Goal: Information Seeking & Learning: Check status

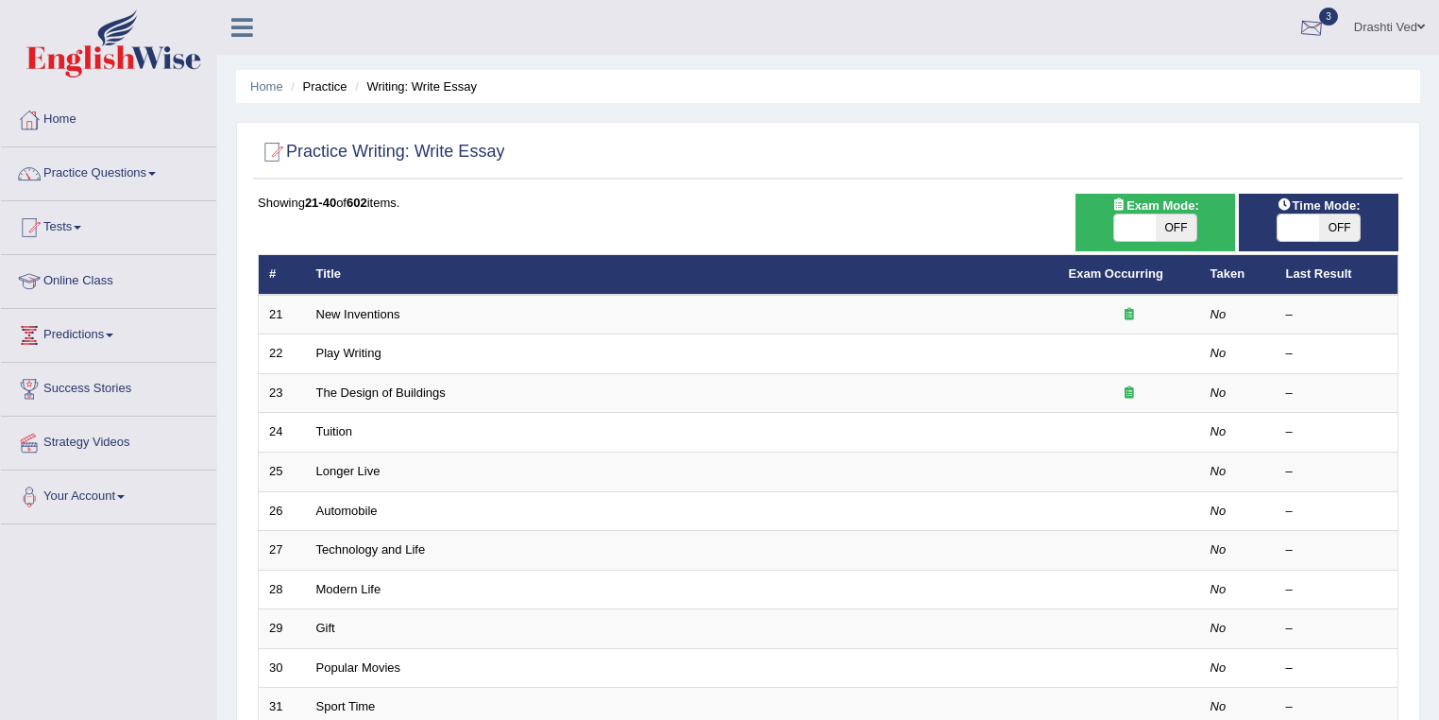
click at [1371, 19] on link "Drashti Ved" at bounding box center [1389, 24] width 99 height 49
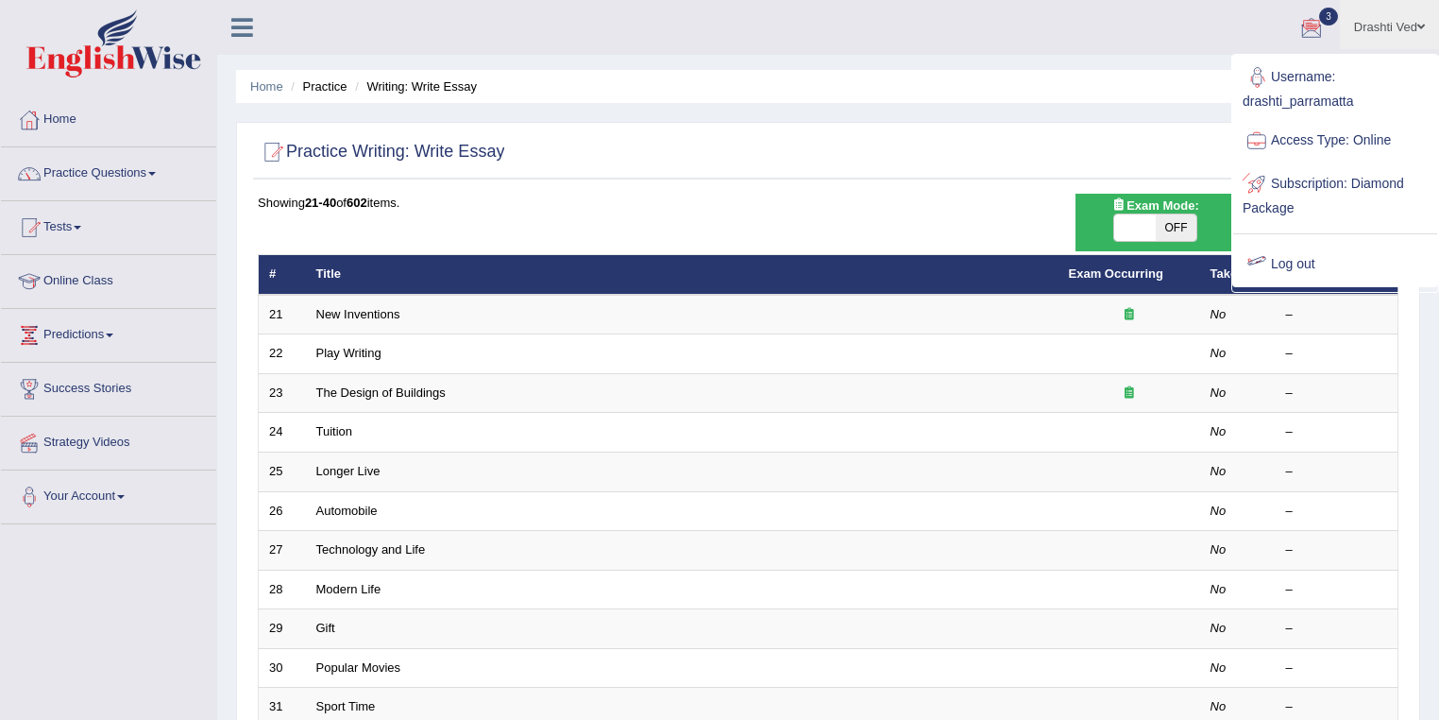
click at [1294, 253] on link "Log out" at bounding box center [1336, 264] width 204 height 43
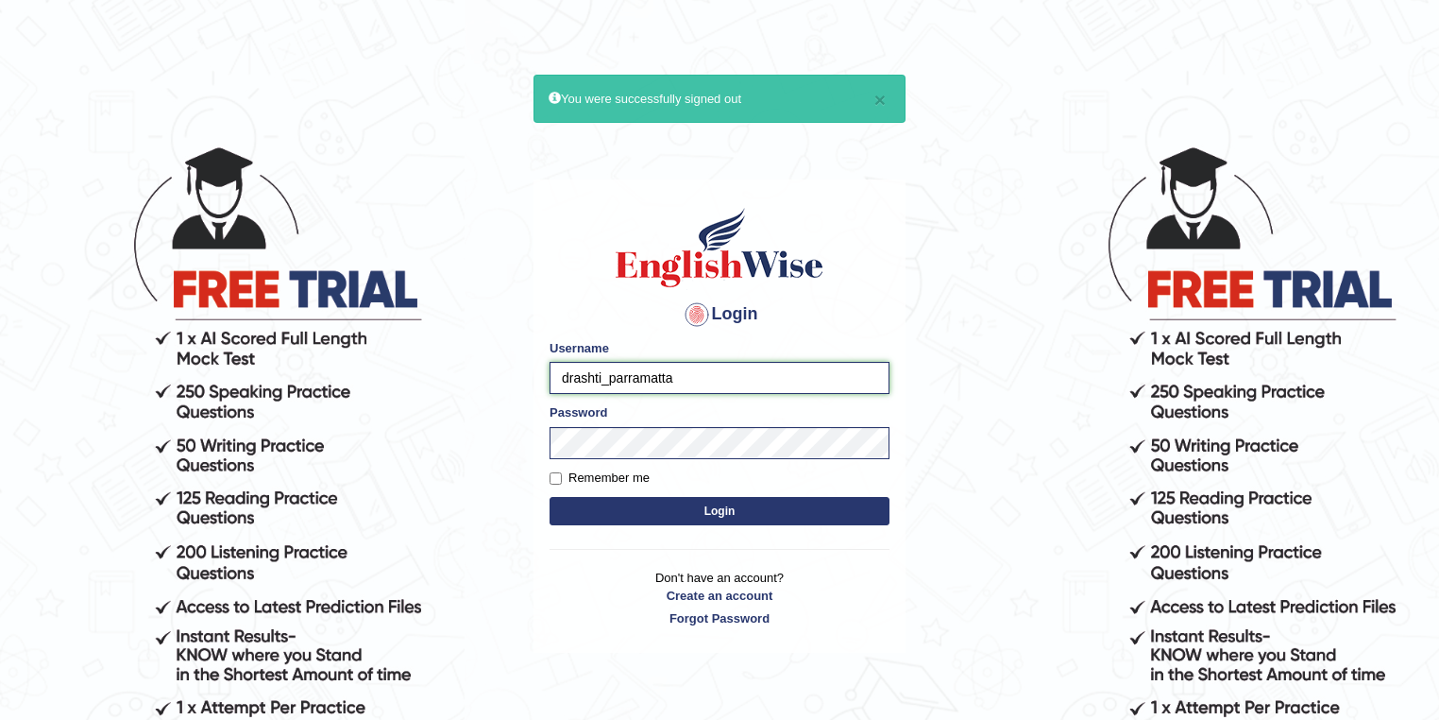
click at [601, 375] on input "drashti_parramatta" at bounding box center [720, 378] width 340 height 32
click at [589, 383] on input "sushmitas_parramatta" at bounding box center [720, 378] width 340 height 32
type input "susmitas_parramatta"
click at [550, 497] on button "Login" at bounding box center [720, 511] width 340 height 28
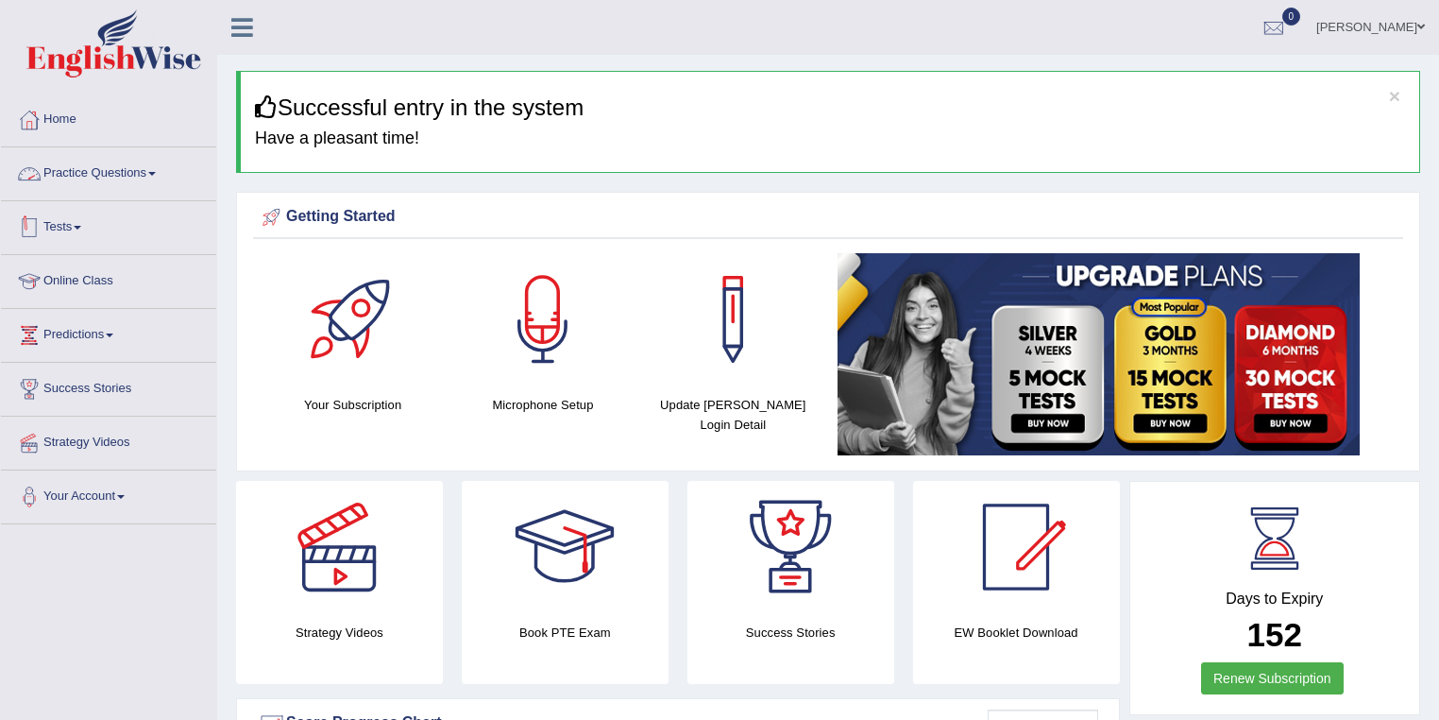
click at [84, 181] on link "Practice Questions" at bounding box center [108, 170] width 215 height 47
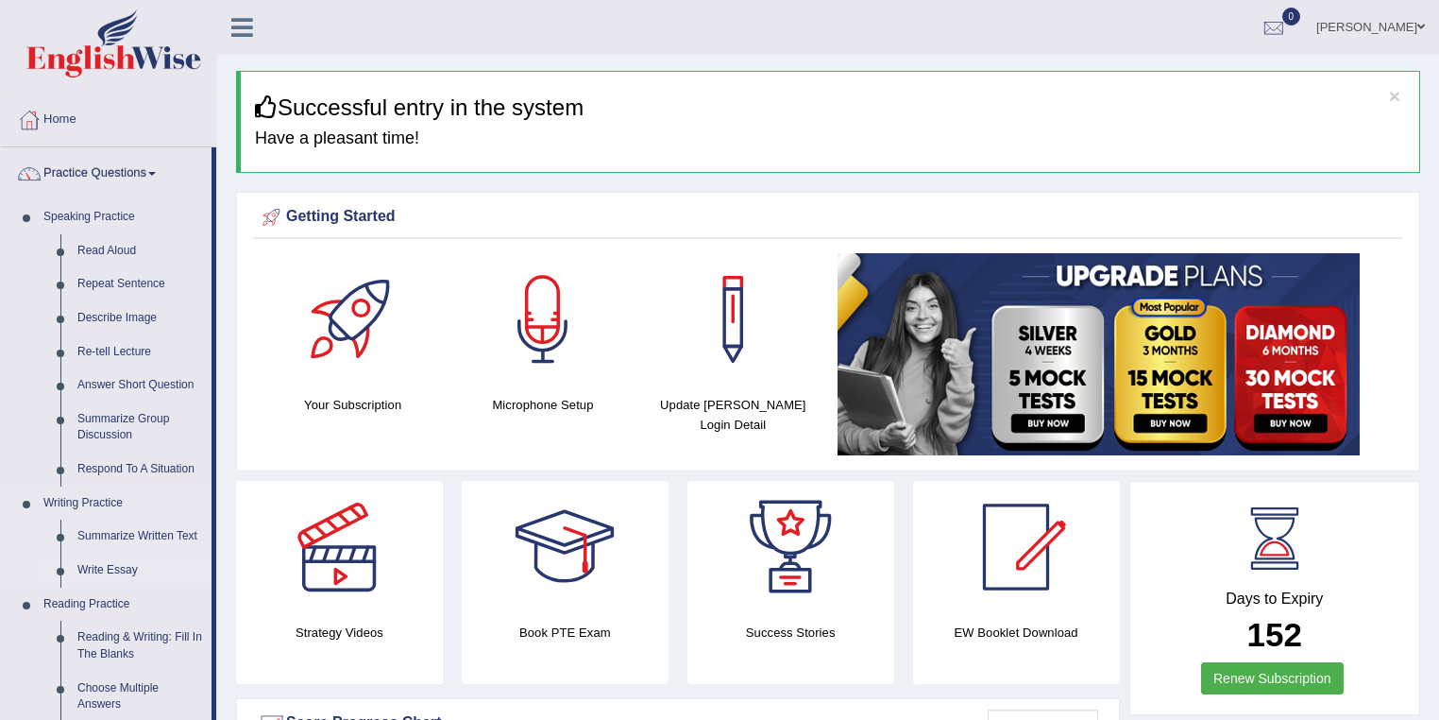
click at [123, 574] on link "Write Essay" at bounding box center [140, 570] width 143 height 34
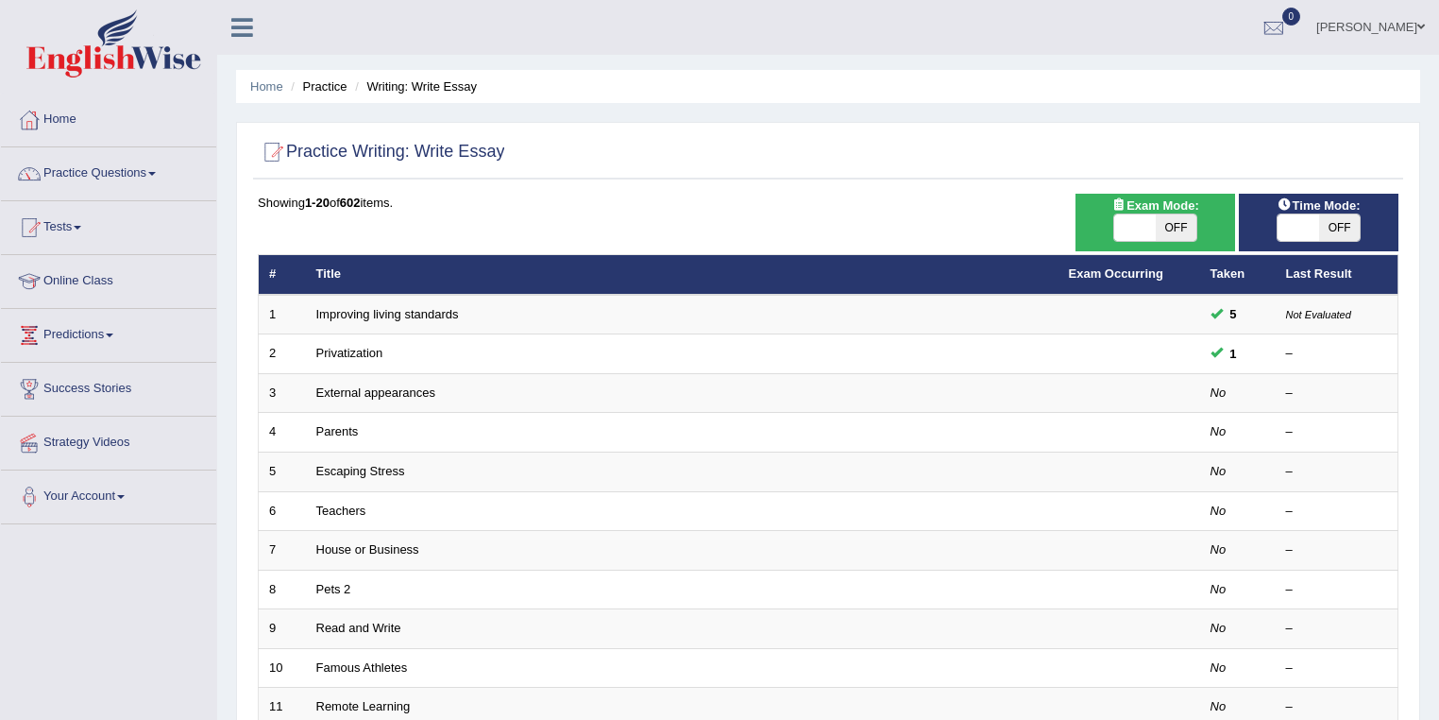
click at [1197, 227] on span "OFF" at bounding box center [1177, 227] width 42 height 26
checkbox input "true"
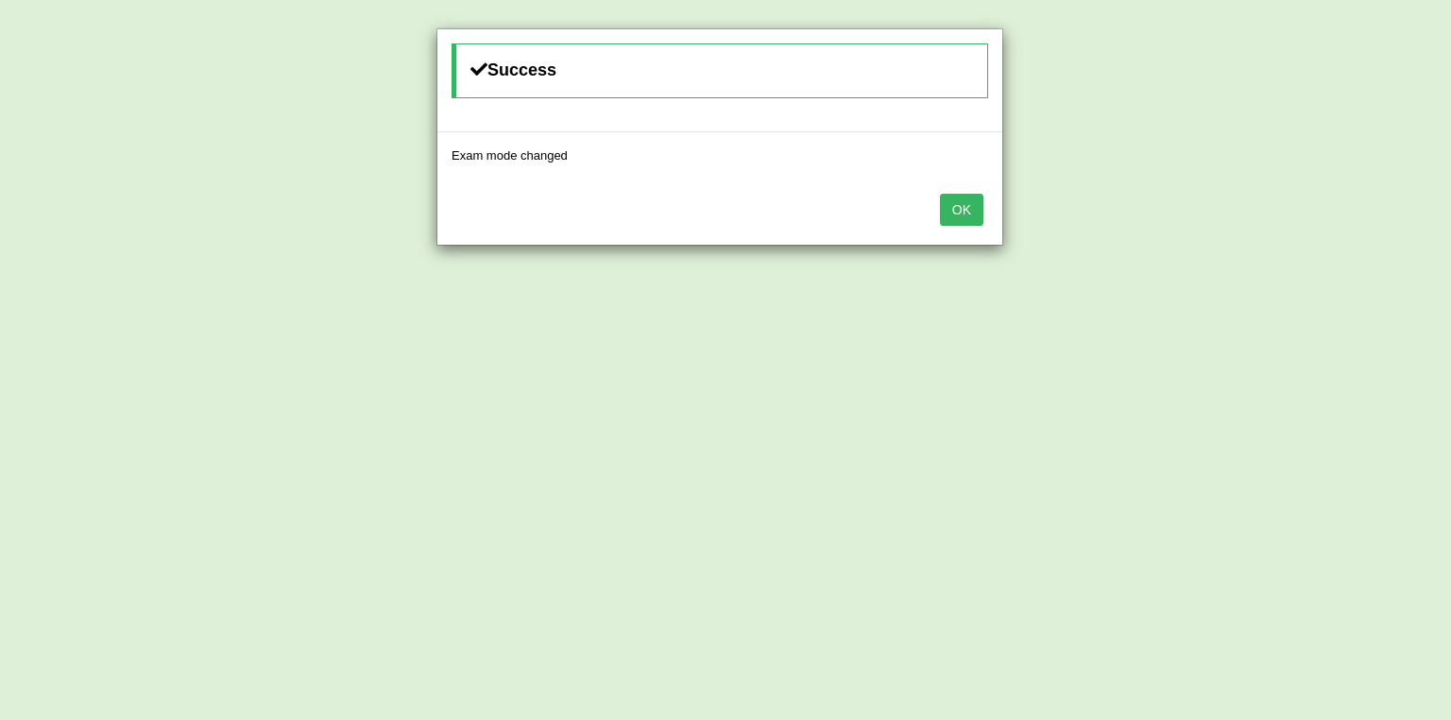
click at [955, 212] on button "OK" at bounding box center [961, 210] width 43 height 32
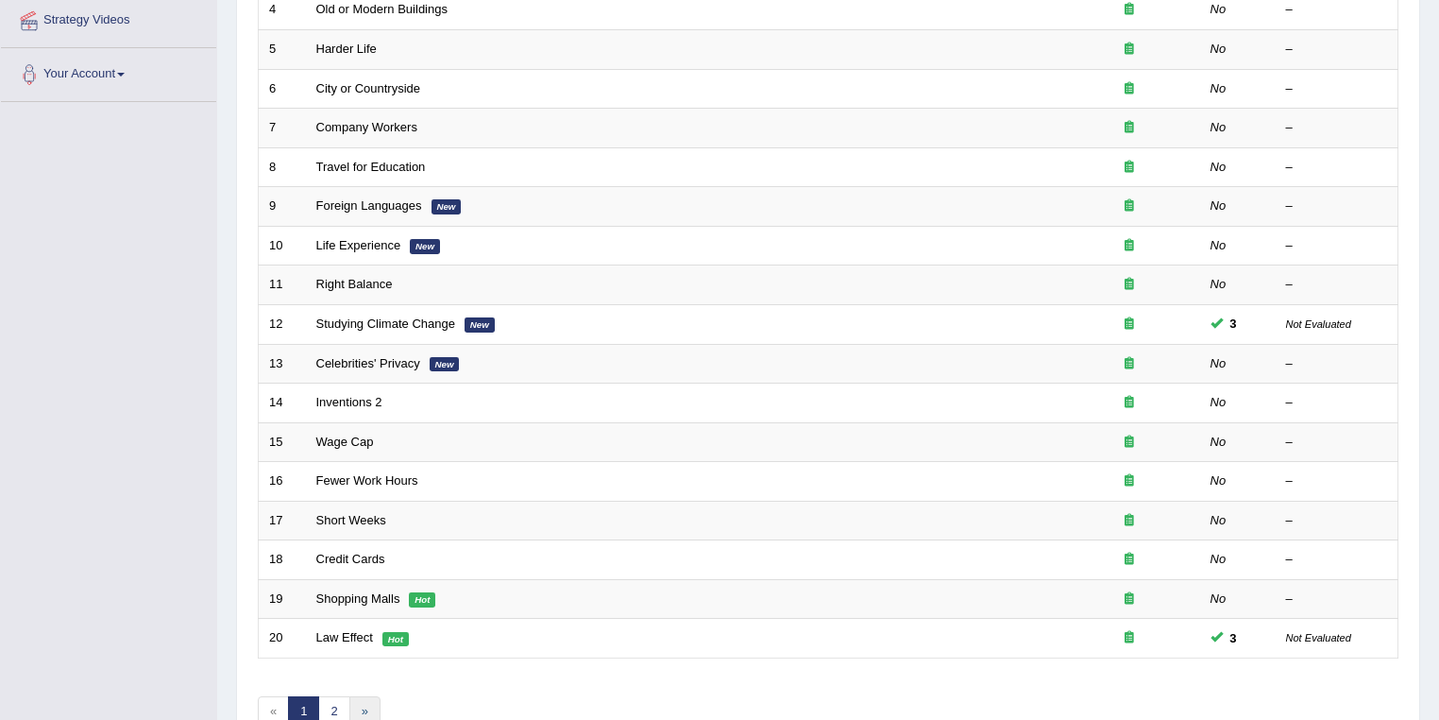
scroll to position [525, 0]
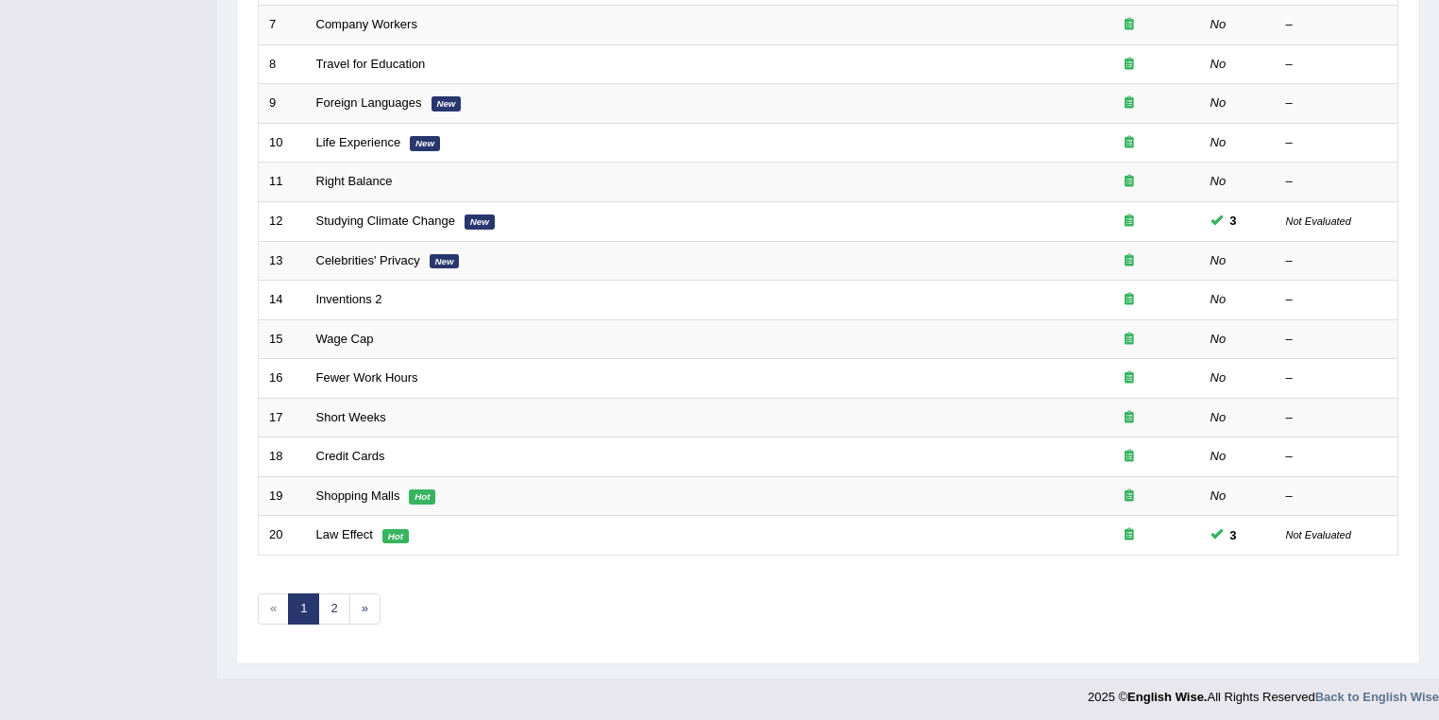
click at [330, 620] on div "Showing 1-20 of 40 items. # Title Exam Occurring Taken Last Result 1 New Invent…" at bounding box center [828, 157] width 1141 height 979
click at [330, 614] on link "2" at bounding box center [333, 608] width 31 height 31
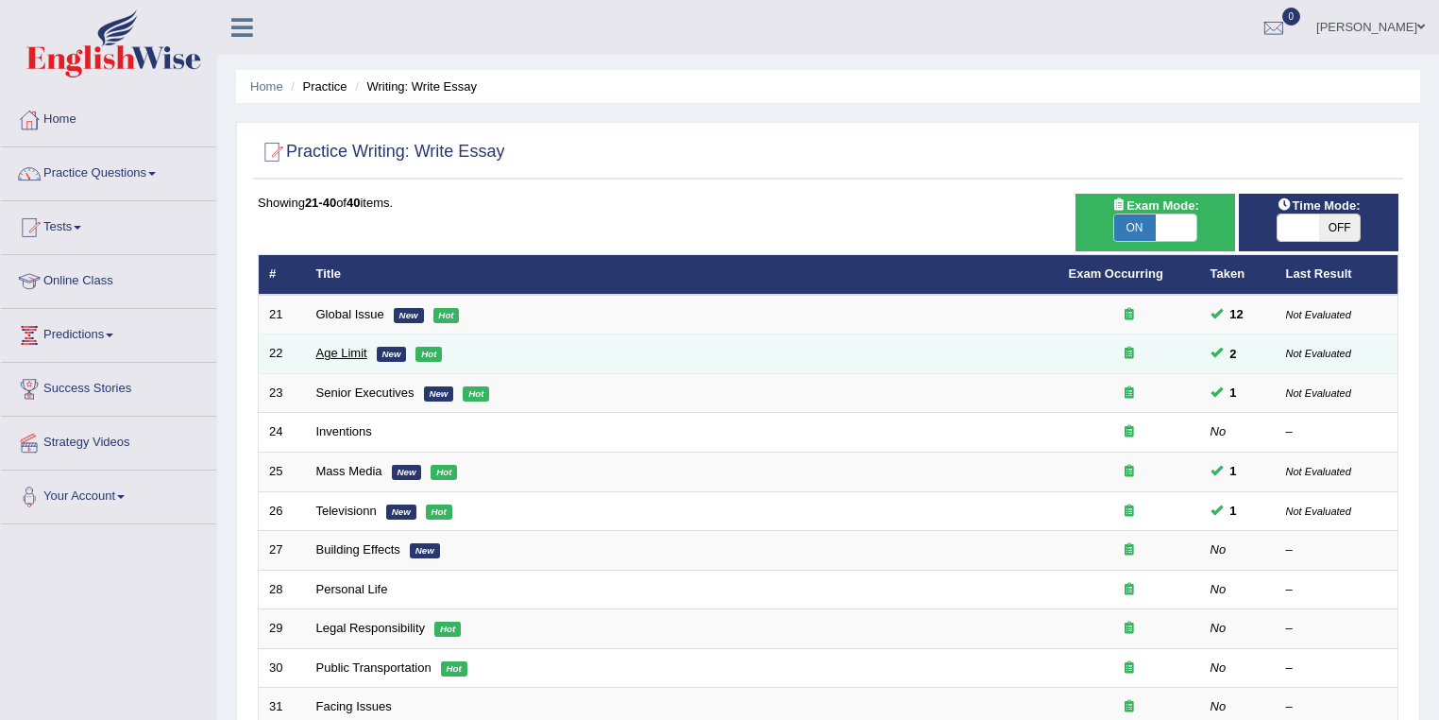
click at [360, 353] on link "Age Limit" at bounding box center [341, 353] width 51 height 14
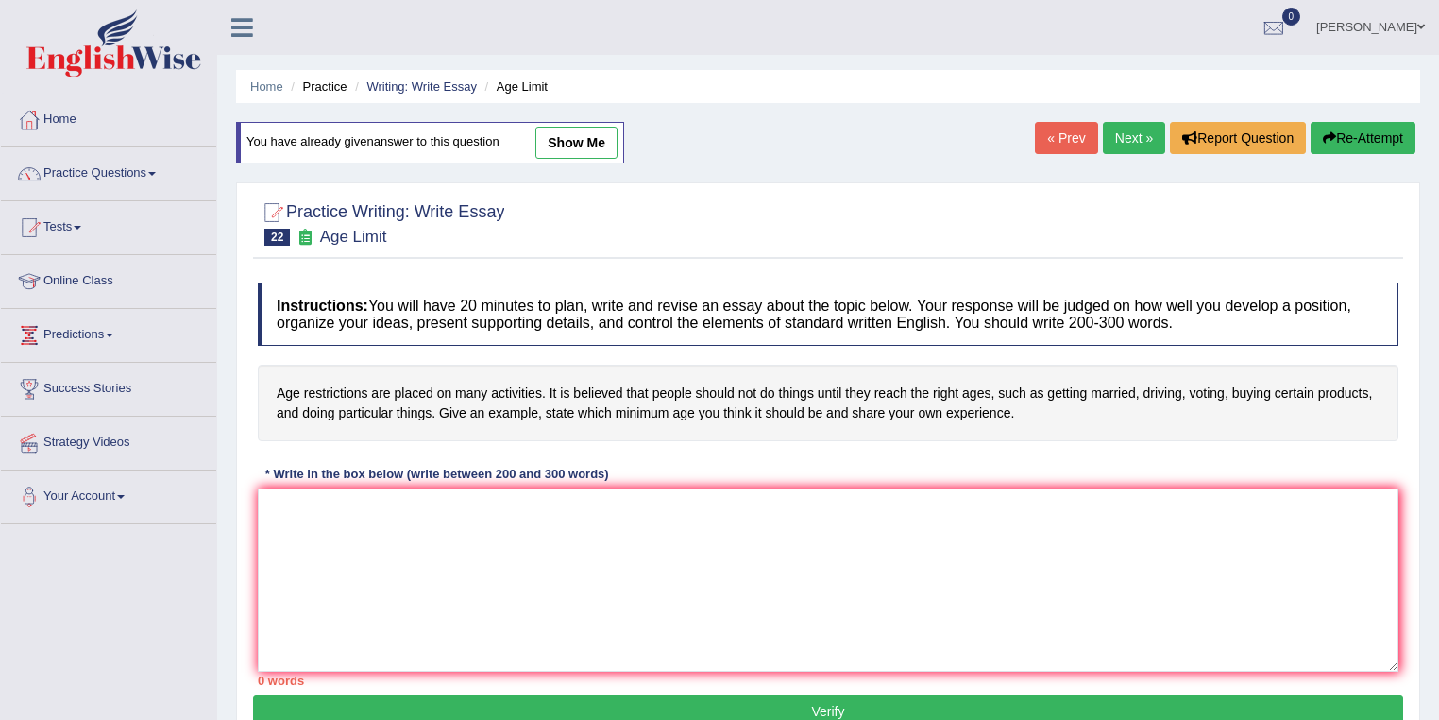
click at [616, 152] on link "show me" at bounding box center [577, 143] width 82 height 32
type textarea "The increasing influence of age limitations are placed on many activities and s…"
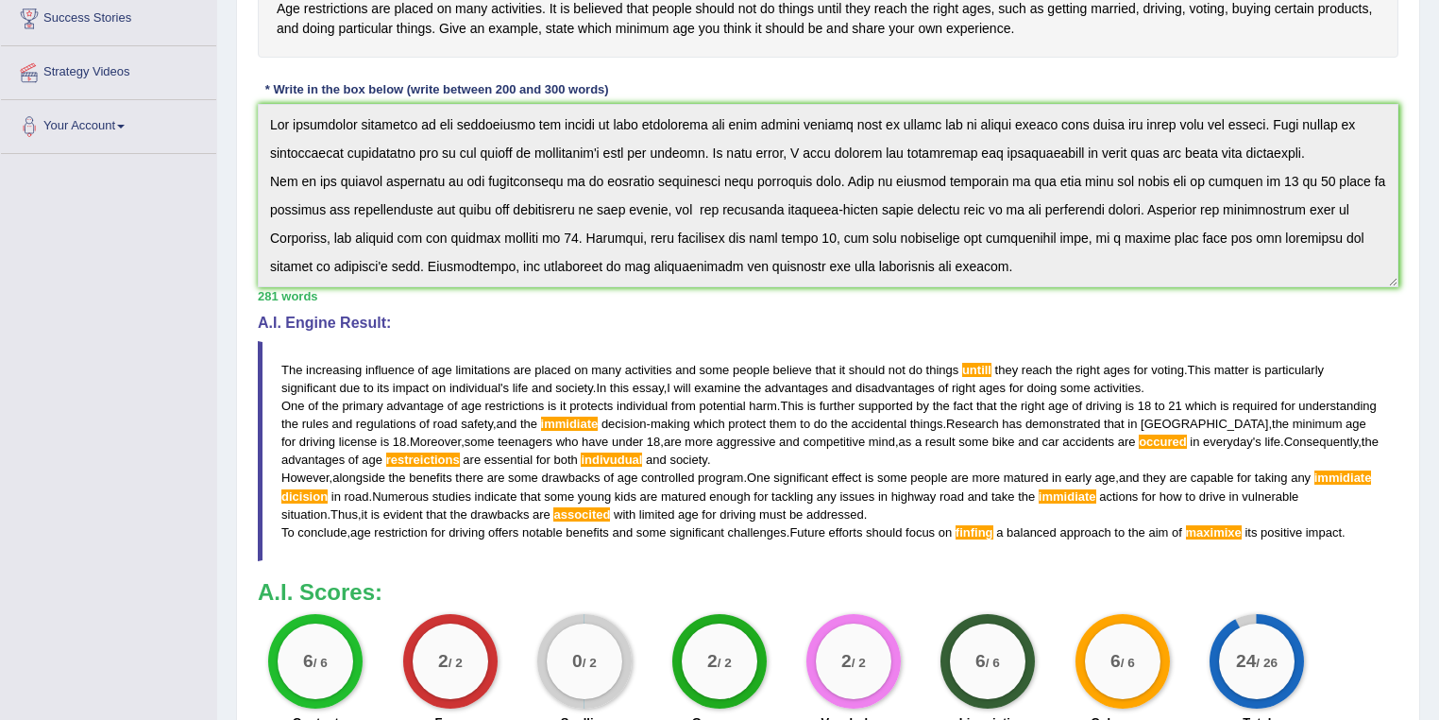
scroll to position [350, 0]
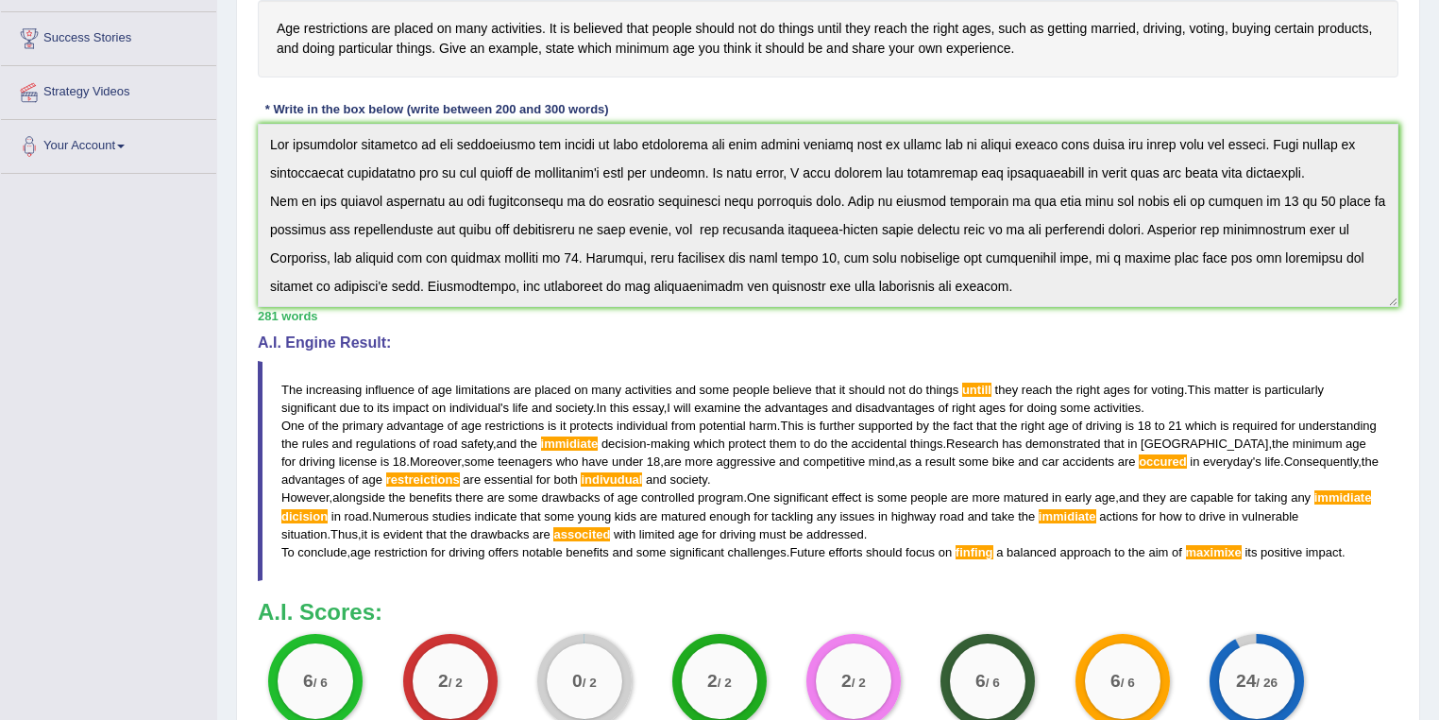
drag, startPoint x: 459, startPoint y: 406, endPoint x: 587, endPoint y: 410, distance: 127.6
click at [587, 410] on blockquote "The increasing influence of age limitations are placed on many activities and s…" at bounding box center [828, 471] width 1141 height 220
drag, startPoint x: 351, startPoint y: 407, endPoint x: 361, endPoint y: 408, distance: 9.5
click at [357, 407] on span "due" at bounding box center [349, 407] width 21 height 14
click at [1147, 428] on span "18" at bounding box center [1144, 425] width 13 height 14
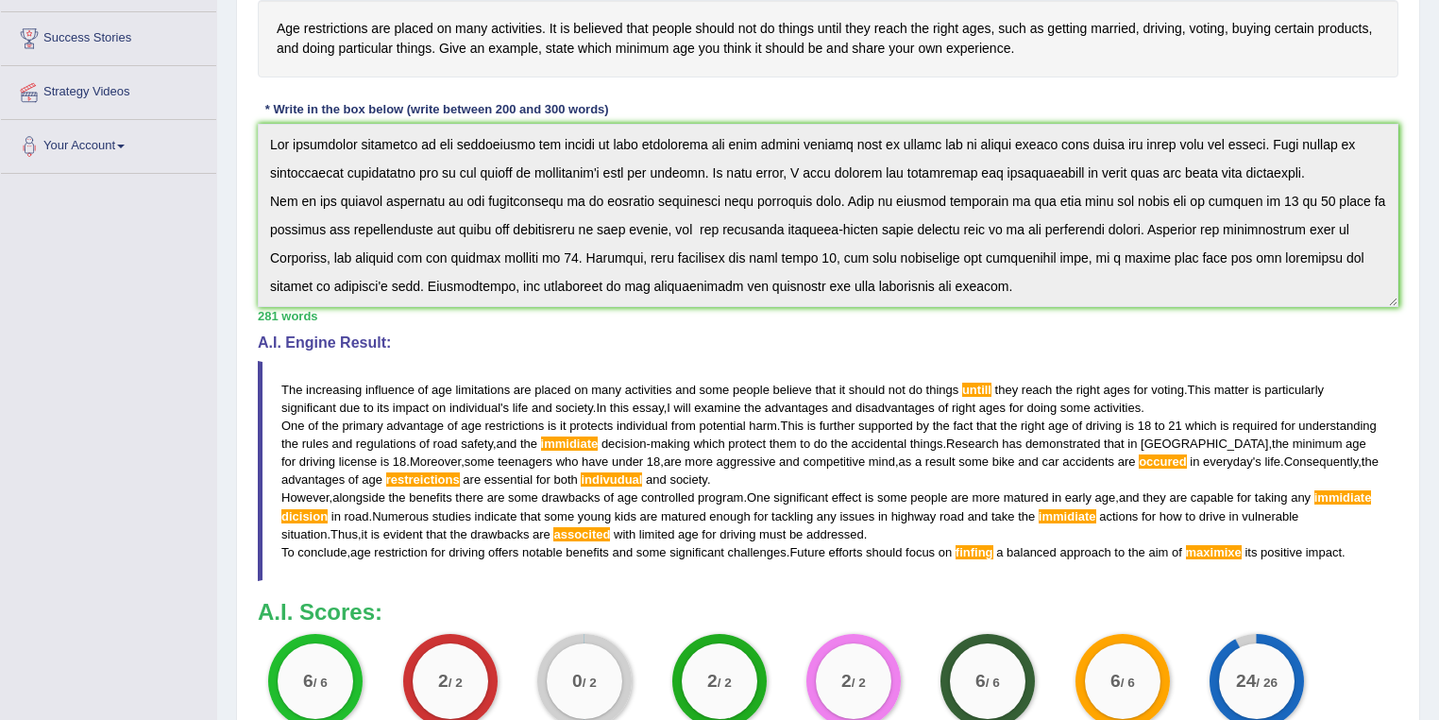
click at [1318, 41] on h4 "Age restrictions are placed on many activities. It is believed that people shou…" at bounding box center [828, 38] width 1141 height 77
click at [722, 57] on h4 "Age restrictions are placed on many activities. It is believed that people shou…" at bounding box center [828, 38] width 1141 height 77
click at [850, 491] on span "effect" at bounding box center [847, 497] width 30 height 14
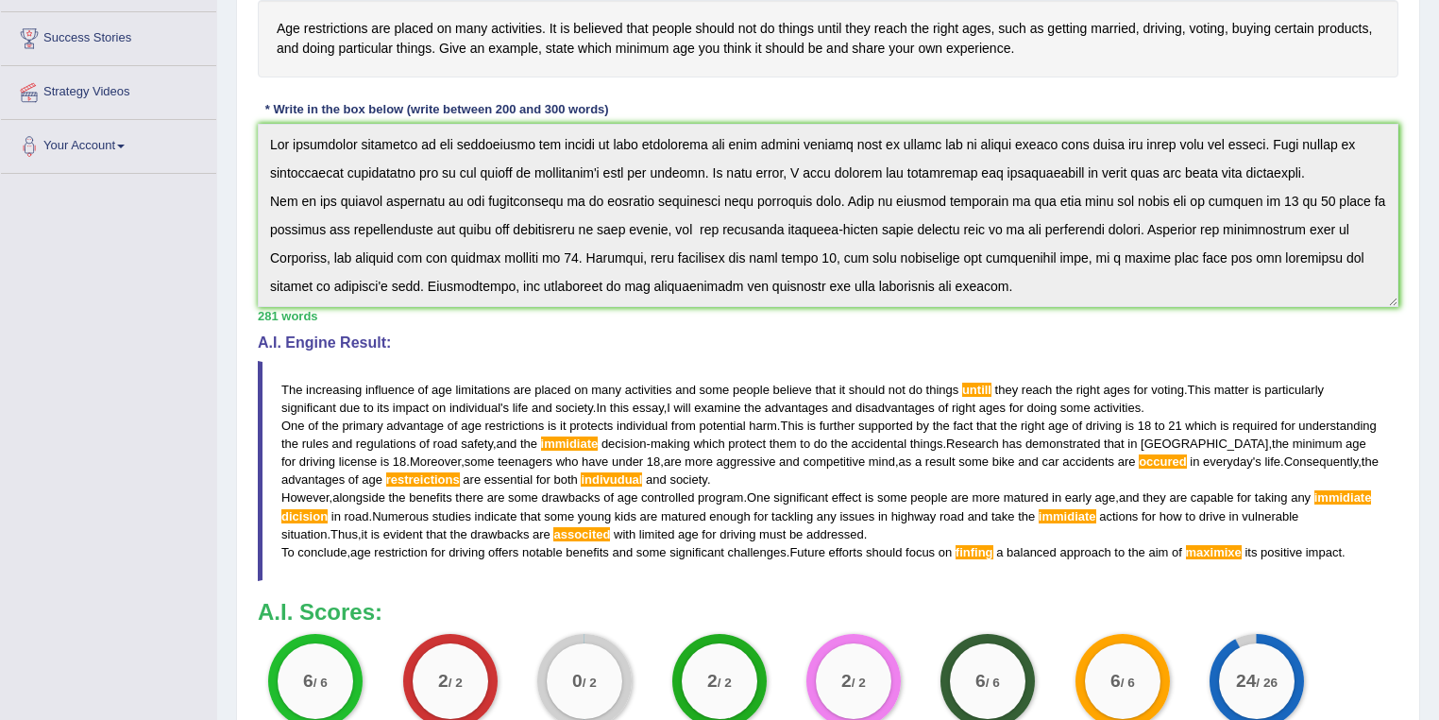
click at [850, 491] on span "effect" at bounding box center [847, 497] width 30 height 14
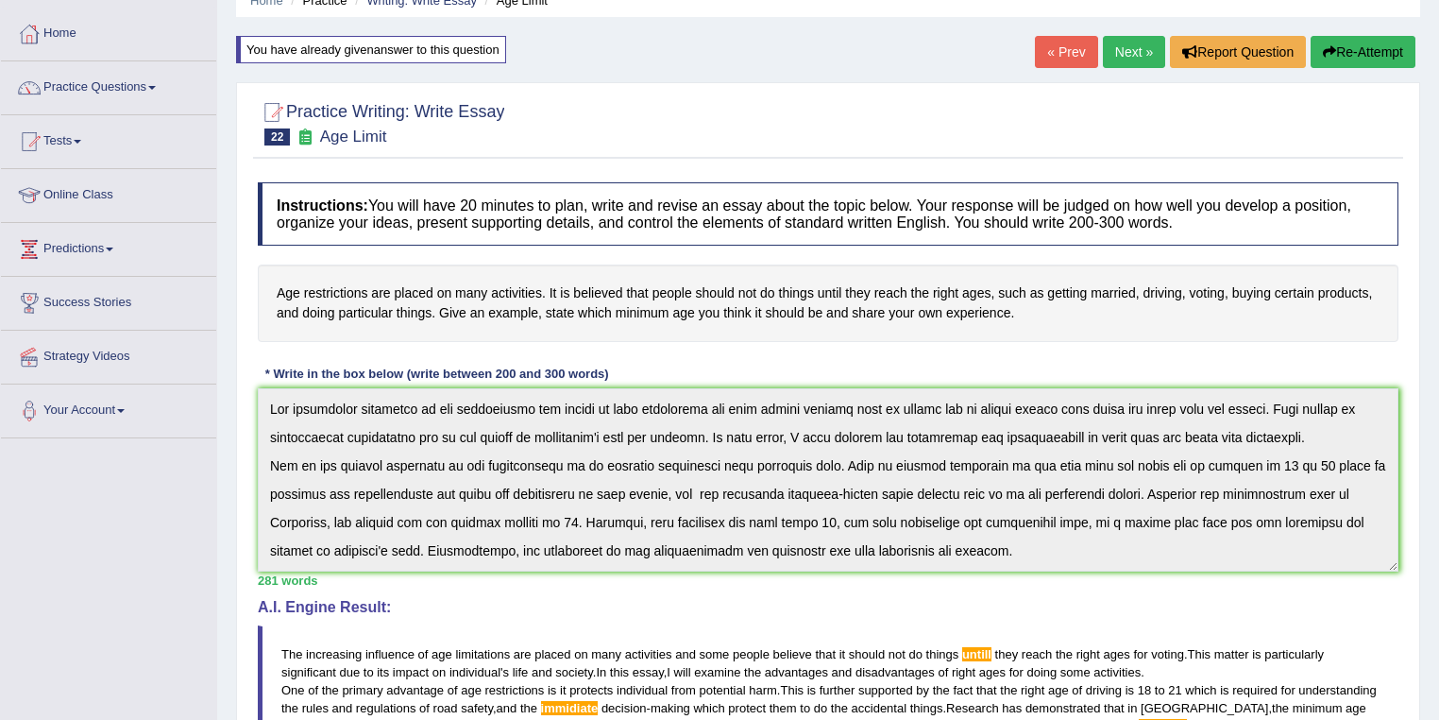
scroll to position [0, 0]
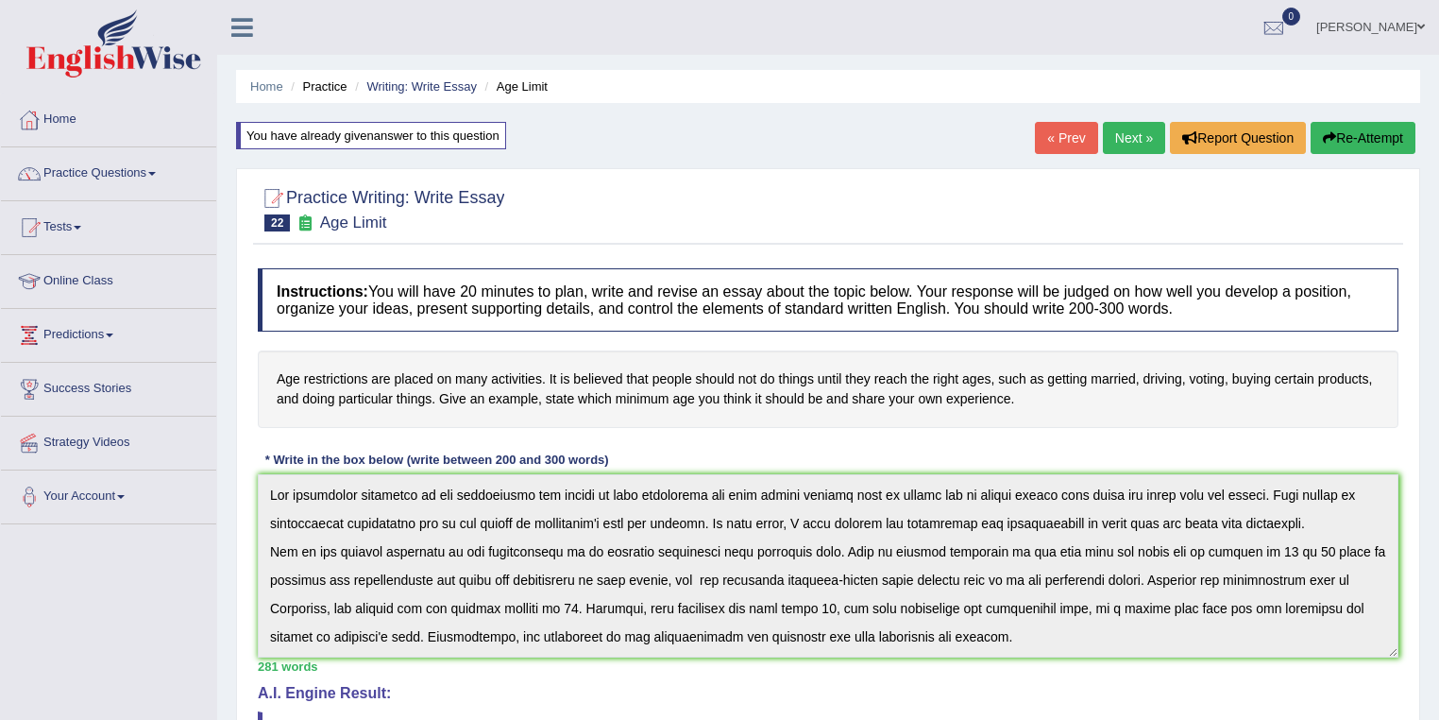
click at [1089, 125] on link "« Prev" at bounding box center [1066, 138] width 62 height 32
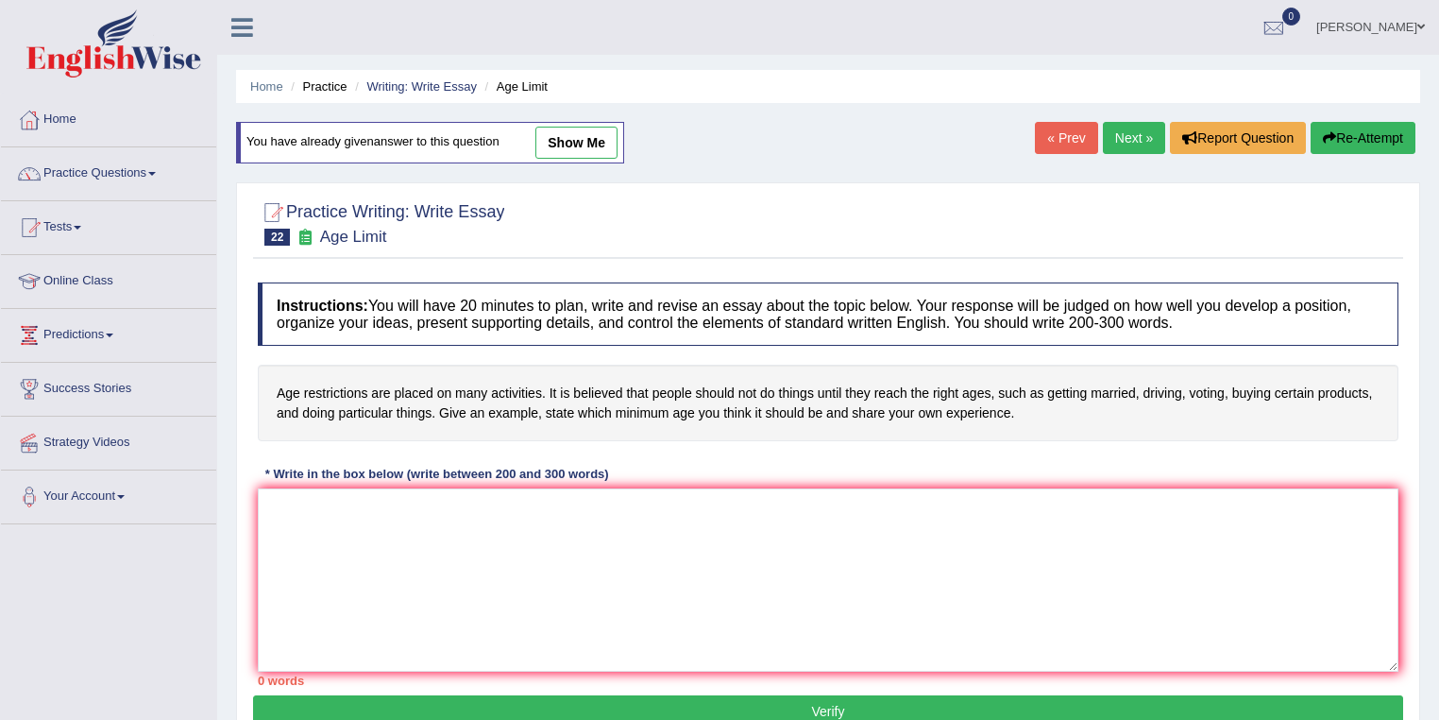
click at [1106, 142] on link "Next »" at bounding box center [1134, 138] width 62 height 32
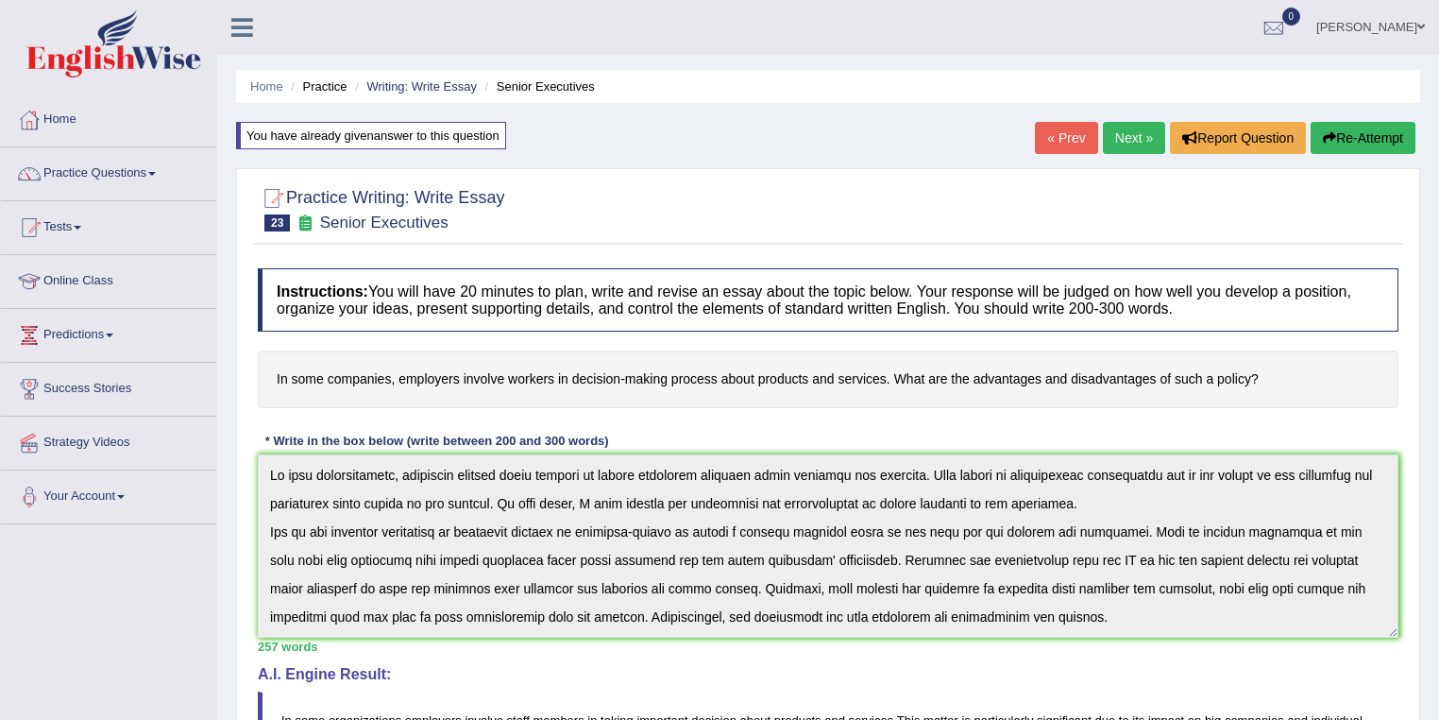
click at [1413, 43] on link "Susmita Sarker" at bounding box center [1370, 24] width 137 height 49
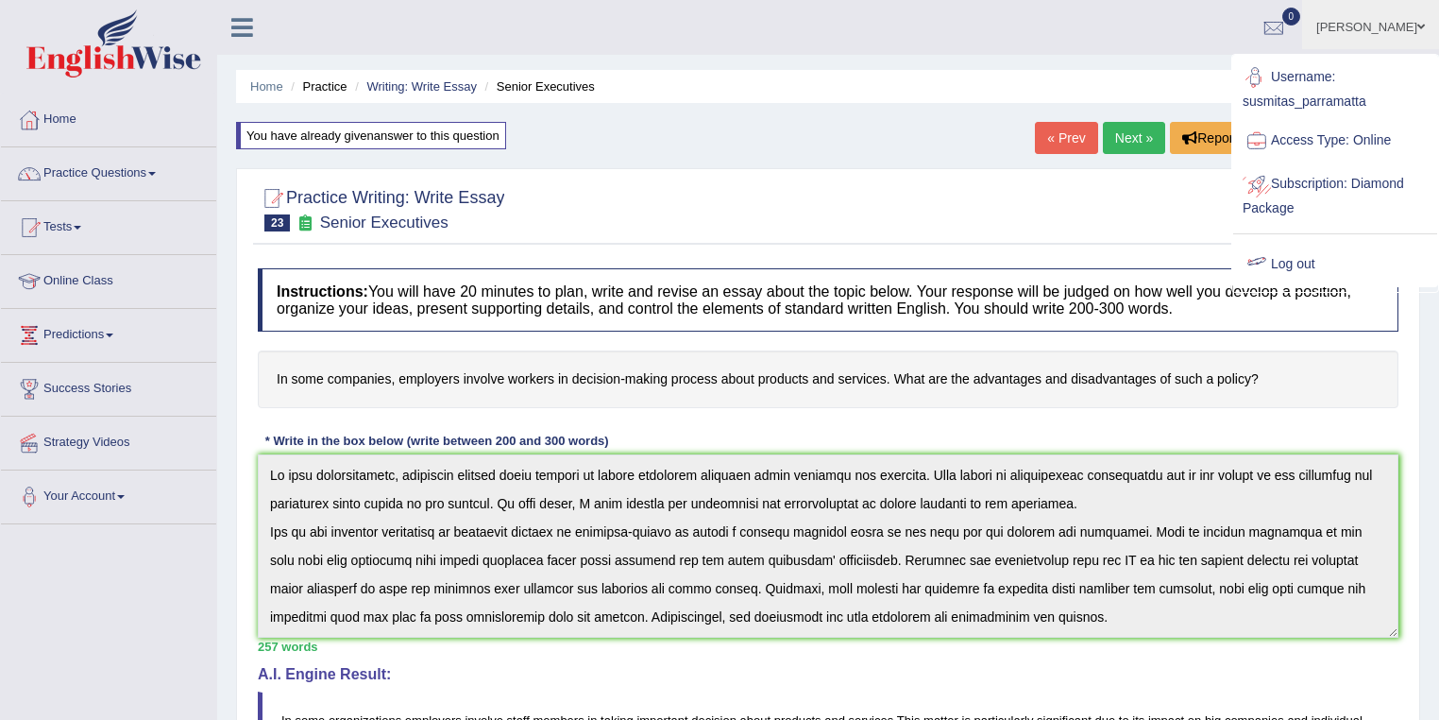
click at [1310, 264] on link "Log out" at bounding box center [1336, 264] width 204 height 43
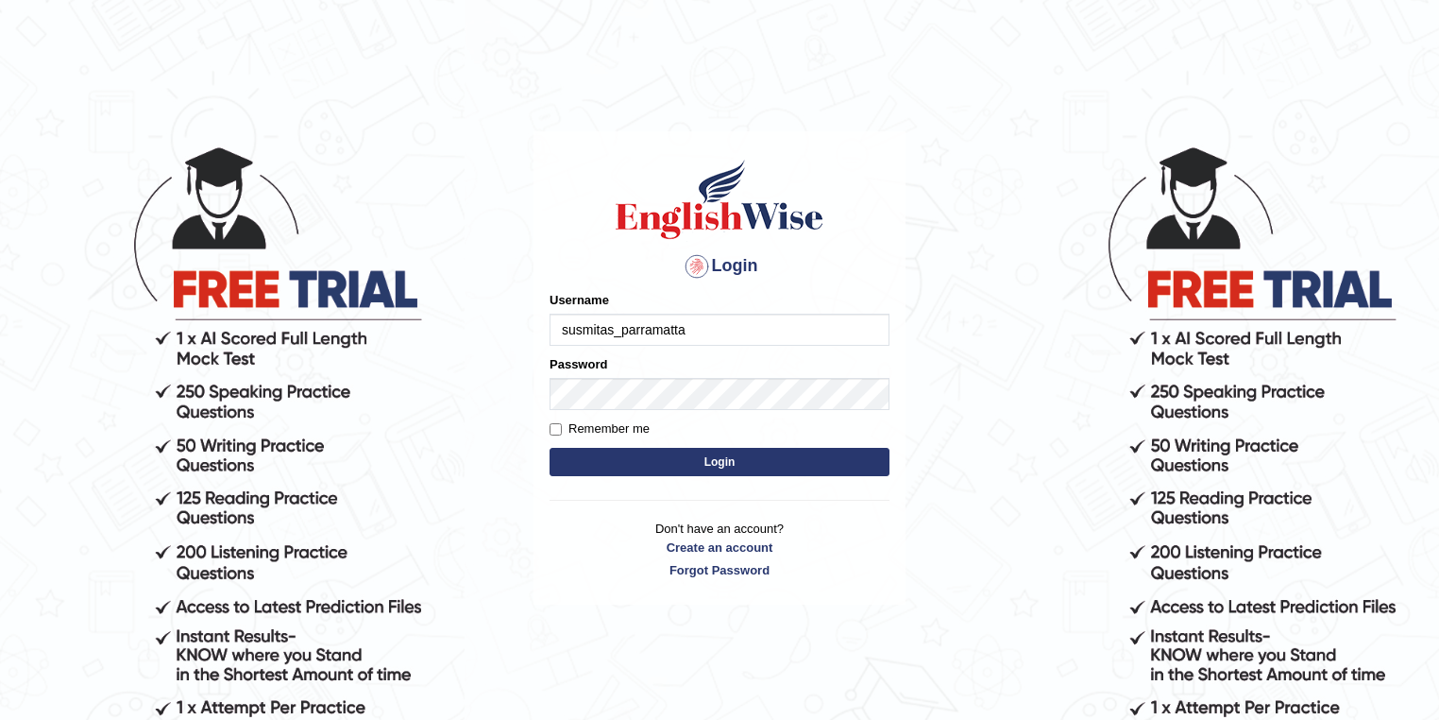
click at [703, 329] on input "susmitas_parramatta" at bounding box center [720, 330] width 340 height 32
type input "s"
type input "kalsang_parramatta"
click at [758, 457] on button "Login" at bounding box center [720, 462] width 340 height 28
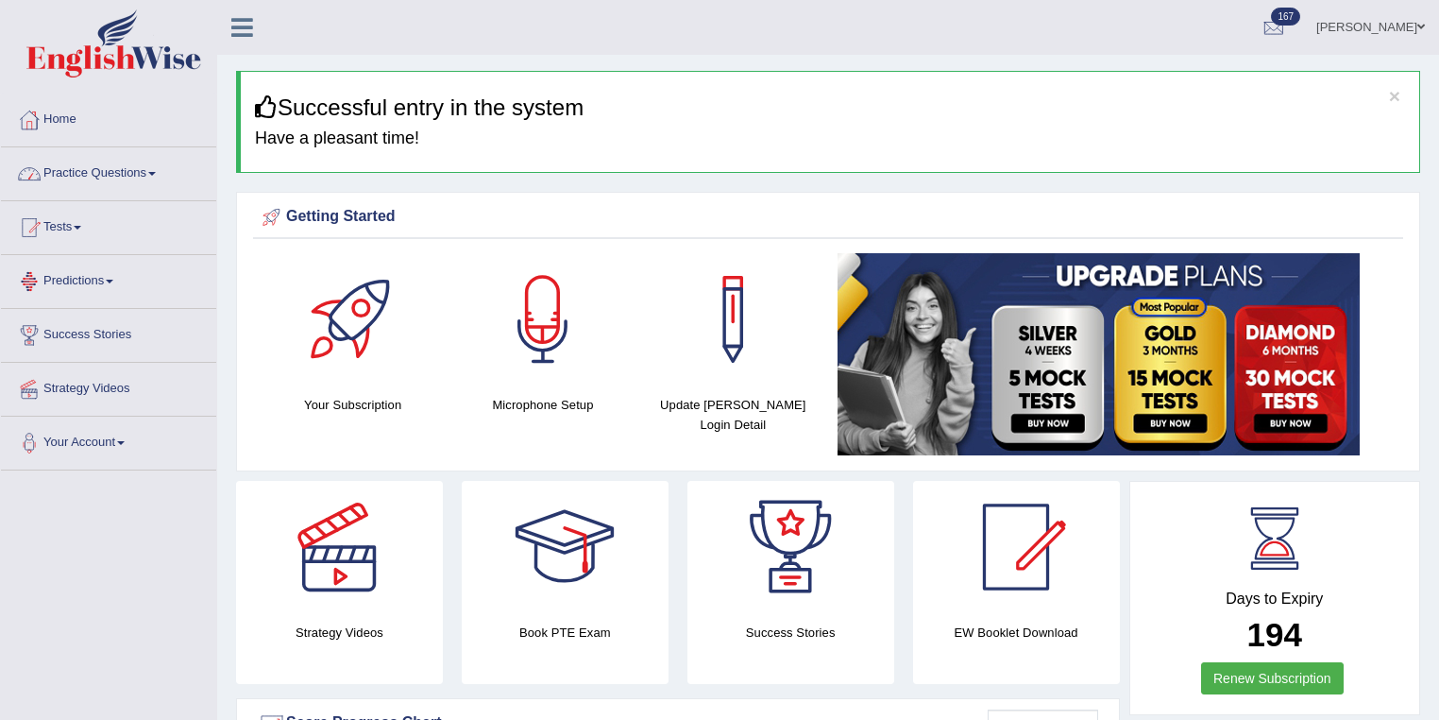
click at [110, 173] on link "Practice Questions" at bounding box center [108, 170] width 215 height 47
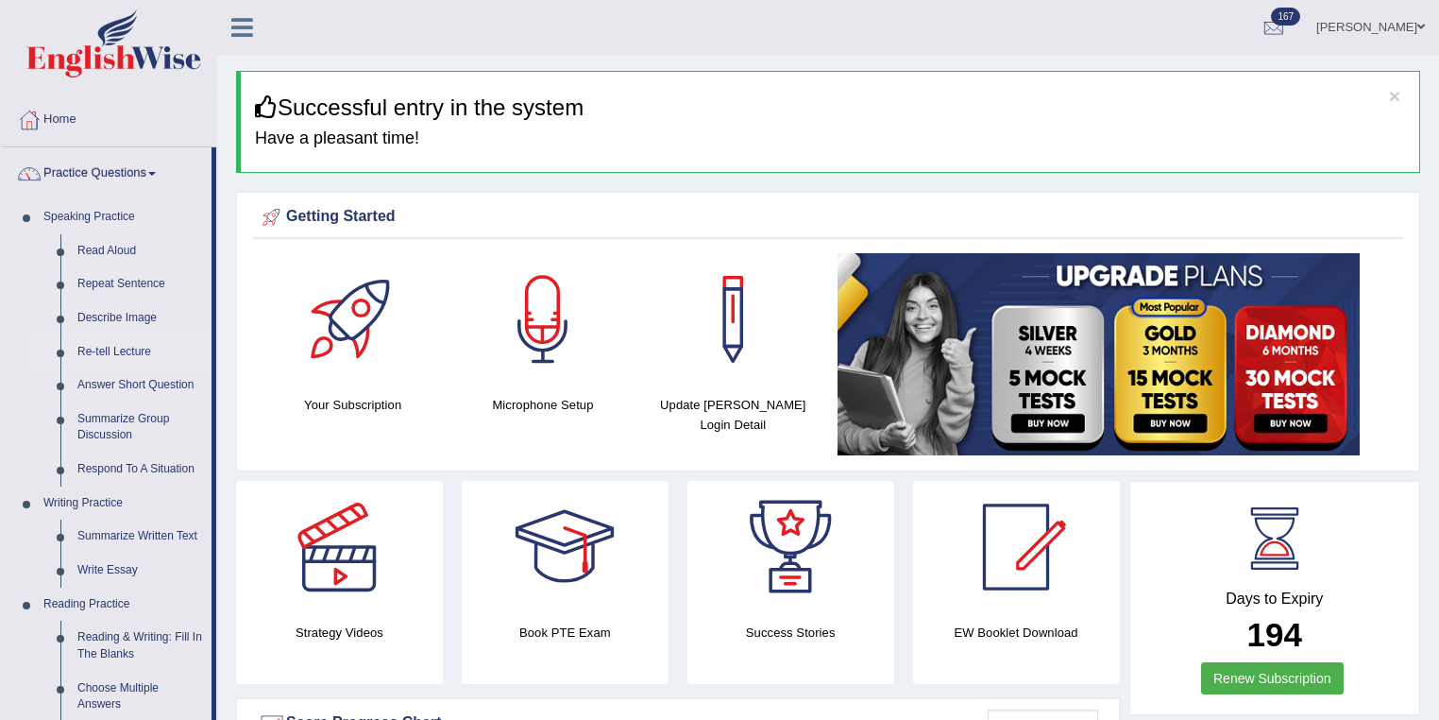
click at [137, 351] on link "Re-tell Lecture" at bounding box center [140, 352] width 143 height 34
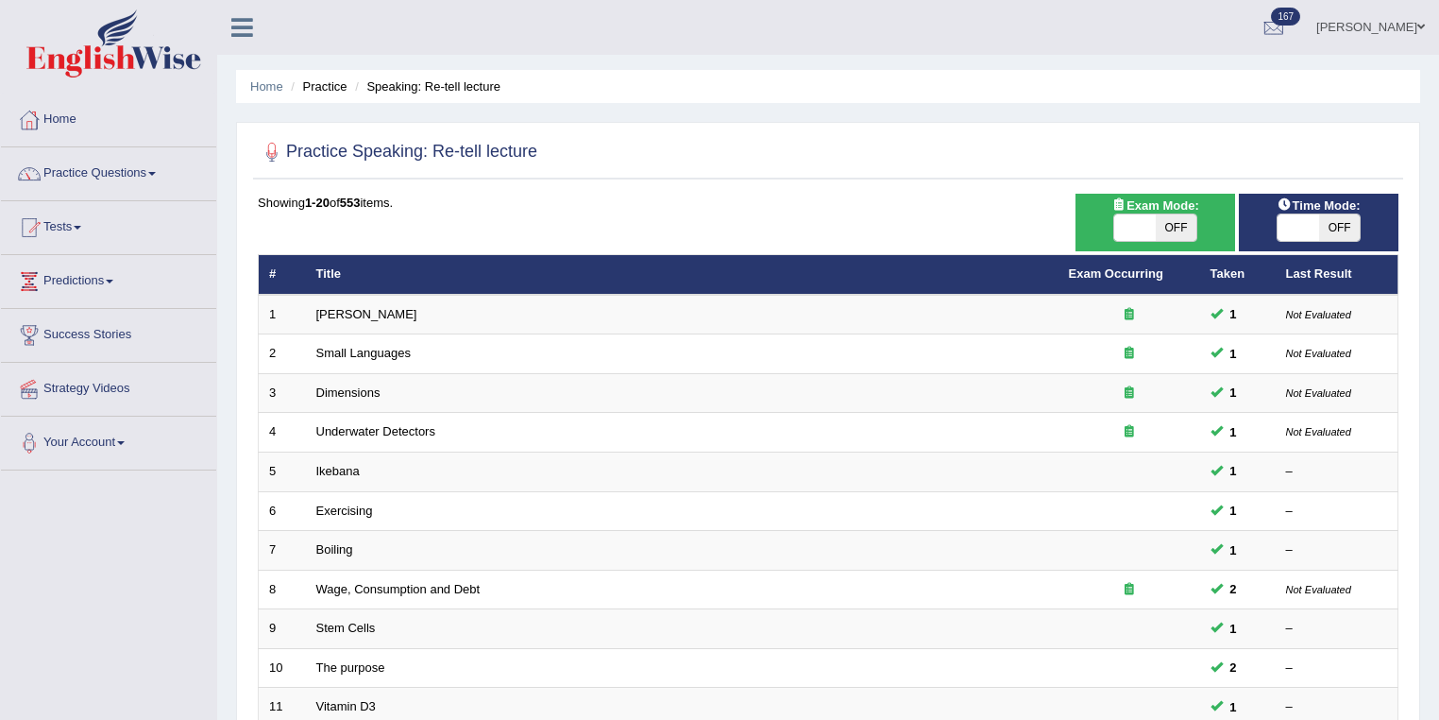
click at [1177, 223] on span "OFF" at bounding box center [1177, 227] width 42 height 26
checkbox input "true"
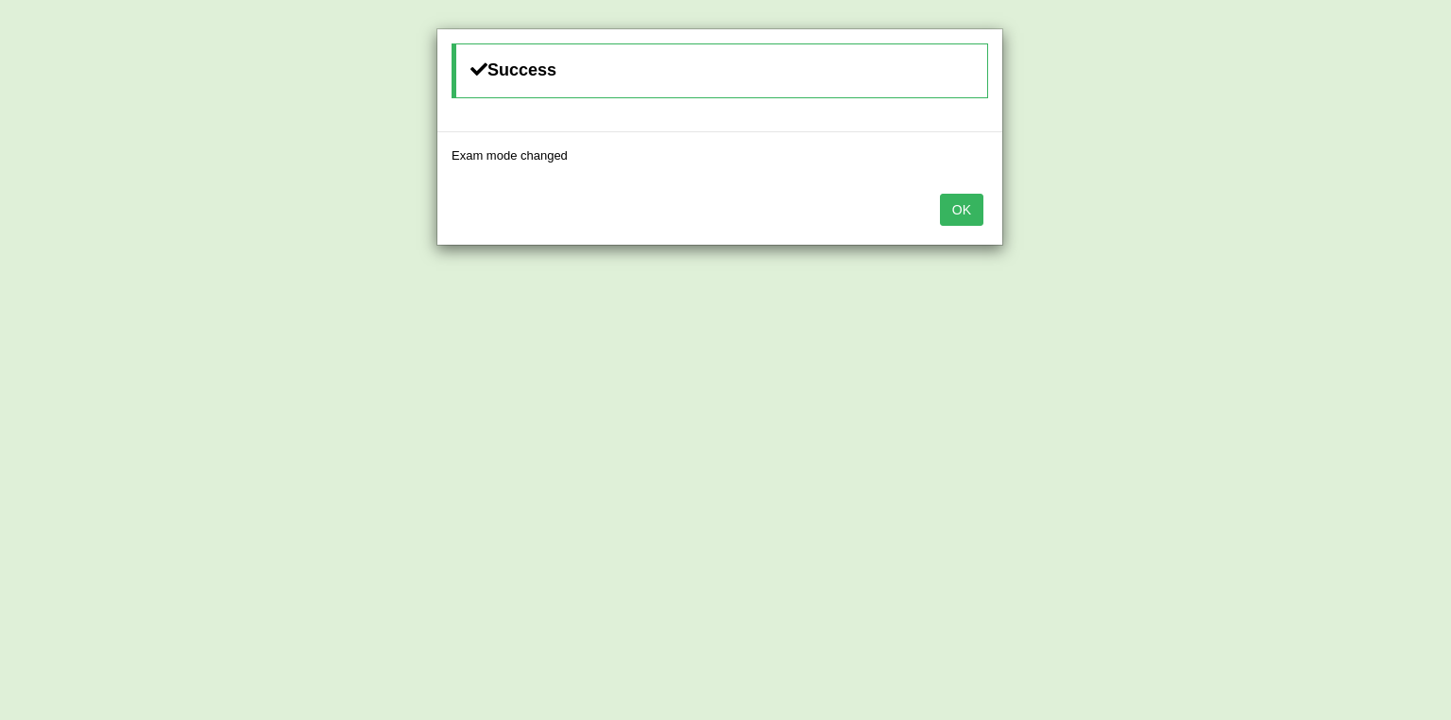
click at [947, 206] on button "OK" at bounding box center [961, 210] width 43 height 32
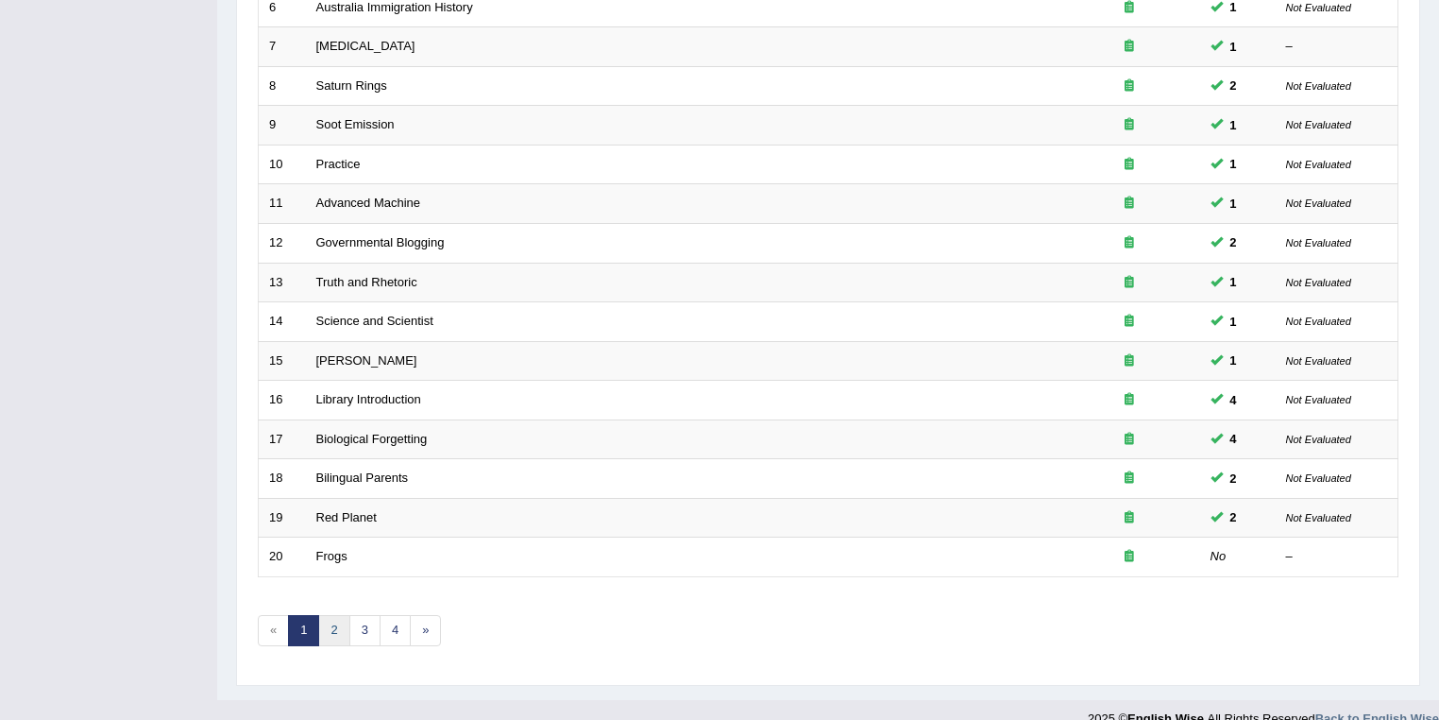
click at [340, 617] on link "2" at bounding box center [333, 630] width 31 height 31
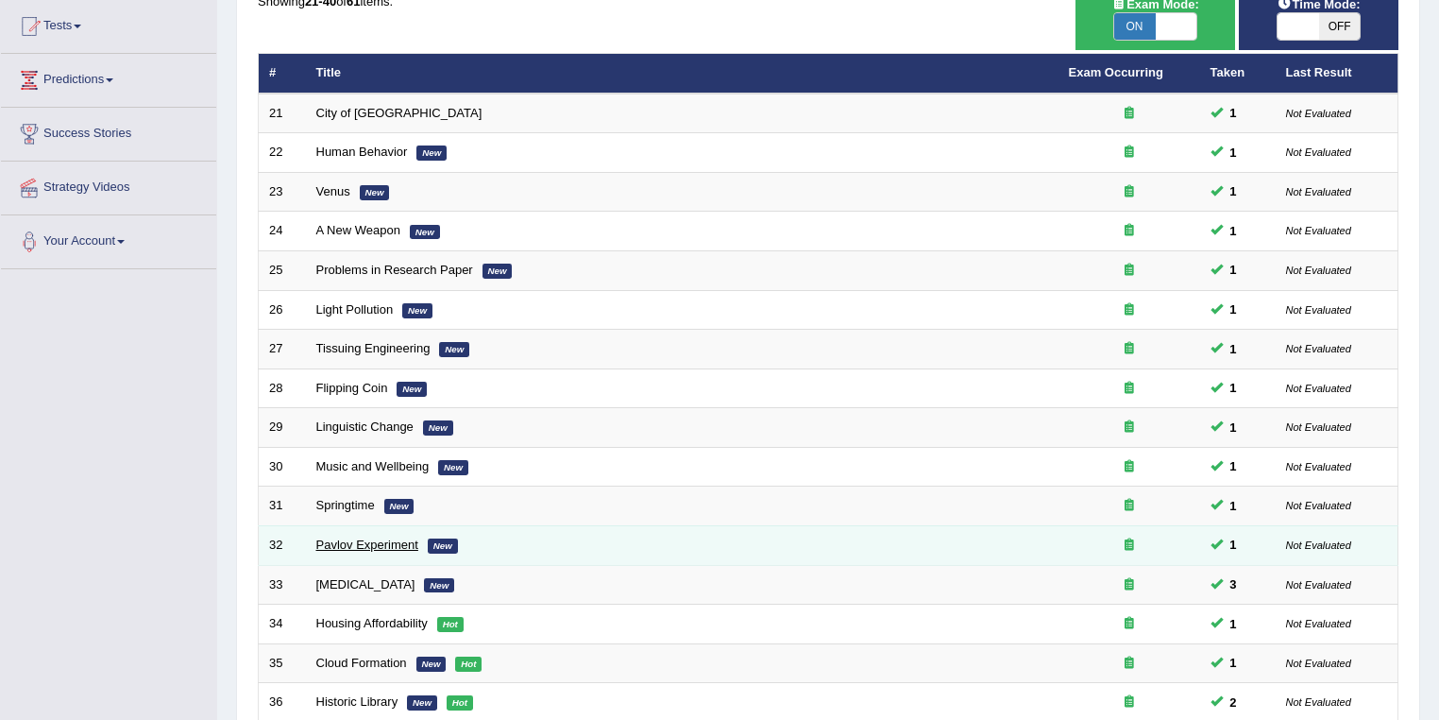
scroll to position [402, 0]
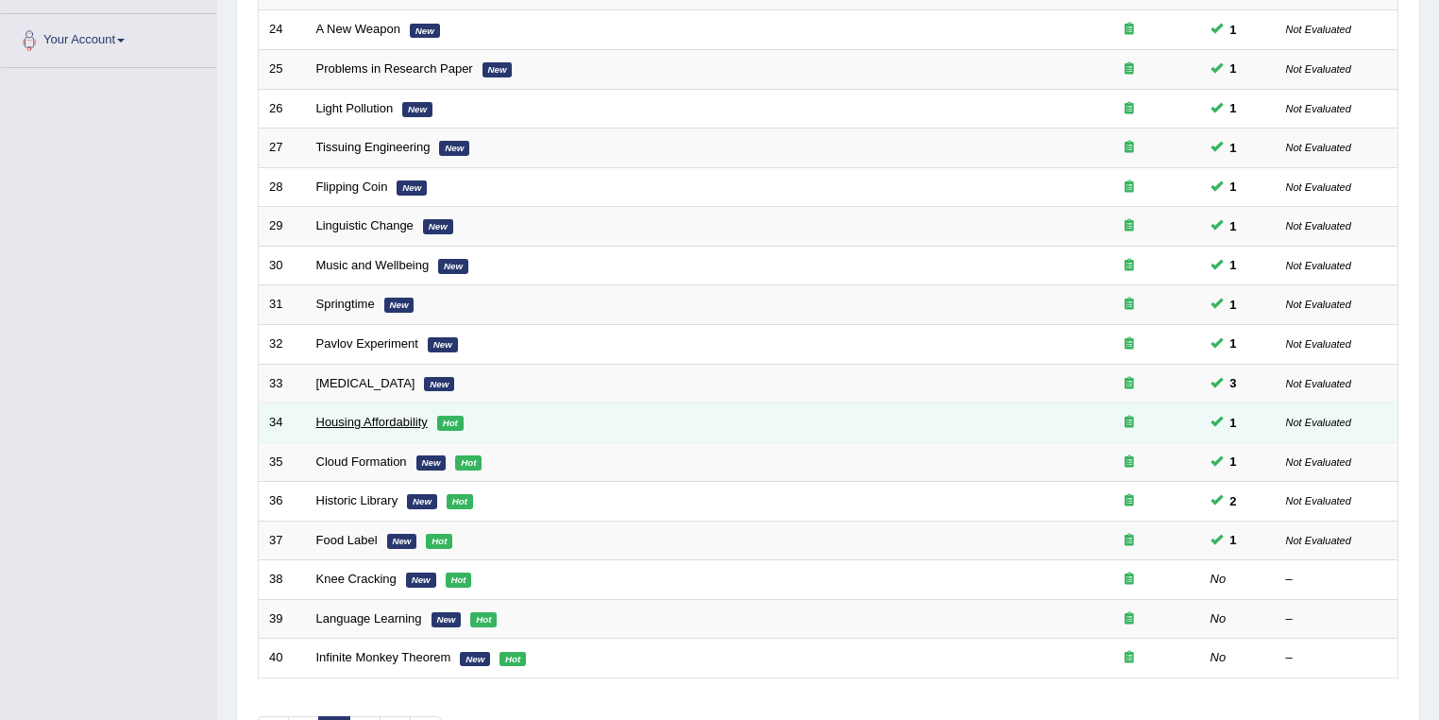
click at [359, 415] on link "Housing Affordability" at bounding box center [371, 422] width 111 height 14
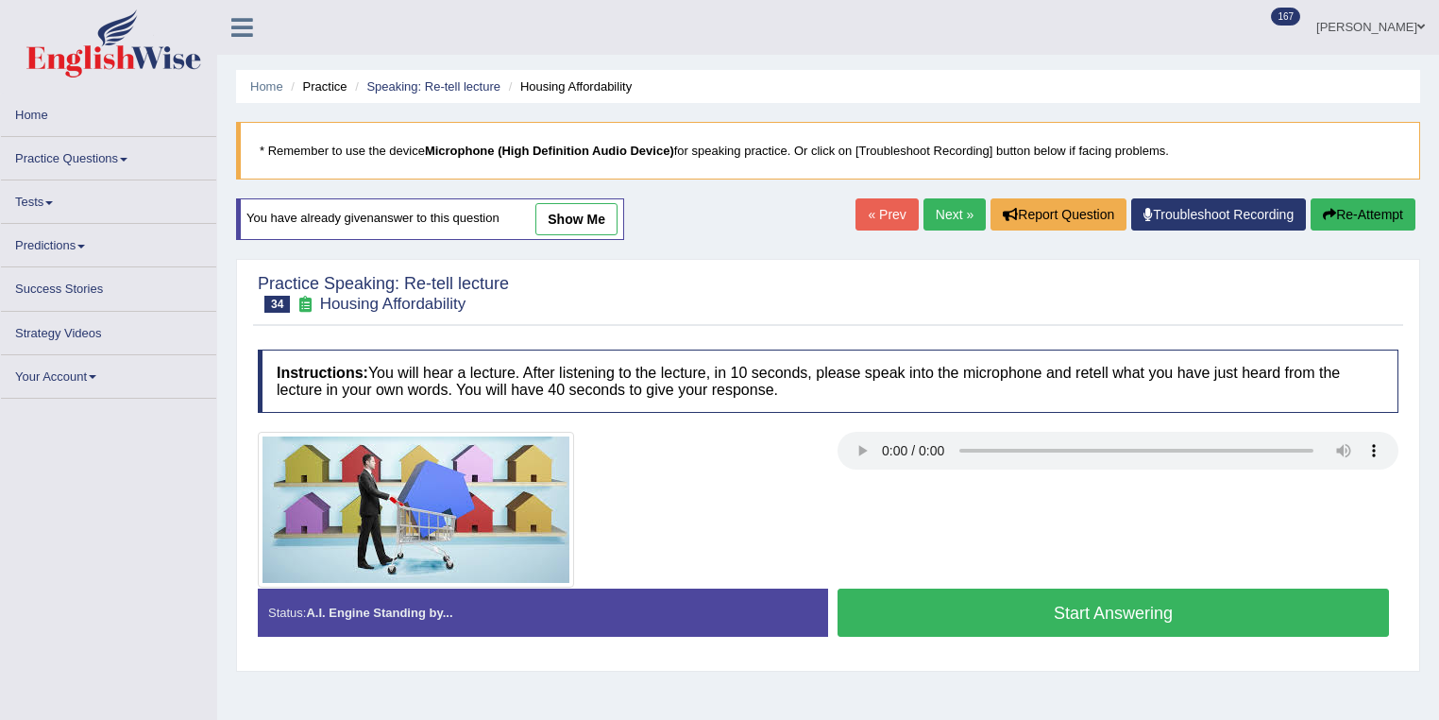
click at [587, 211] on link "show me" at bounding box center [577, 219] width 82 height 32
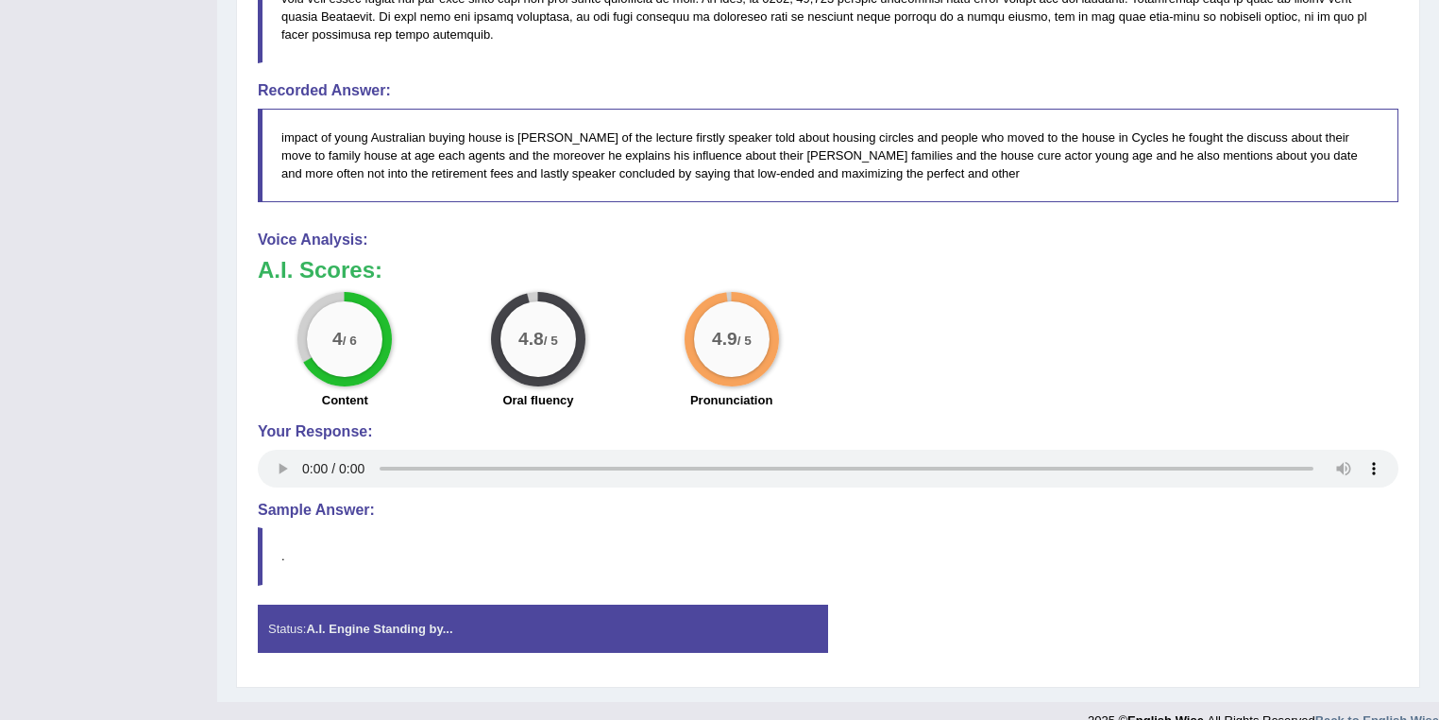
scroll to position [765, 0]
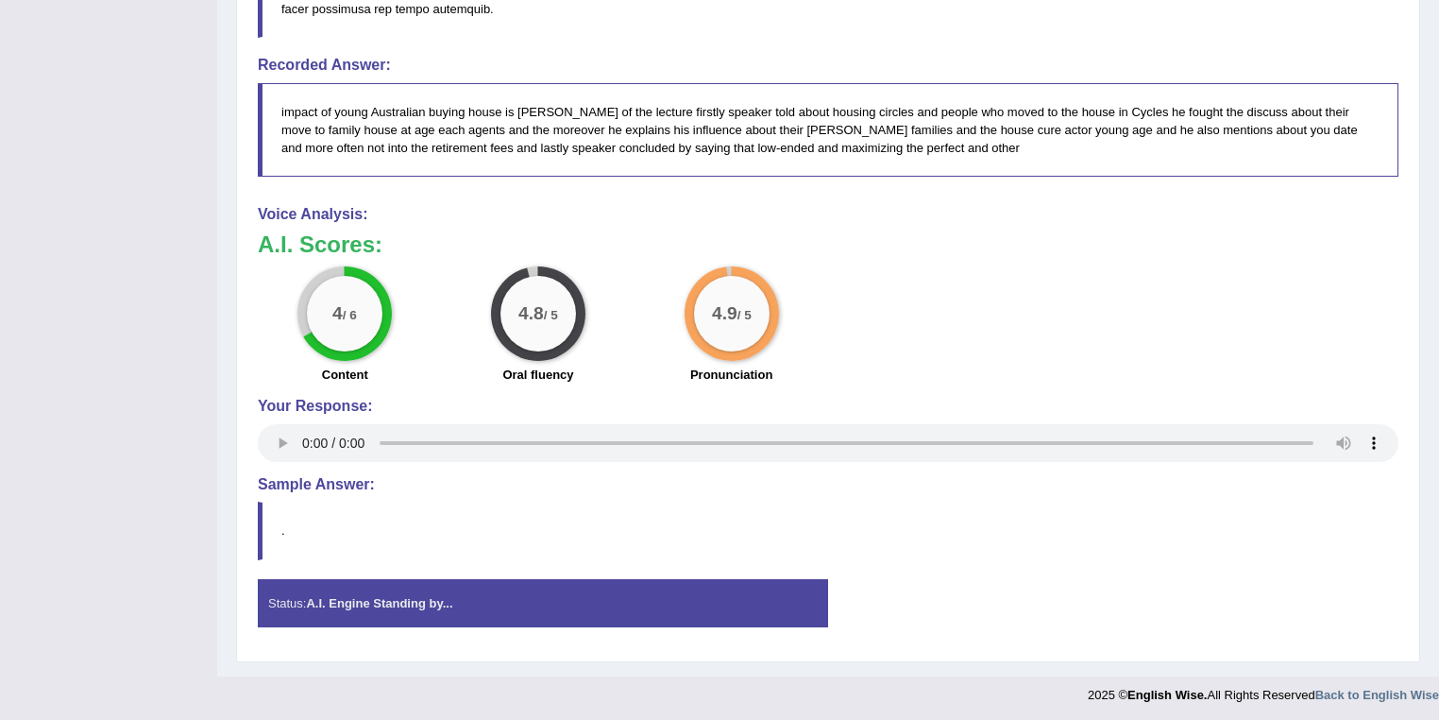
click at [1189, 552] on blockquote "." at bounding box center [828, 531] width 1141 height 58
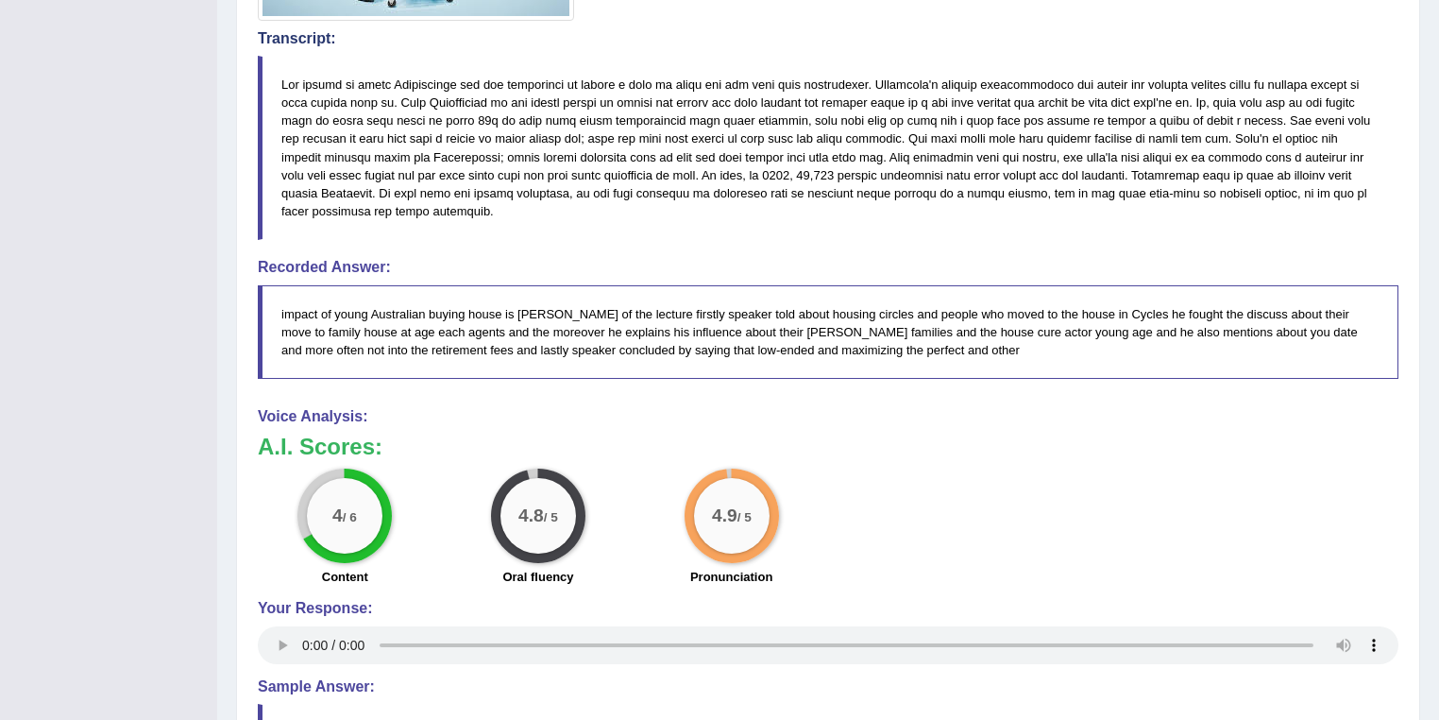
scroll to position [161, 0]
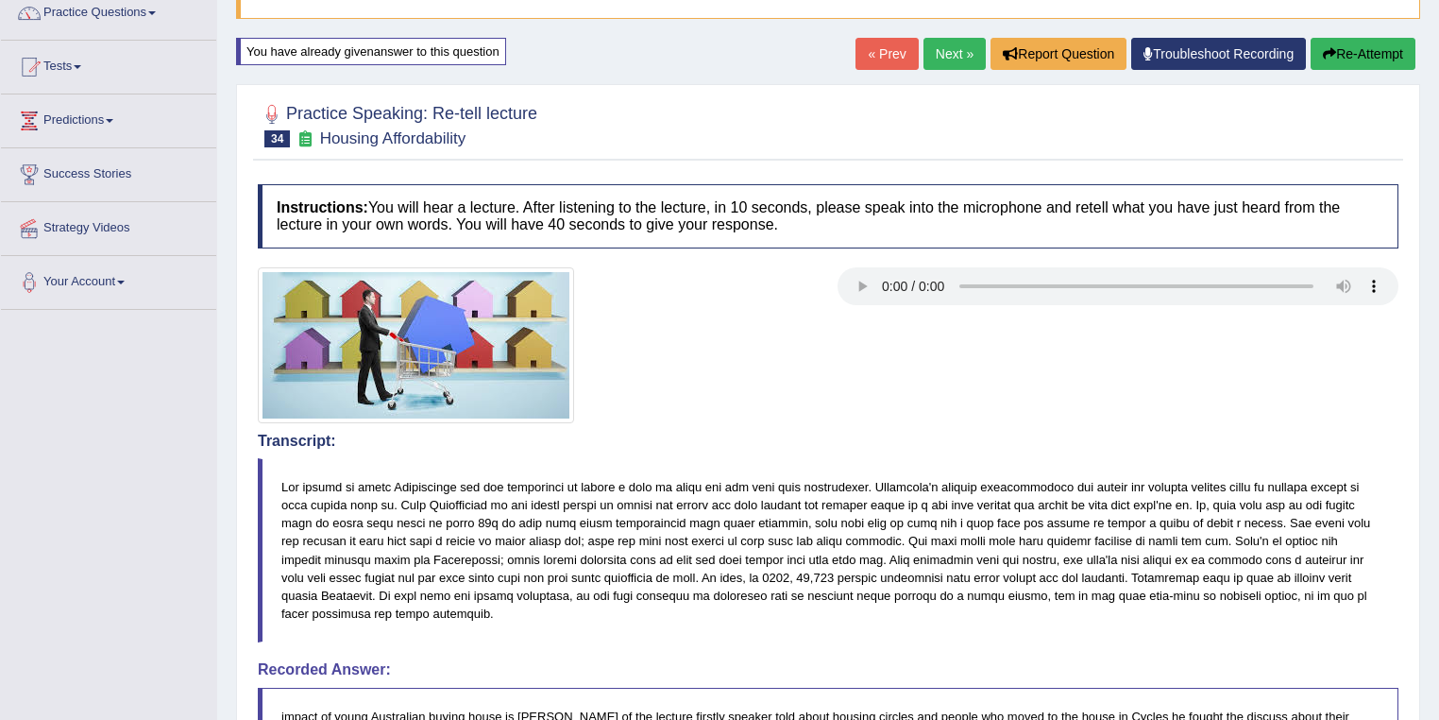
click at [948, 53] on link "Next »" at bounding box center [955, 54] width 62 height 32
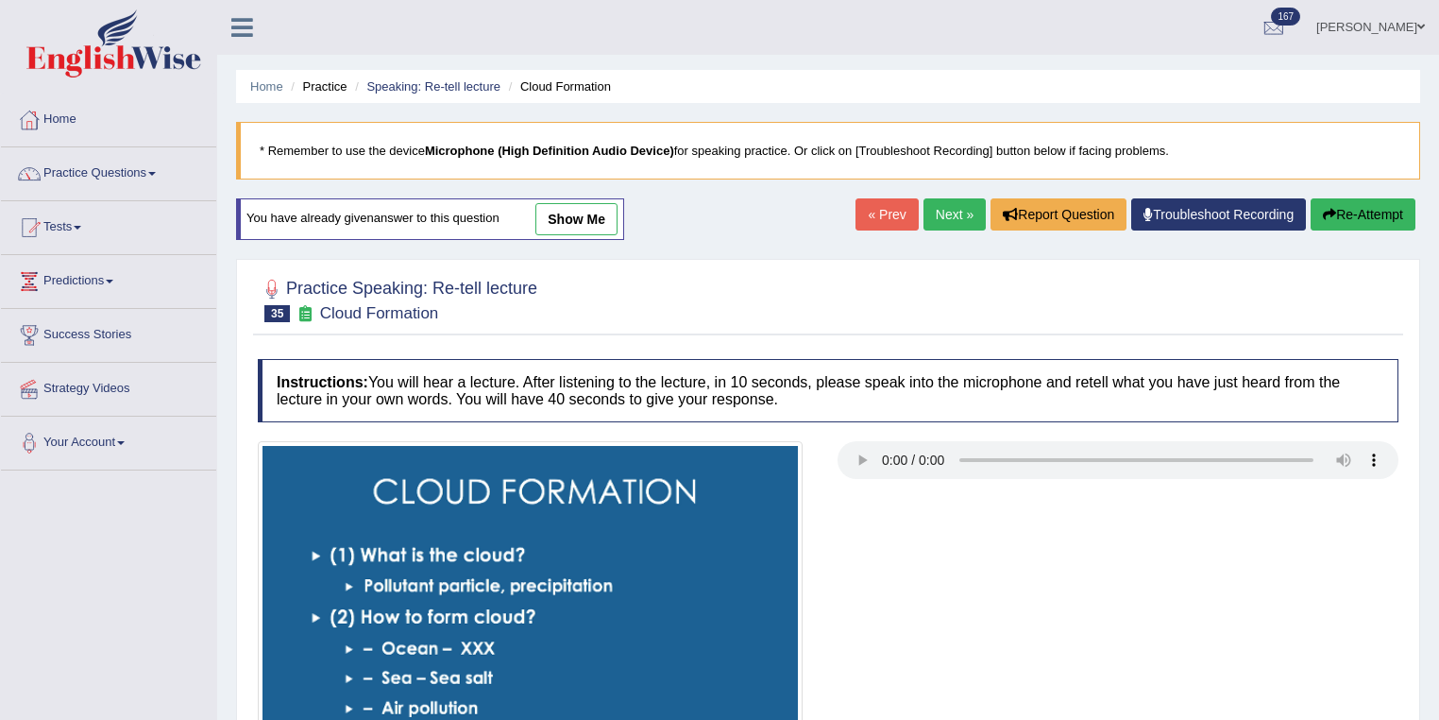
click at [579, 219] on link "show me" at bounding box center [577, 219] width 82 height 32
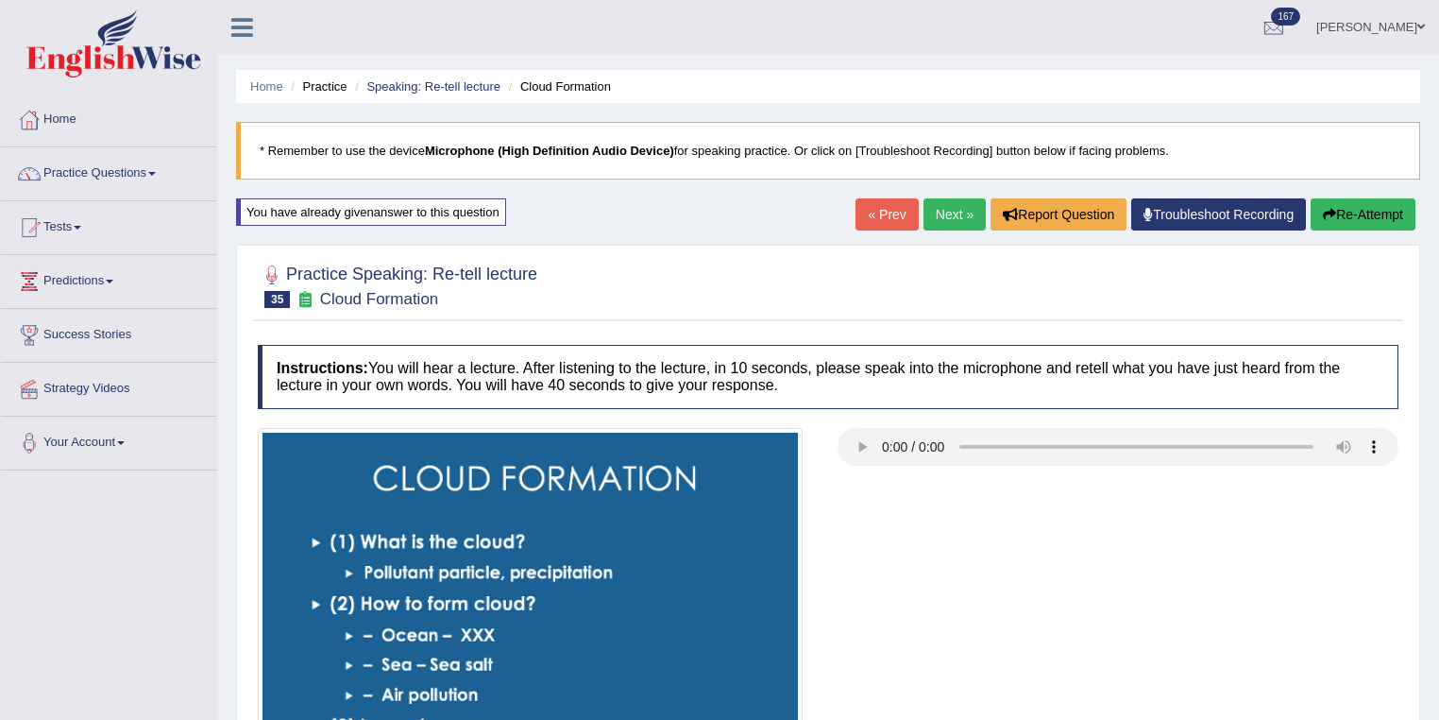
click at [928, 207] on link "Next »" at bounding box center [955, 214] width 62 height 32
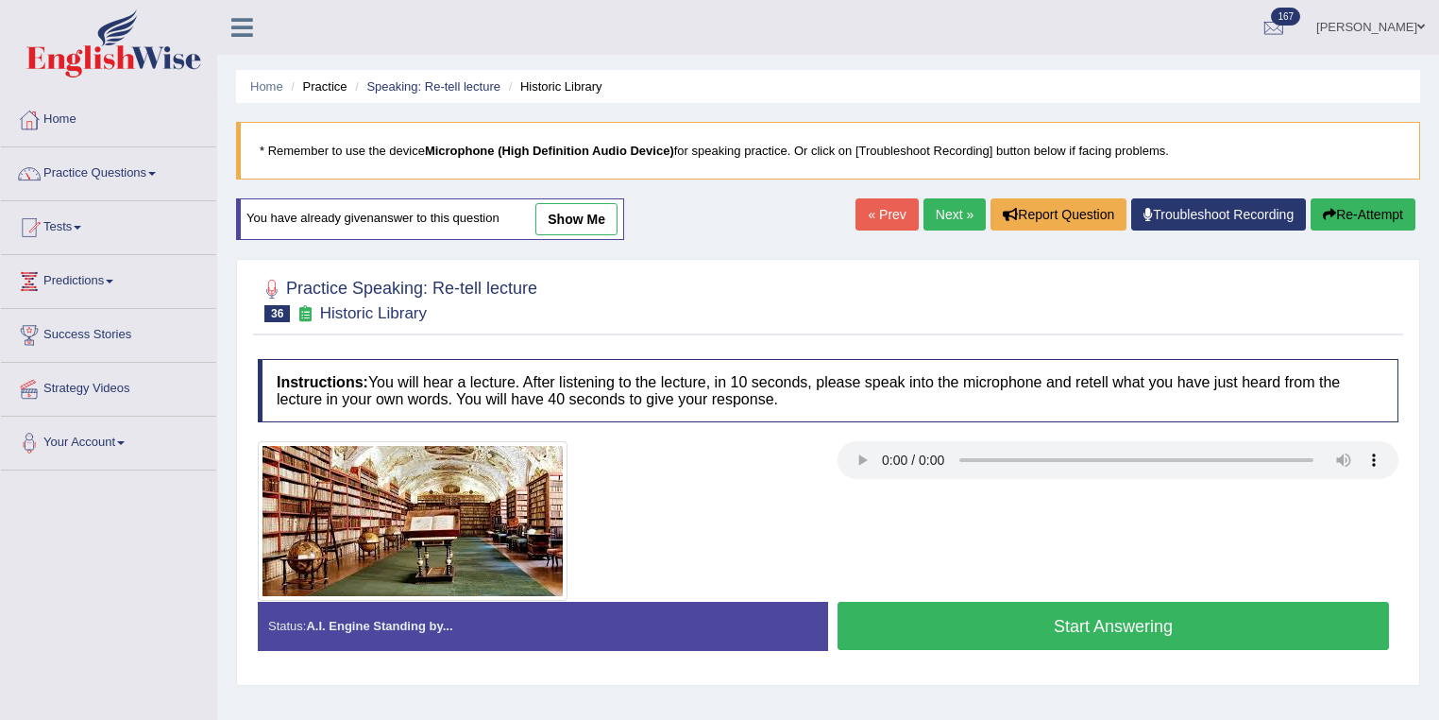
click at [581, 219] on link "show me" at bounding box center [577, 219] width 82 height 32
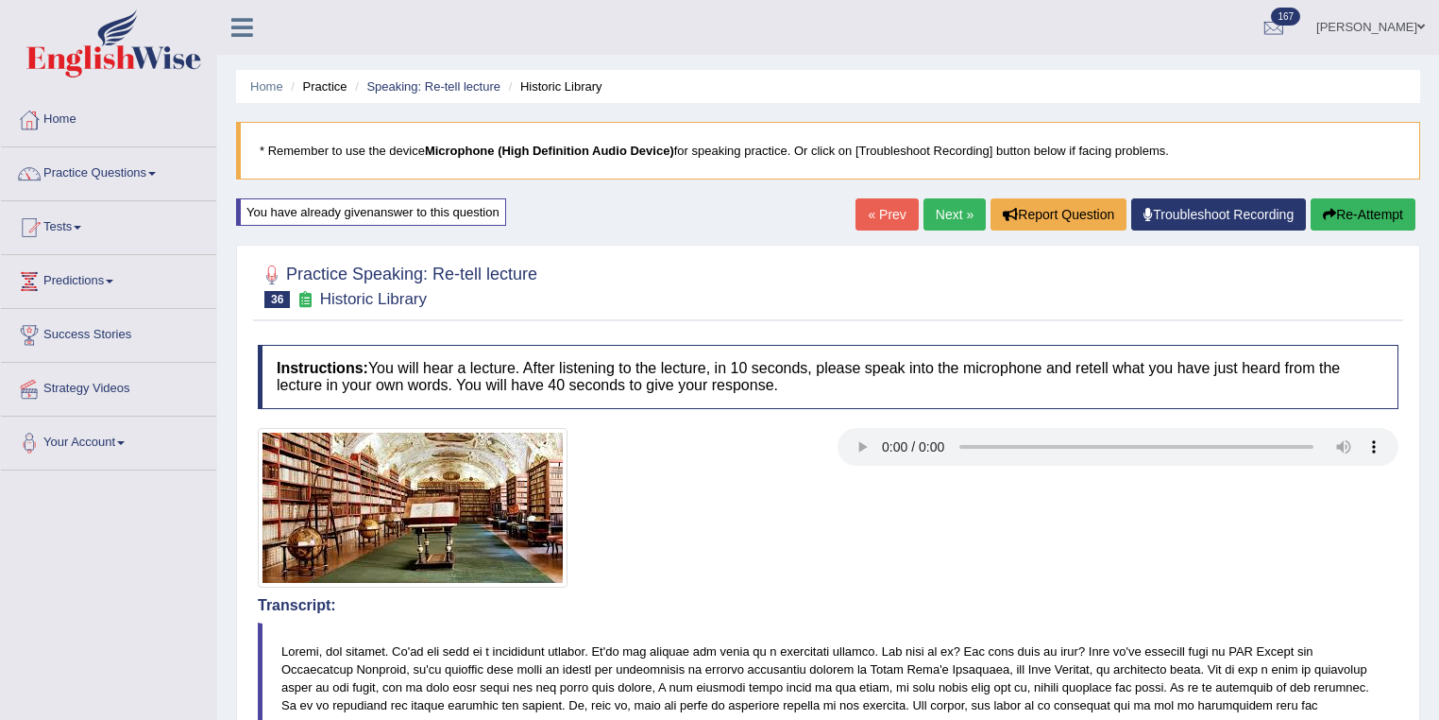
click at [856, 206] on link "« Prev" at bounding box center [887, 214] width 62 height 32
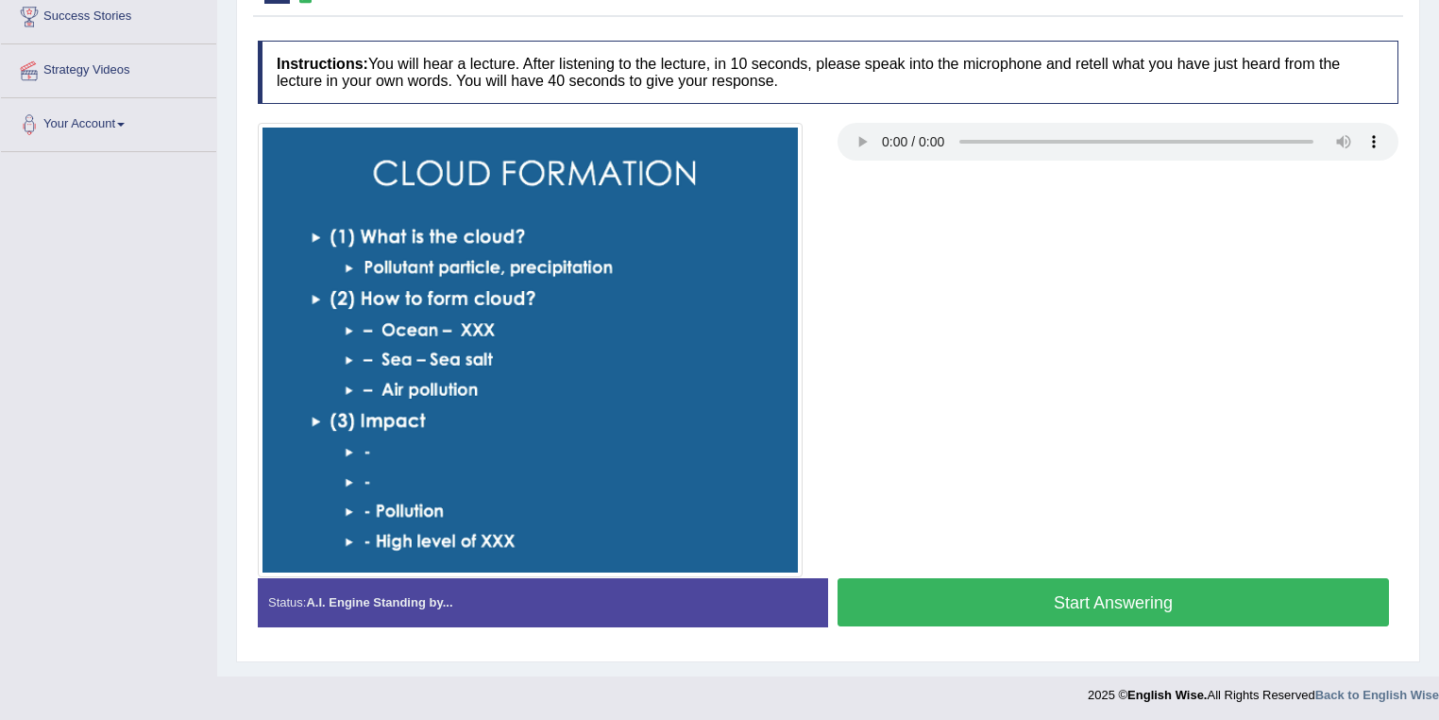
click at [1129, 593] on button "Start Answering" at bounding box center [1114, 602] width 552 height 48
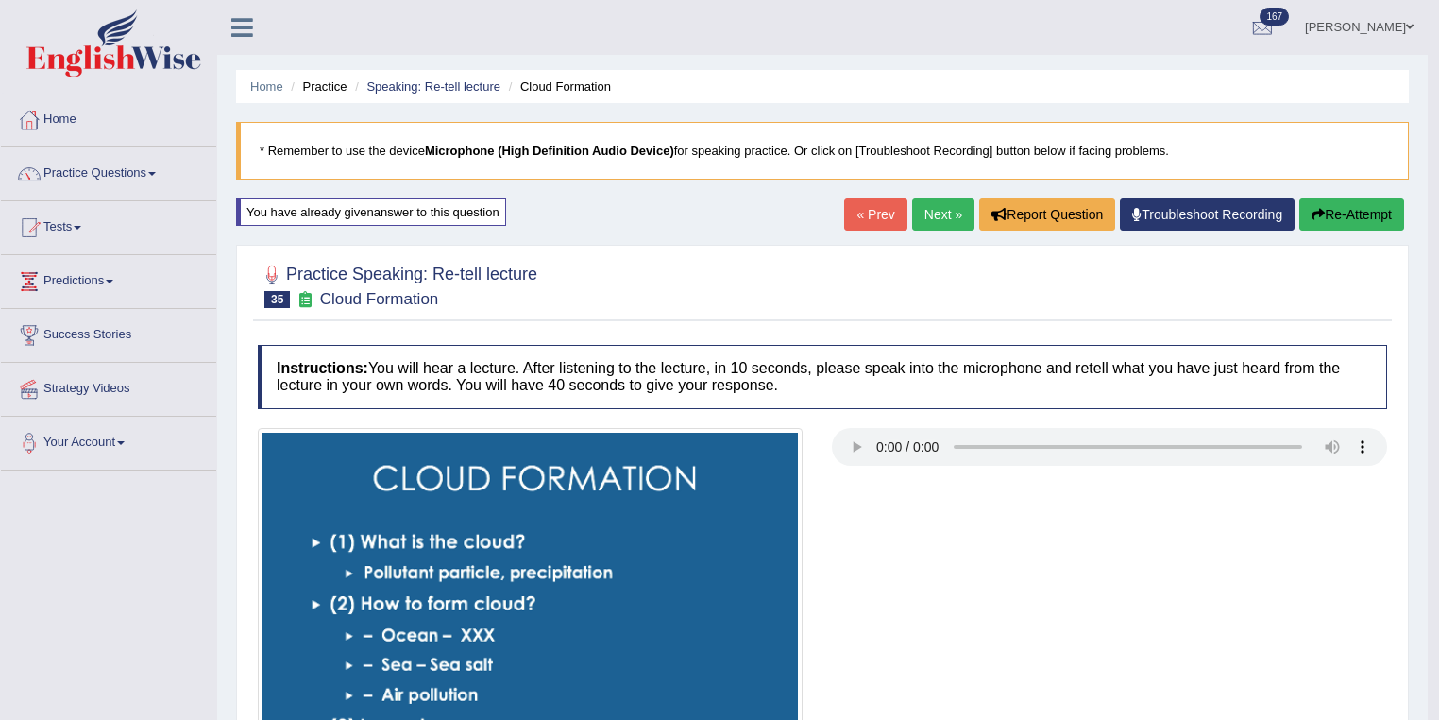
click at [939, 214] on link "Next »" at bounding box center [943, 214] width 62 height 32
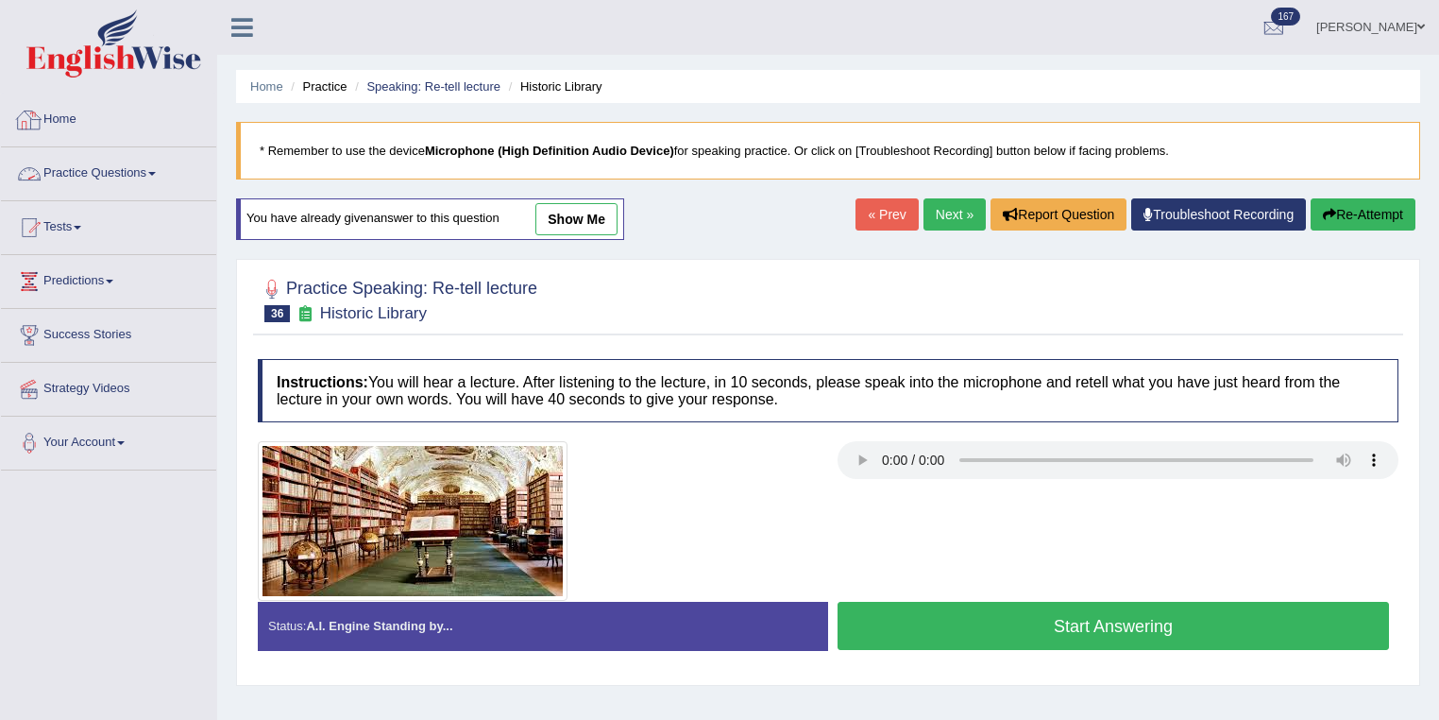
click at [121, 178] on link "Practice Questions" at bounding box center [108, 170] width 215 height 47
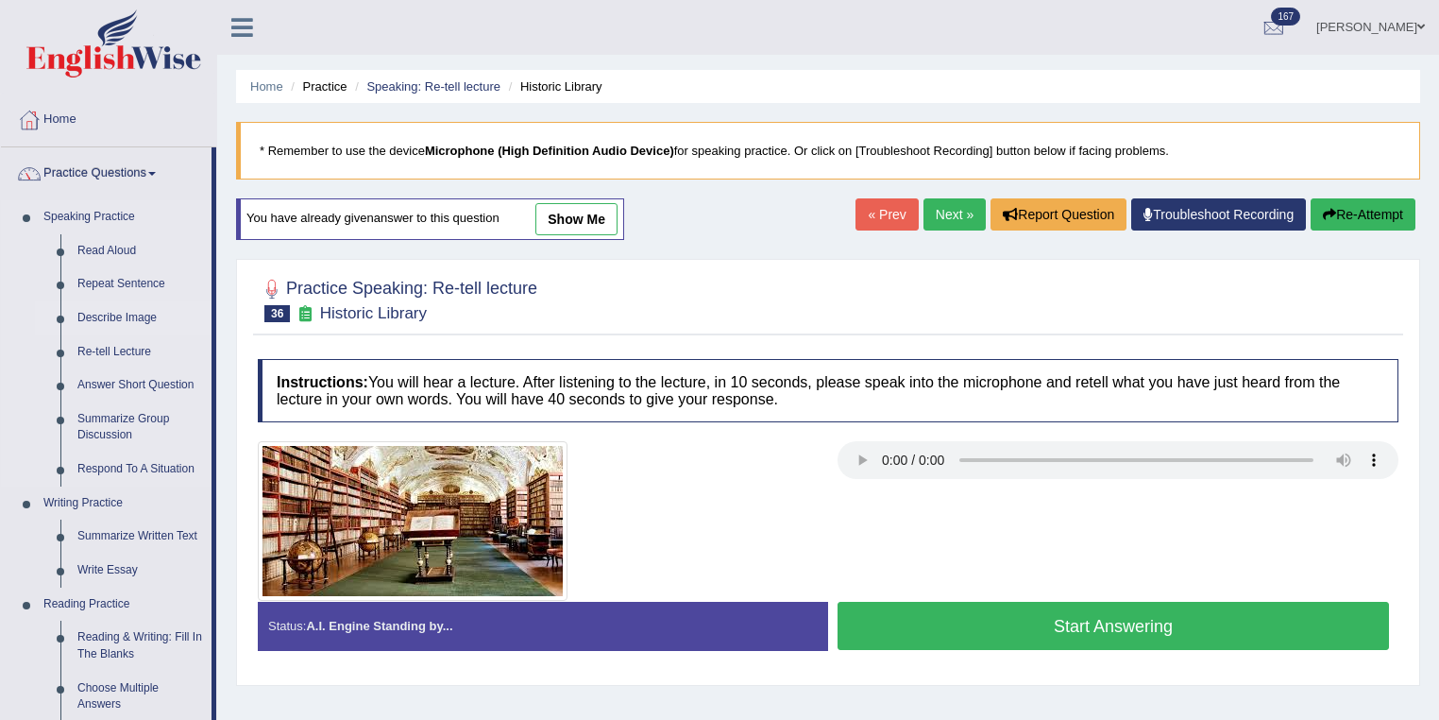
click at [131, 312] on link "Describe Image" at bounding box center [140, 318] width 143 height 34
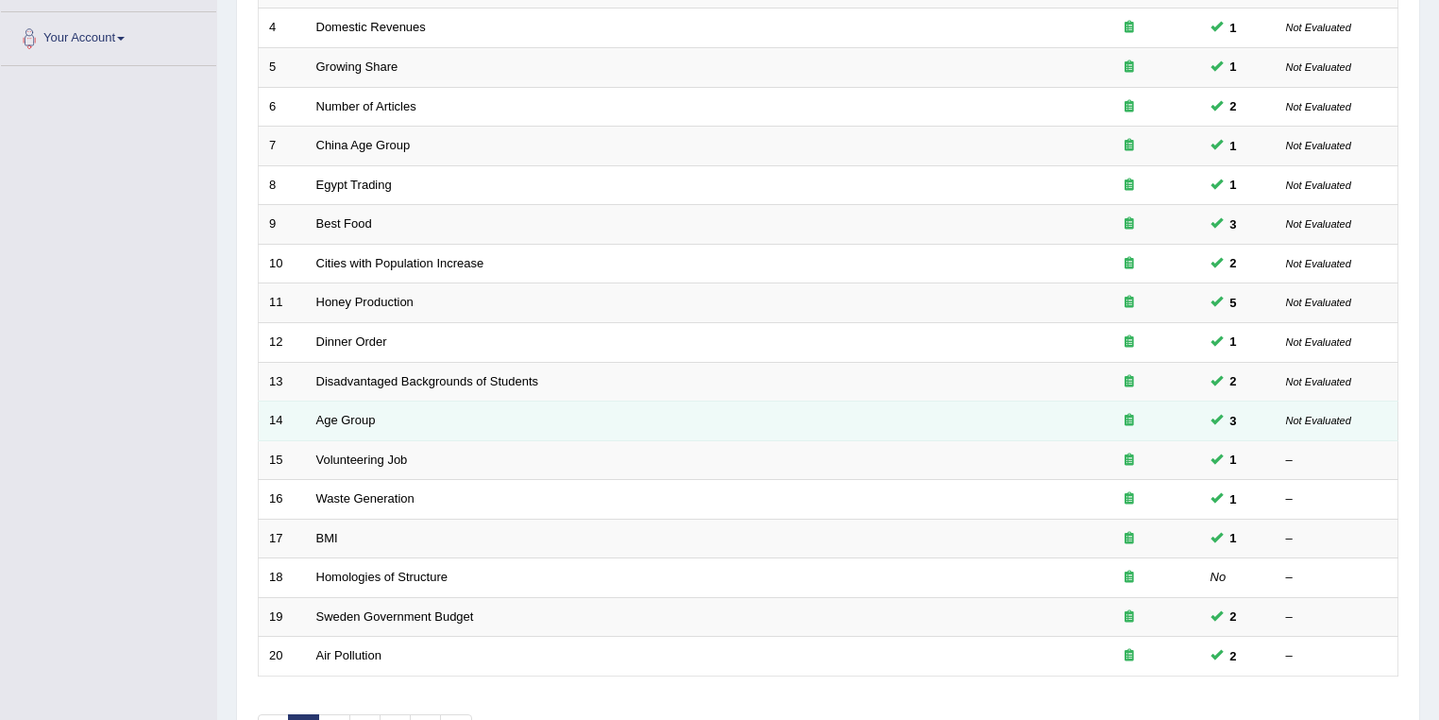
scroll to position [525, 0]
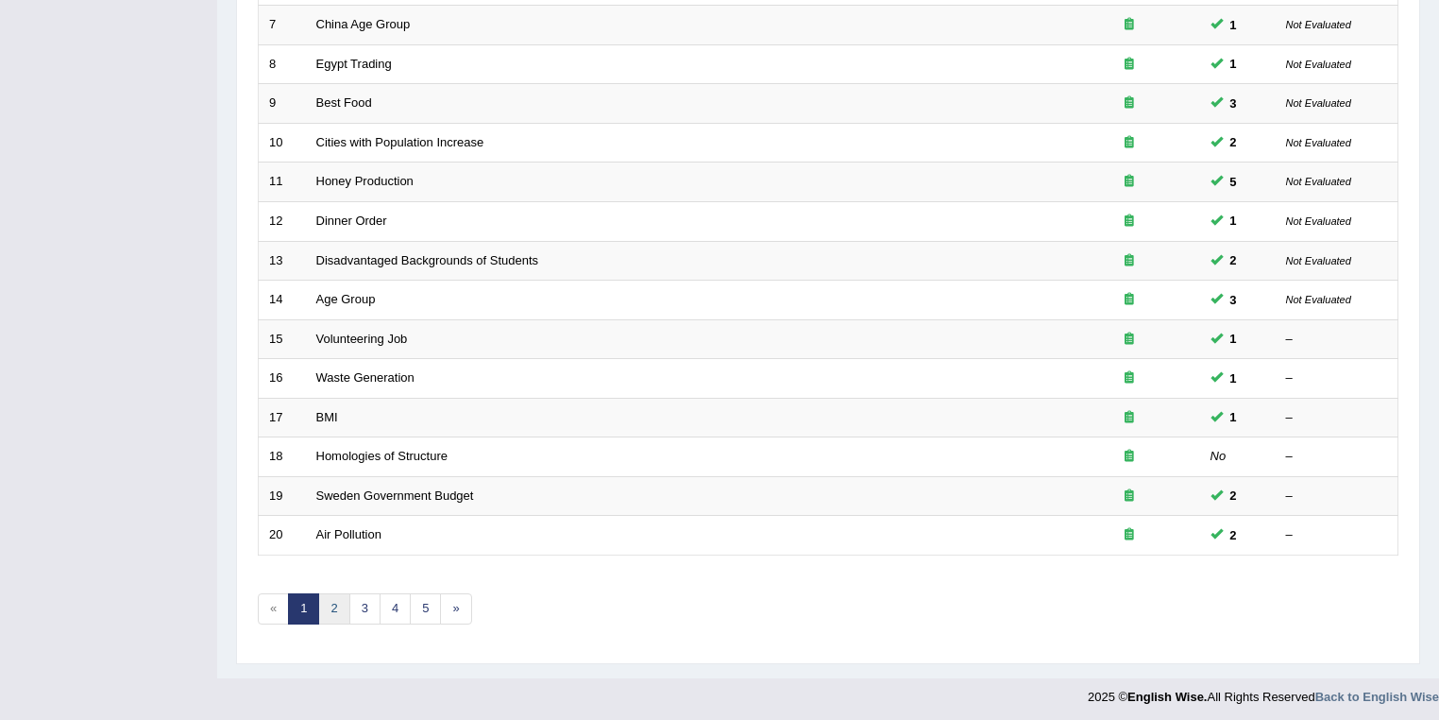
click at [336, 609] on link "2" at bounding box center [333, 608] width 31 height 31
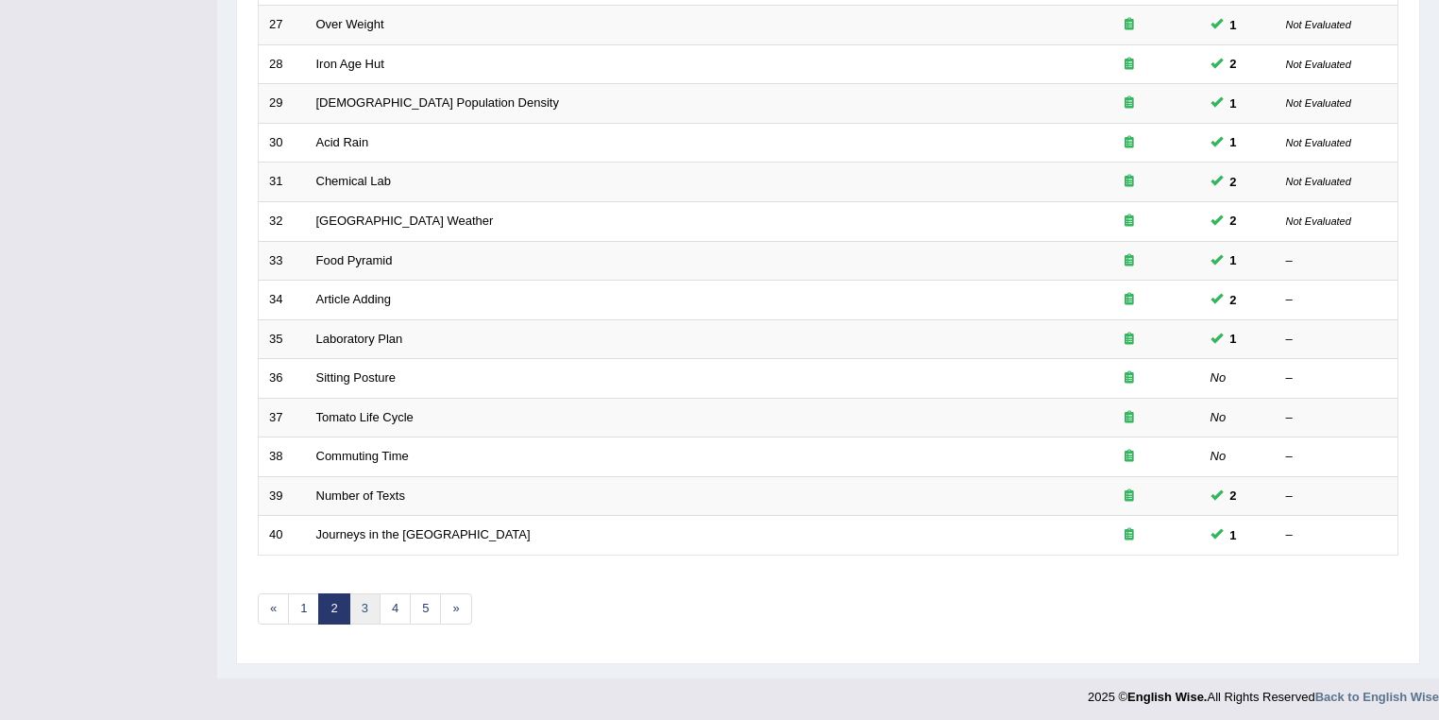
click at [365, 604] on link "3" at bounding box center [364, 608] width 31 height 31
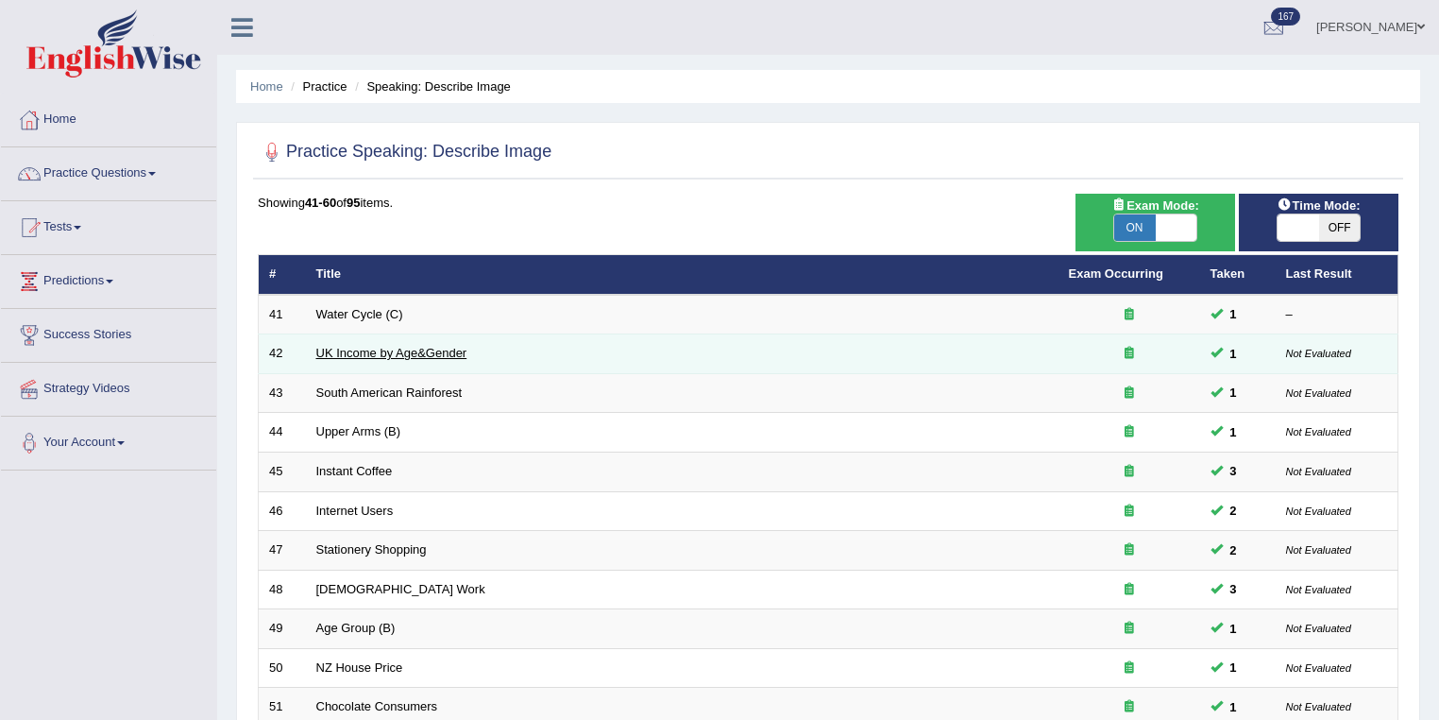
click at [397, 353] on link "UK Income by Age&Gender" at bounding box center [391, 353] width 151 height 14
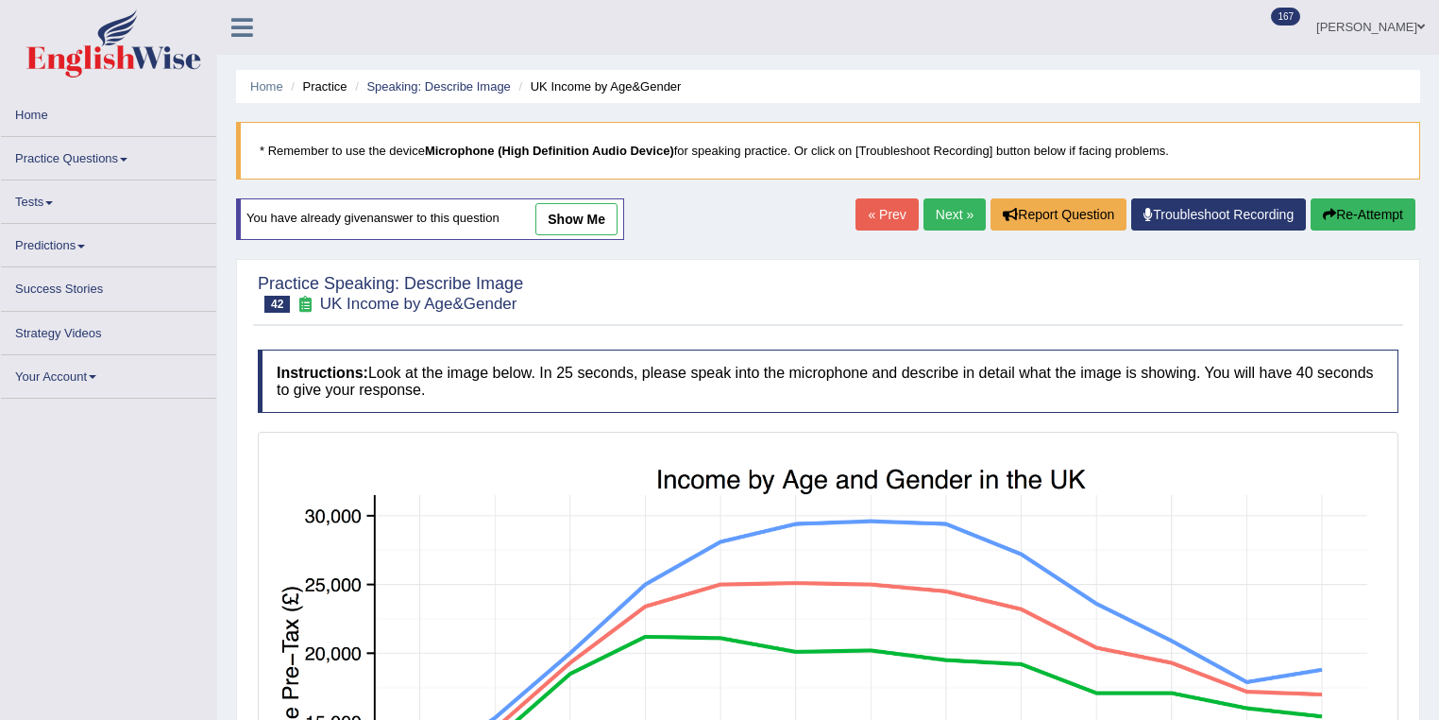
click at [563, 219] on link "show me" at bounding box center [577, 219] width 82 height 32
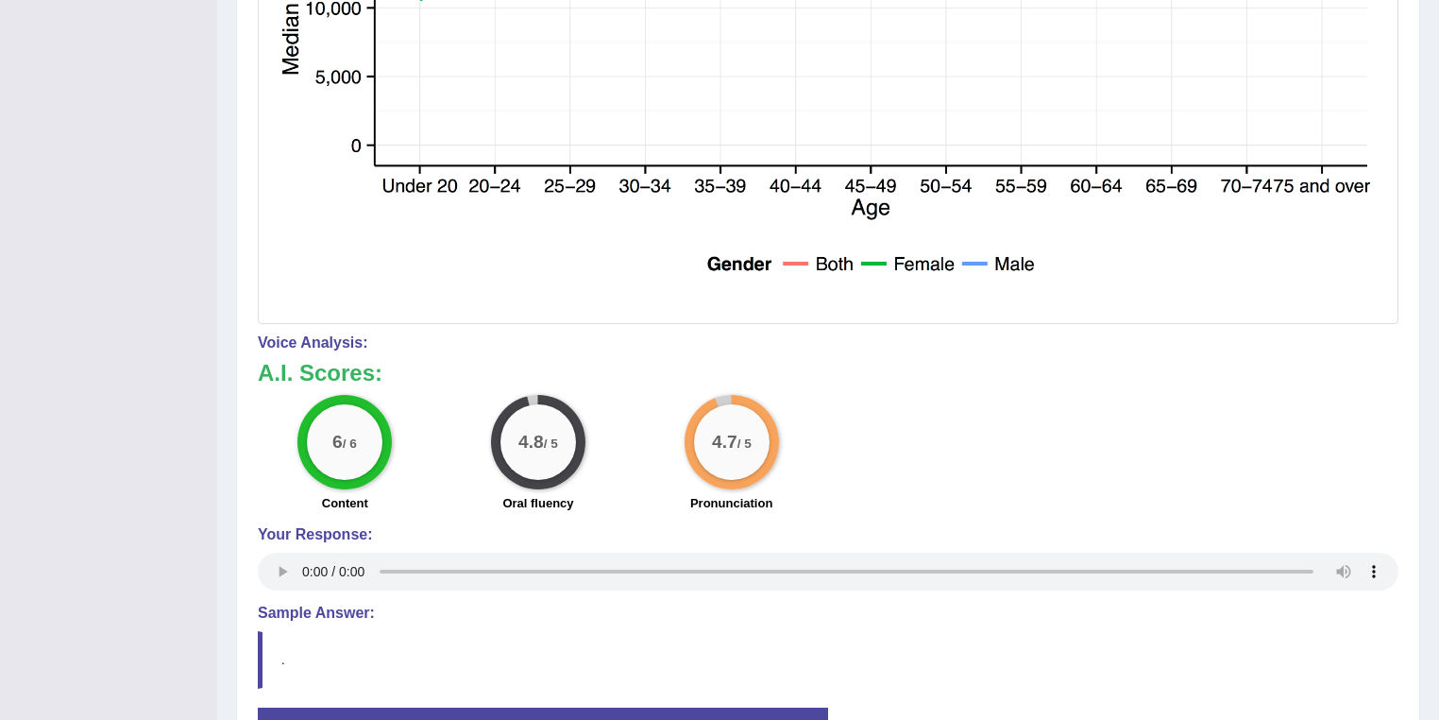
scroll to position [806, 0]
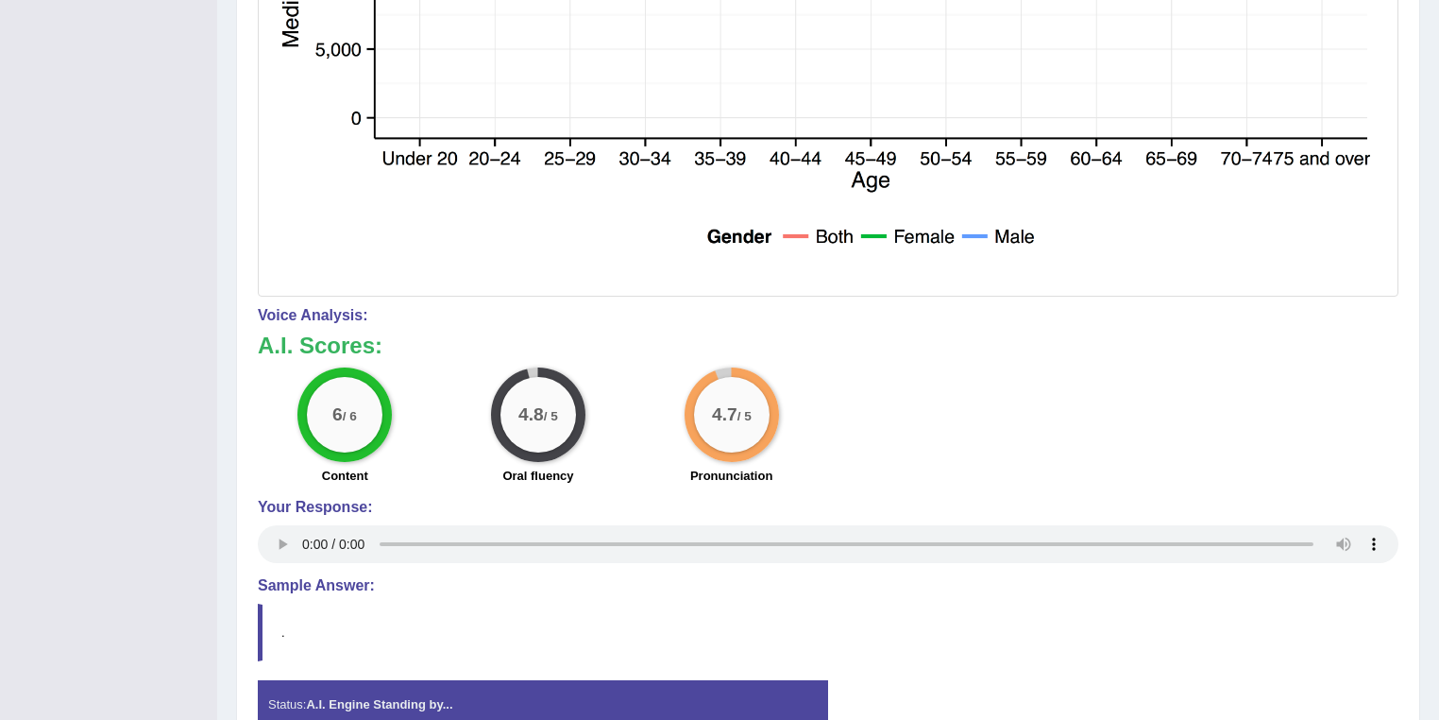
click at [1216, 414] on div "6 / 6 Content 4.8 / 5 Oral fluency 4.7 / 5 Pronunciation" at bounding box center [828, 428] width 1160 height 122
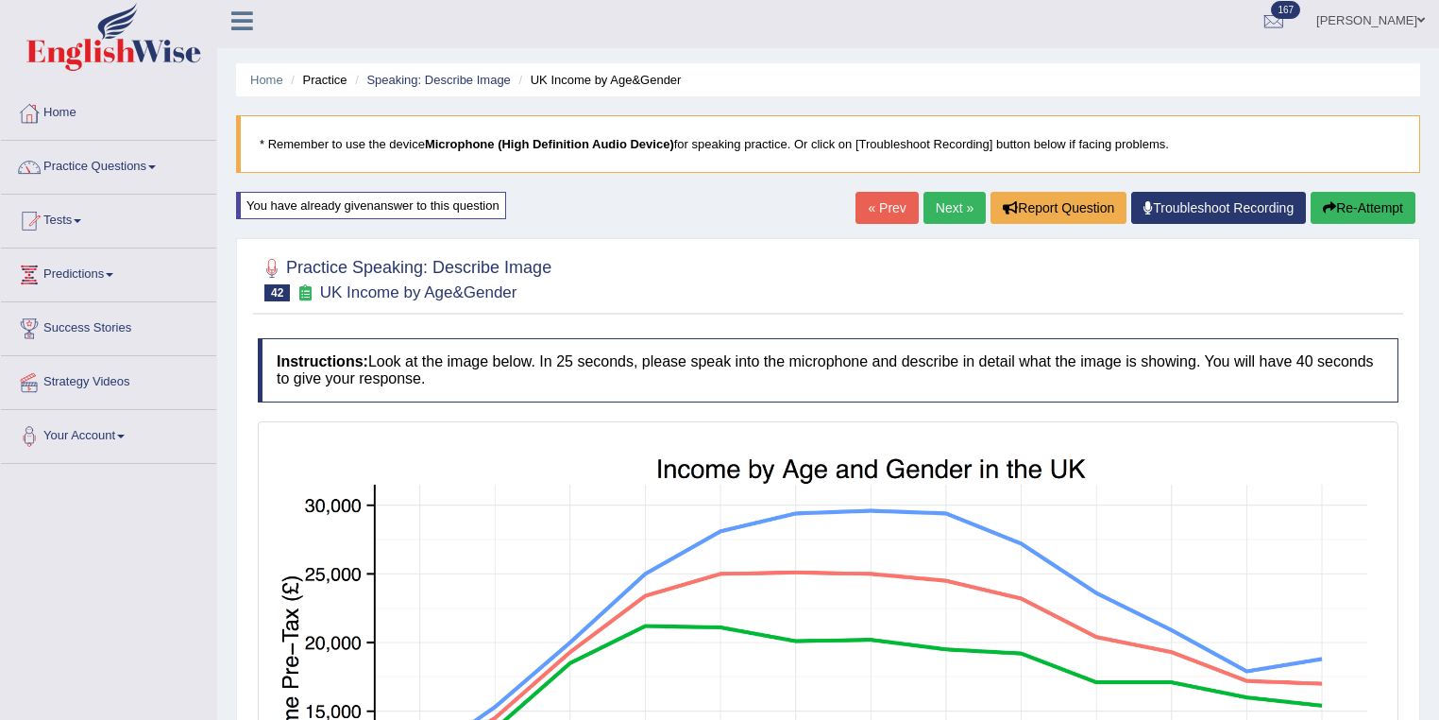
scroll to position [0, 0]
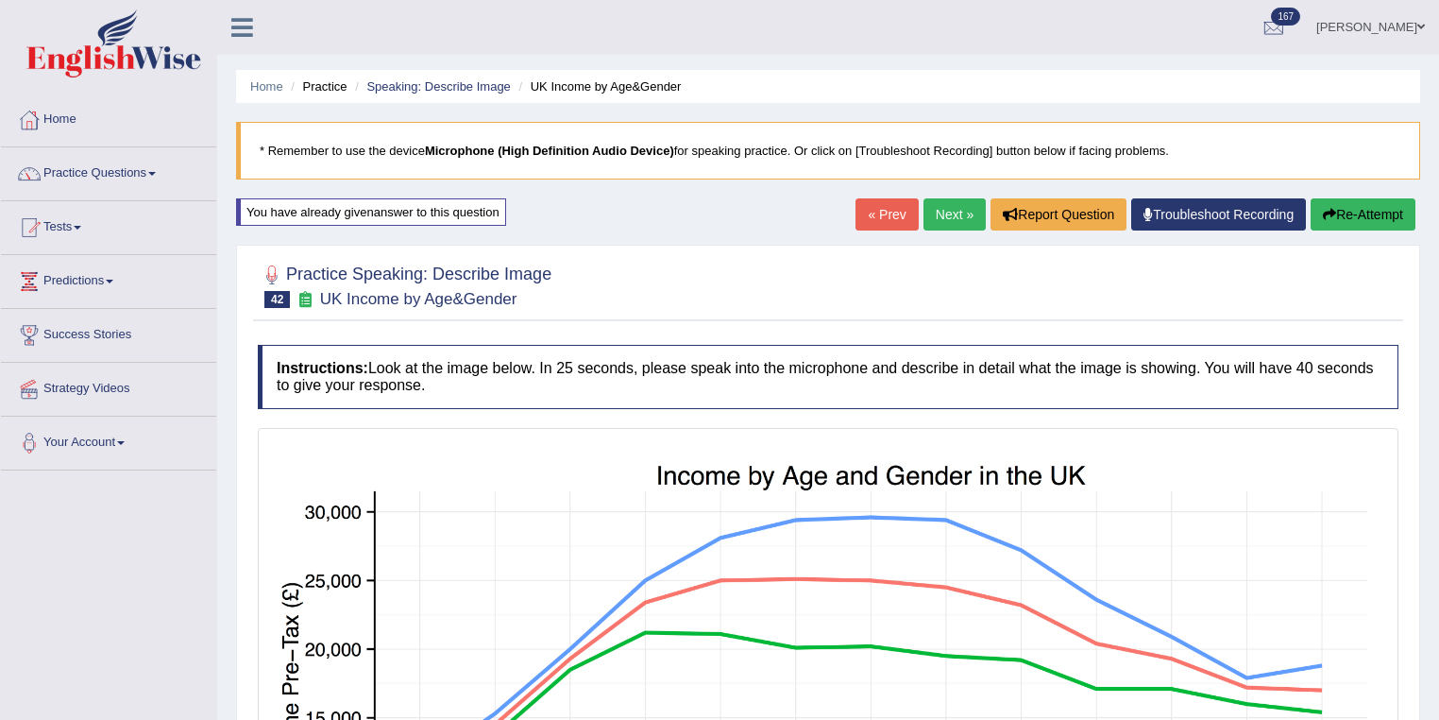
click at [948, 207] on link "Next »" at bounding box center [955, 214] width 62 height 32
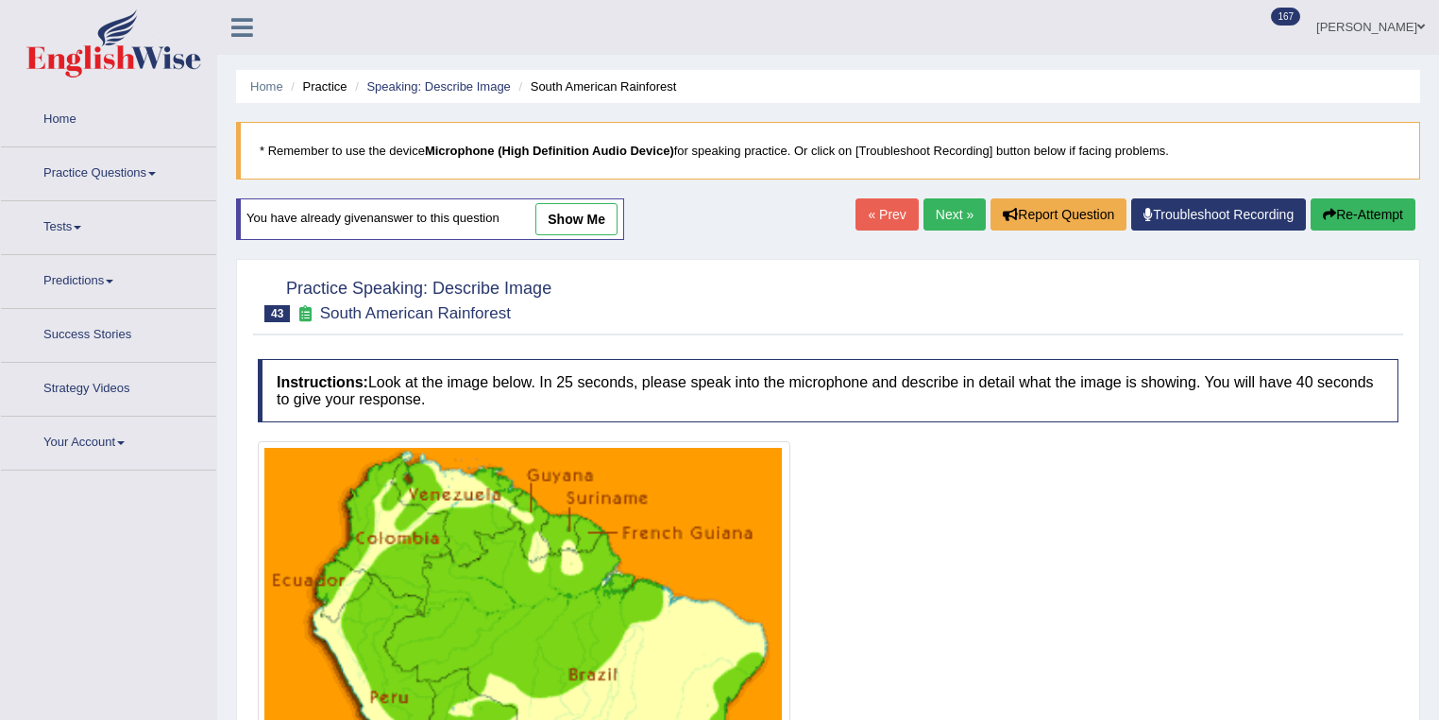
click at [590, 227] on link "show me" at bounding box center [577, 219] width 82 height 32
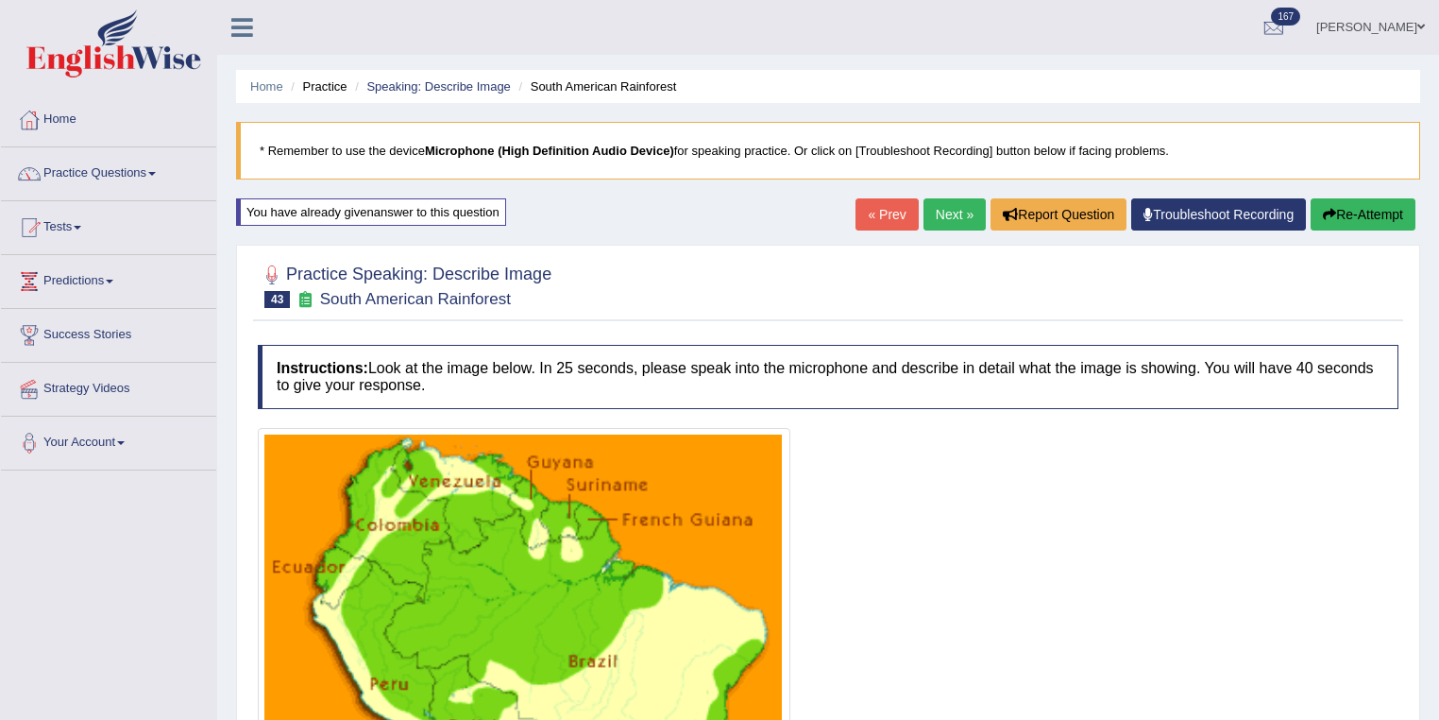
click at [955, 215] on link "Next »" at bounding box center [955, 214] width 62 height 32
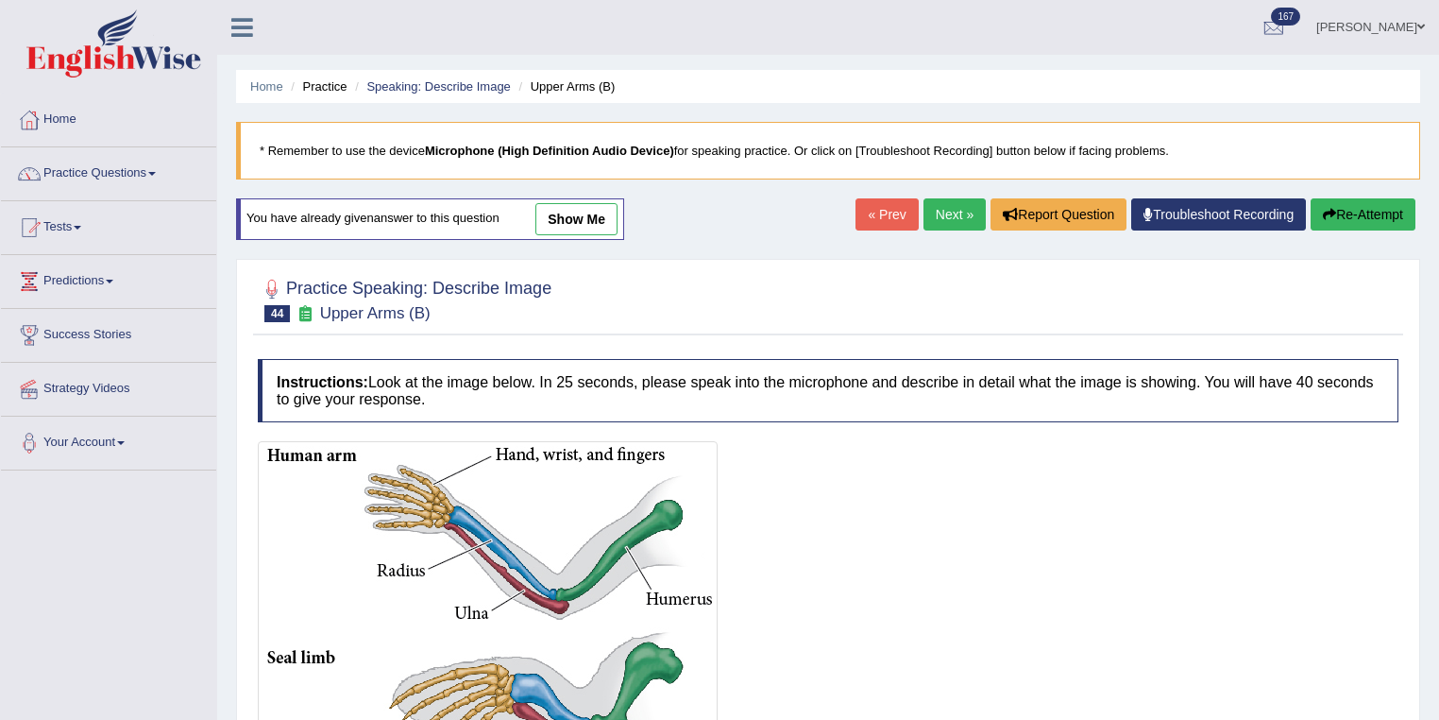
click at [587, 223] on link "show me" at bounding box center [577, 219] width 82 height 32
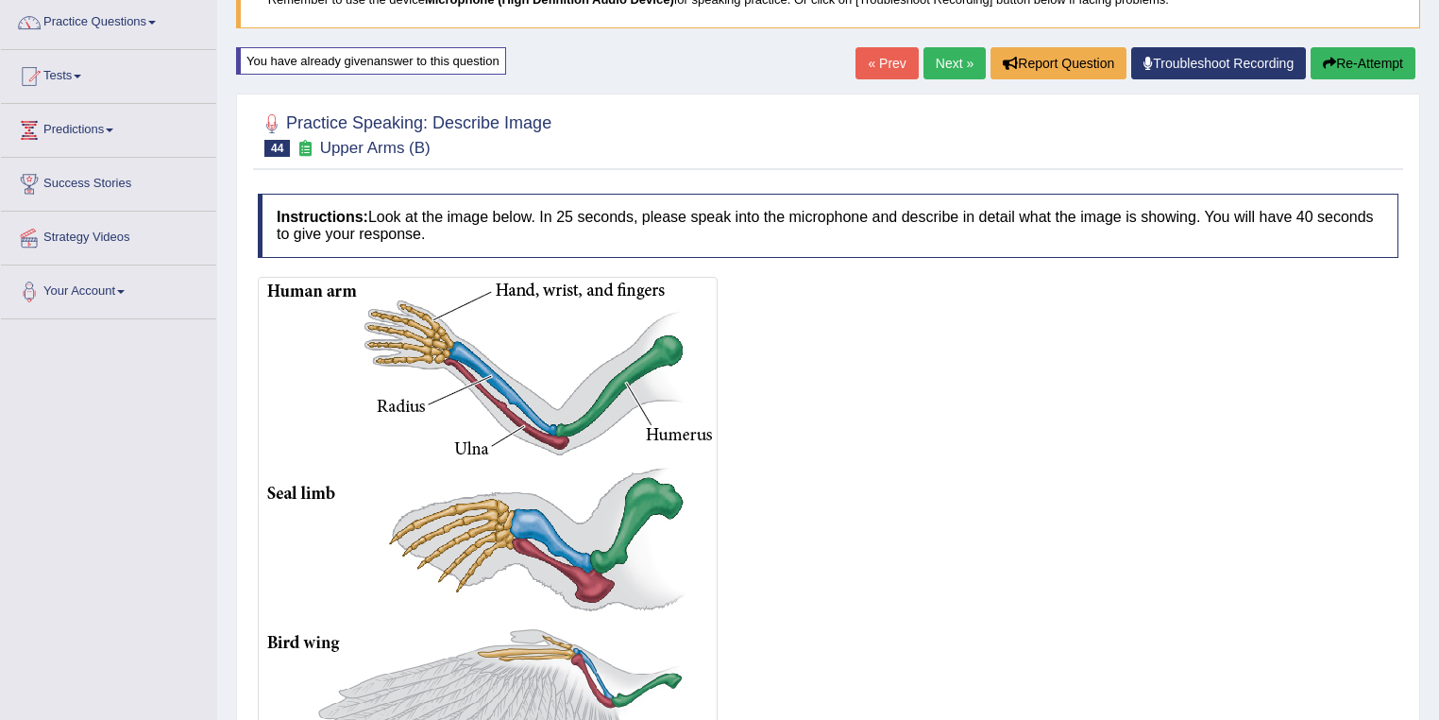
scroll to position [83, 0]
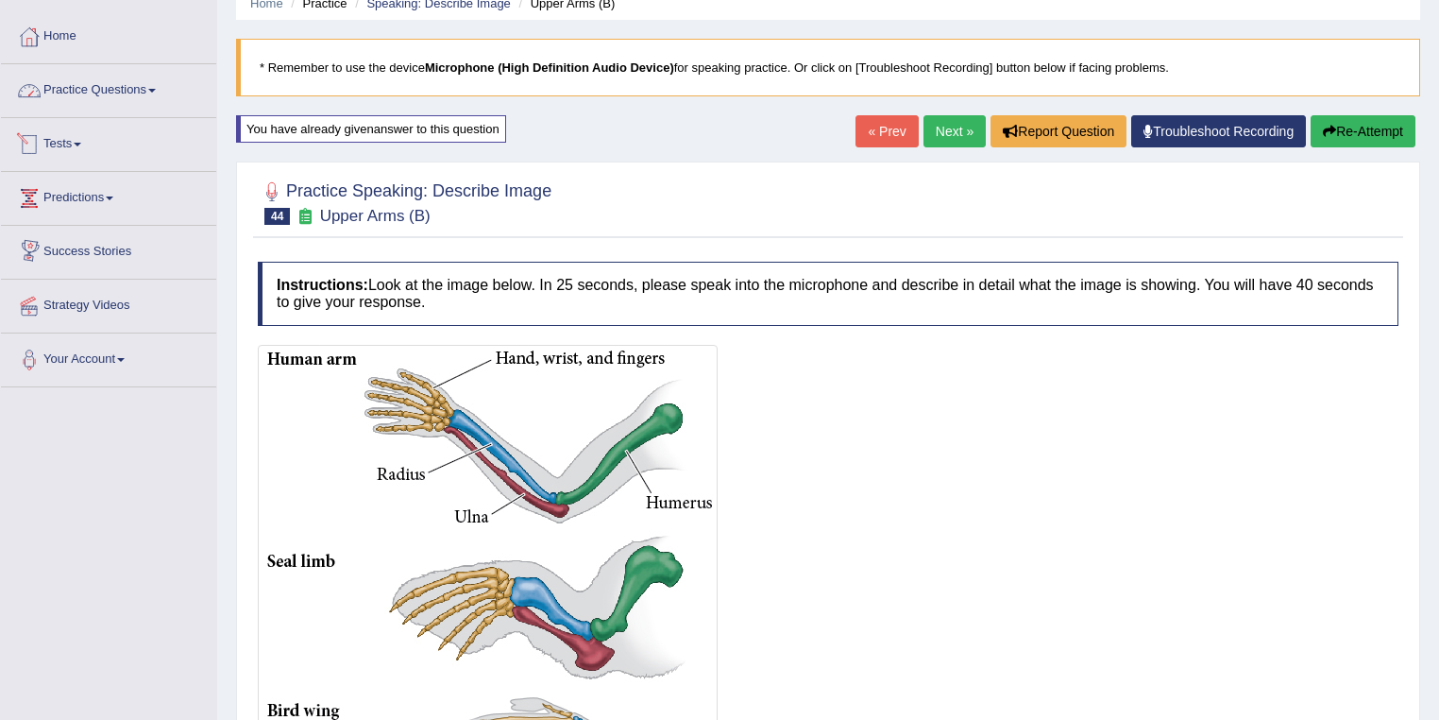
click at [128, 103] on link "Practice Questions" at bounding box center [108, 87] width 215 height 47
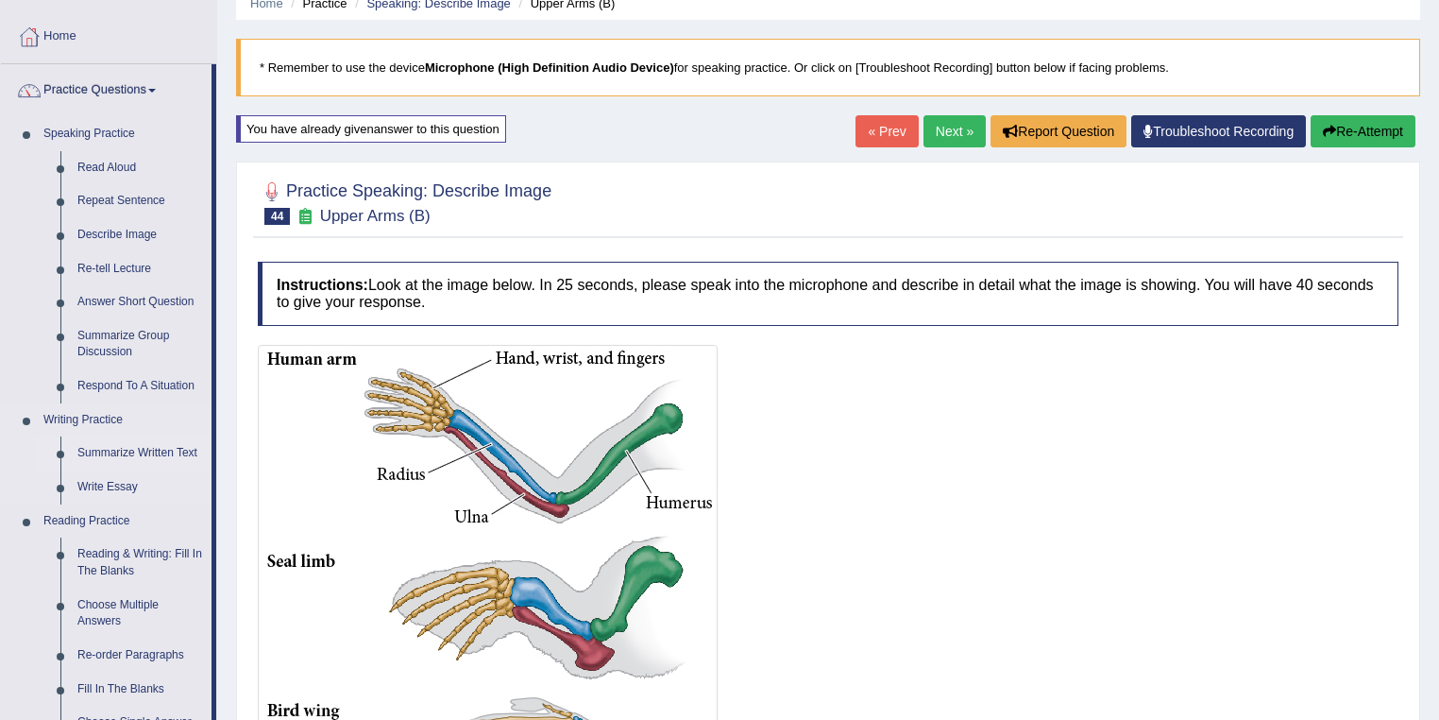
click at [160, 454] on link "Summarize Written Text" at bounding box center [140, 453] width 143 height 34
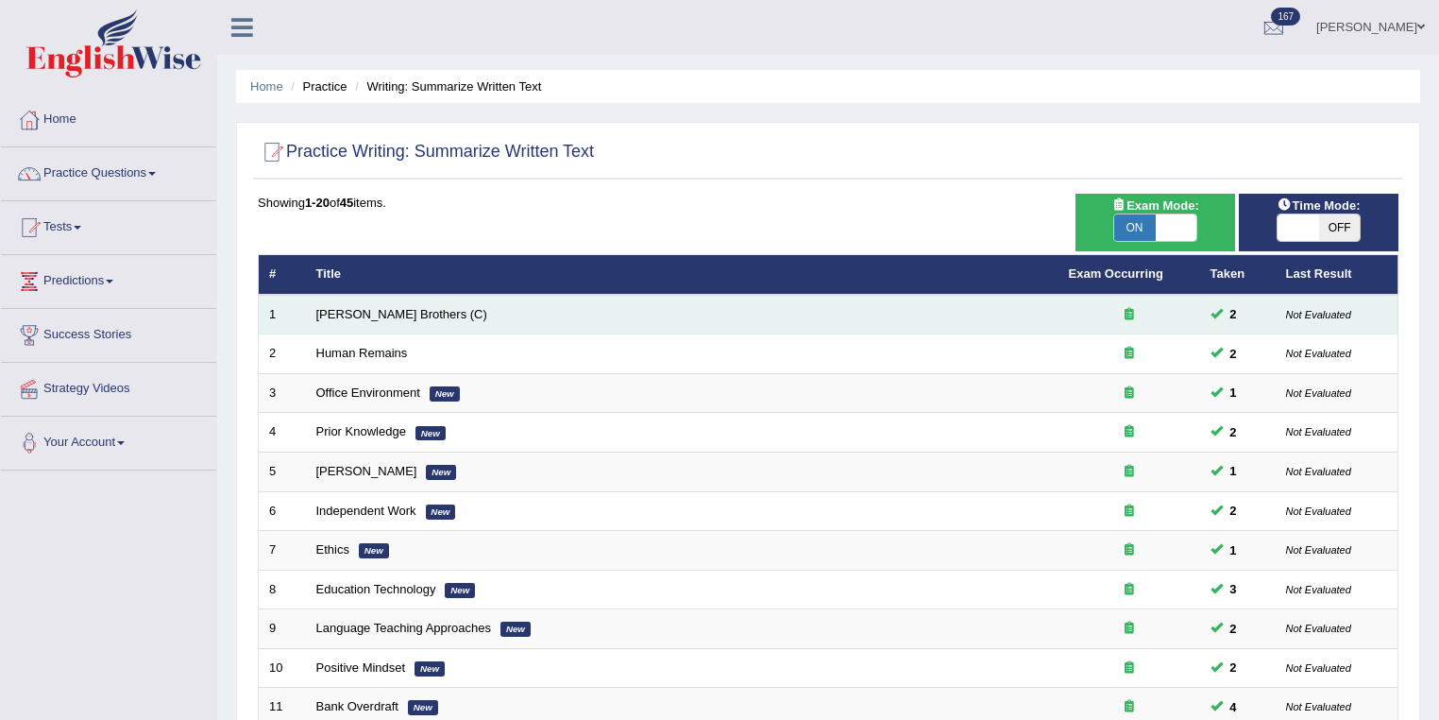
scroll to position [525, 0]
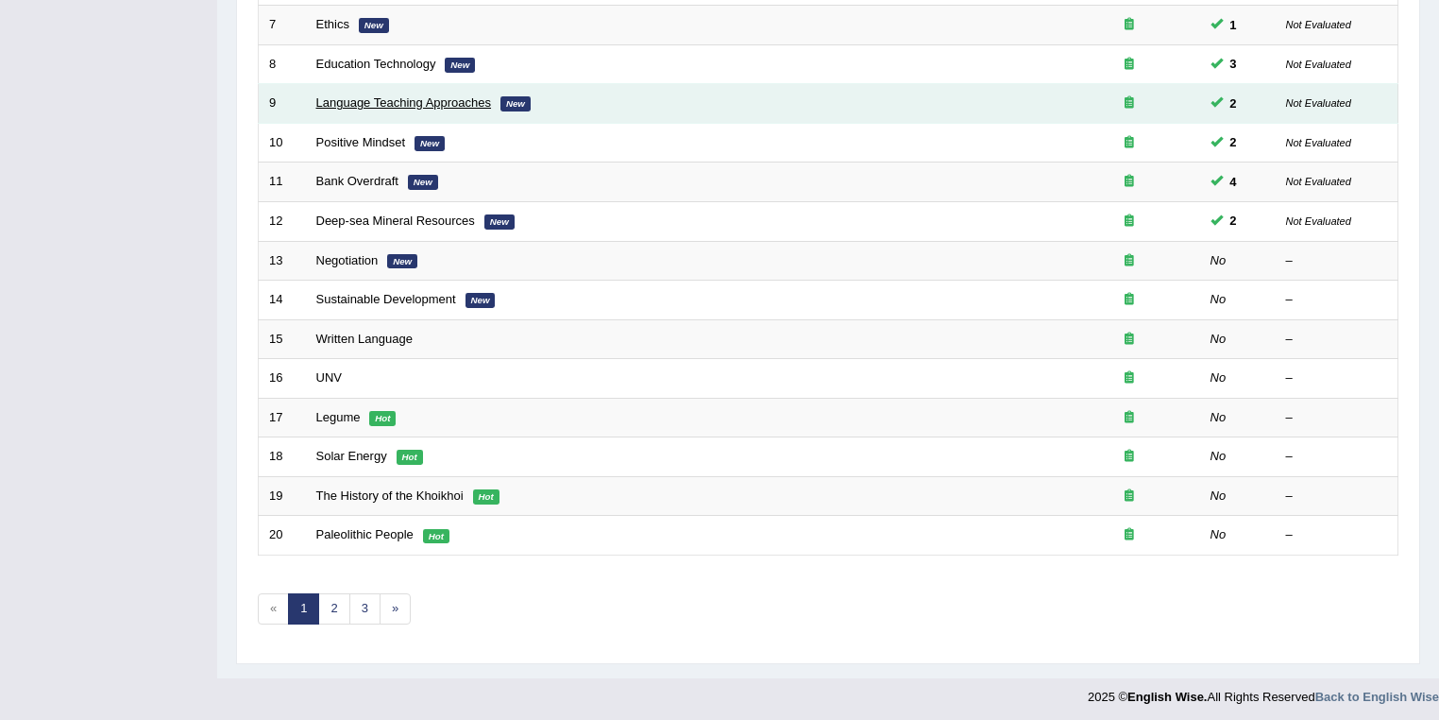
click at [373, 105] on link "Language Teaching Approaches" at bounding box center [404, 102] width 176 height 14
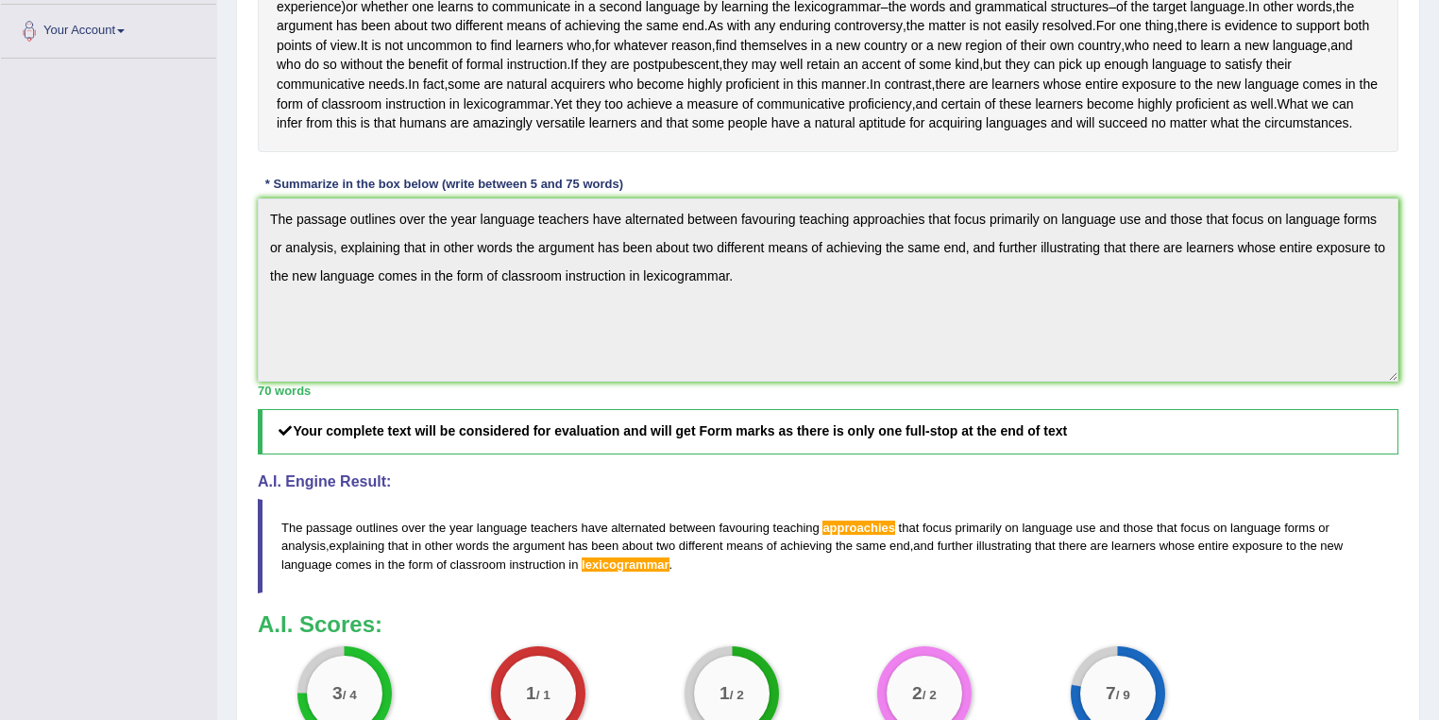
scroll to position [110, 0]
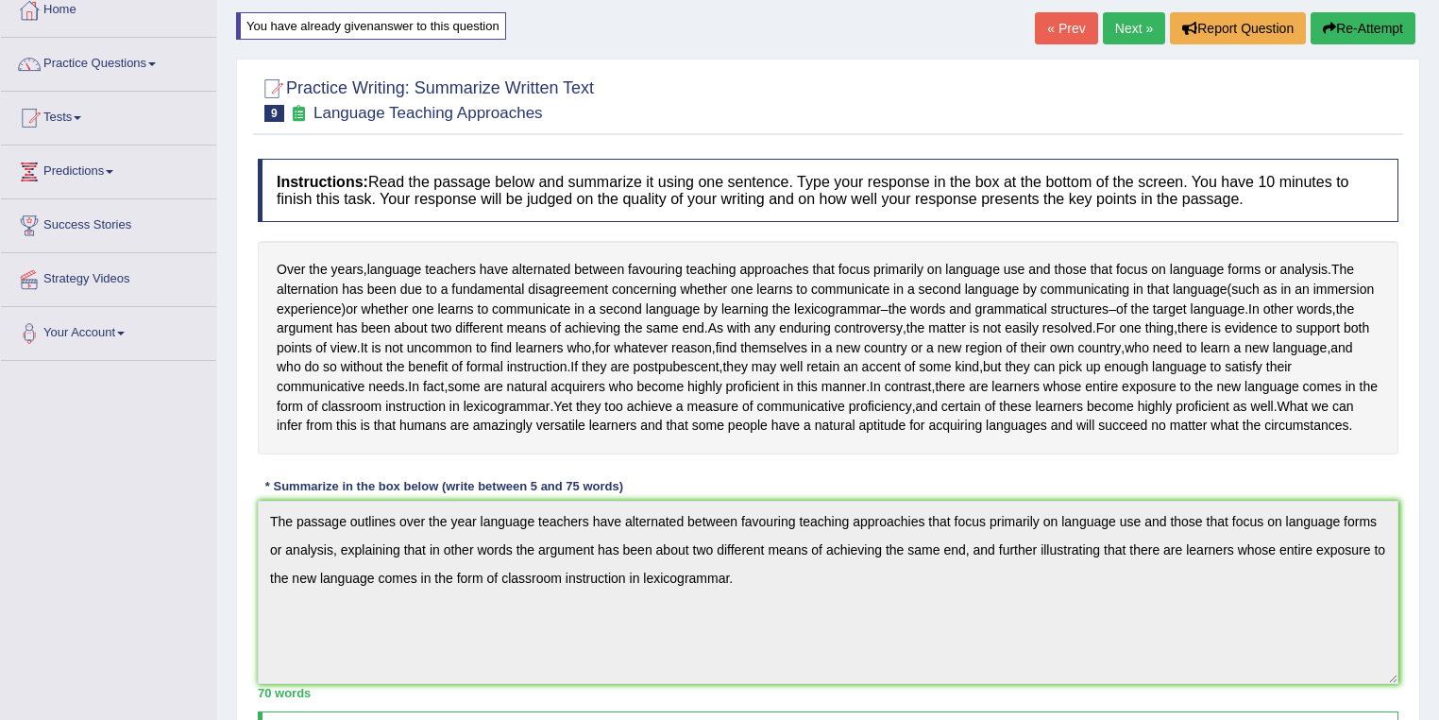
click at [1379, 30] on button "Re-Attempt" at bounding box center [1363, 28] width 105 height 32
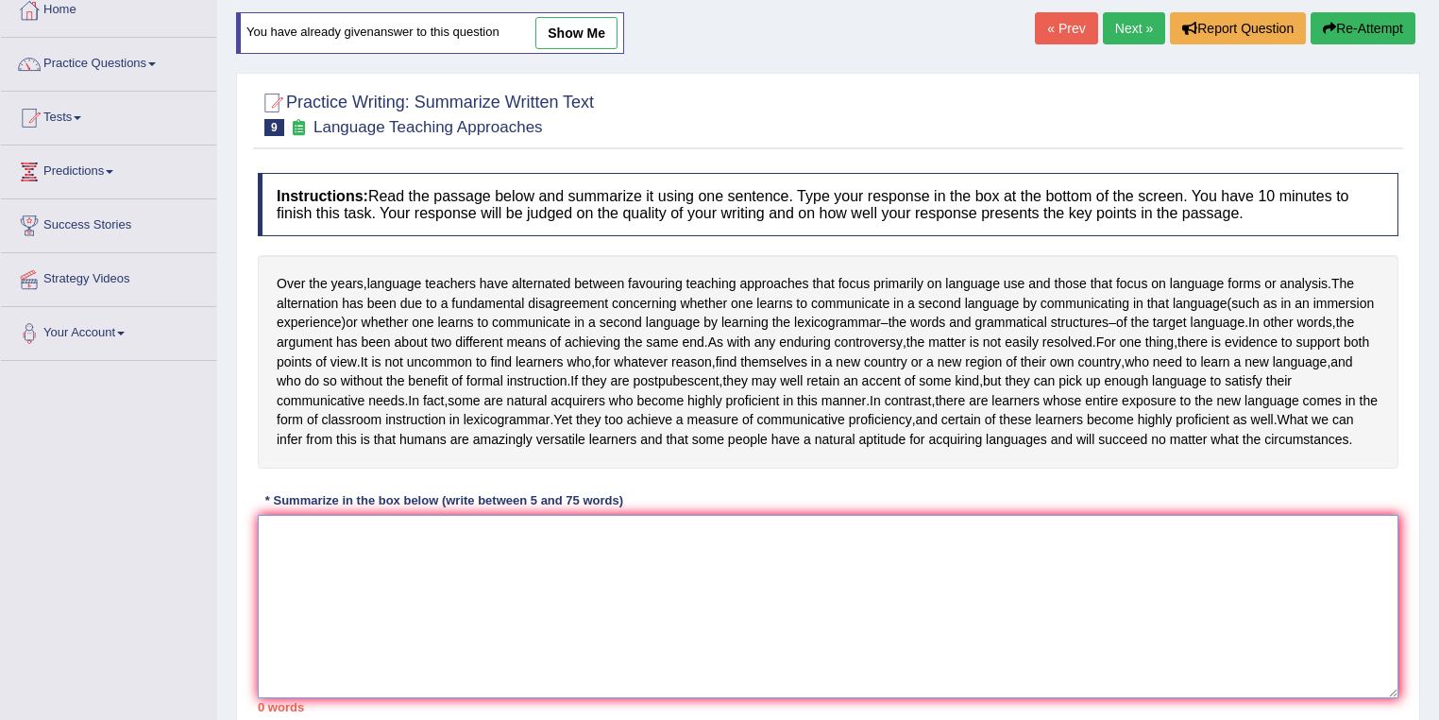
click at [412, 589] on textarea at bounding box center [828, 606] width 1141 height 183
paste textarea "The passage outlines over the year language teachers have alternated between fa…"
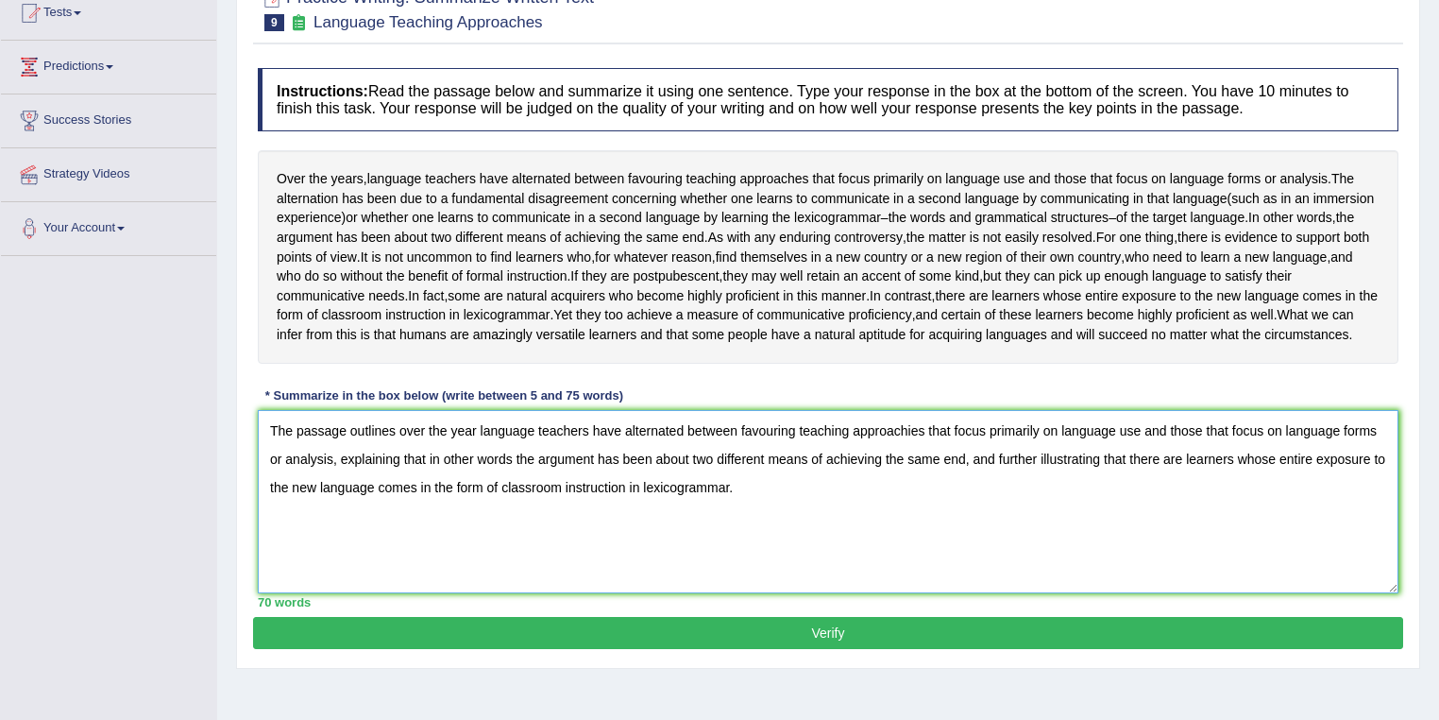
scroll to position [272, 0]
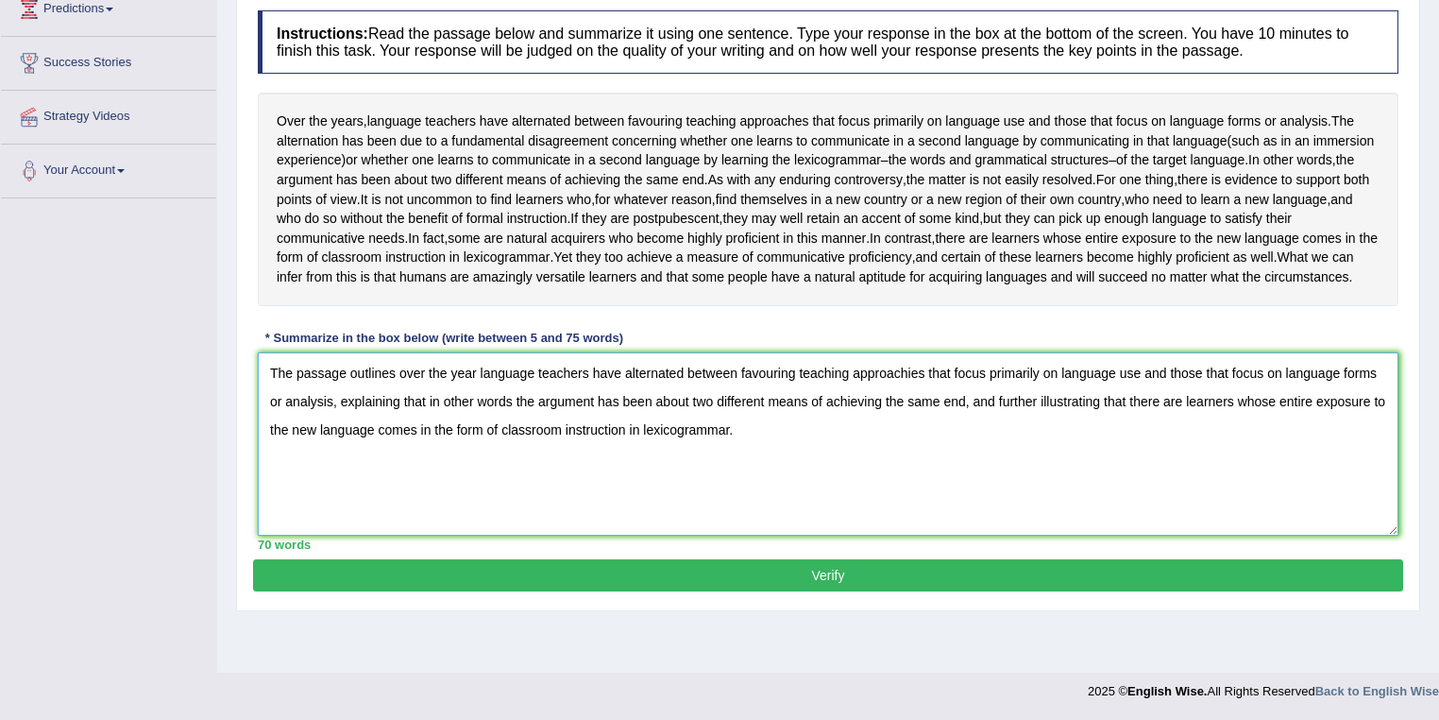
drag, startPoint x: 779, startPoint y: 474, endPoint x: 201, endPoint y: 410, distance: 581.6
click at [201, 410] on div "Toggle navigation Home Practice Questions Speaking Practice Read Aloud Repeat S…" at bounding box center [719, 219] width 1439 height 982
click at [496, 408] on textarea "The passage outlines over the year language teachers have alternated between fa…" at bounding box center [828, 443] width 1141 height 183
drag, startPoint x: 474, startPoint y: 409, endPoint x: 255, endPoint y: 412, distance: 219.1
click at [255, 412] on div "Instructions: Read the passage below and summarize it using one sentence. Type …" at bounding box center [828, 280] width 1150 height 558
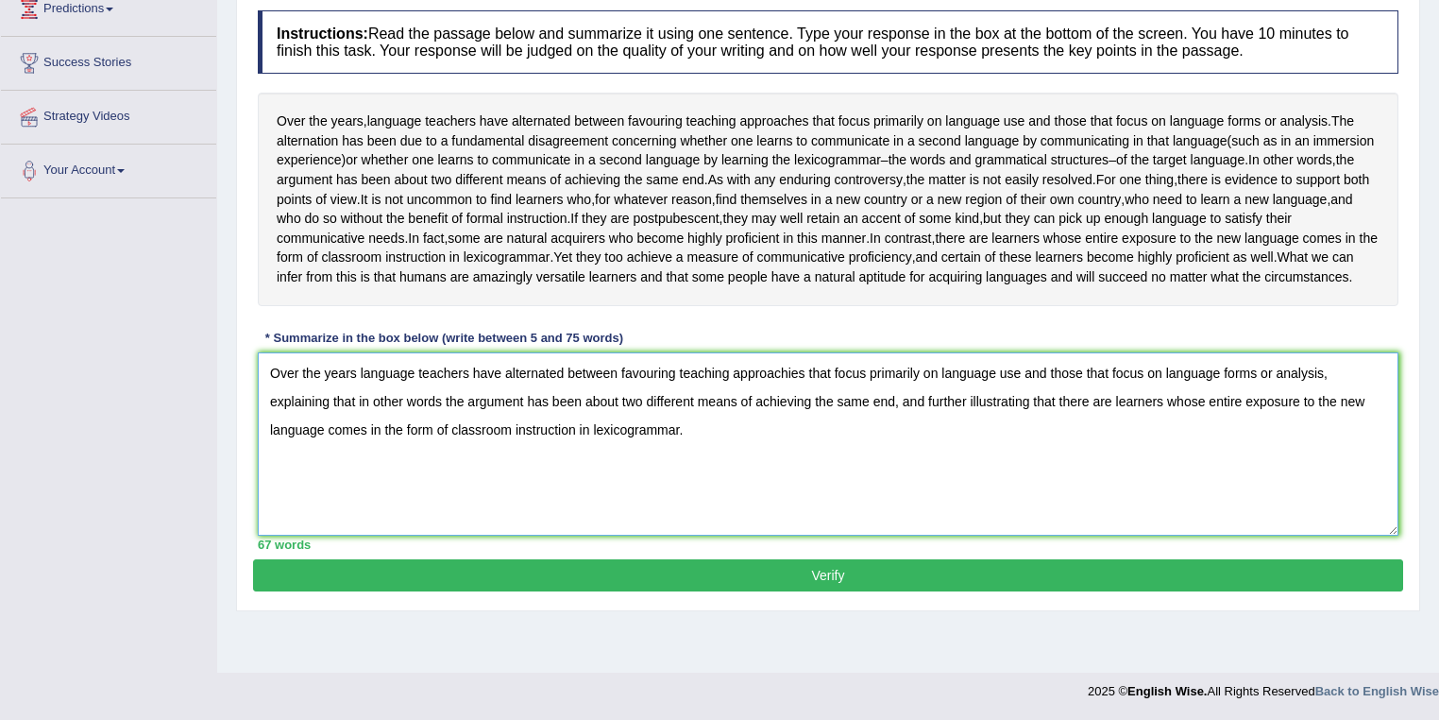
click at [791, 404] on textarea "Over the years language teachers have alternated between favouring teaching app…" at bounding box center [828, 443] width 1141 height 183
drag, startPoint x: 331, startPoint y: 440, endPoint x: 271, endPoint y: 438, distance: 59.5
click at [271, 438] on textarea "Over the years language teachers have alternated between favouring teaching app…" at bounding box center [828, 443] width 1141 height 183
click at [1326, 410] on textarea "Over the years language teachers have alternated between favouring teaching app…" at bounding box center [828, 443] width 1141 height 183
drag, startPoint x: 270, startPoint y: 408, endPoint x: 1326, endPoint y: 409, distance: 1056.0
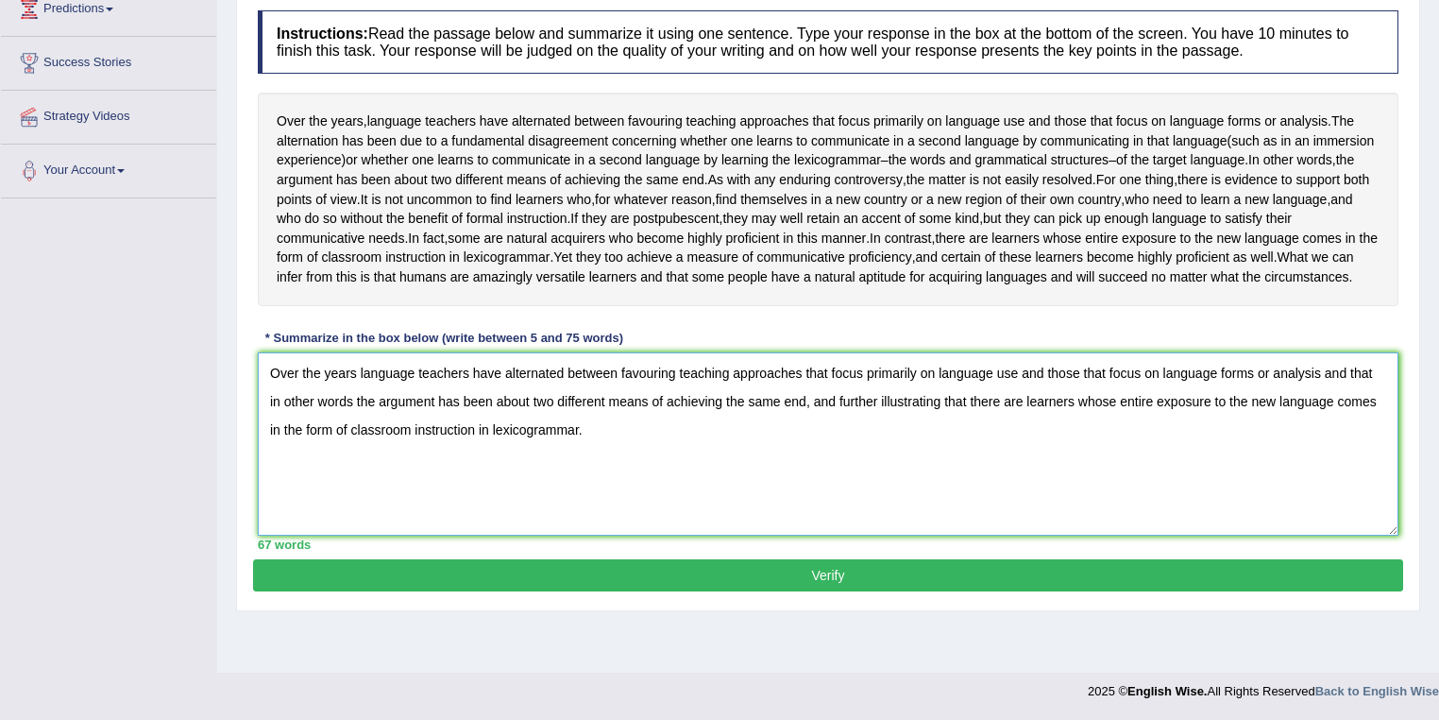
click at [1326, 409] on textarea "Over the years language teachers have alternated between favouring teaching app…" at bounding box center [828, 443] width 1141 height 183
drag, startPoint x: 268, startPoint y: 437, endPoint x: 782, endPoint y: 443, distance: 513.8
click at [789, 446] on textarea "Over the years language teachers have alternated between favouring teaching app…" at bounding box center [828, 443] width 1141 height 183
click at [761, 506] on textarea "Over the years language teachers have alternated between favouring teaching app…" at bounding box center [828, 443] width 1141 height 183
click at [357, 210] on span "view" at bounding box center [344, 200] width 26 height 20
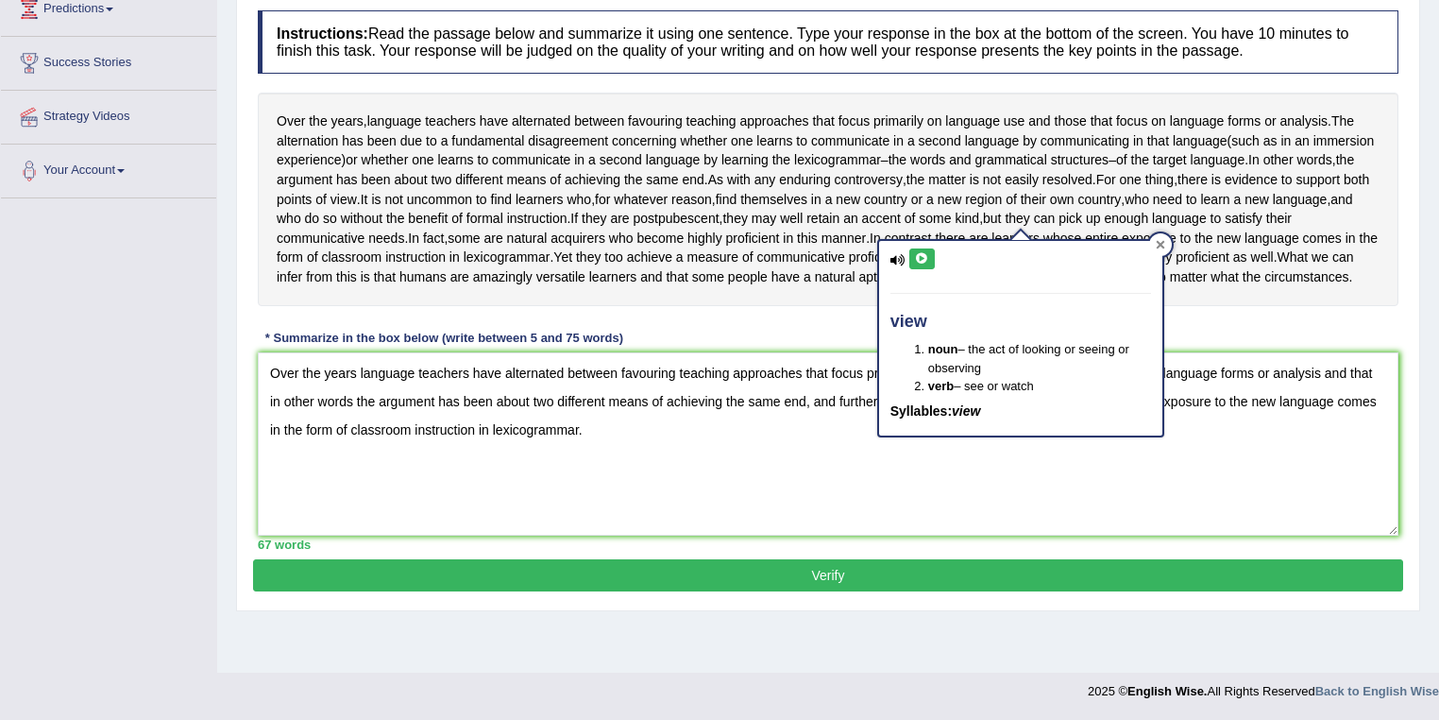
click at [1157, 240] on icon at bounding box center [1160, 244] width 9 height 9
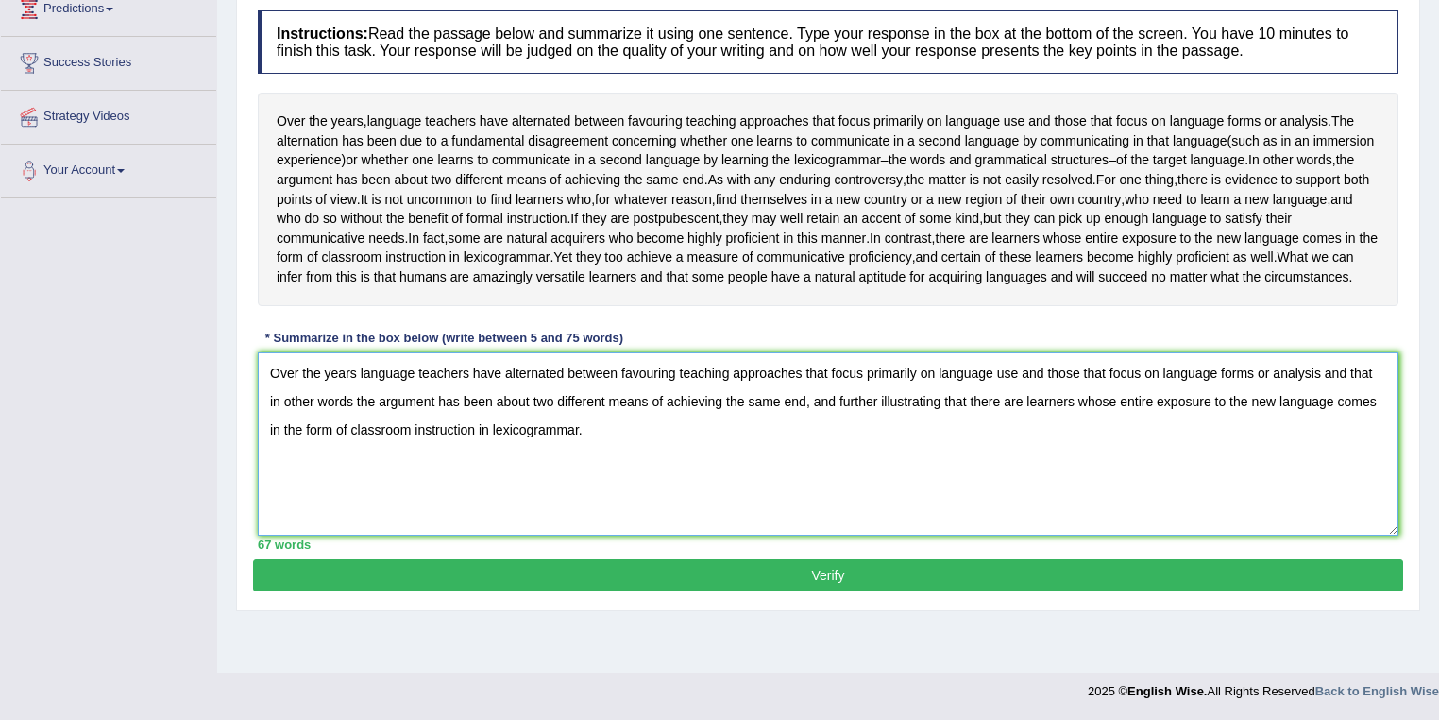
drag, startPoint x: 1350, startPoint y: 406, endPoint x: 793, endPoint y: 444, distance: 557.6
click at [793, 444] on textarea "Over the years language teachers have alternated between favouring teaching app…" at bounding box center [828, 443] width 1141 height 183
click at [335, 436] on textarea "Over the years language teachers have alternated between favouring teaching app…" at bounding box center [828, 443] width 1141 height 183
drag, startPoint x: 729, startPoint y: 437, endPoint x: 1167, endPoint y: 481, distance: 440.4
click at [1167, 481] on textarea "Over the years language teachers have alternated between favouring teaching app…" at bounding box center [828, 443] width 1141 height 183
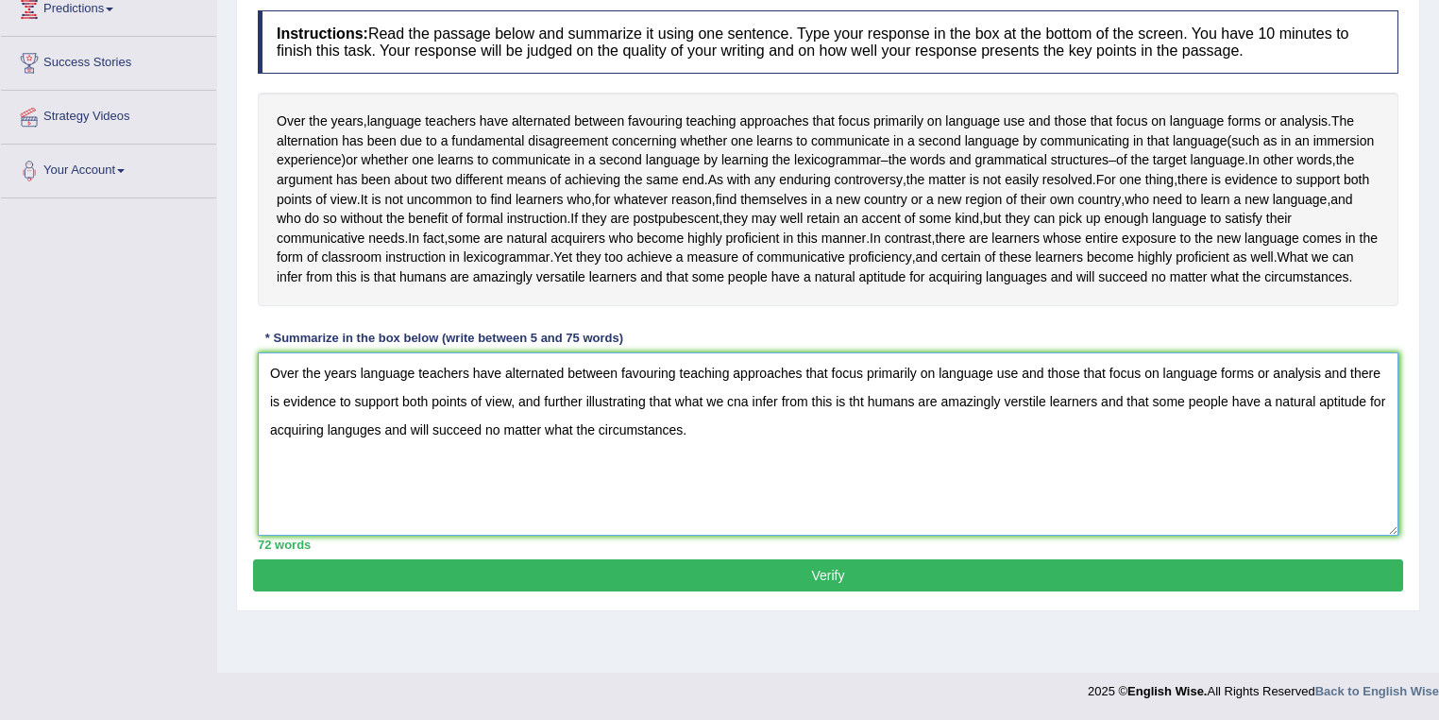
type textarea "Over the years language teachers have alternated between favouring teaching app…"
click at [706, 591] on button "Verify" at bounding box center [828, 575] width 1150 height 32
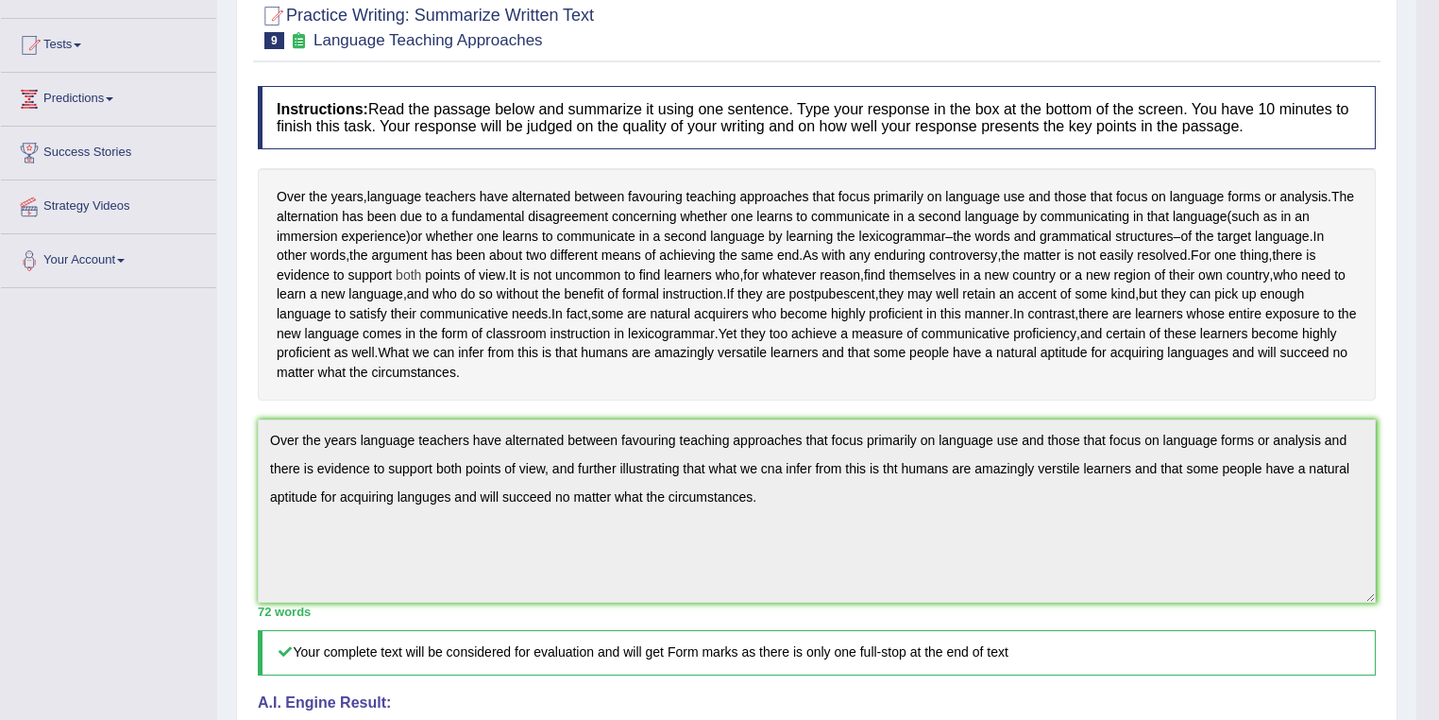
scroll to position [0, 0]
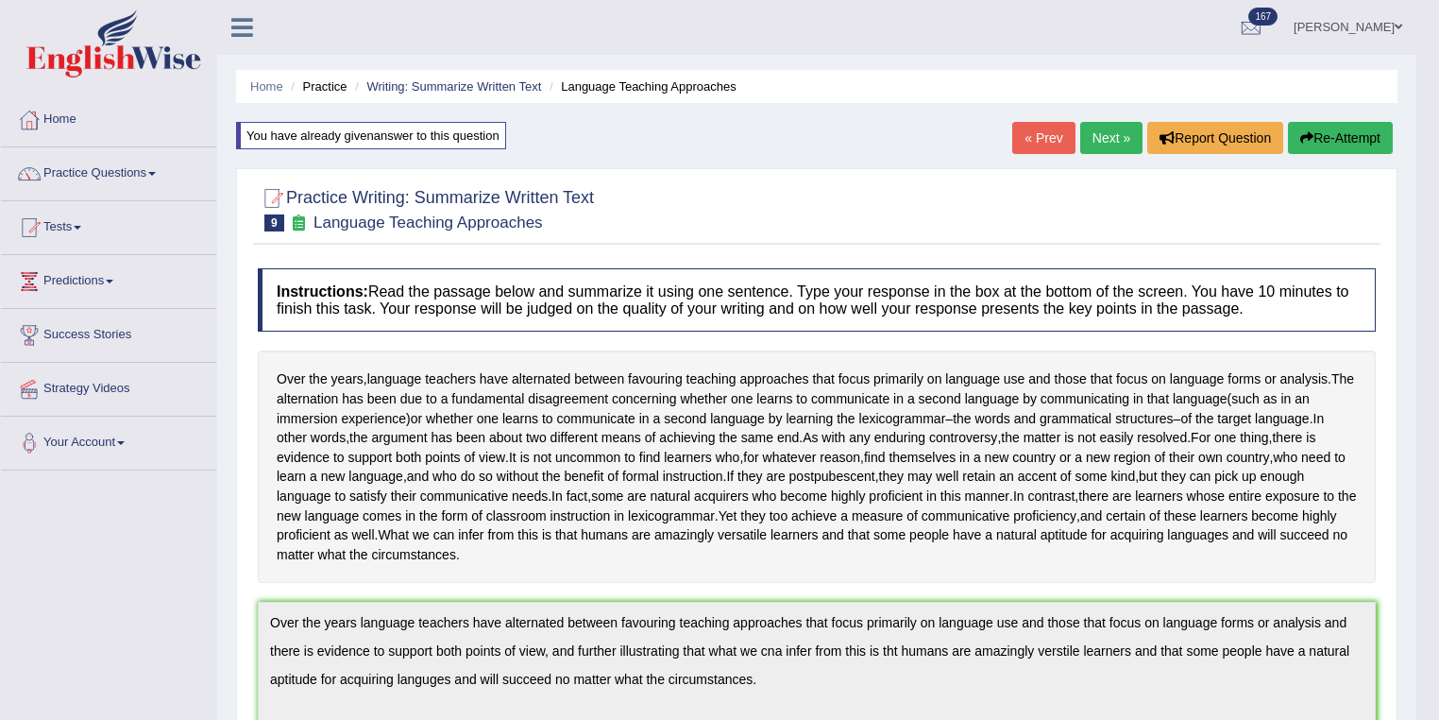
click at [1110, 125] on link "Next »" at bounding box center [1112, 138] width 62 height 32
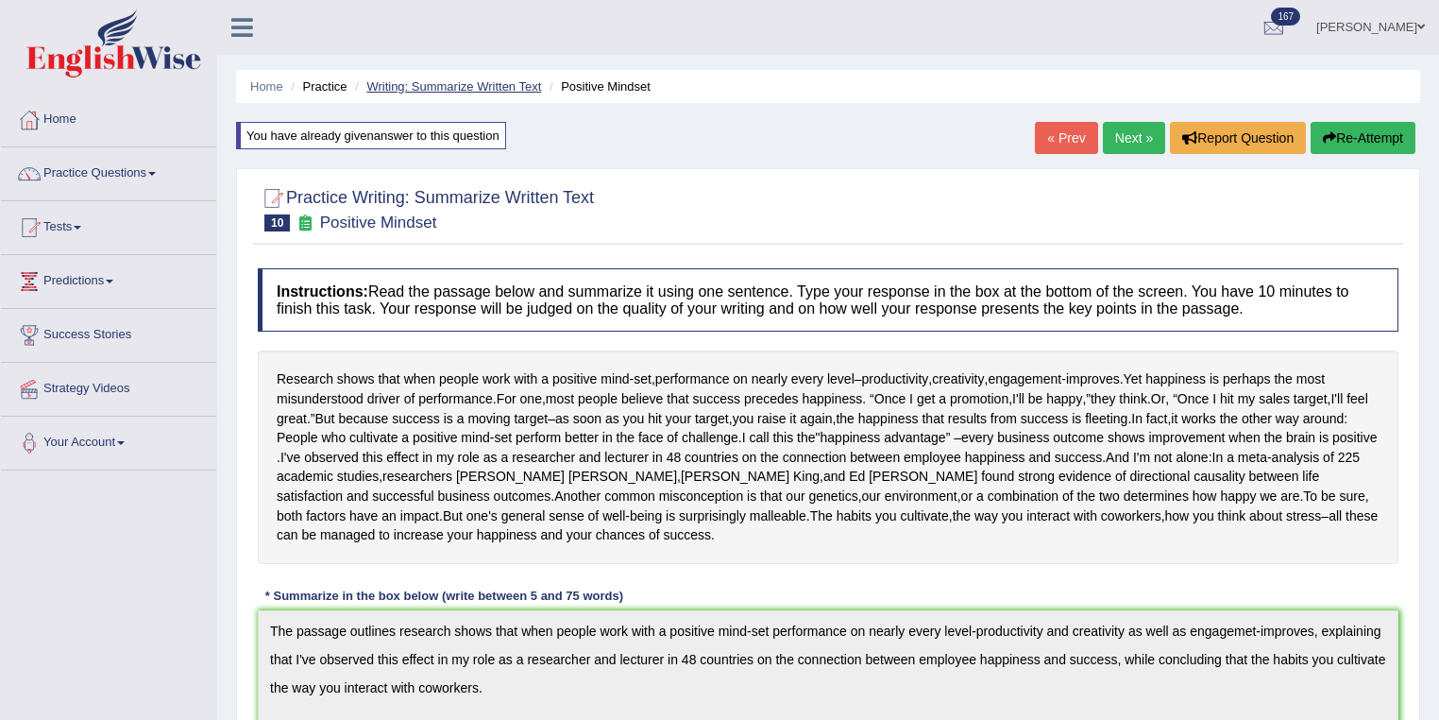
click at [462, 85] on link "Writing: Summarize Written Text" at bounding box center [453, 86] width 175 height 14
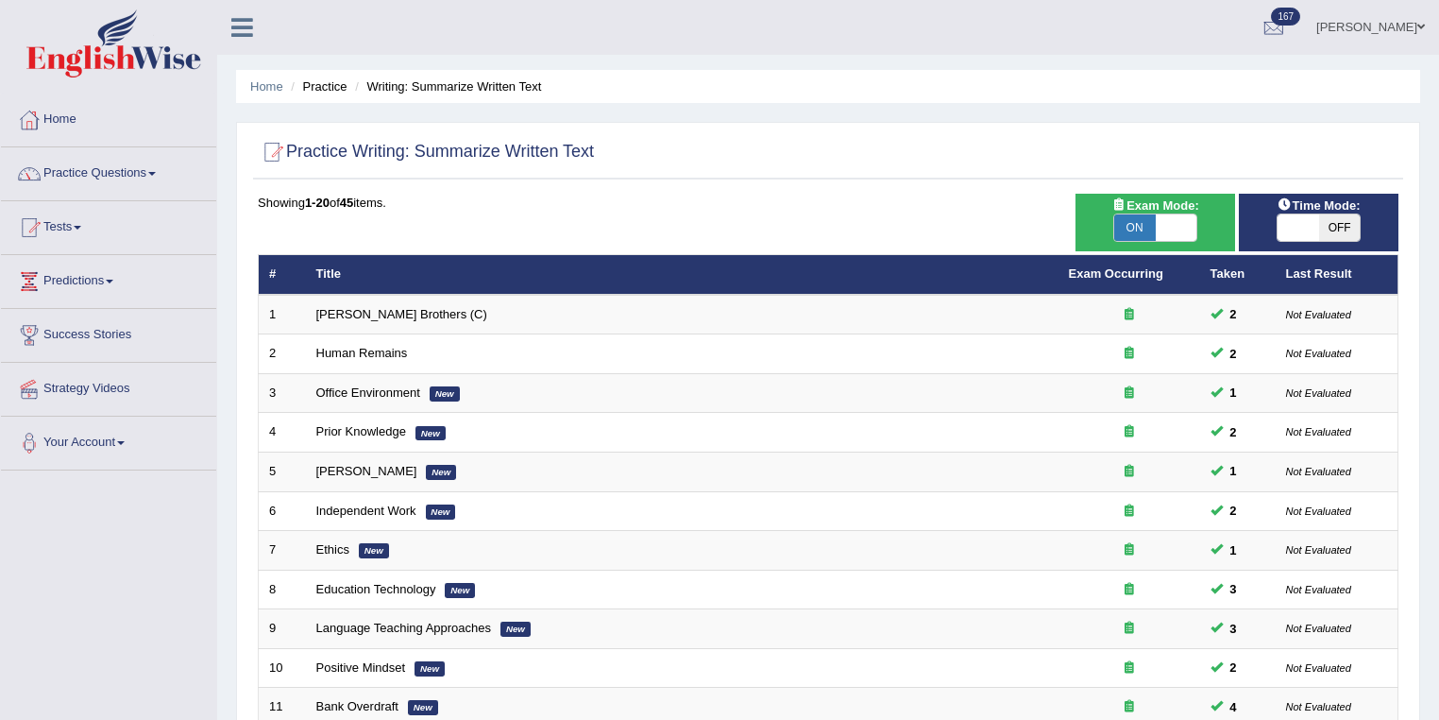
click at [121, 182] on link "Practice Questions" at bounding box center [108, 170] width 215 height 47
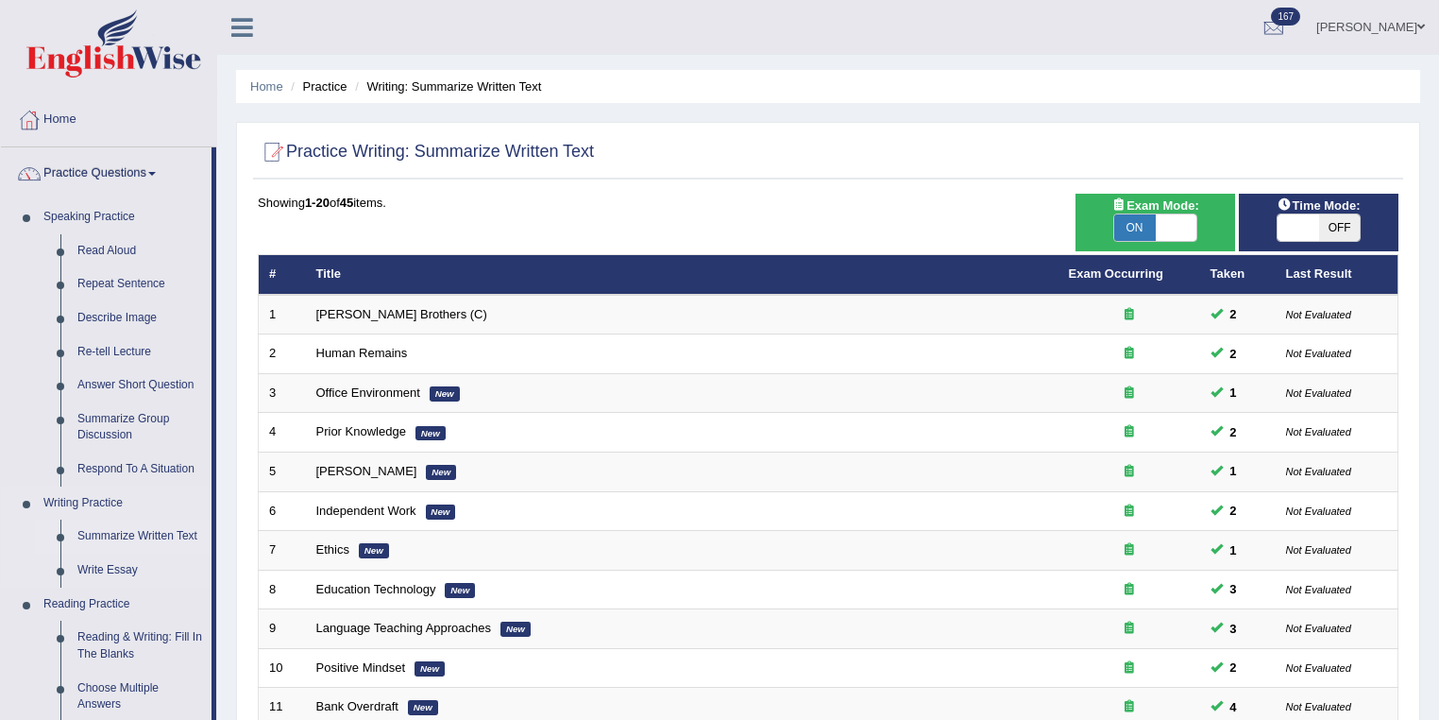
drag, startPoint x: 159, startPoint y: 533, endPoint x: 197, endPoint y: 533, distance: 38.7
click at [158, 533] on link "Summarize Written Text" at bounding box center [140, 536] width 143 height 34
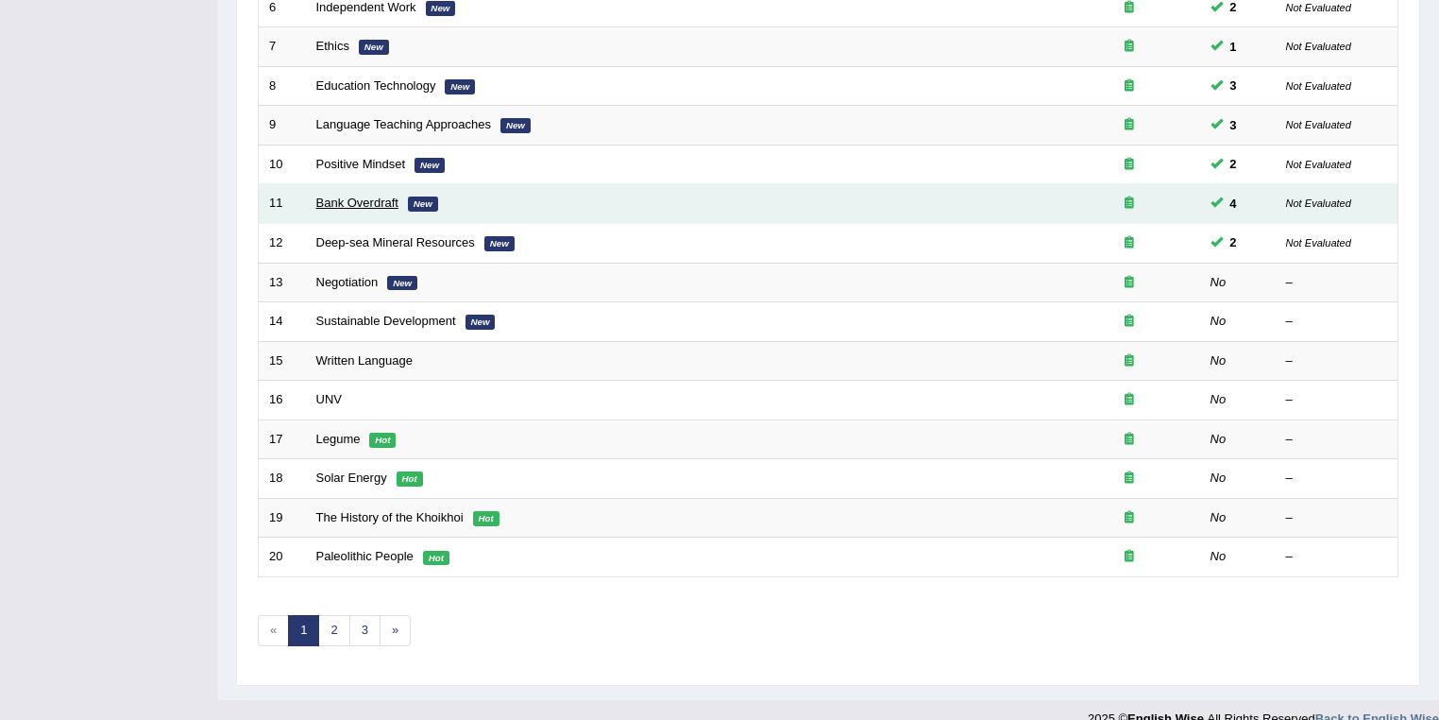
click at [348, 196] on link "Bank Overdraft" at bounding box center [357, 203] width 82 height 14
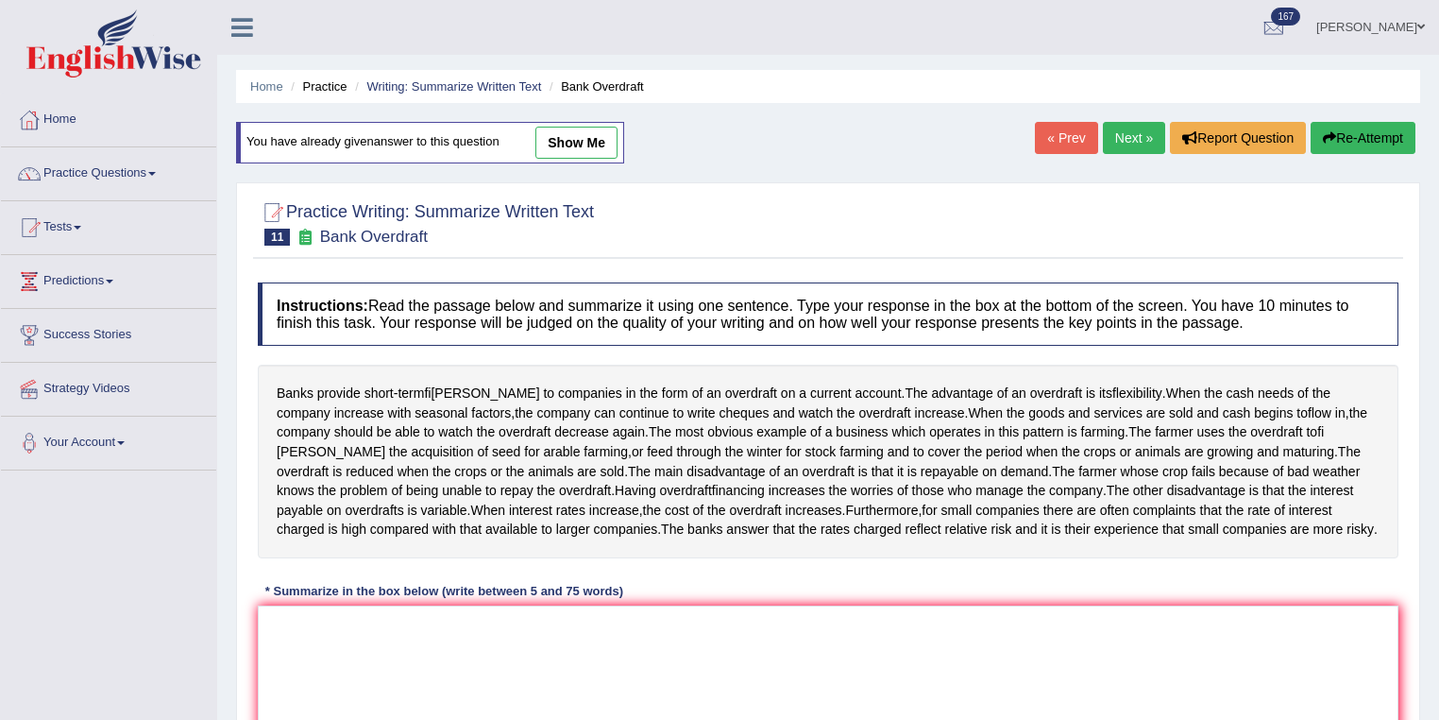
click at [595, 138] on link "show me" at bounding box center [577, 143] width 82 height 32
type textarea "The passage outlines banks provide short-term finance to companies in the form …"
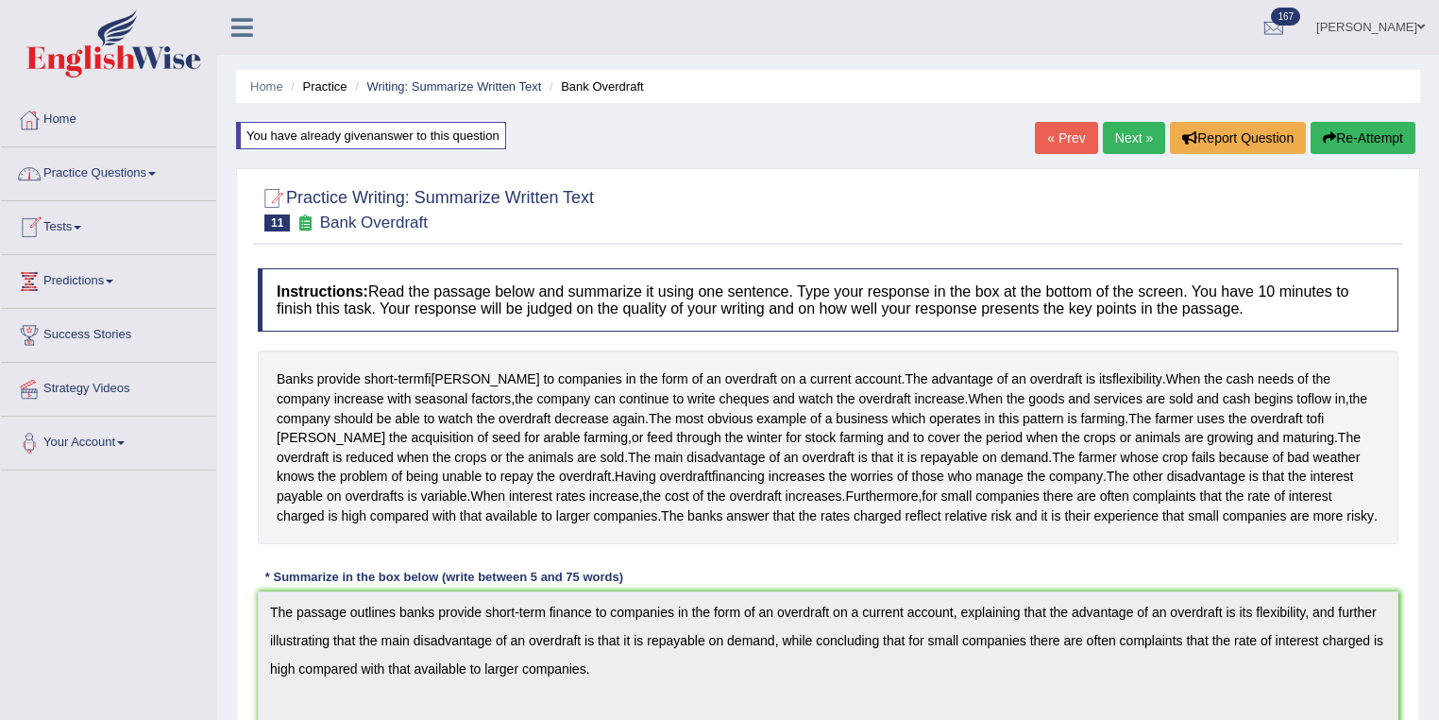
click at [112, 177] on link "Practice Questions" at bounding box center [108, 170] width 215 height 47
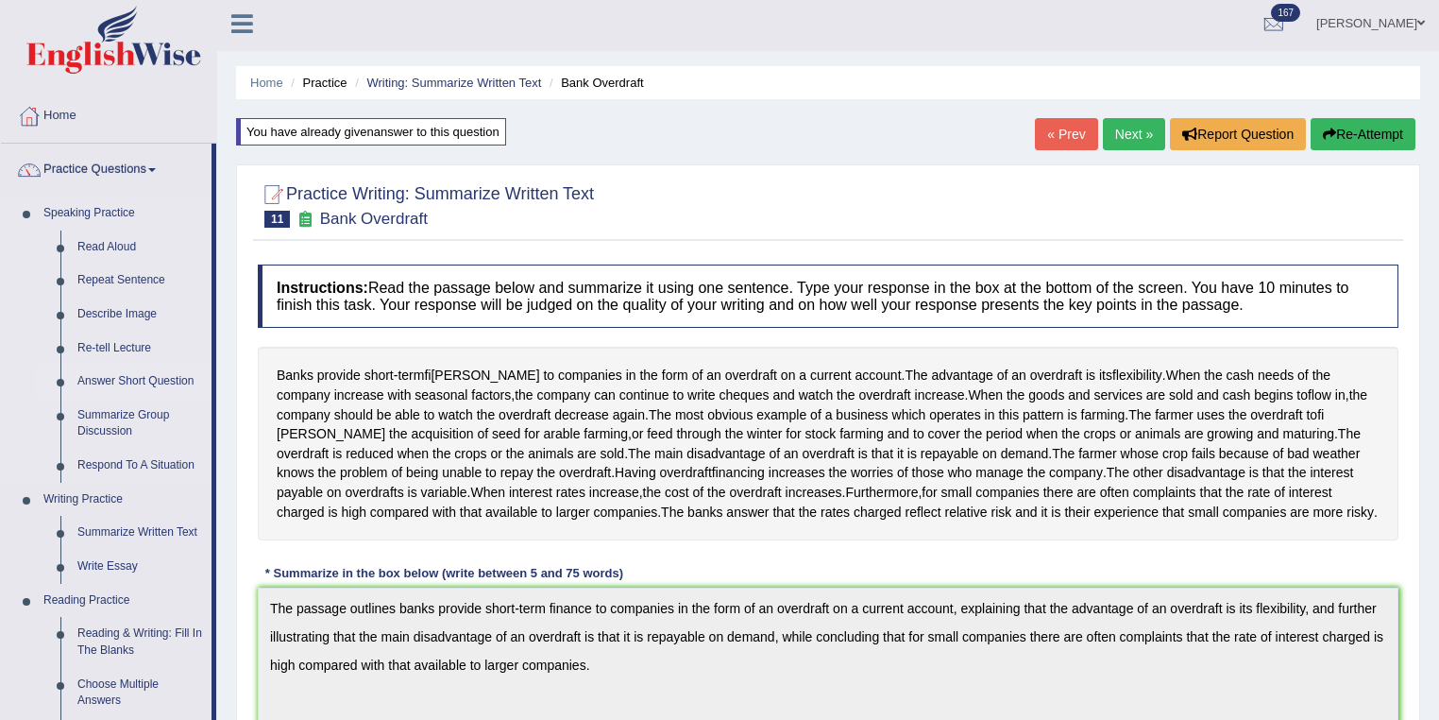
scroll to position [402, 0]
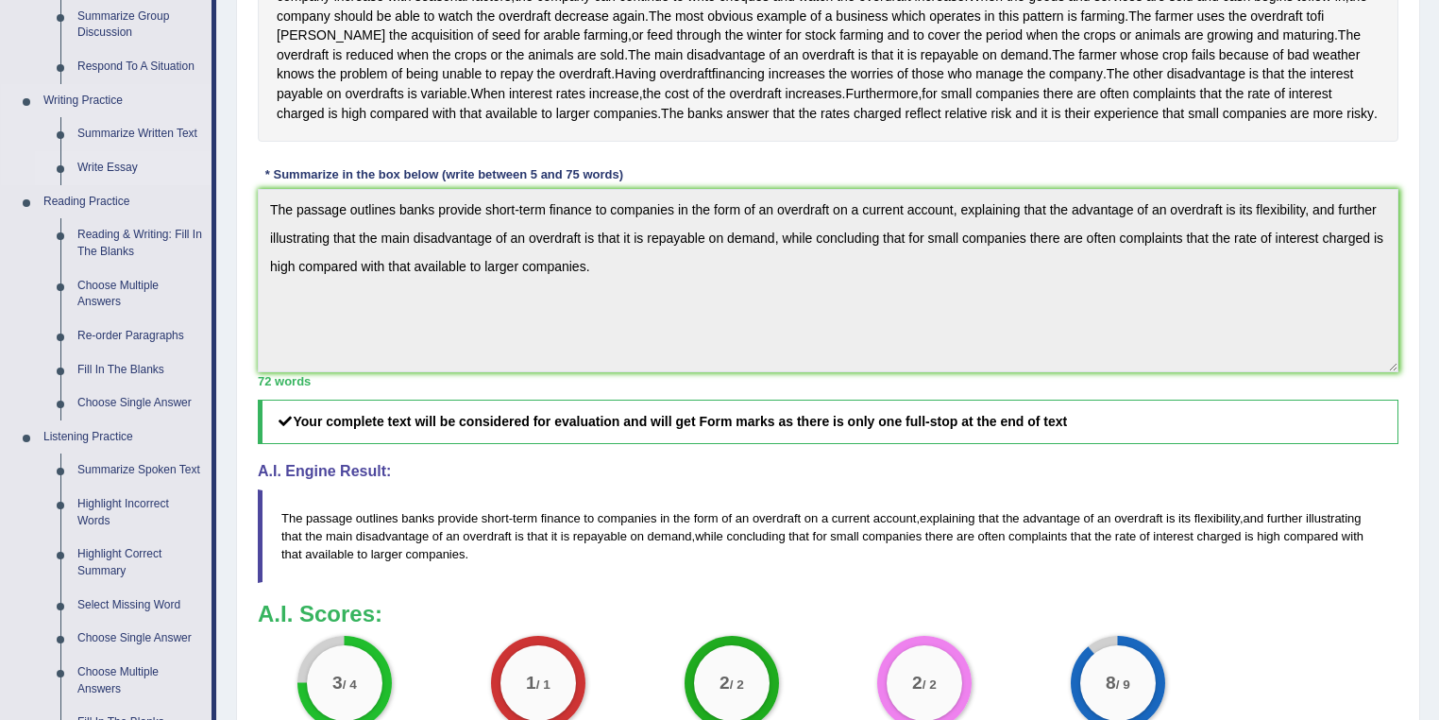
click at [117, 168] on link "Write Essay" at bounding box center [140, 168] width 143 height 34
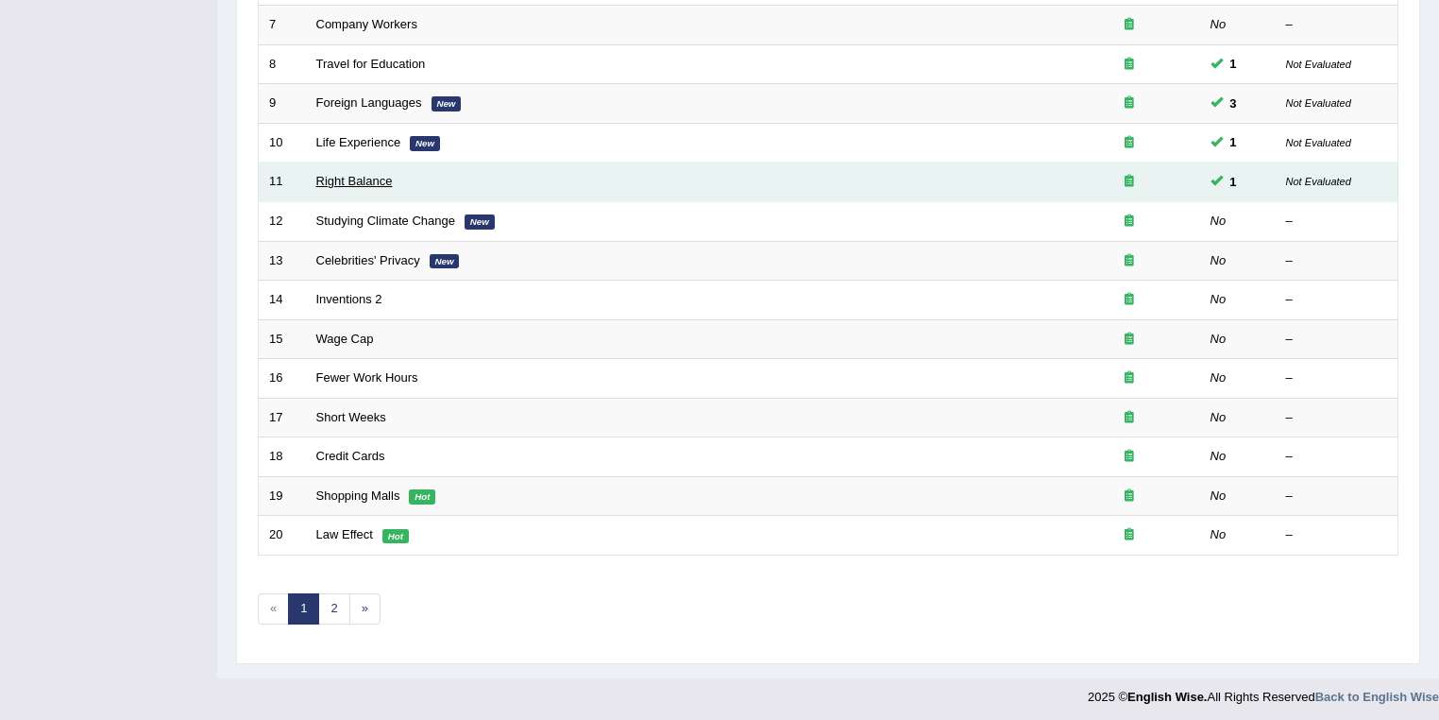
click at [378, 179] on link "Right Balance" at bounding box center [354, 181] width 77 height 14
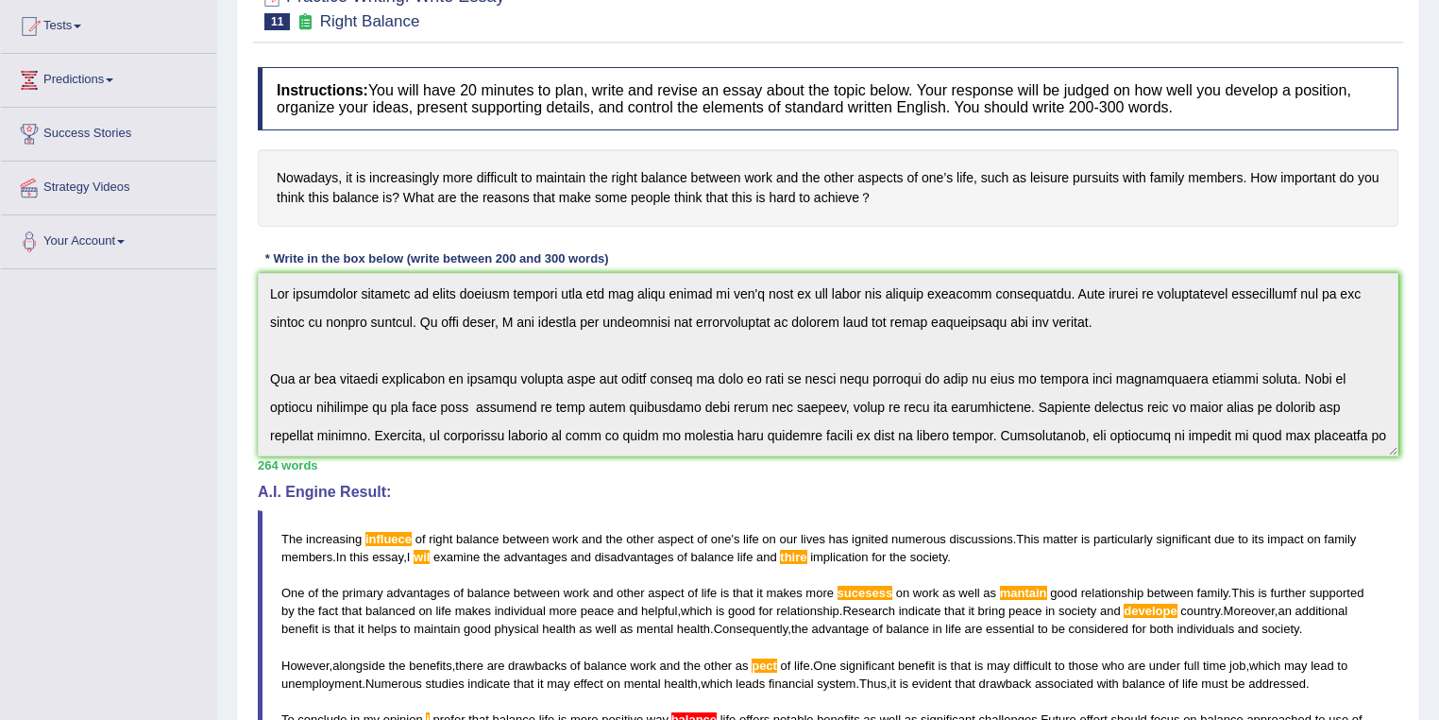
click at [952, 192] on h4 "Nowadays, it is increasingly more difficult to maintain the right balance betwe…" at bounding box center [828, 187] width 1141 height 77
drag, startPoint x: 881, startPoint y: 198, endPoint x: 428, endPoint y: 181, distance: 453.7
click at [428, 181] on h4 "Nowadays, it is increasingly more difficult to maintain the right balance betwe…" at bounding box center [828, 187] width 1141 height 77
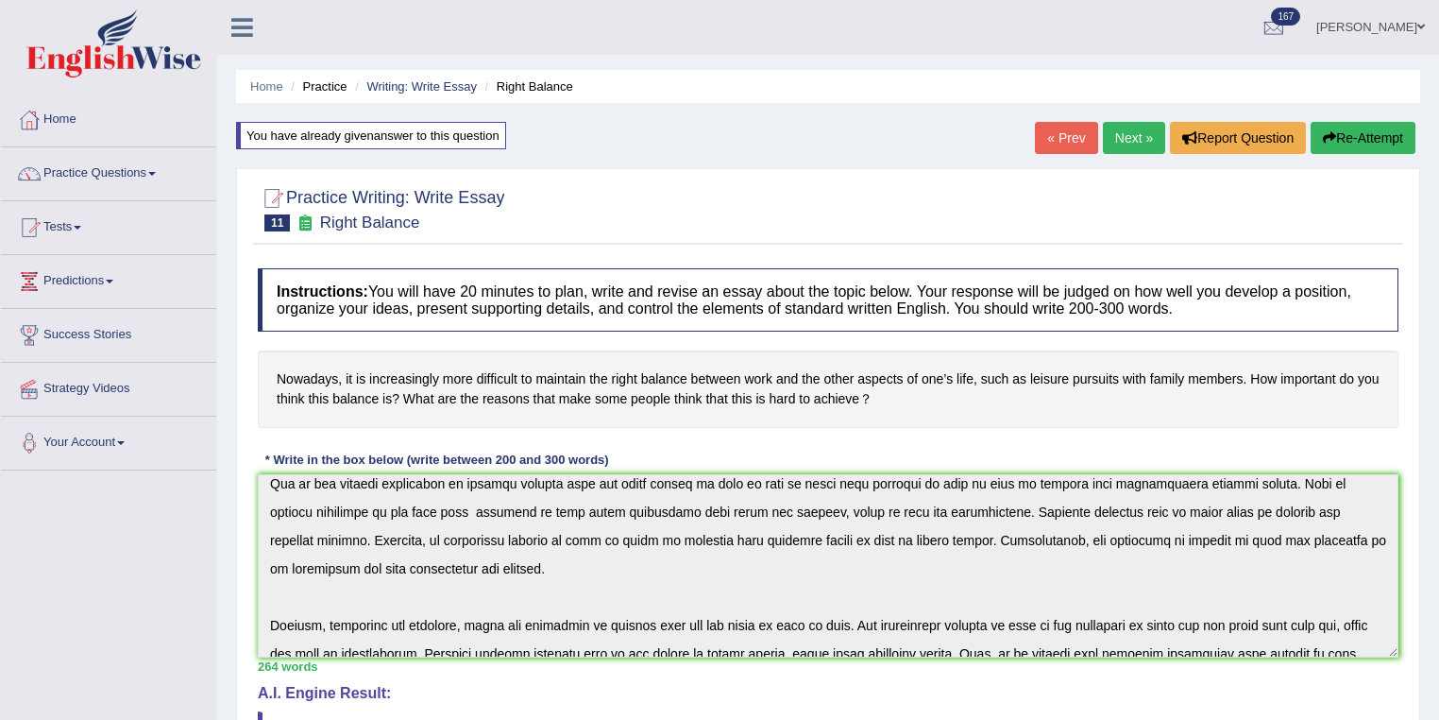
scroll to position [227, 0]
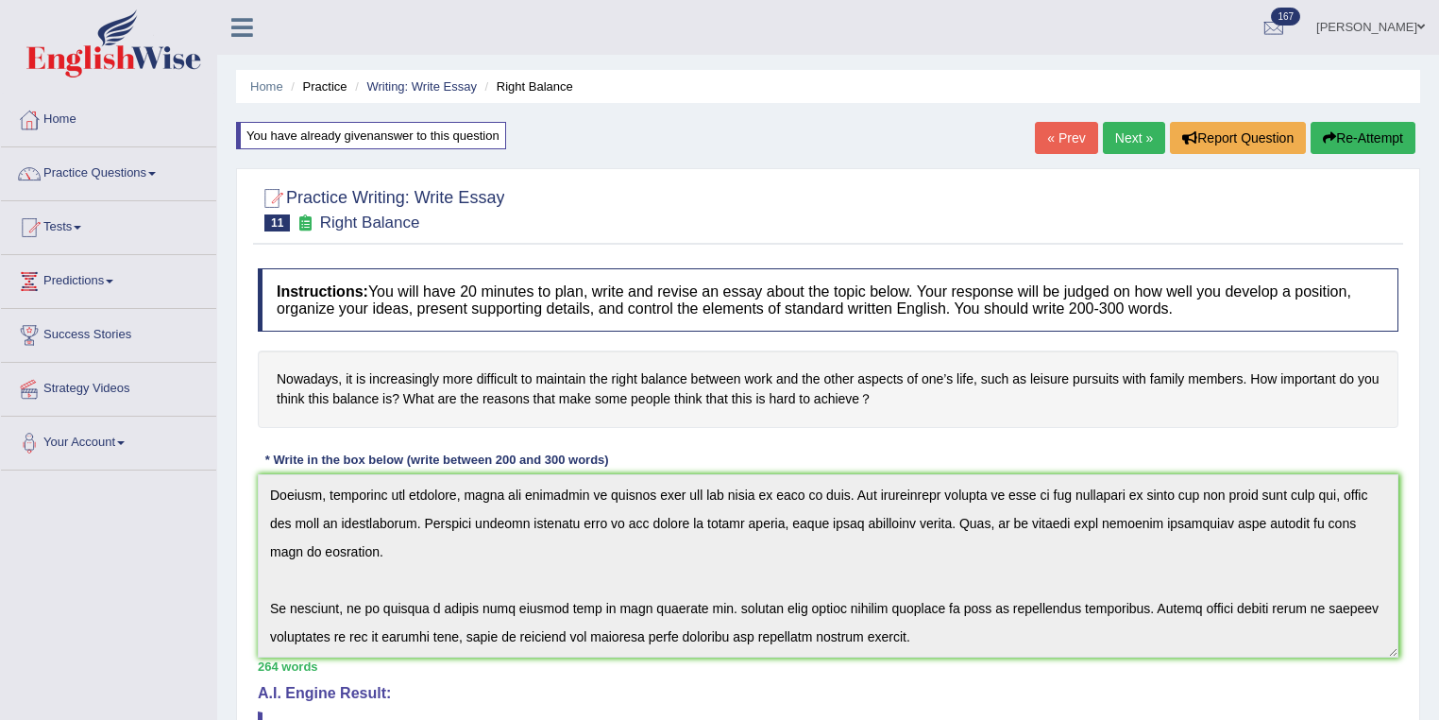
click at [1347, 125] on button "Re-Attempt" at bounding box center [1363, 138] width 105 height 32
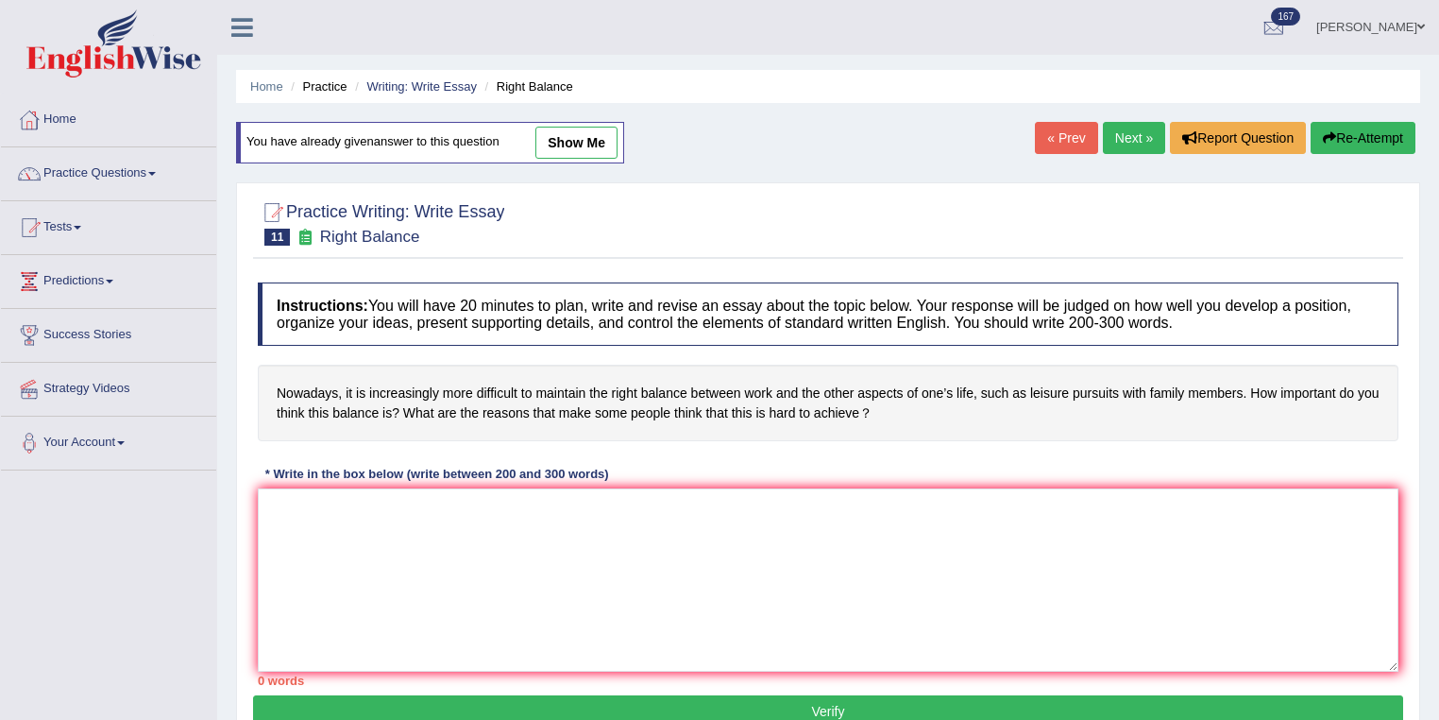
click at [410, 533] on textarea at bounding box center [828, 579] width 1141 height 183
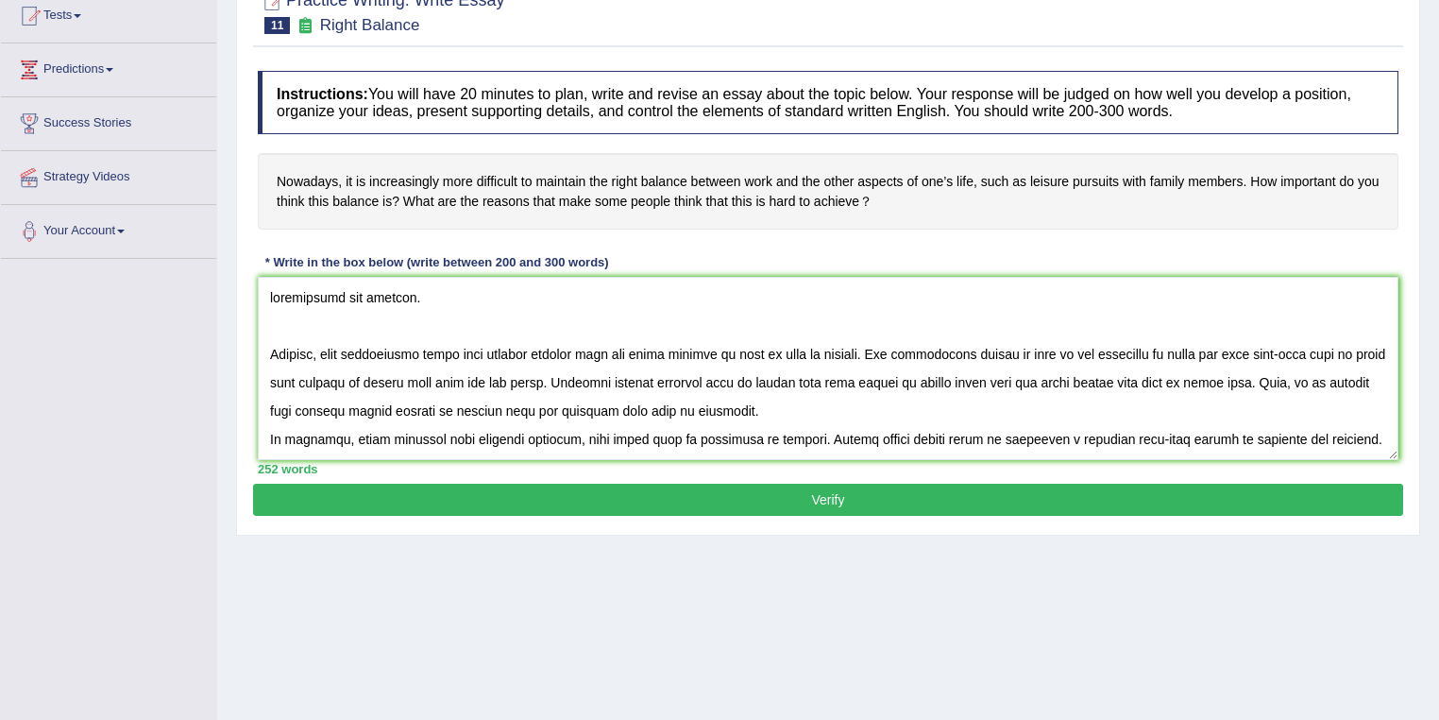
scroll to position [272, 0]
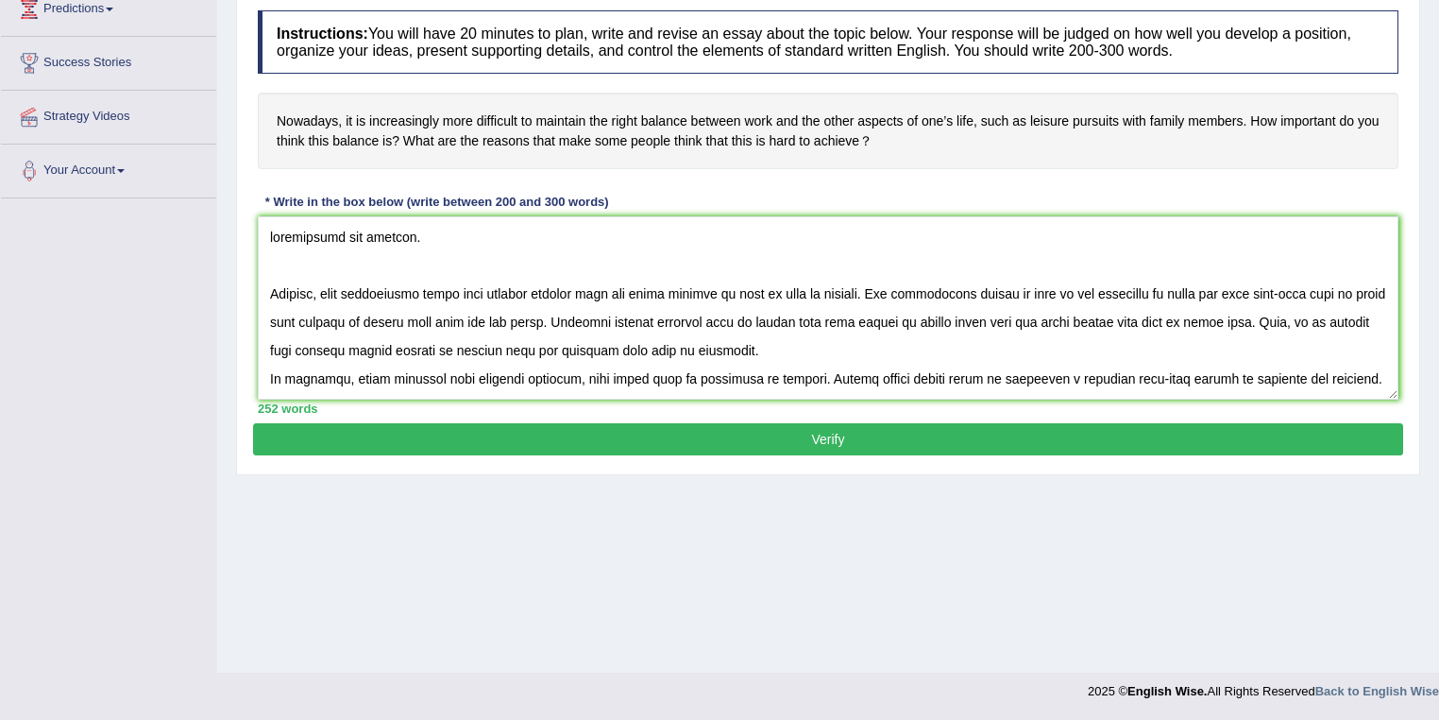
type textarea "The increasing influence work-life balance on our lives has ignited numerous di…"
click at [727, 437] on button "Verify" at bounding box center [828, 439] width 1150 height 32
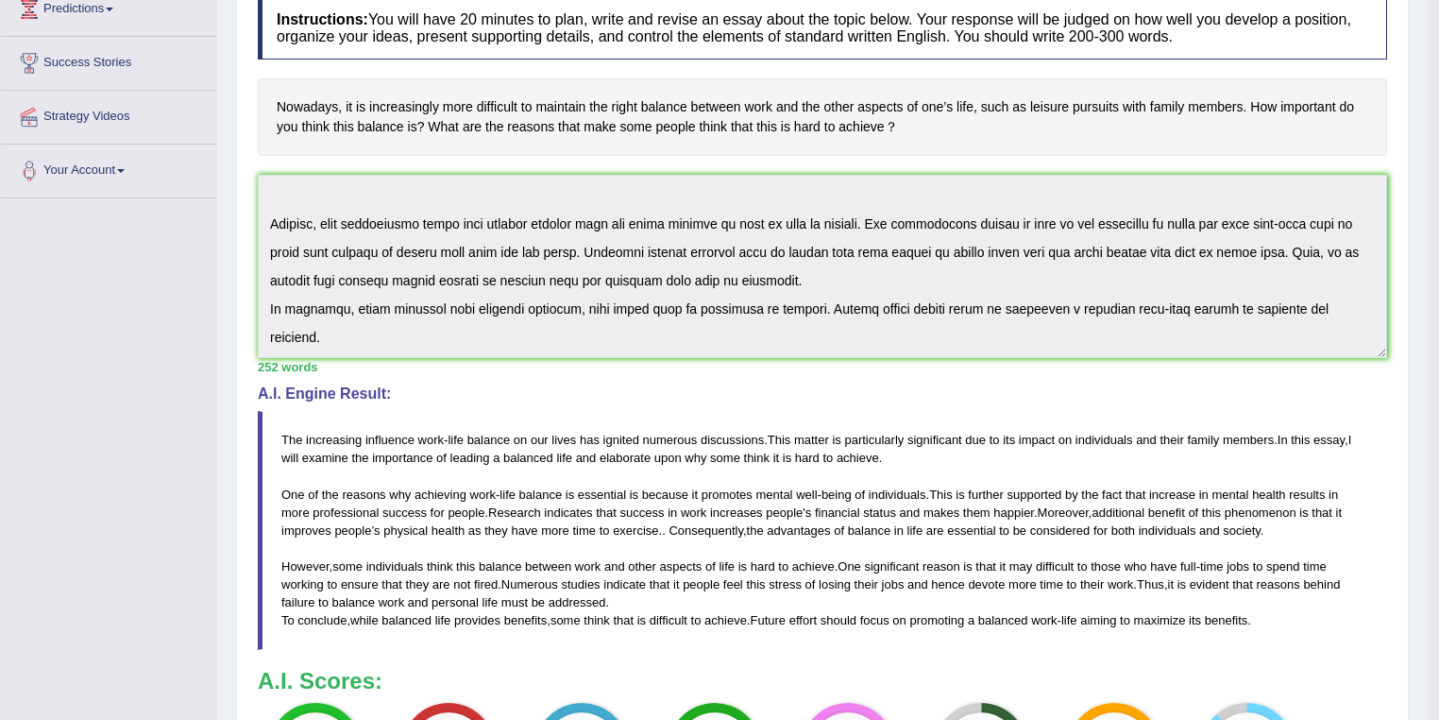
scroll to position [775, 0]
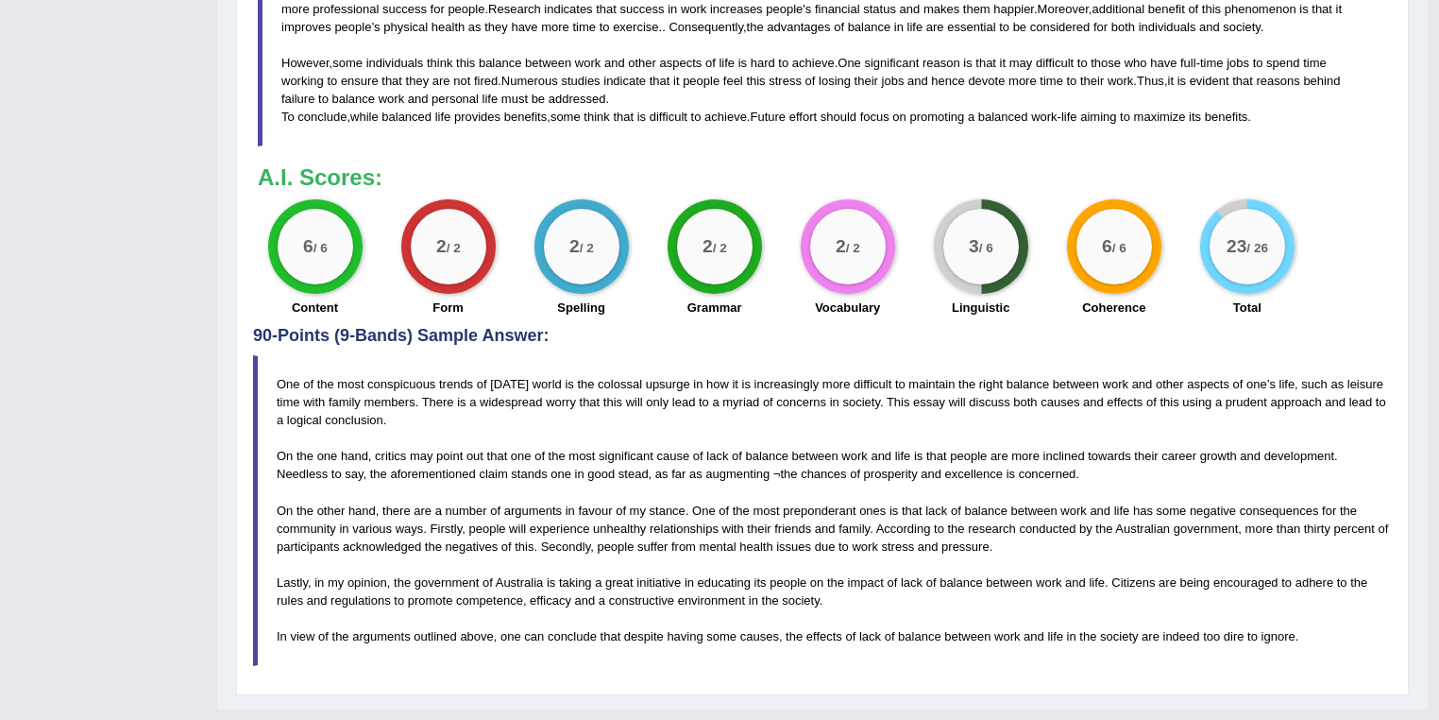
click at [971, 242] on big "3" at bounding box center [974, 246] width 10 height 21
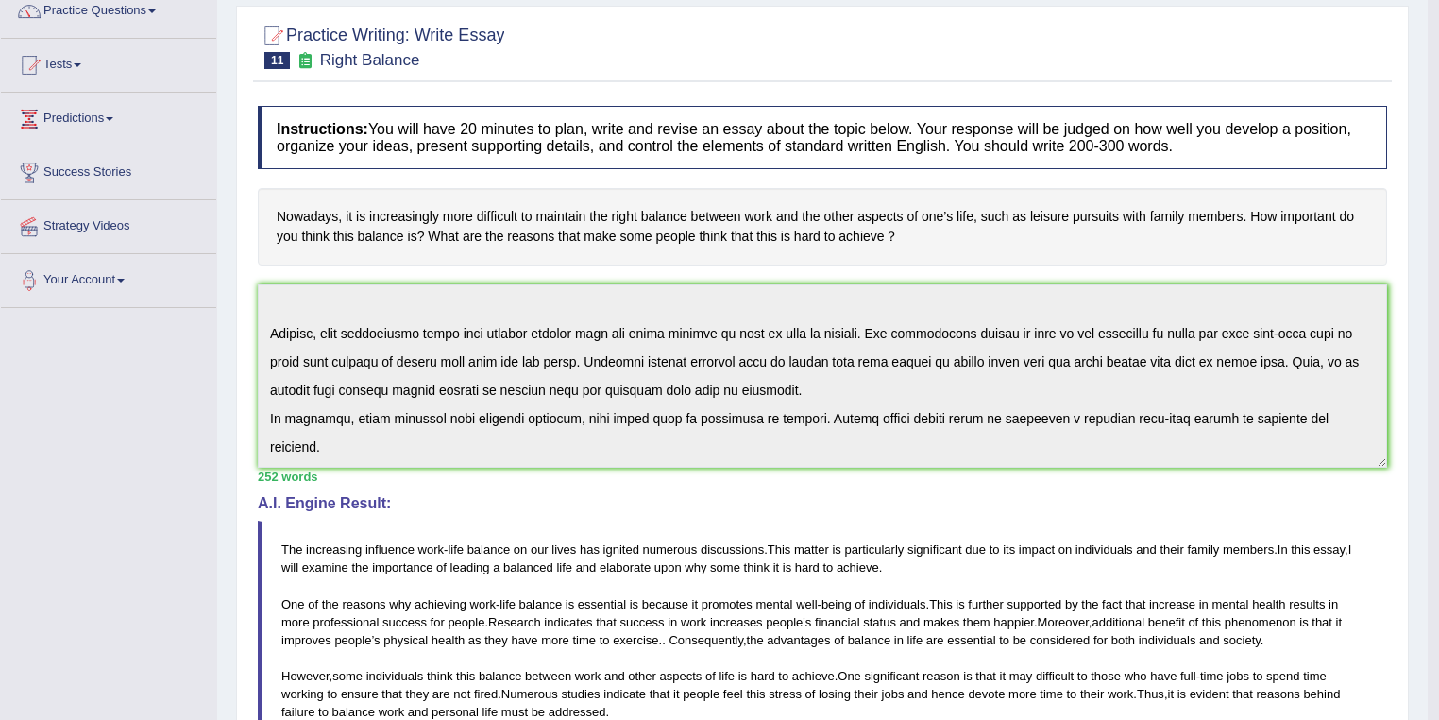
scroll to position [0, 0]
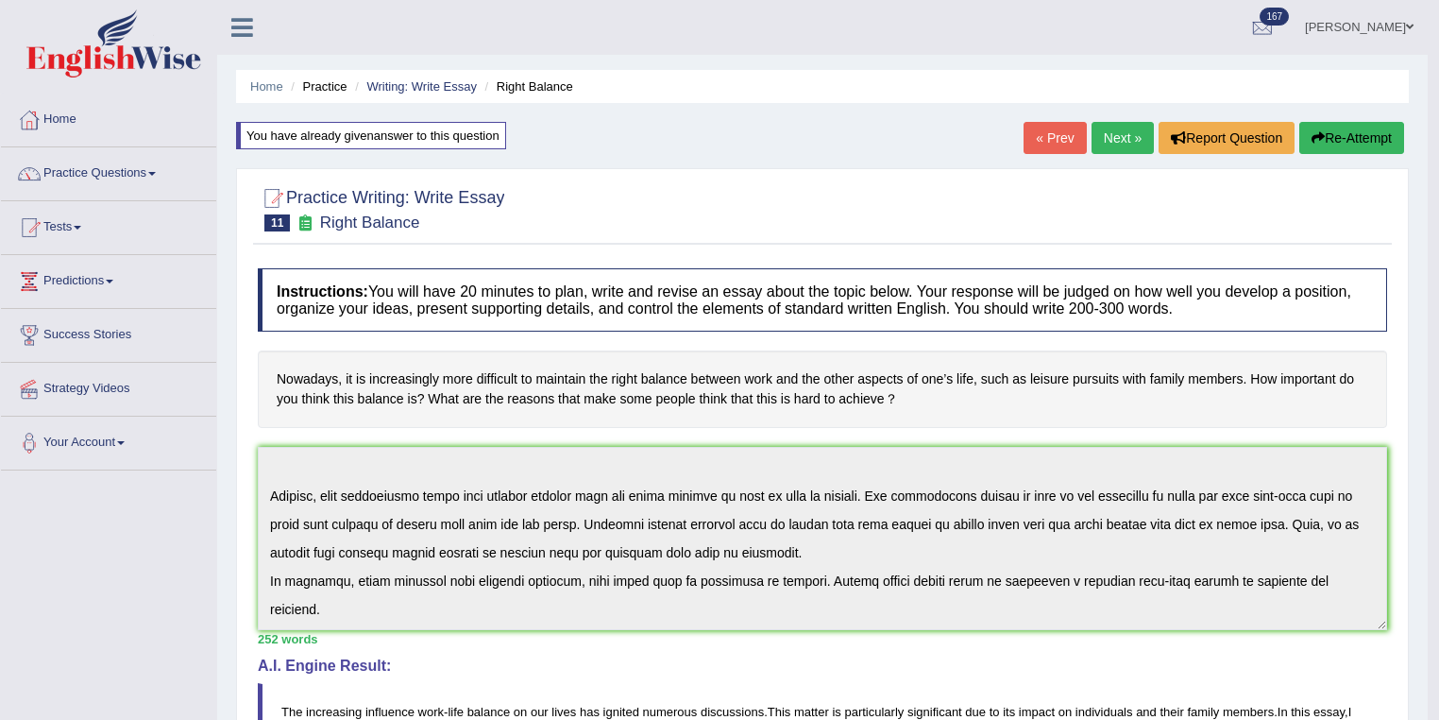
click at [125, 177] on link "Practice Questions" at bounding box center [108, 170] width 215 height 47
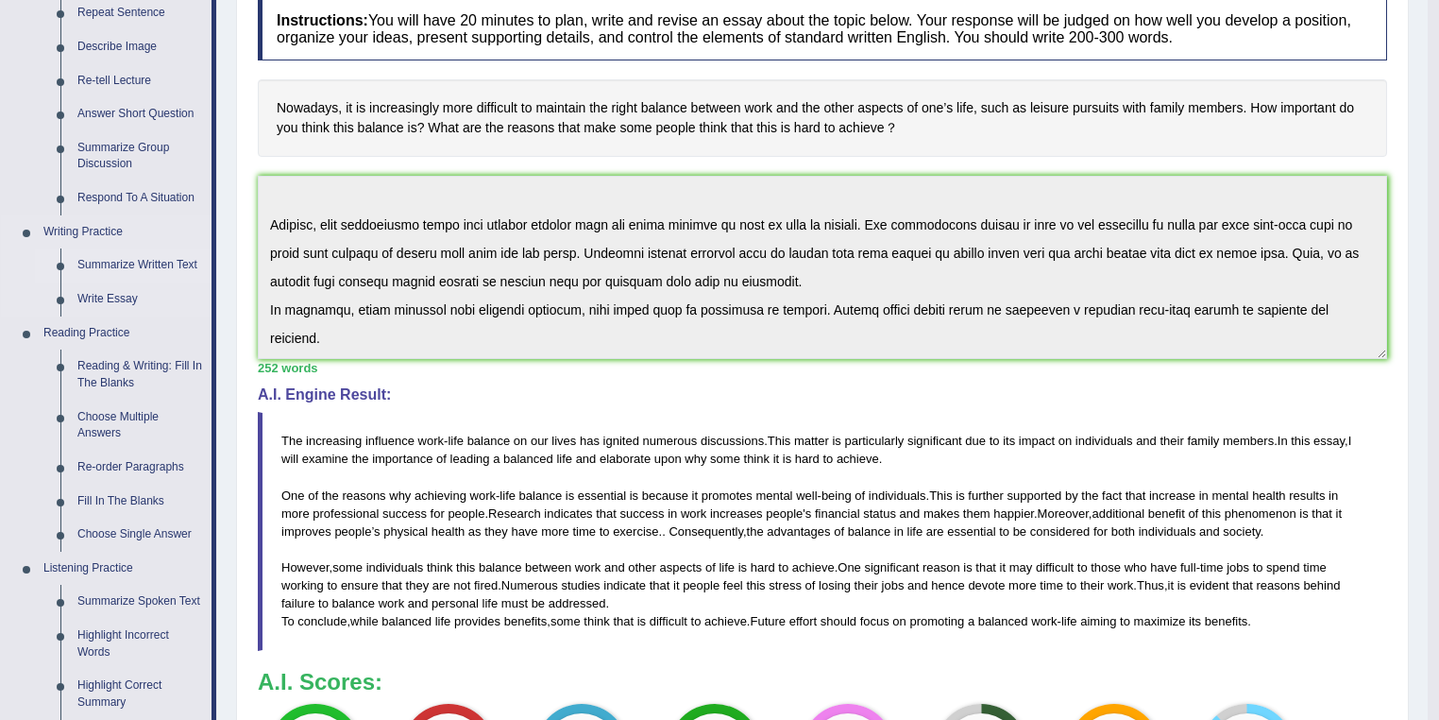
scroll to position [302, 0]
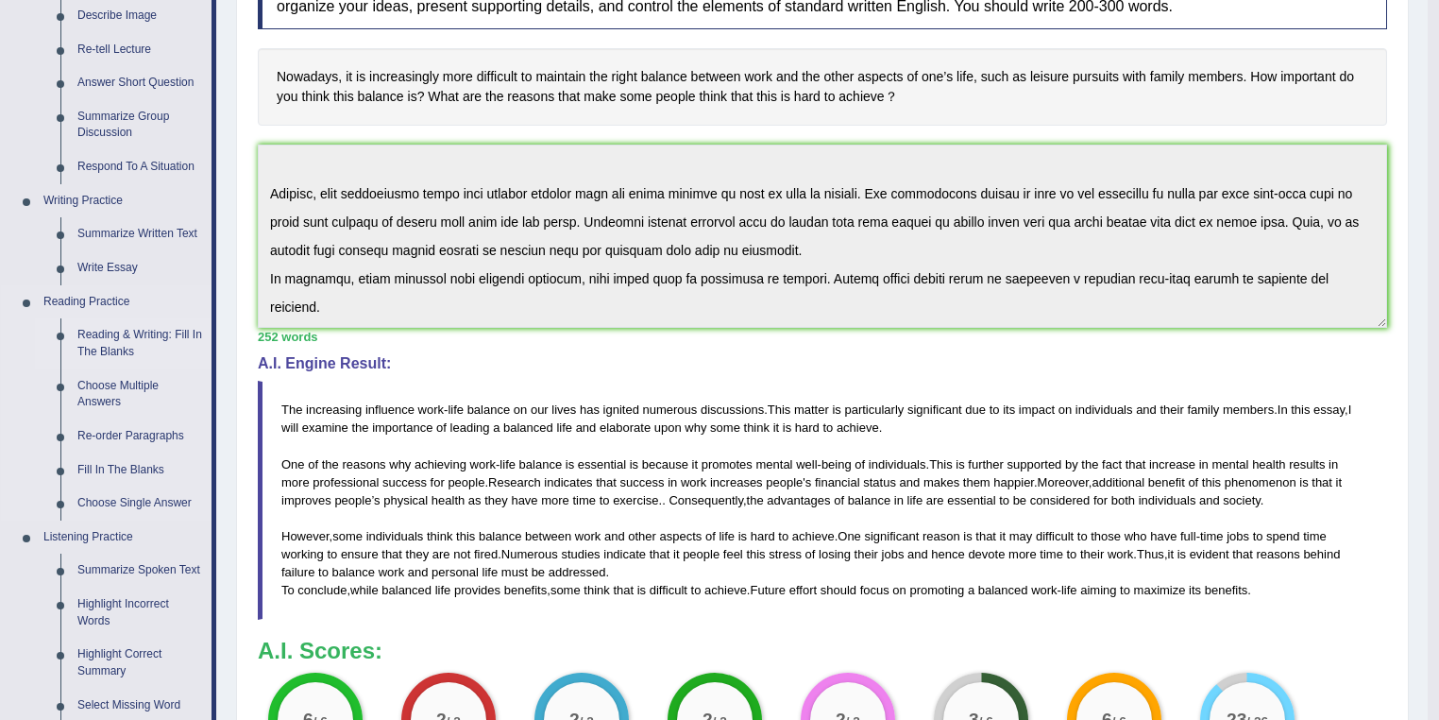
click at [128, 341] on link "Reading & Writing: Fill In The Blanks" at bounding box center [140, 343] width 143 height 50
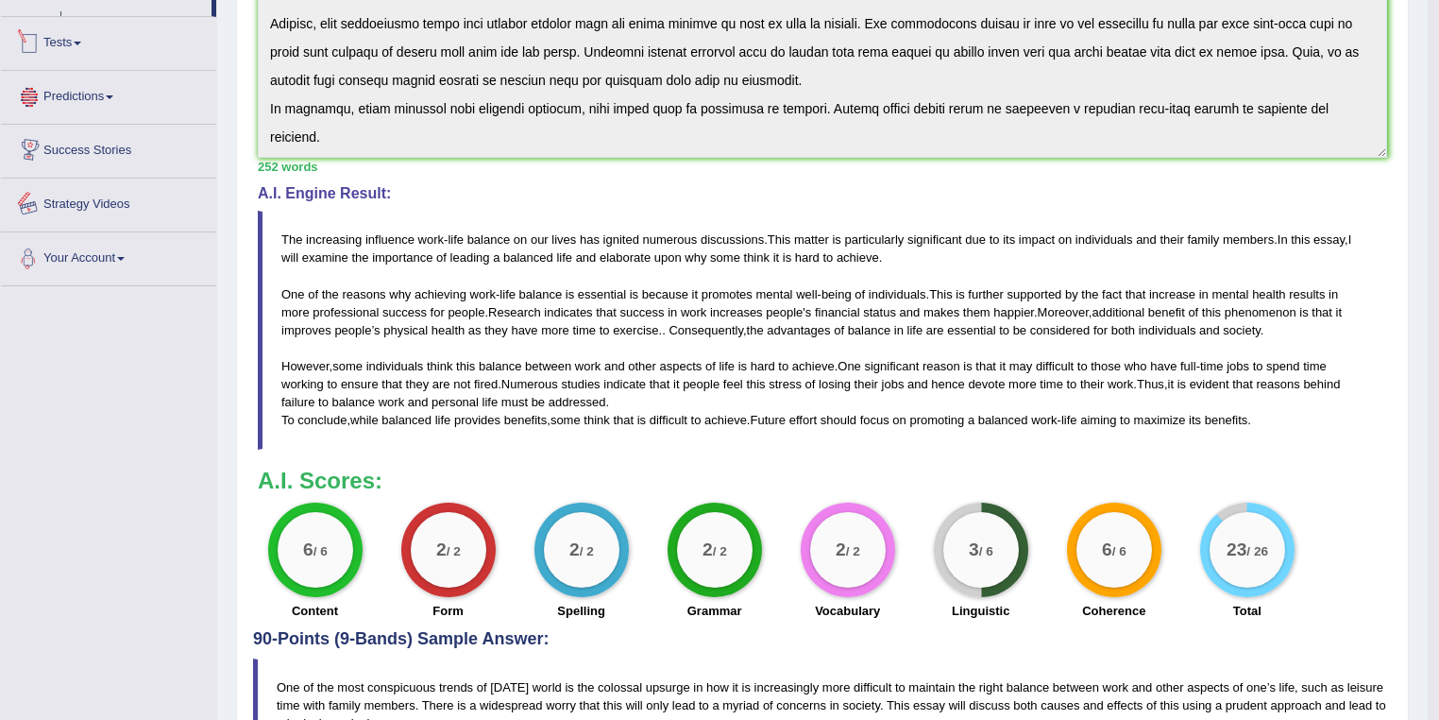
scroll to position [808, 0]
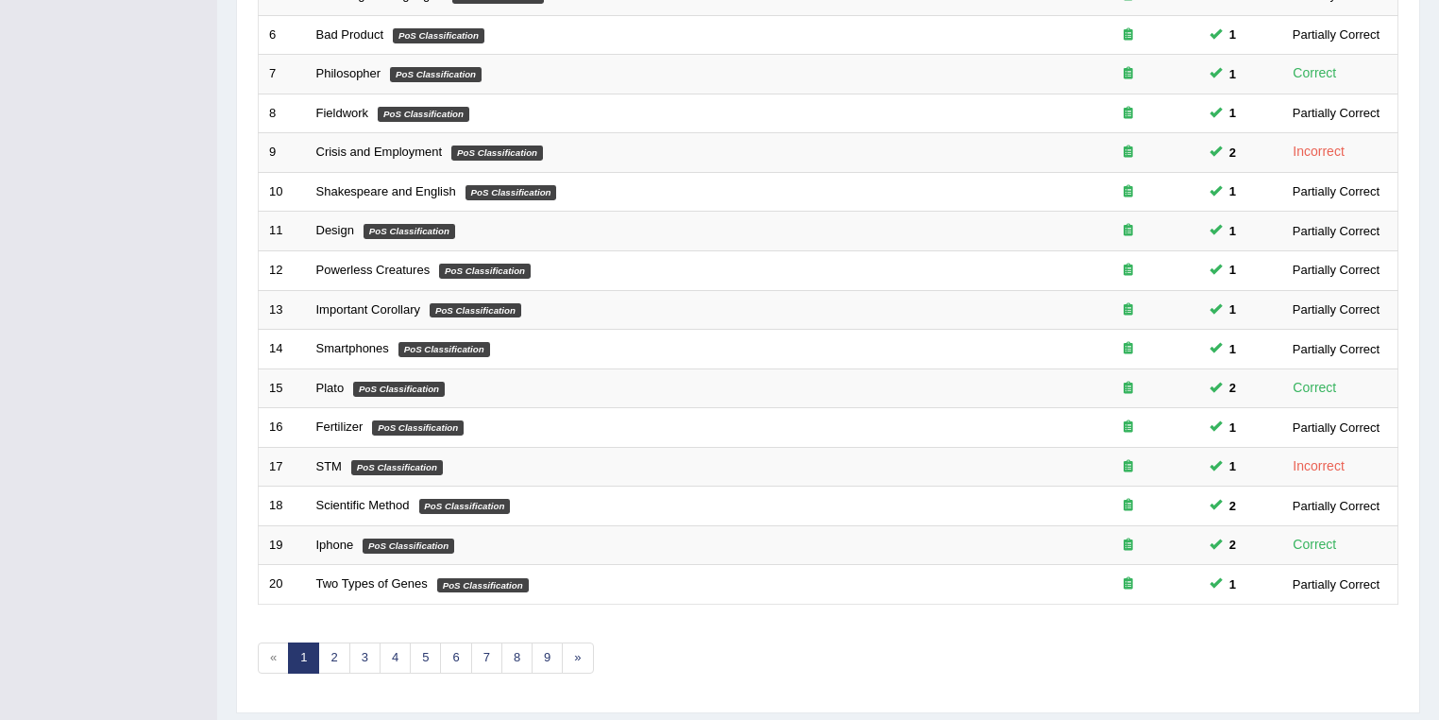
scroll to position [525, 0]
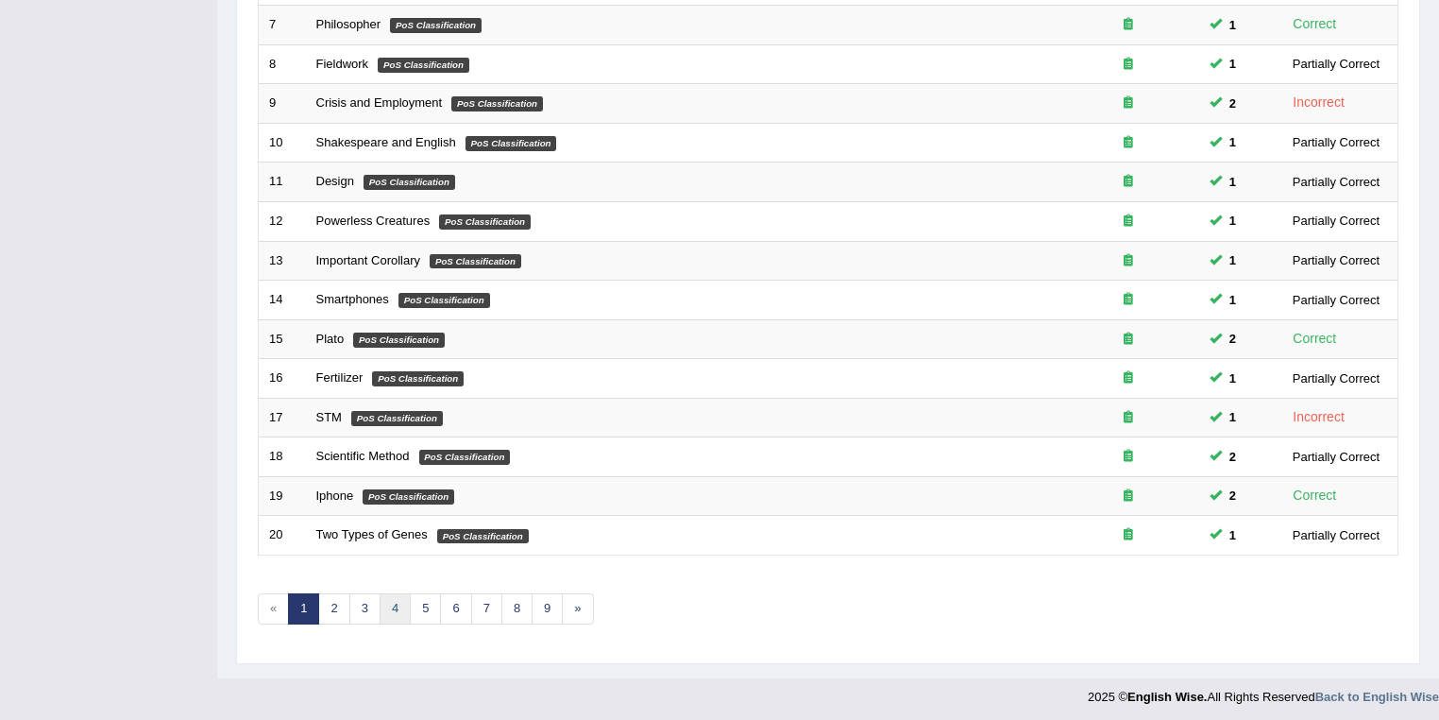
click at [385, 599] on link "4" at bounding box center [395, 608] width 31 height 31
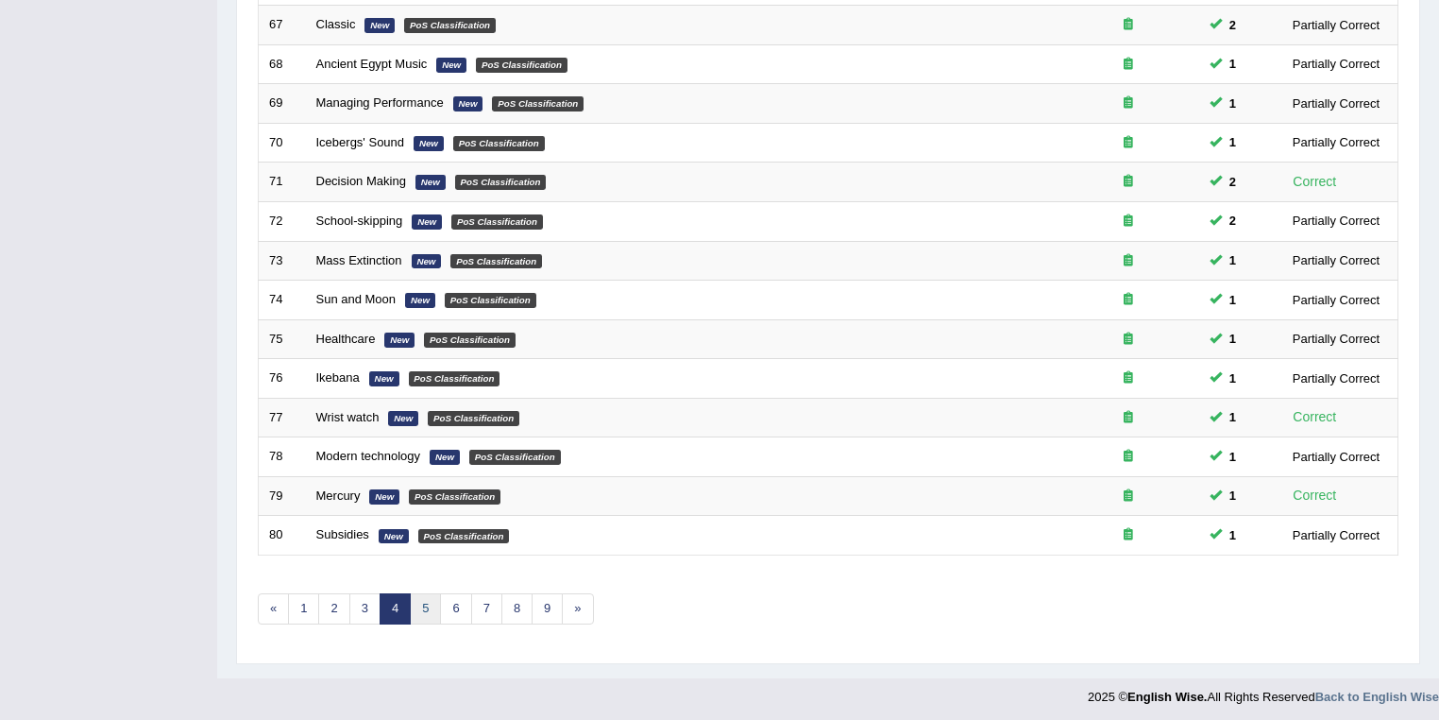
click at [418, 604] on link "5" at bounding box center [425, 608] width 31 height 31
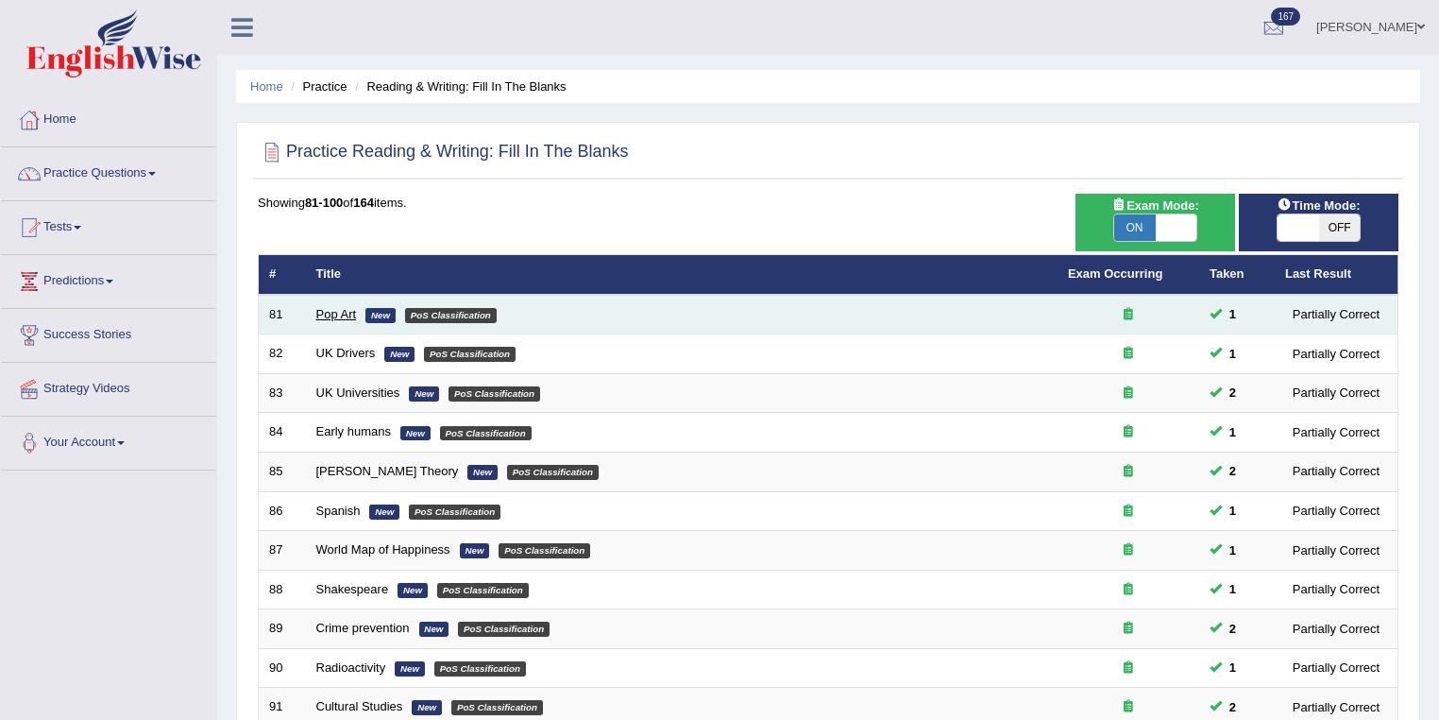
click at [336, 315] on link "Pop Art" at bounding box center [336, 314] width 41 height 14
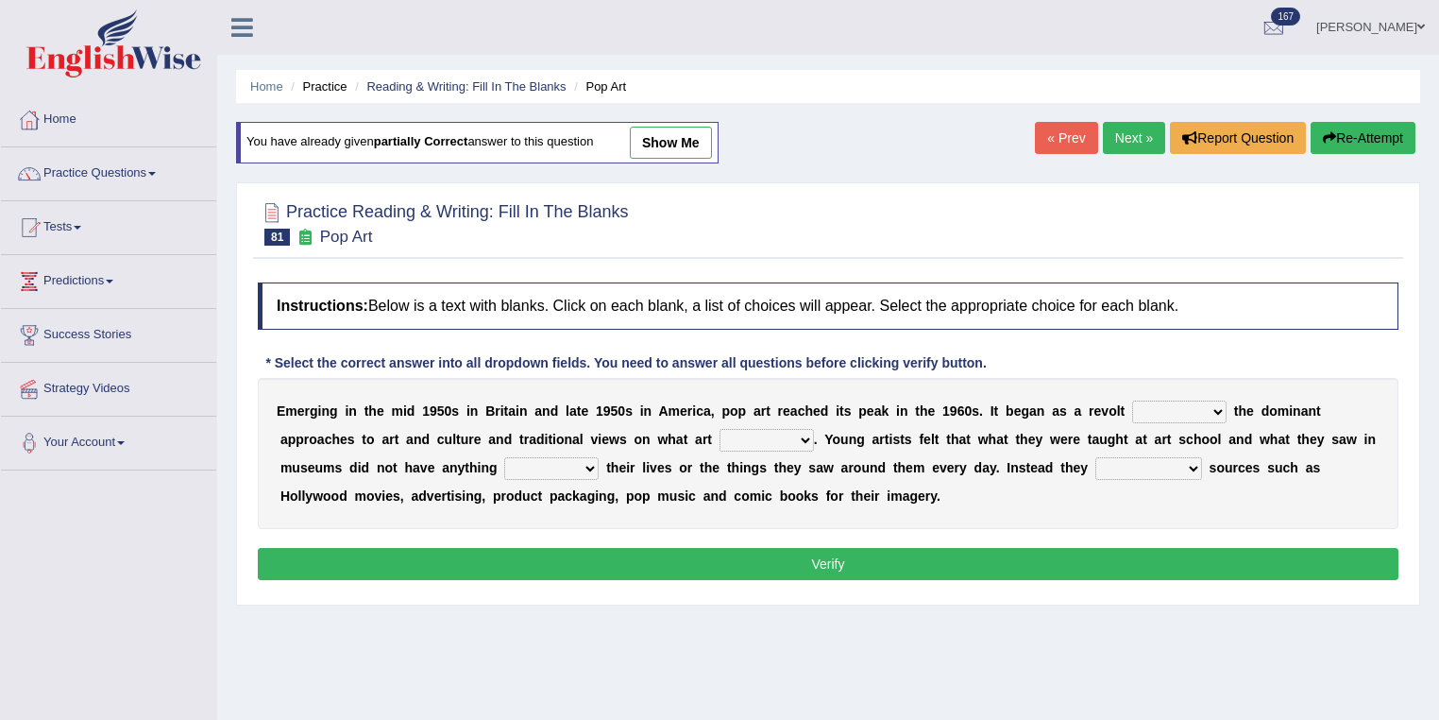
click at [667, 131] on link "show me" at bounding box center [671, 143] width 82 height 32
select select "against"
select select "would be"
select select "to do with"
select select "relevant in"
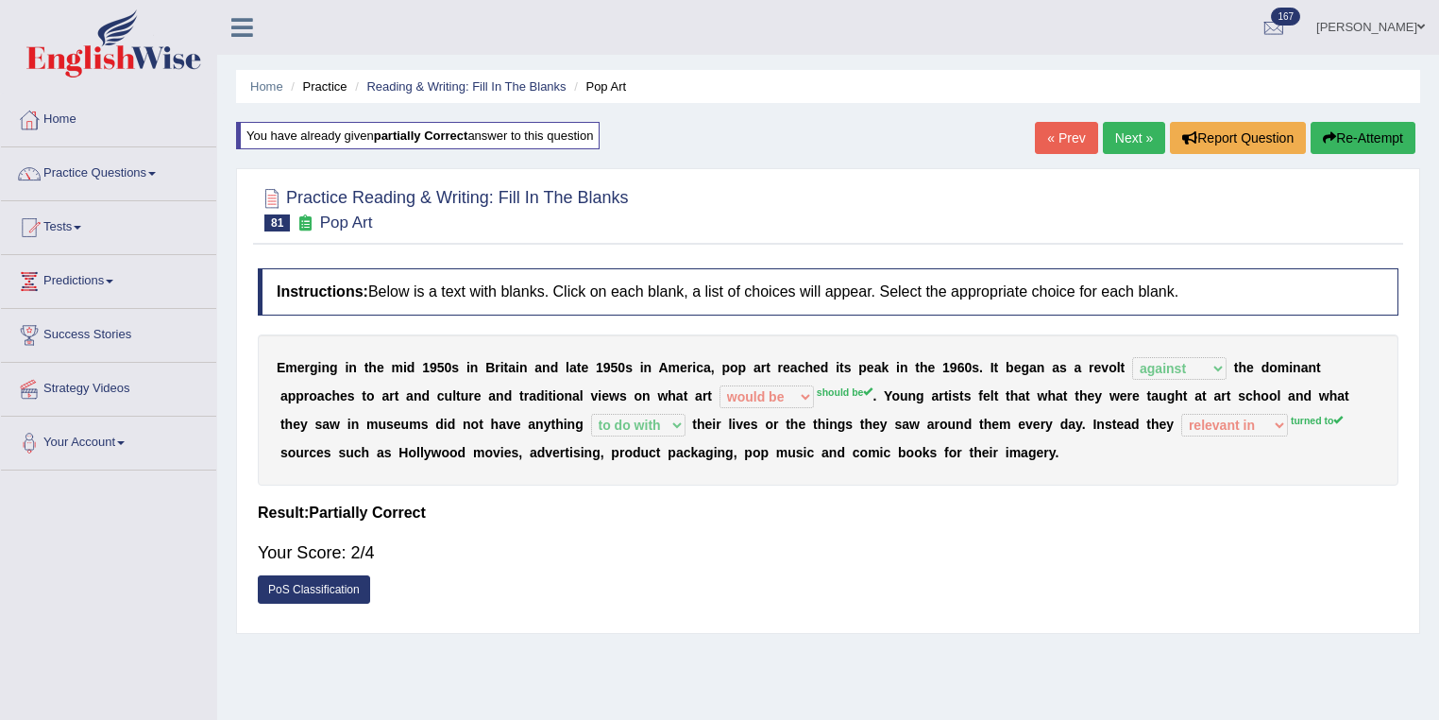
click at [1131, 144] on link "Next »" at bounding box center [1134, 138] width 62 height 32
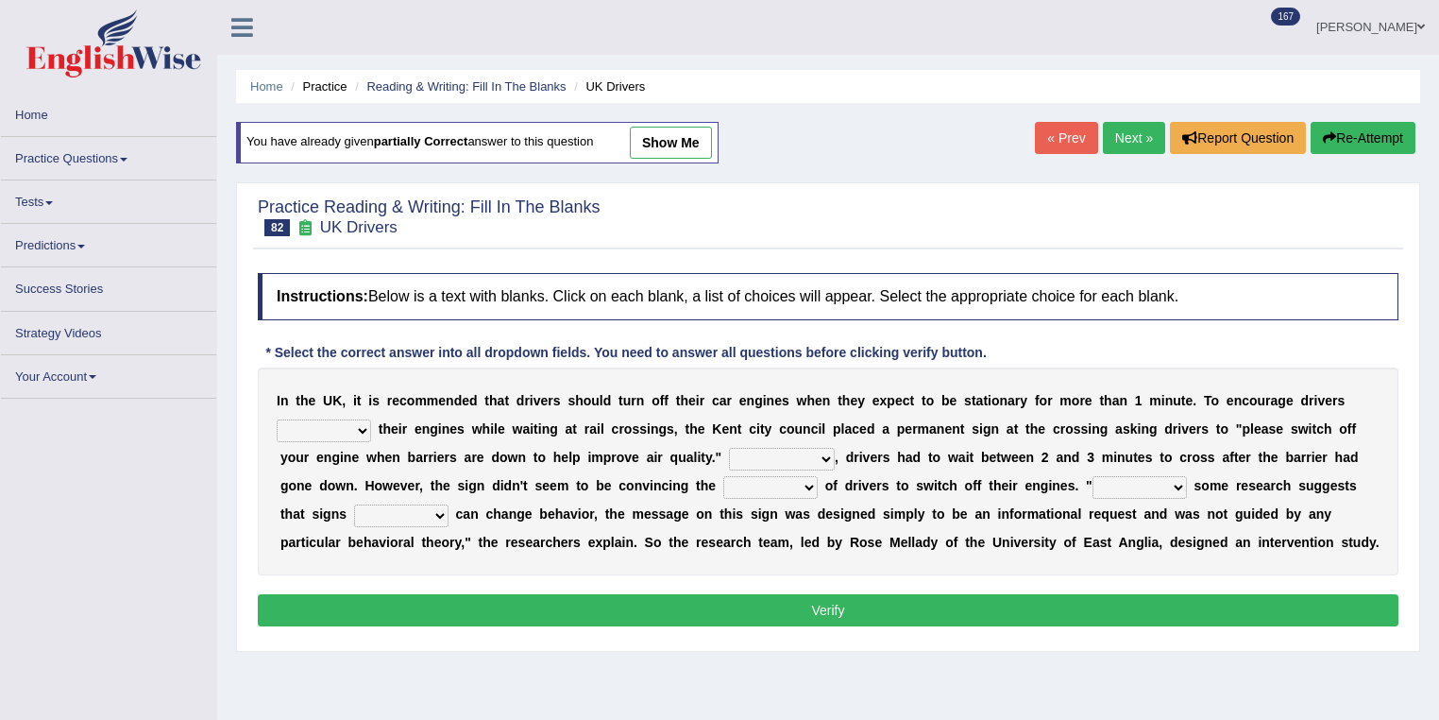
click at [688, 128] on link "show me" at bounding box center [671, 143] width 82 height 32
select select "to turn off"
select select "For instance"
select select "majority"
select select "Although"
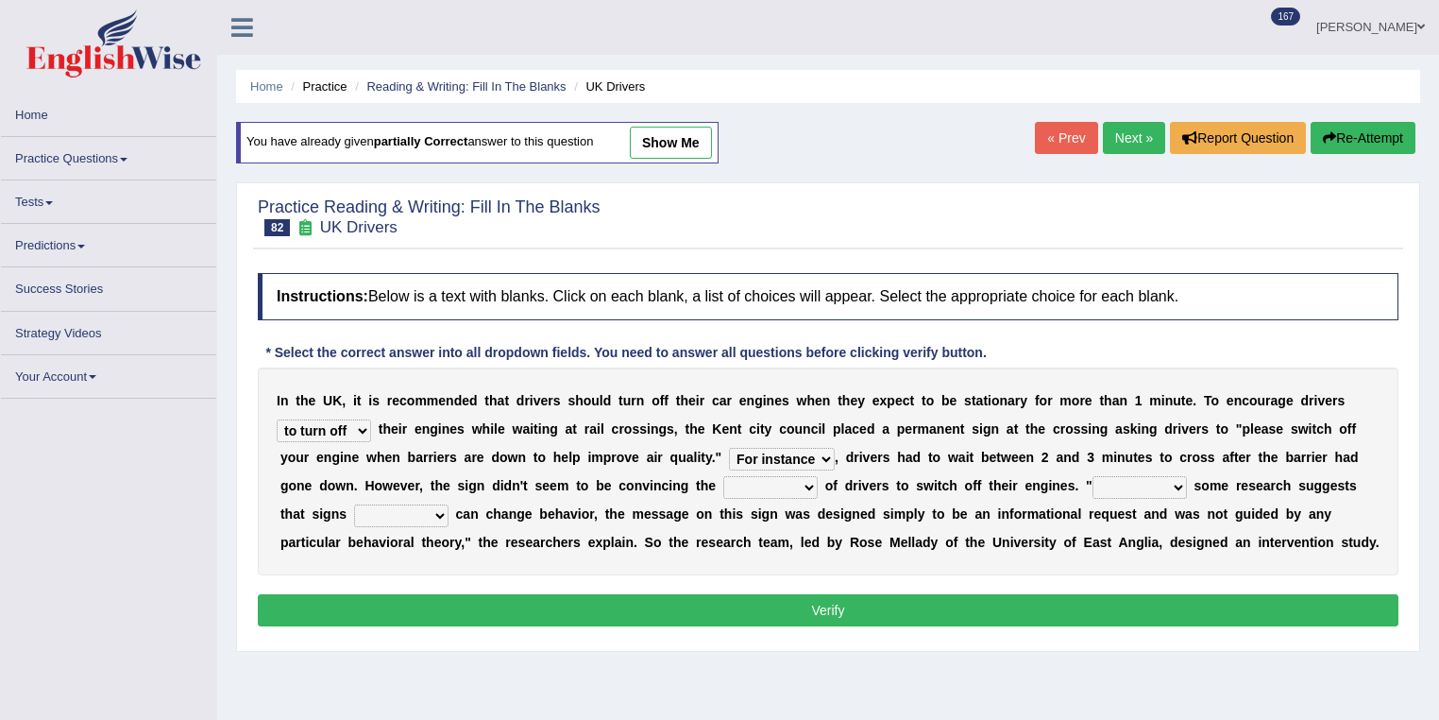
select select "alone"
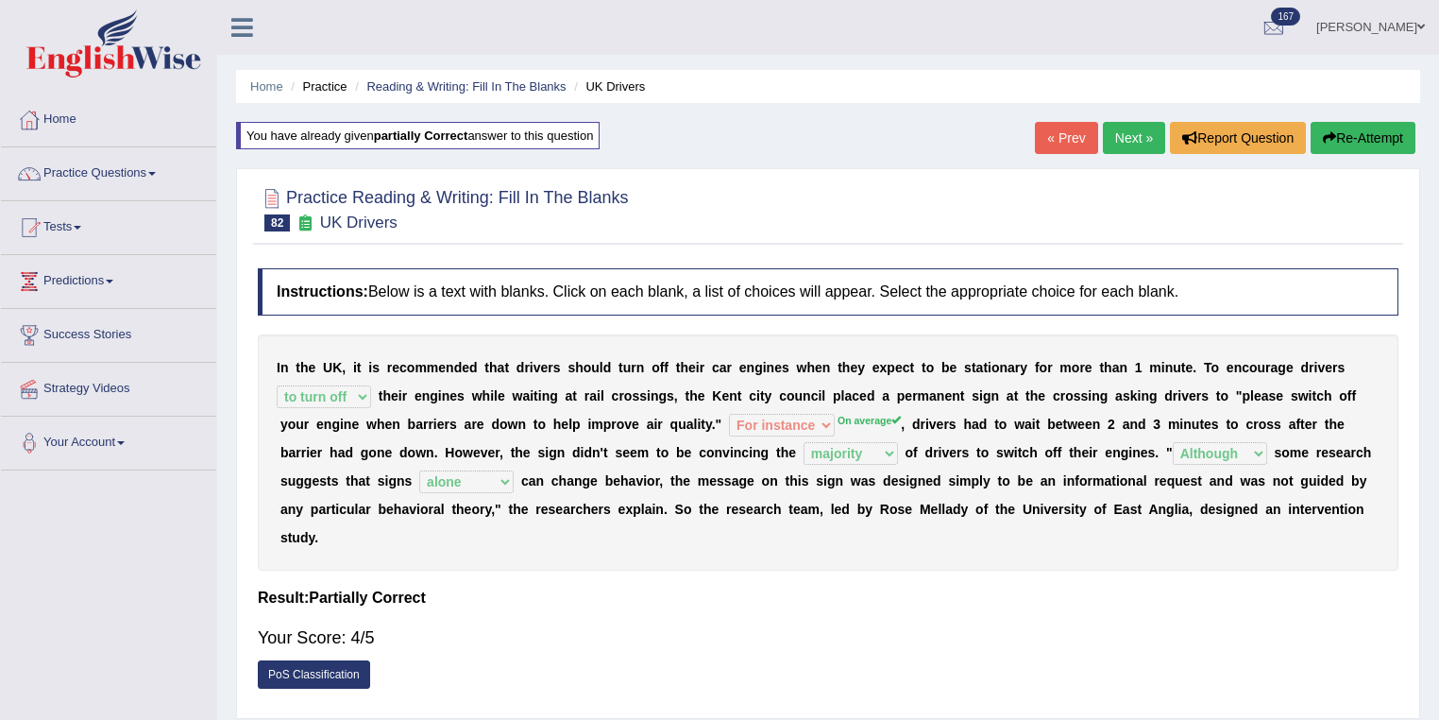
click at [1125, 145] on link "Next »" at bounding box center [1134, 138] width 62 height 32
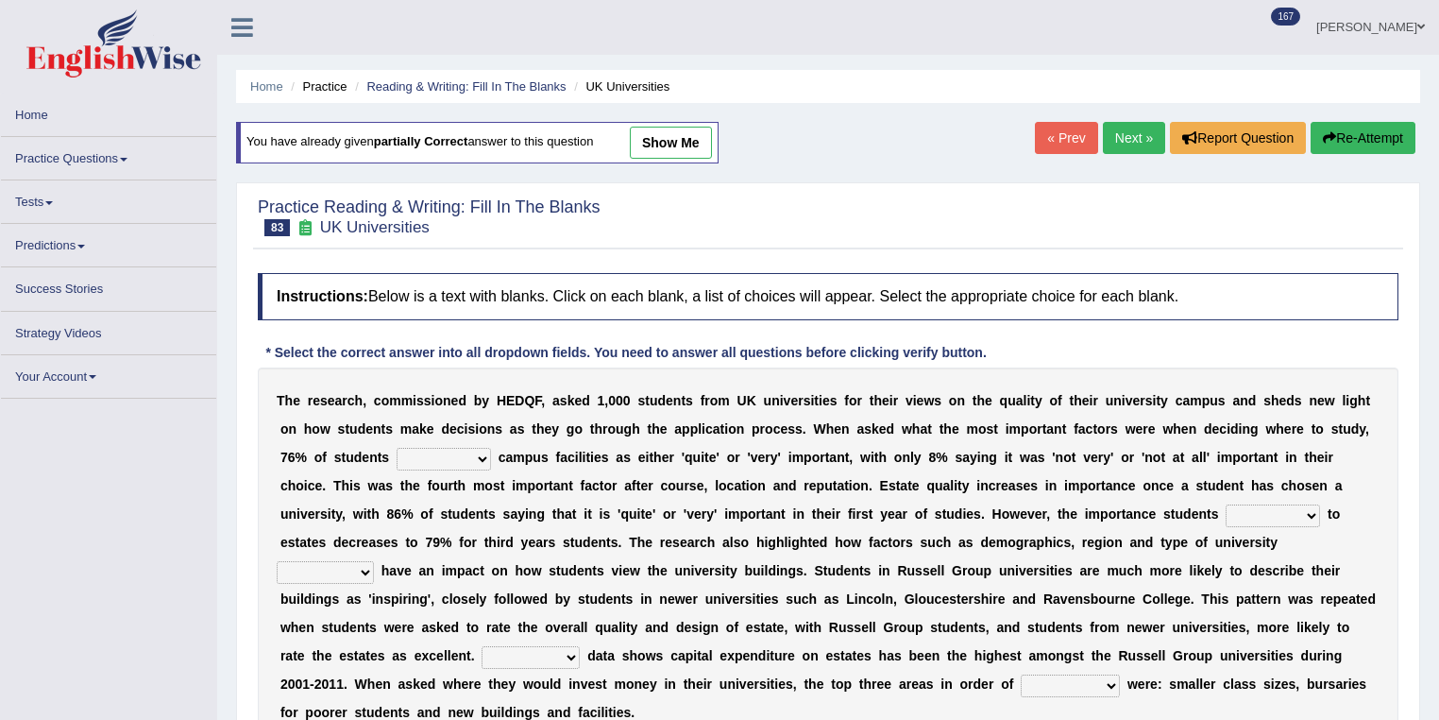
click at [667, 144] on link "show me" at bounding box center [671, 143] width 82 height 32
select select "ranks"
select select "deliver"
select select "augmented"
select select "Predictable"
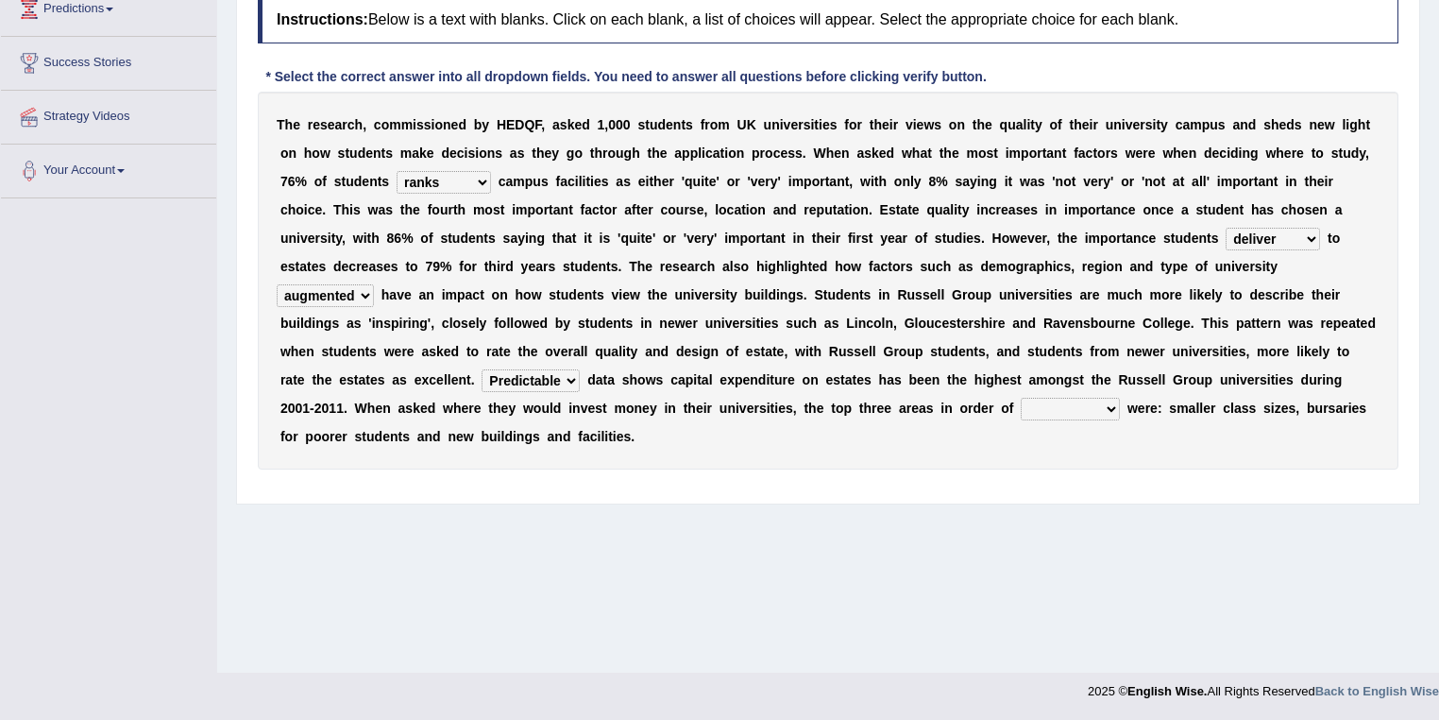
scroll to position [100, 0]
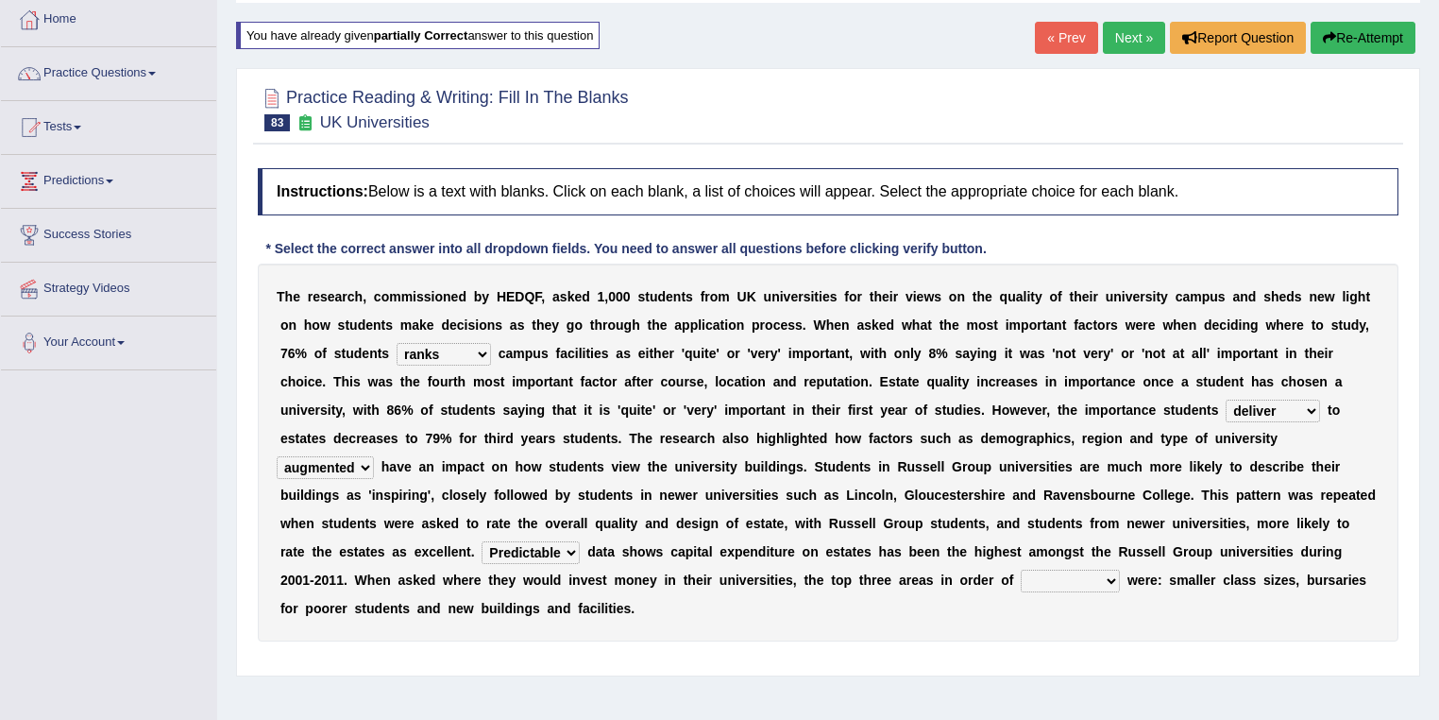
click at [1124, 33] on link "Next »" at bounding box center [1134, 38] width 62 height 32
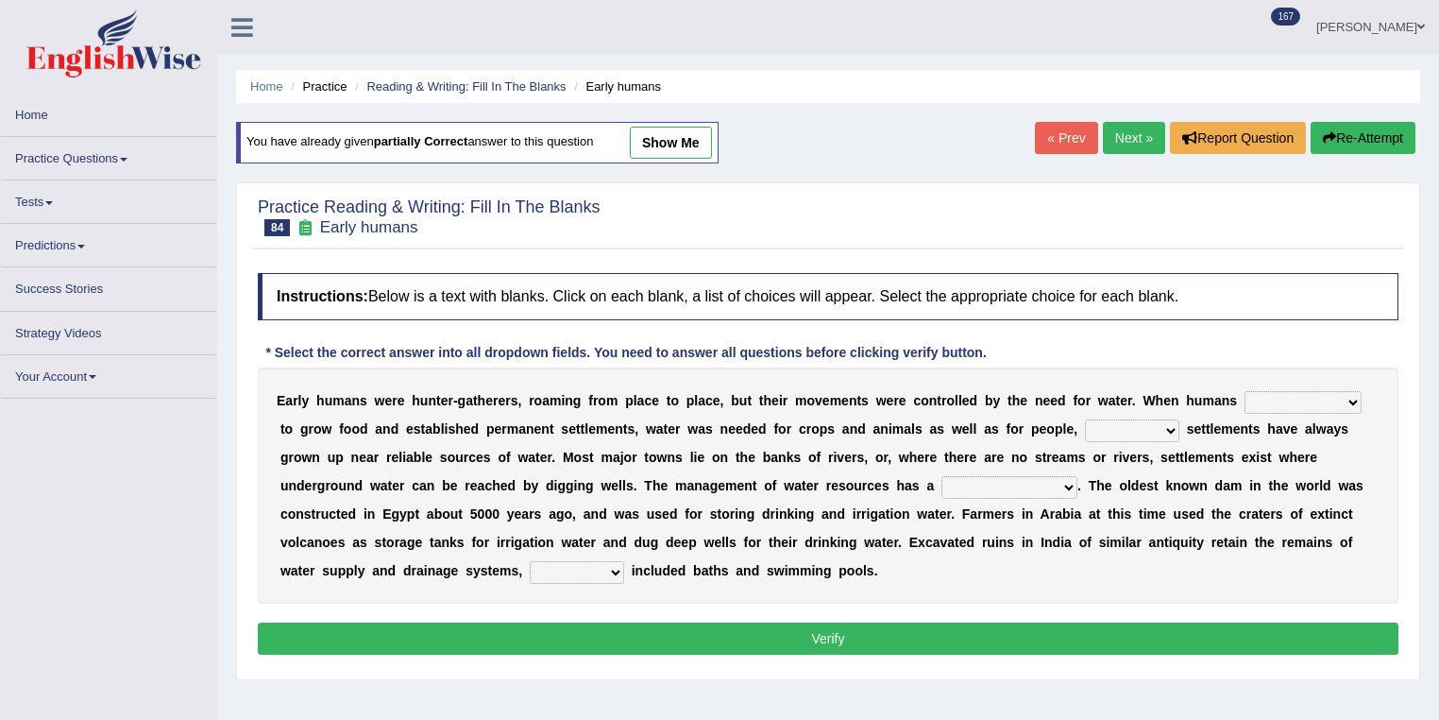
click at [680, 144] on link "show me" at bounding box center [671, 143] width 82 height 32
select select "started"
select select "thereby"
select select "long history"
select select "which"
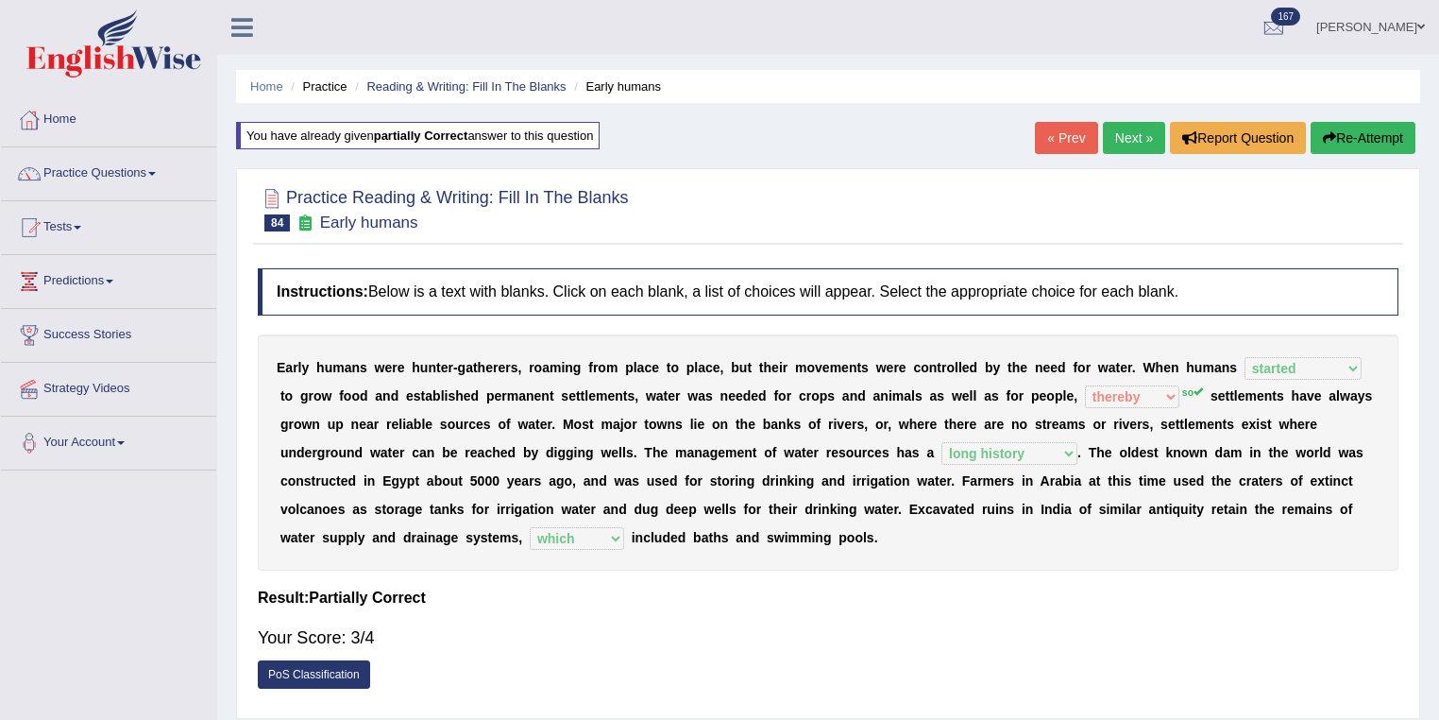
click at [1130, 132] on link "Next »" at bounding box center [1134, 138] width 62 height 32
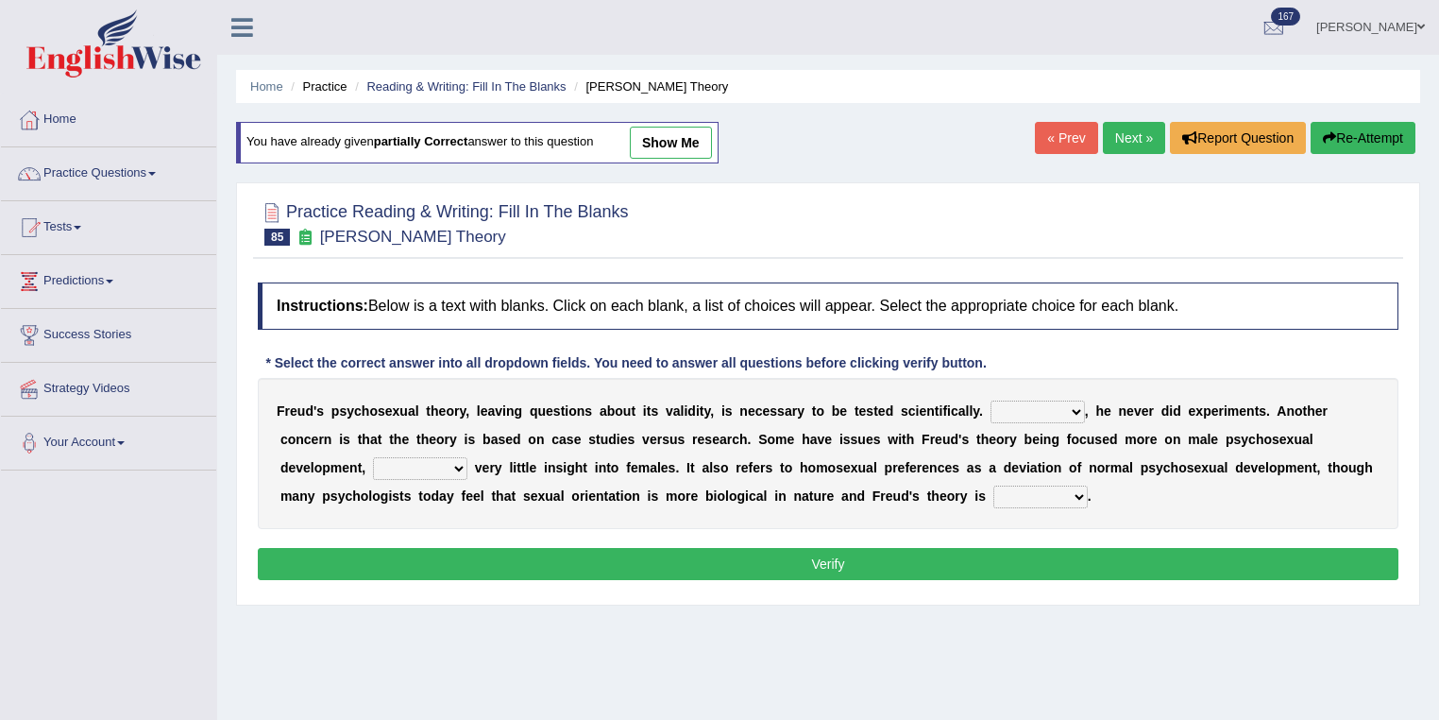
click at [704, 140] on link "show me" at bounding box center [671, 143] width 82 height 32
select select "However"
select select "offers"
select select "one-sided"
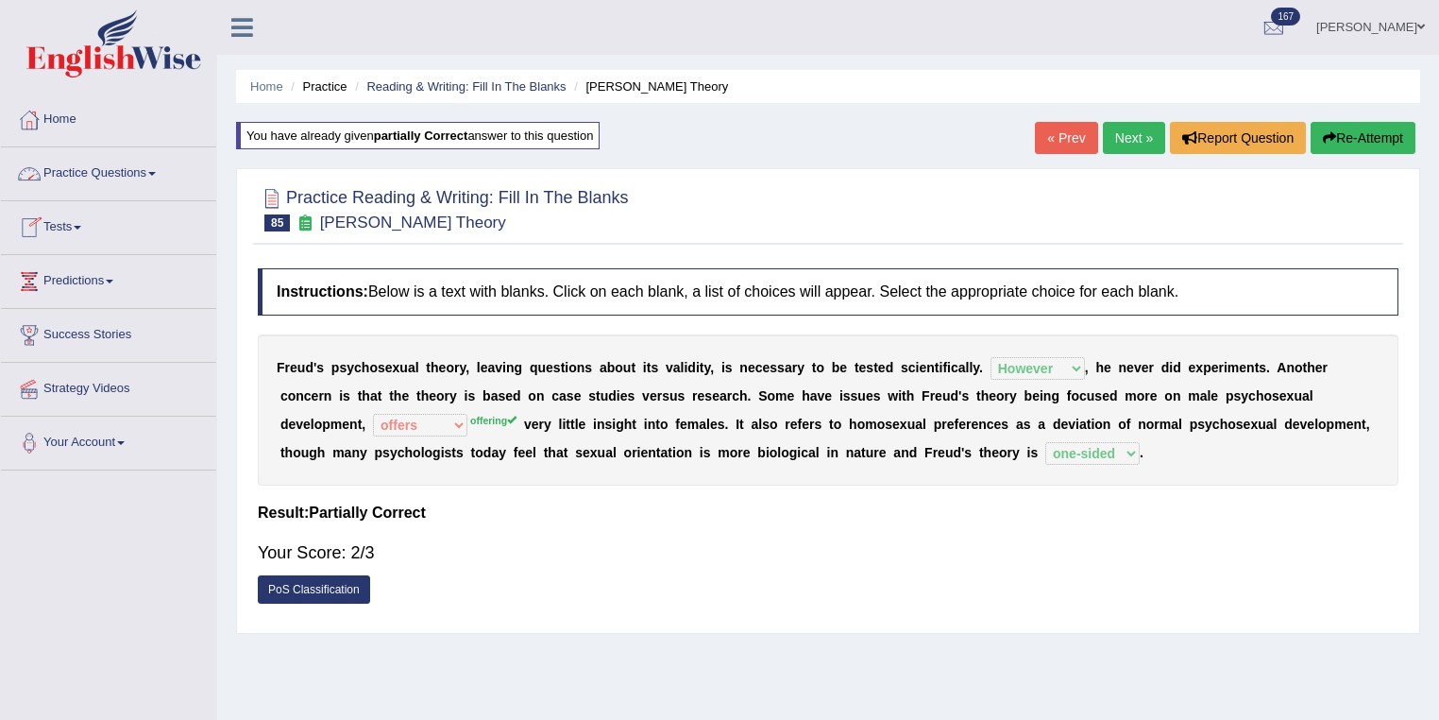
click at [97, 171] on link "Practice Questions" at bounding box center [108, 170] width 215 height 47
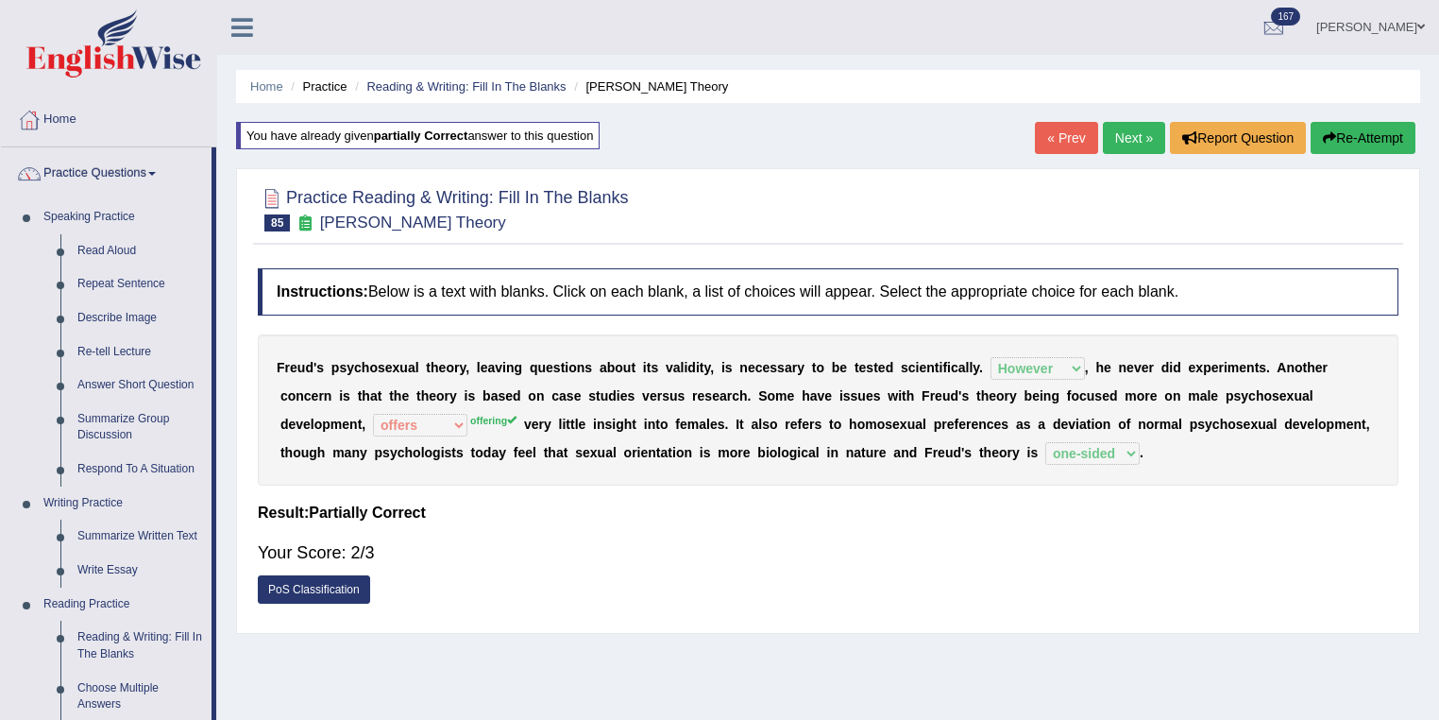
click at [1356, 25] on link "Kalsang Dolker" at bounding box center [1370, 24] width 137 height 49
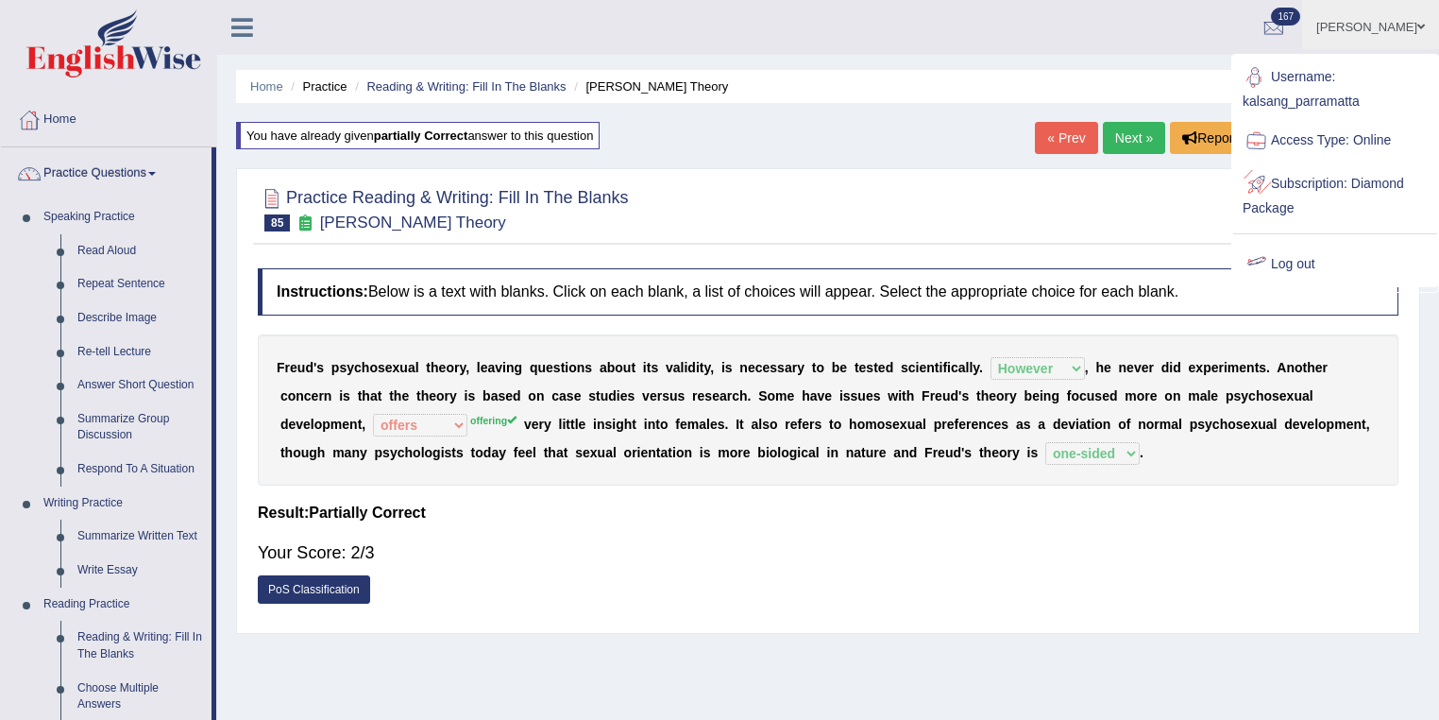
click at [1293, 268] on link "Log out" at bounding box center [1336, 264] width 204 height 43
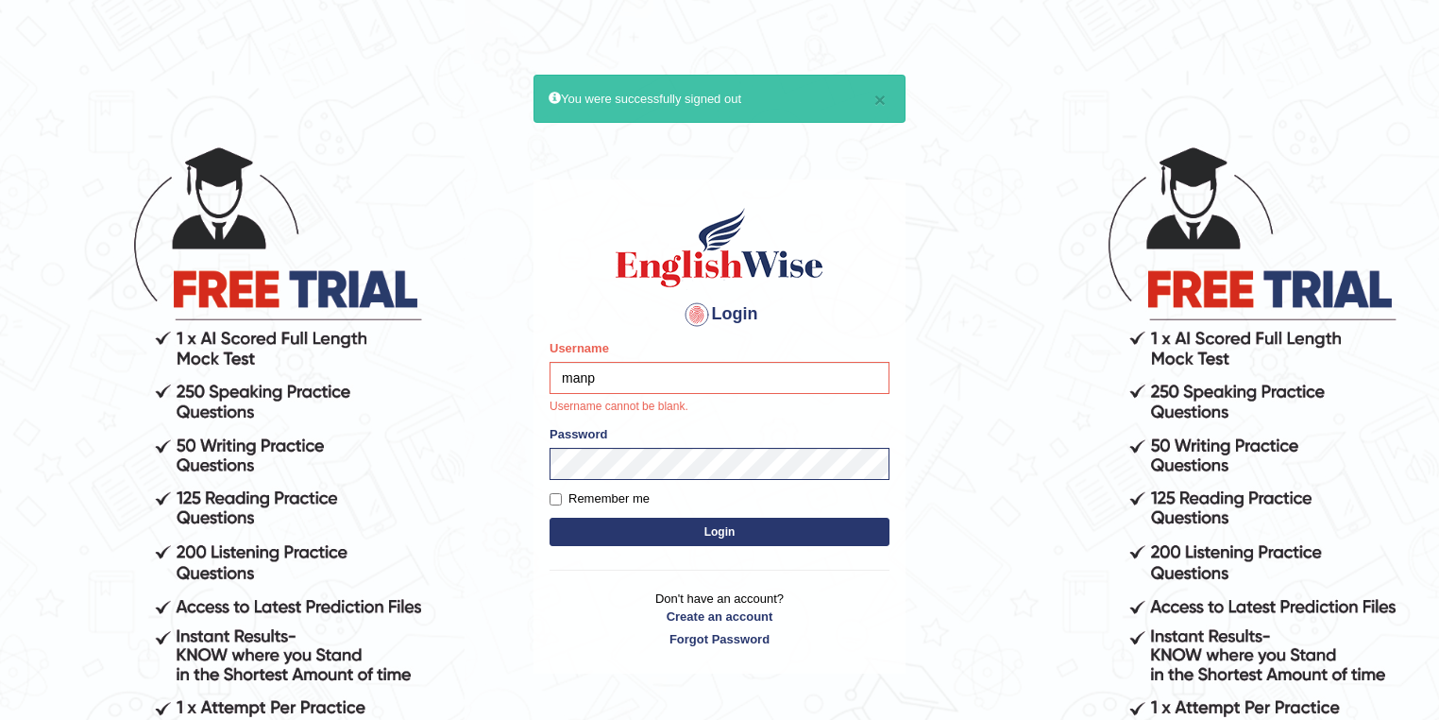
type input "manpreetk_parramatta"
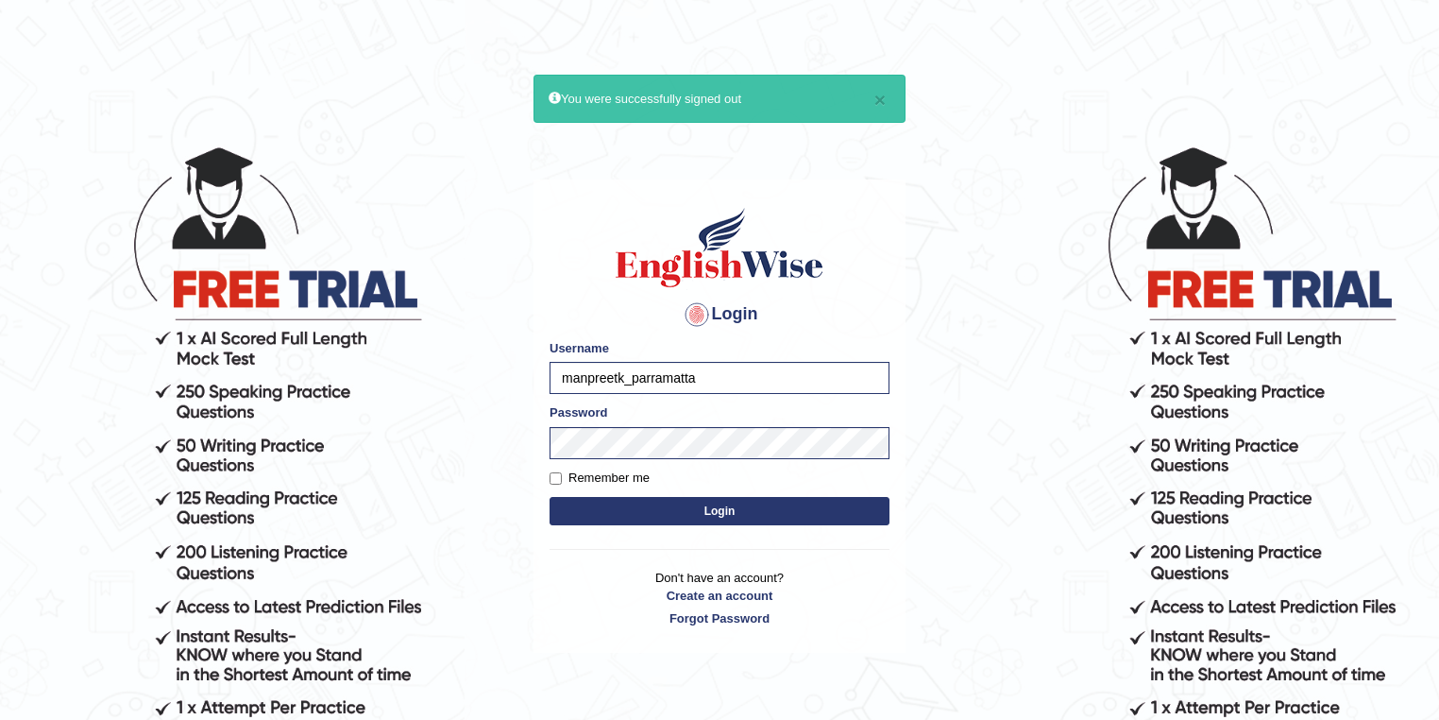
click at [676, 507] on button "Login" at bounding box center [720, 511] width 340 height 28
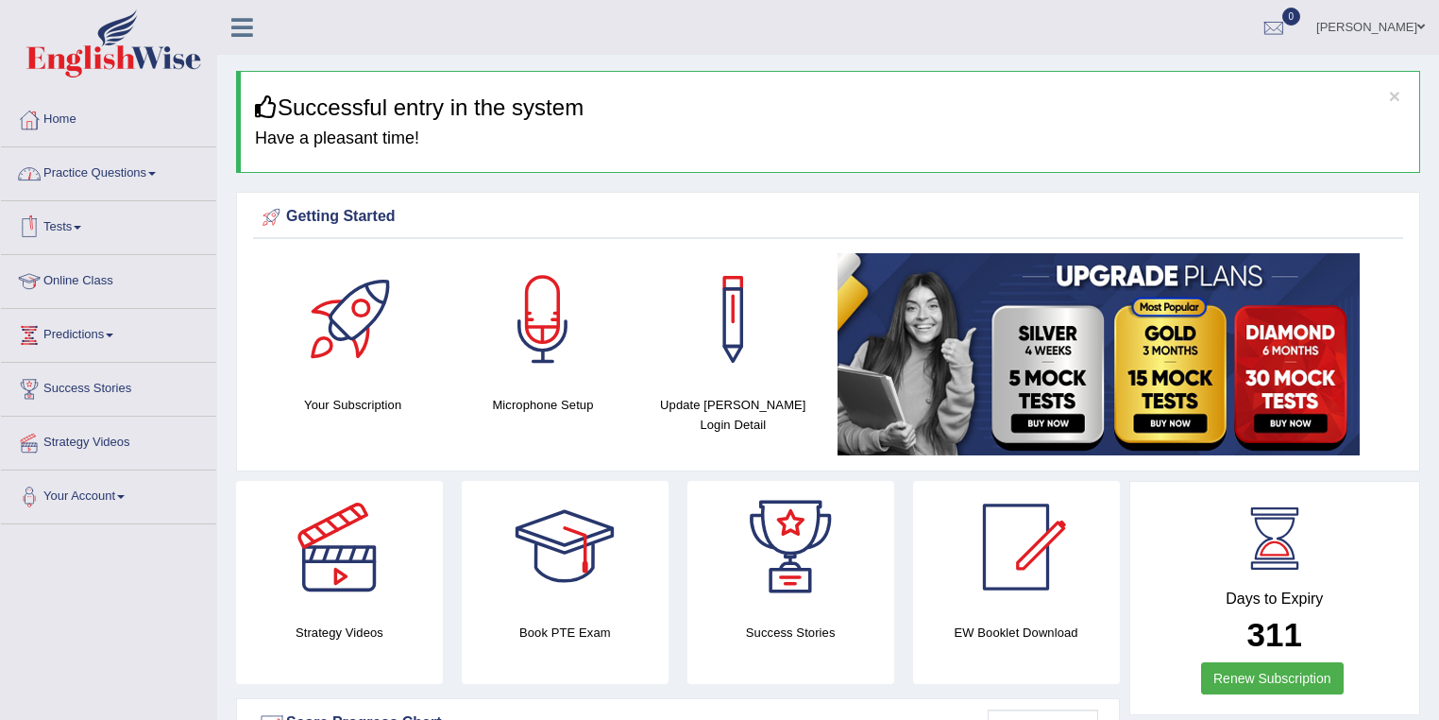
click at [109, 166] on link "Practice Questions" at bounding box center [108, 170] width 215 height 47
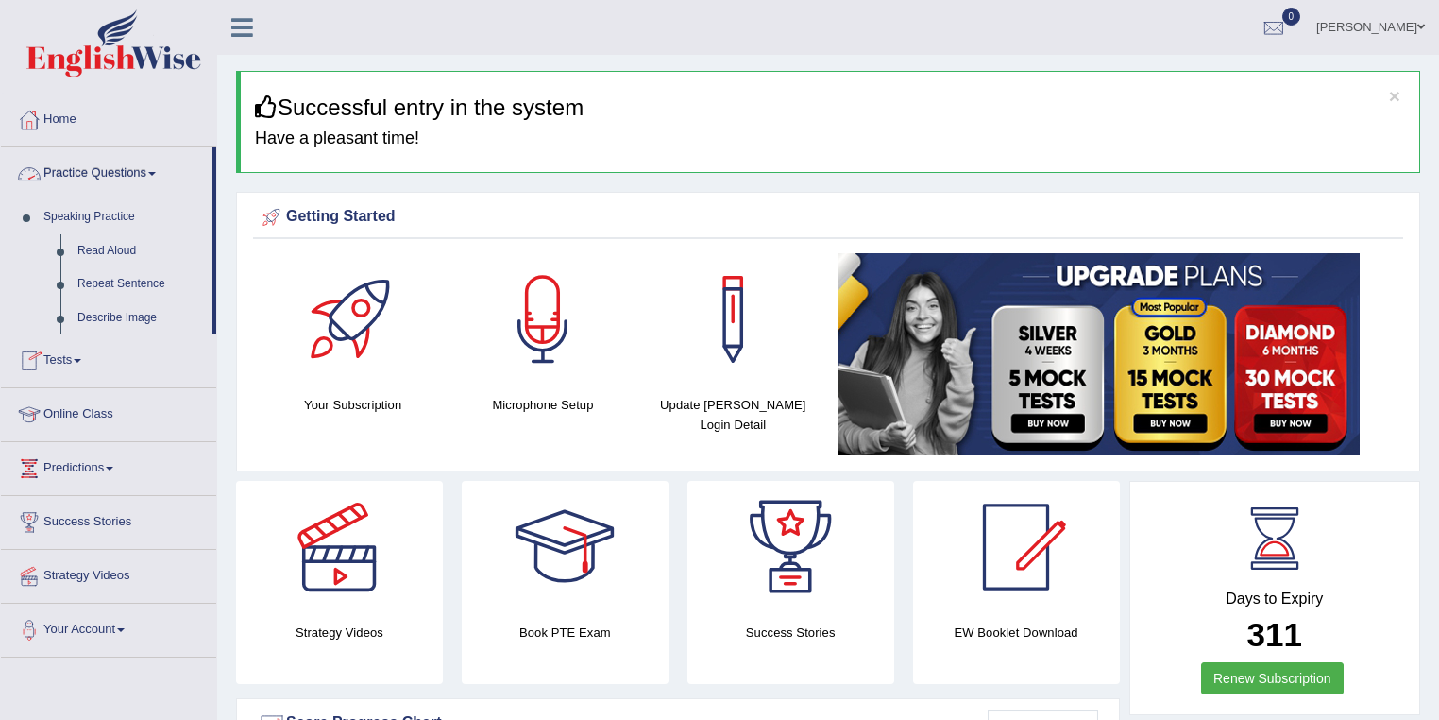
click at [109, 166] on link "Practice Questions" at bounding box center [106, 170] width 211 height 47
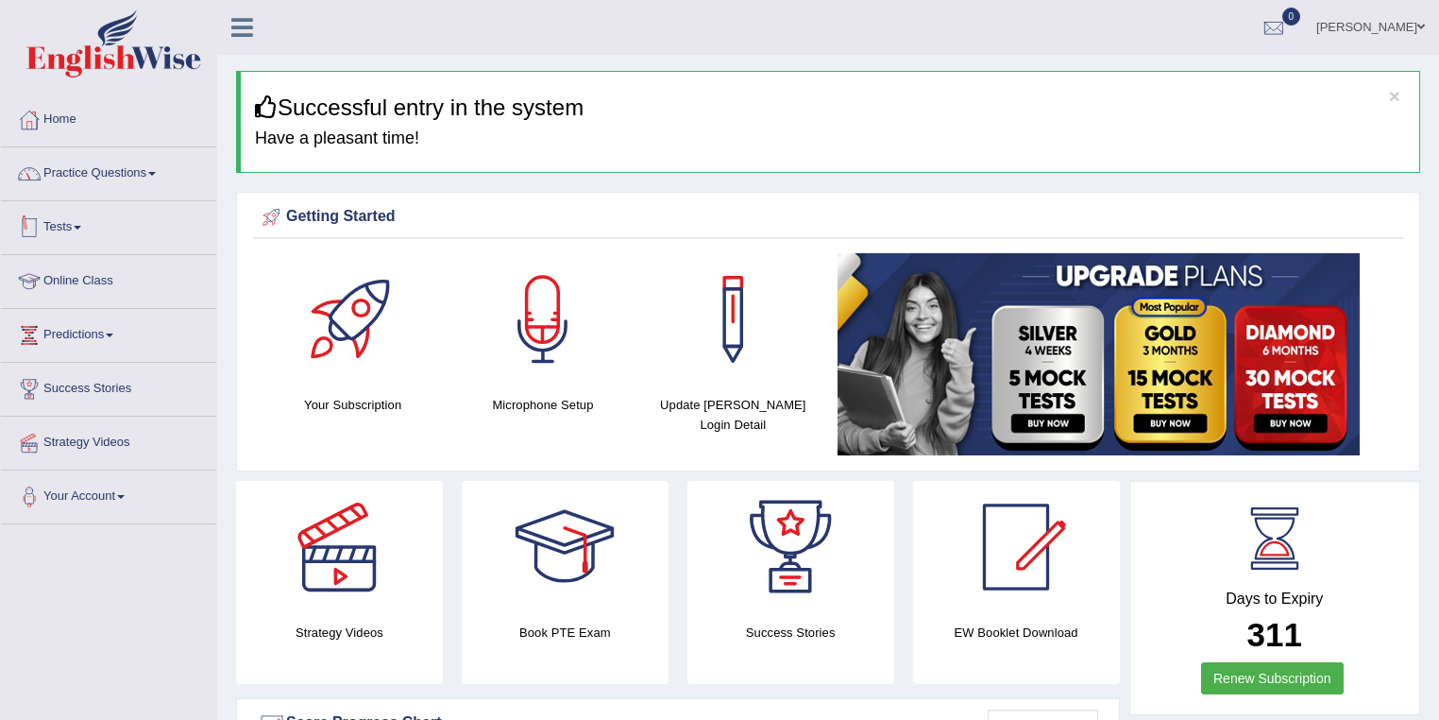
click at [67, 222] on link "Tests" at bounding box center [108, 224] width 215 height 47
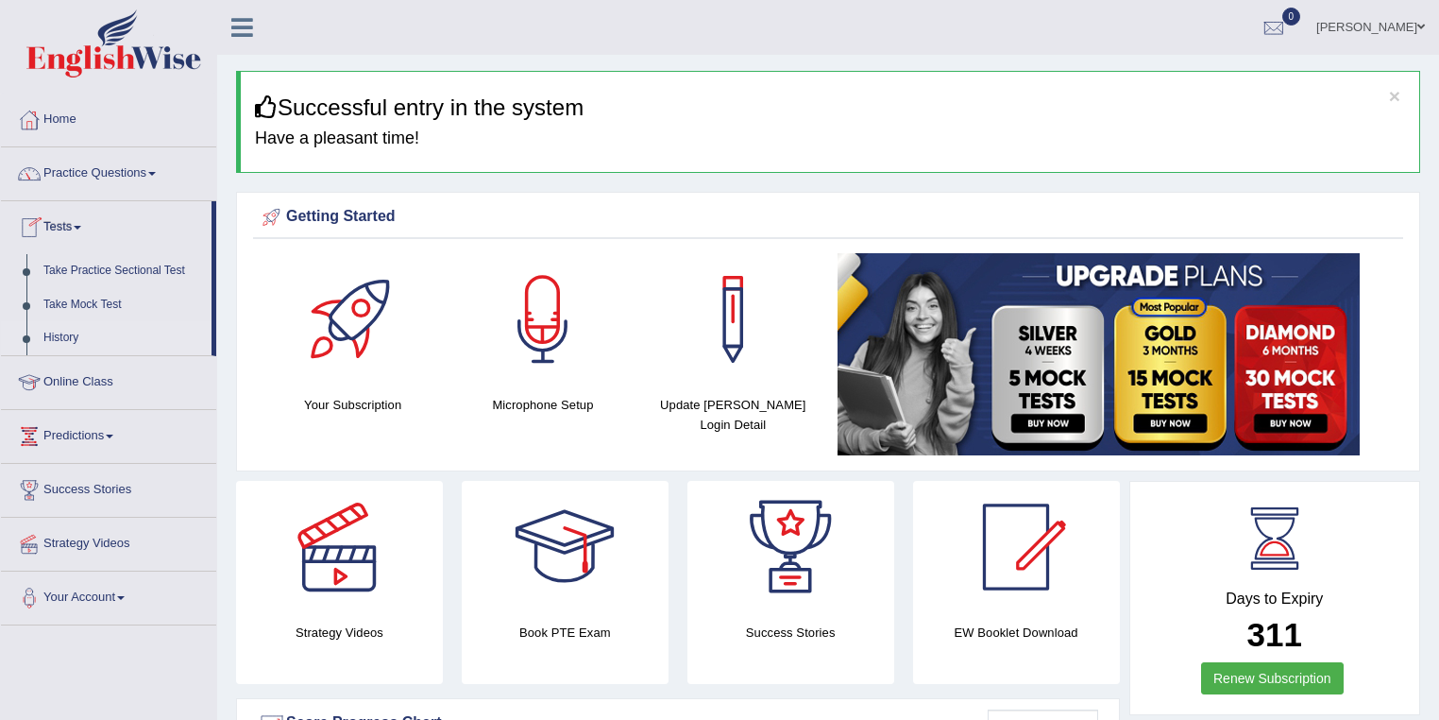
click at [70, 336] on link "History" at bounding box center [123, 338] width 177 height 34
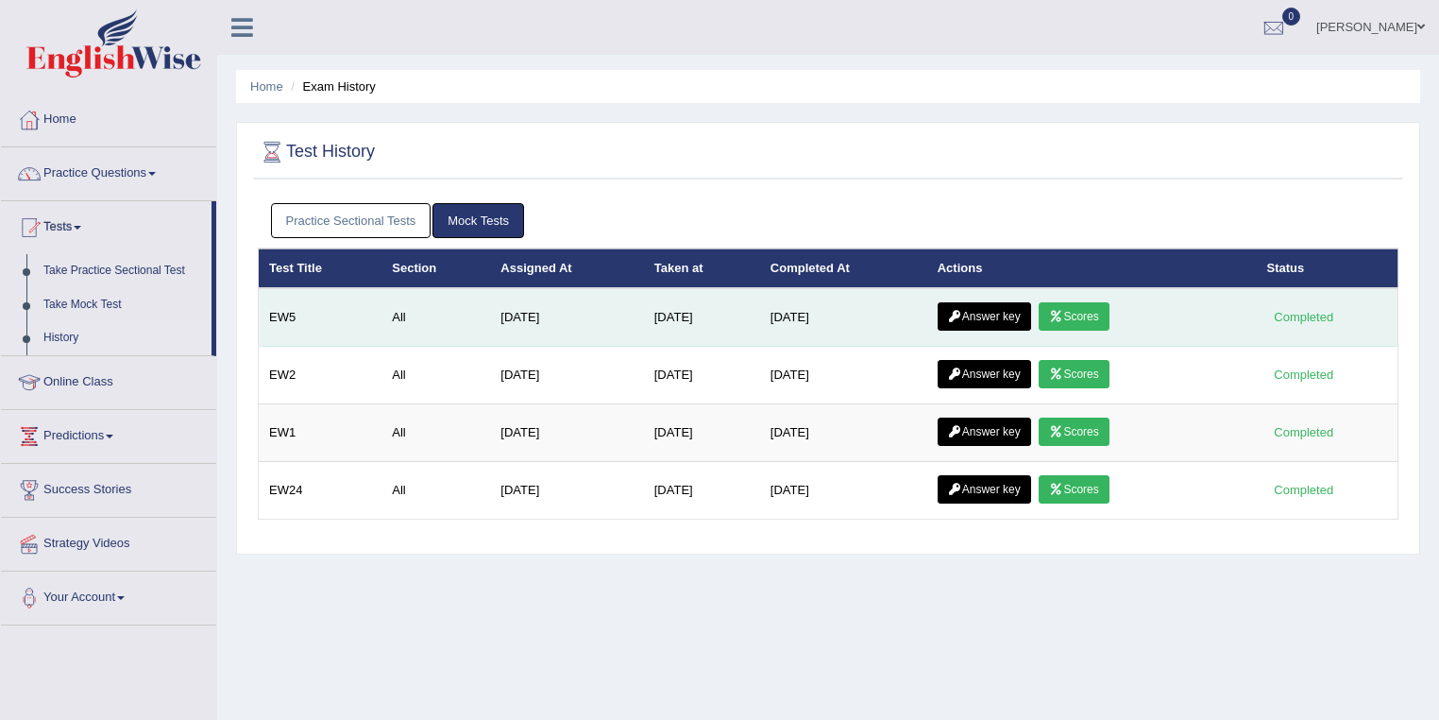
click at [1108, 314] on link "Scores" at bounding box center [1074, 316] width 70 height 28
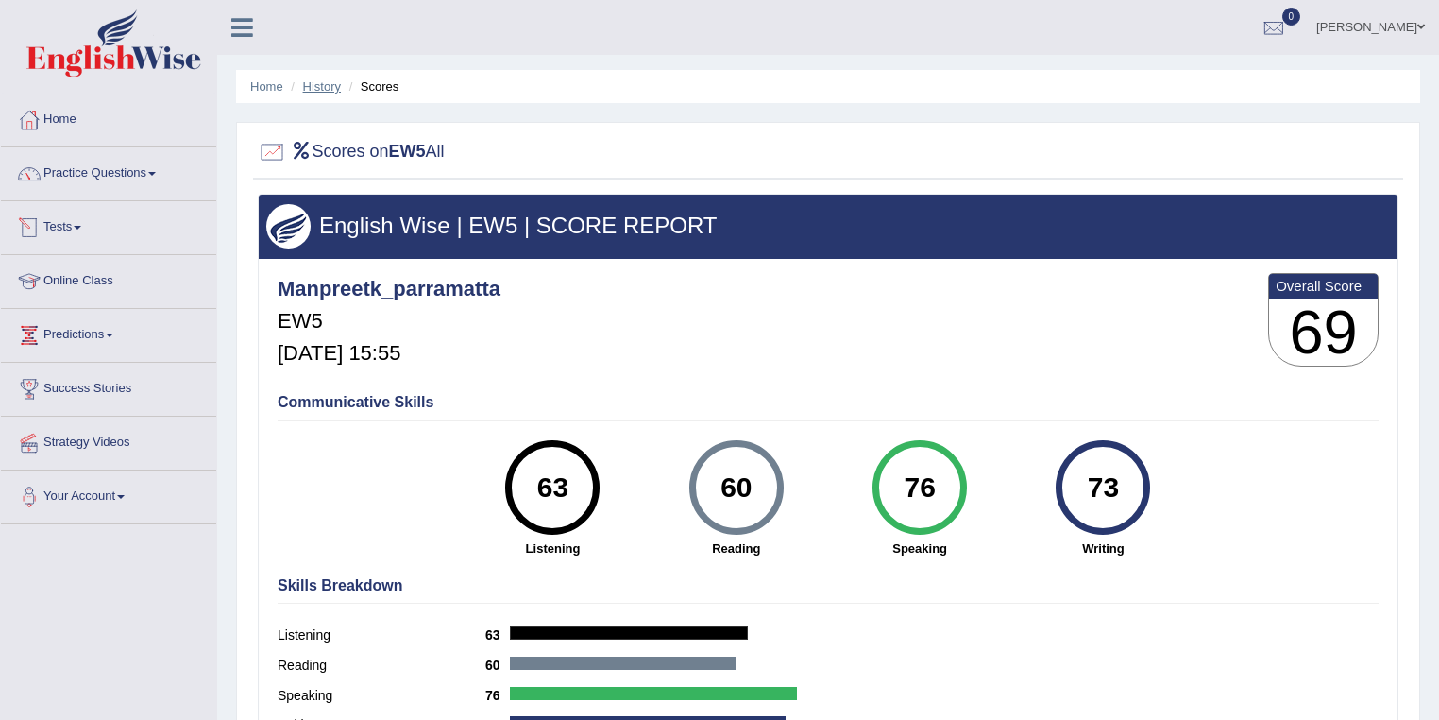
click at [332, 85] on link "History" at bounding box center [322, 86] width 38 height 14
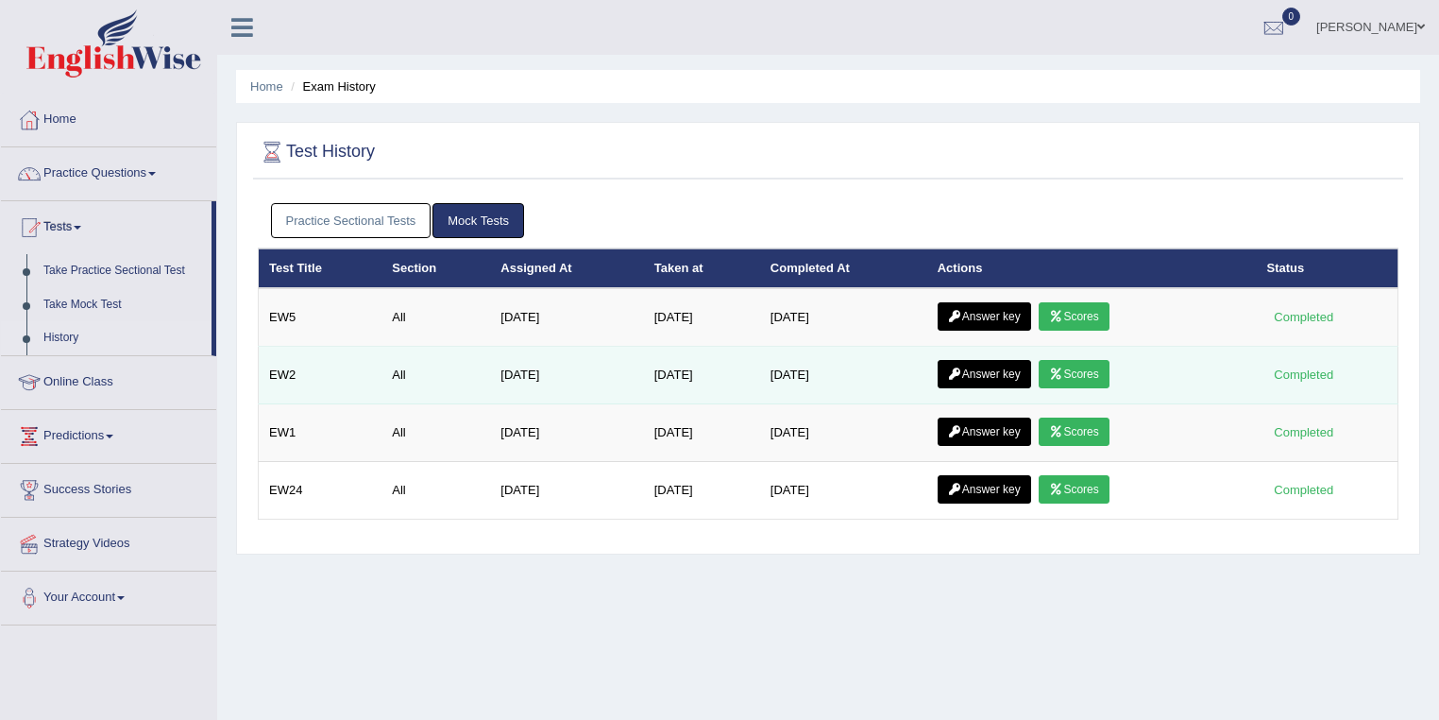
click at [1076, 375] on link "Scores" at bounding box center [1074, 374] width 70 height 28
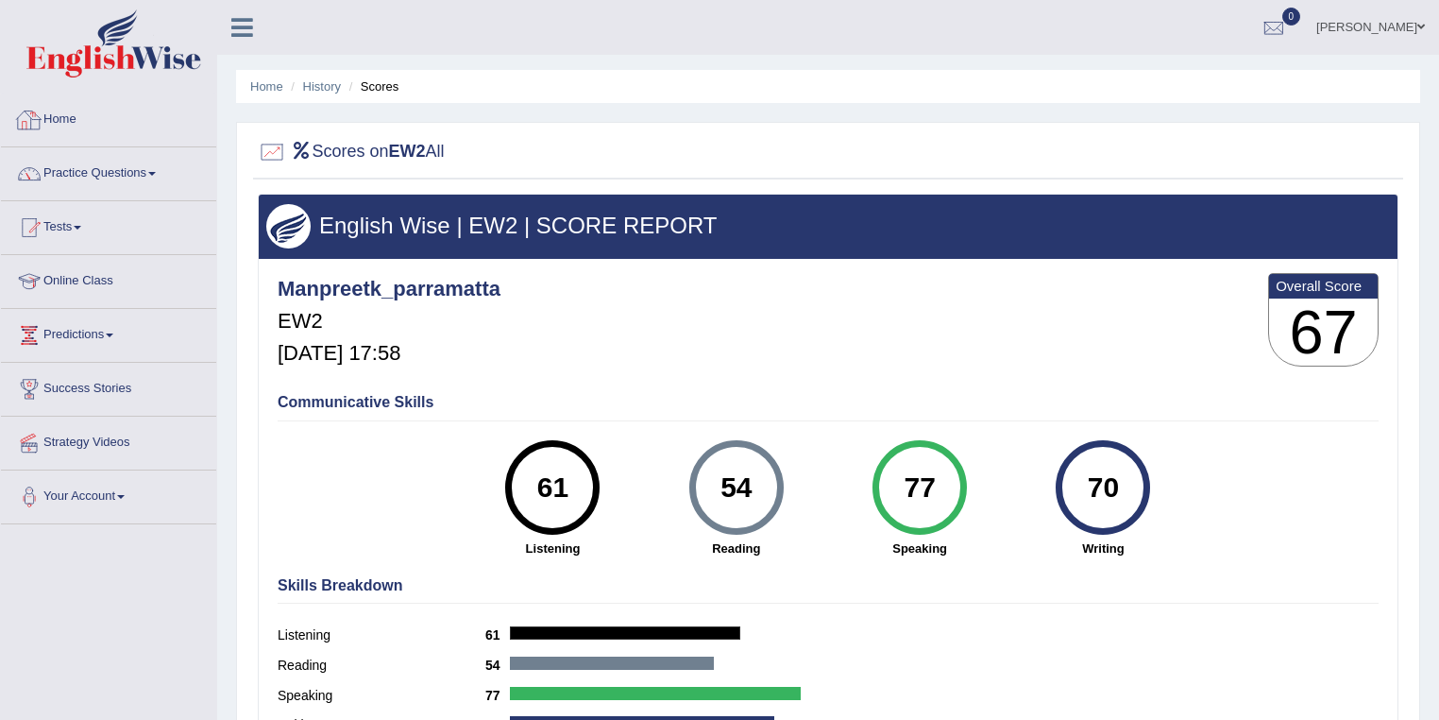
click at [301, 82] on li "History" at bounding box center [313, 86] width 55 height 18
click at [306, 82] on link "History" at bounding box center [322, 86] width 38 height 14
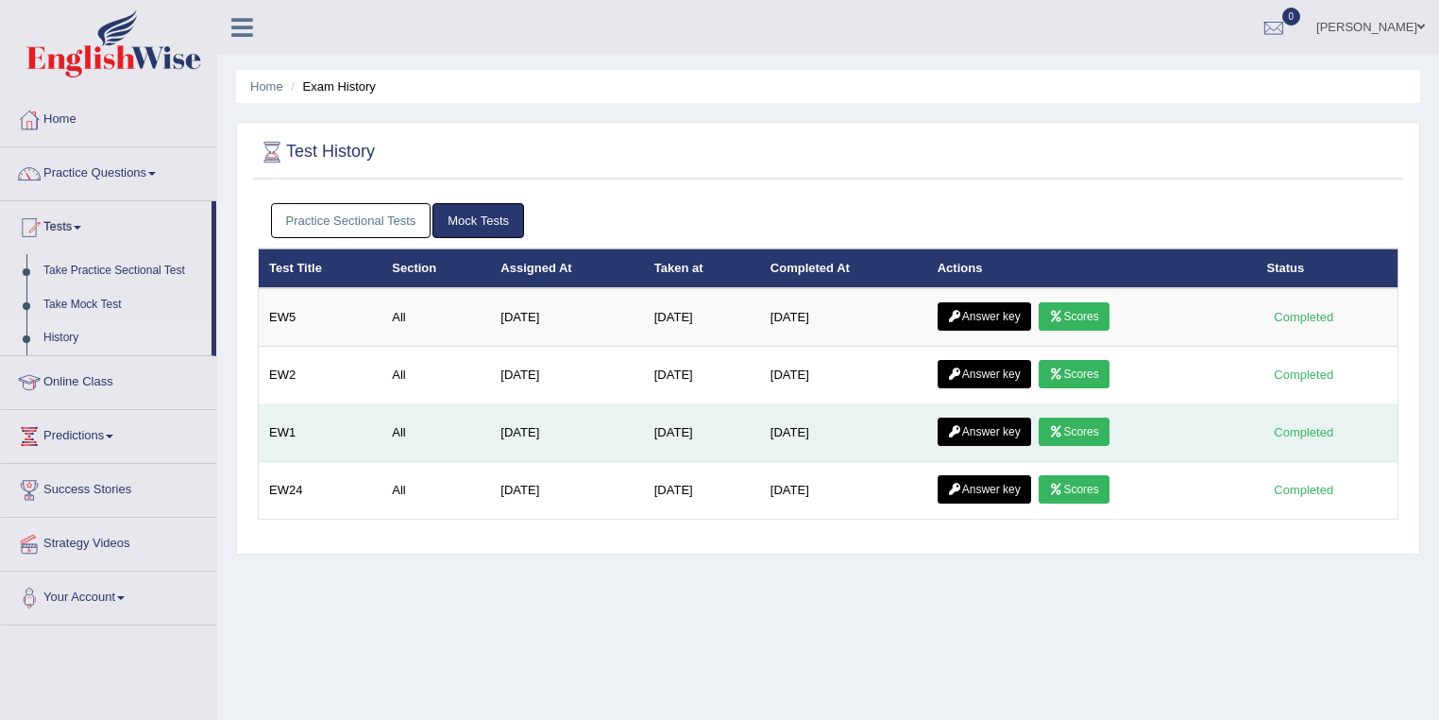
click at [1077, 426] on link "Scores" at bounding box center [1074, 431] width 70 height 28
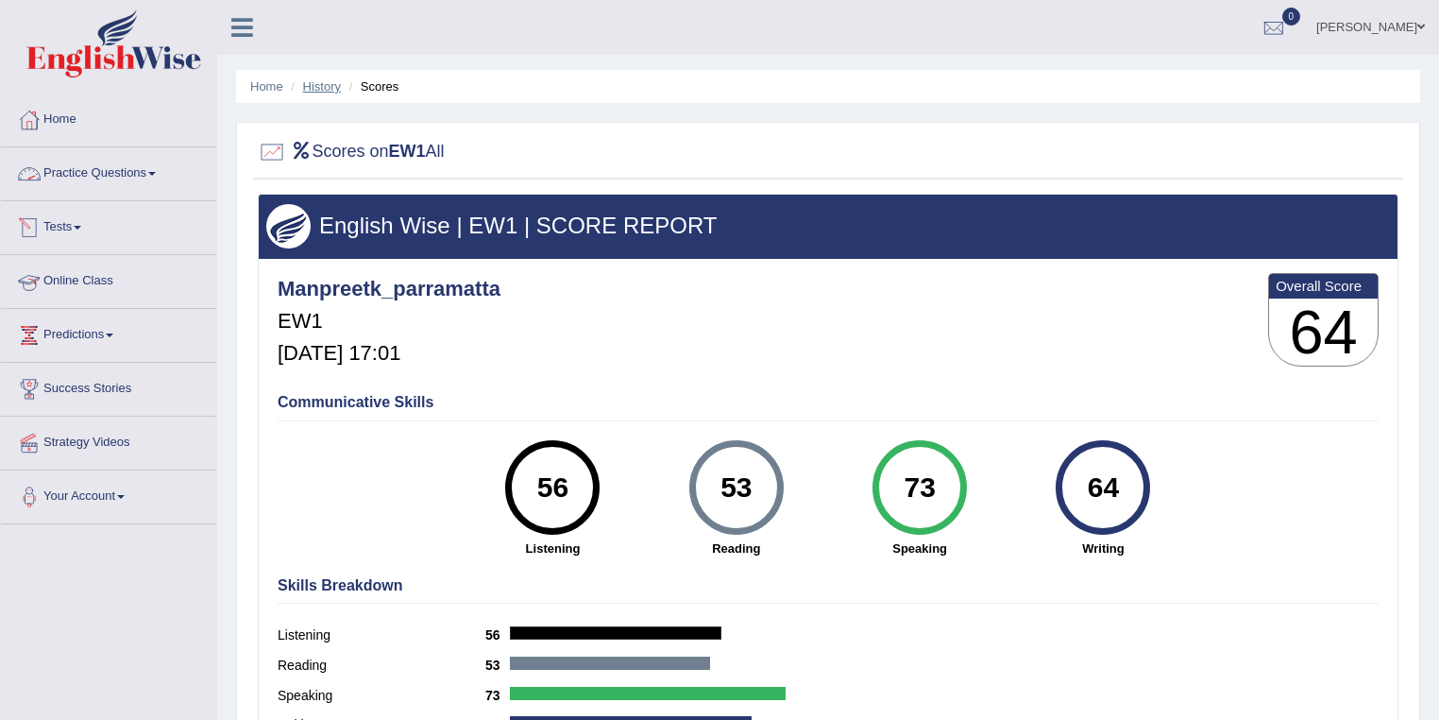
click at [335, 91] on link "History" at bounding box center [322, 86] width 38 height 14
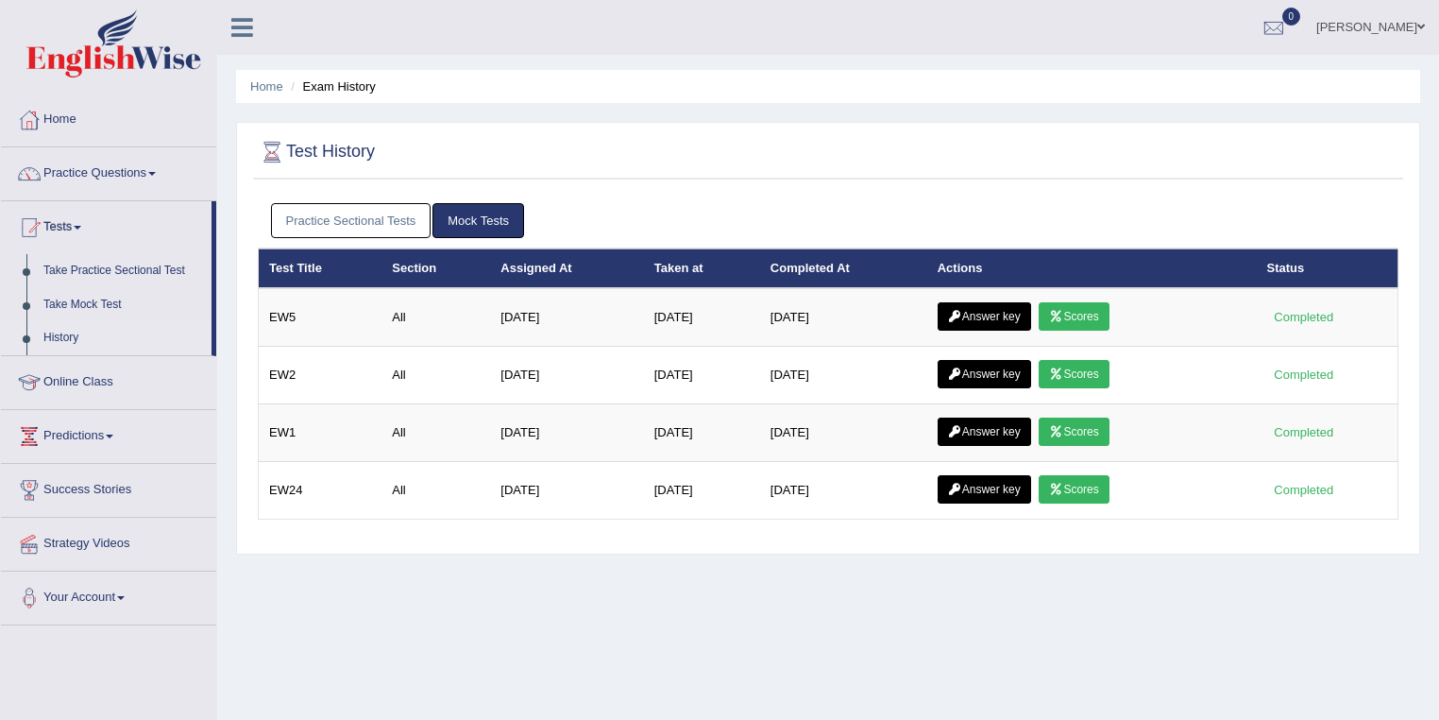
click at [1064, 311] on icon at bounding box center [1056, 316] width 14 height 11
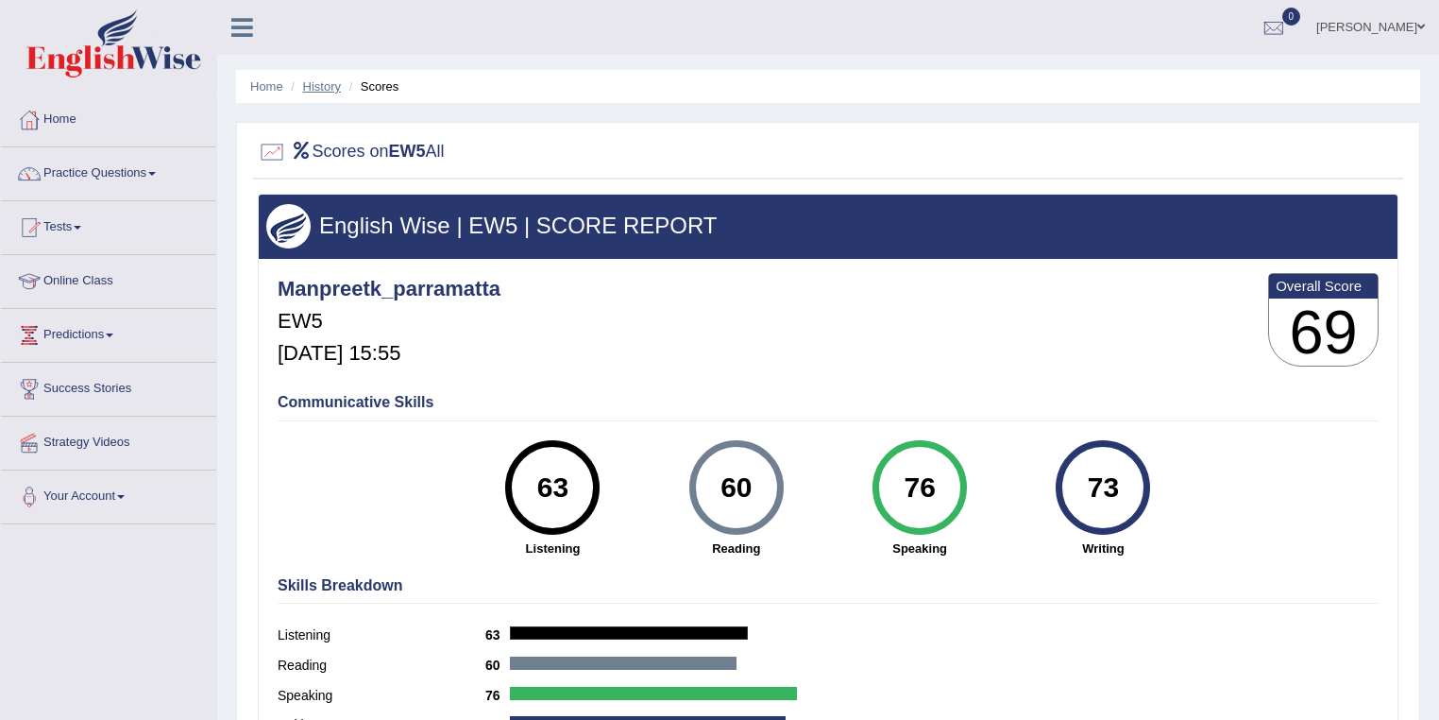
click at [324, 90] on link "History" at bounding box center [322, 86] width 38 height 14
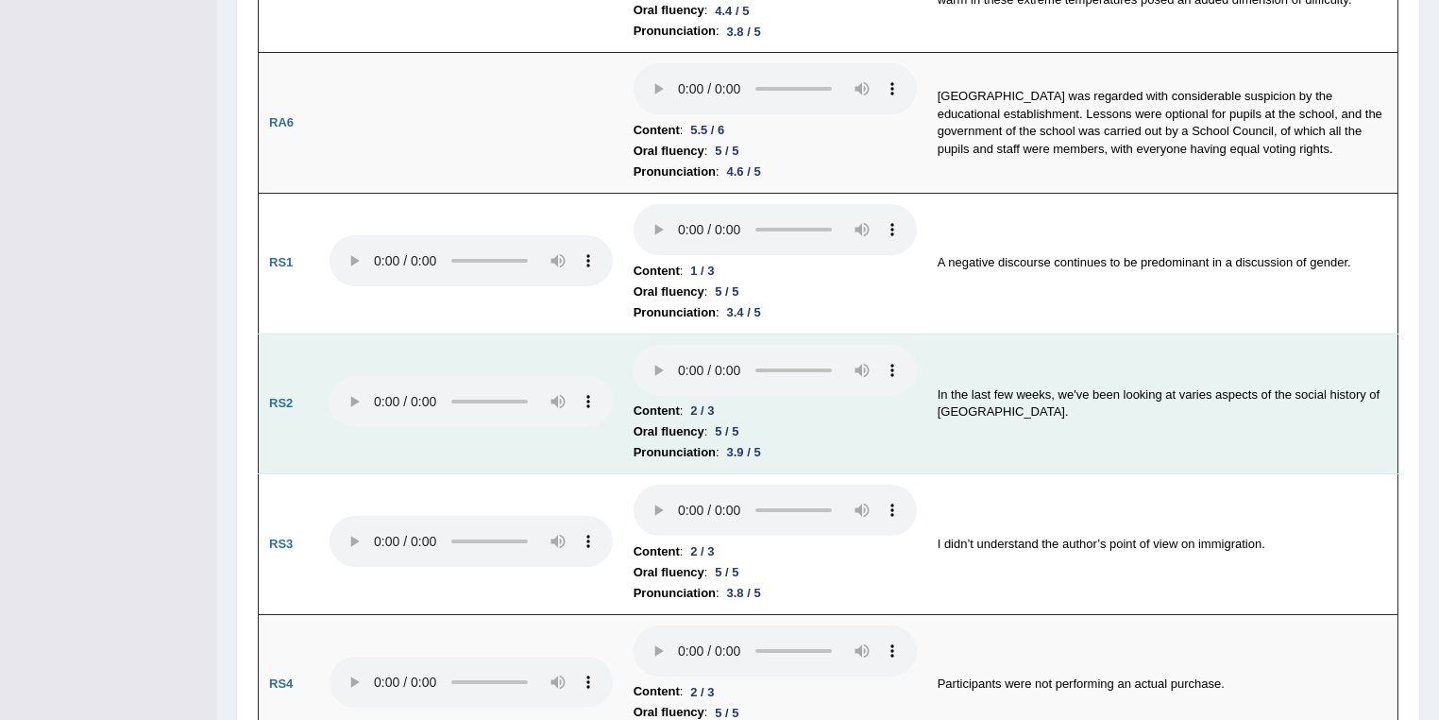
scroll to position [1169, 0]
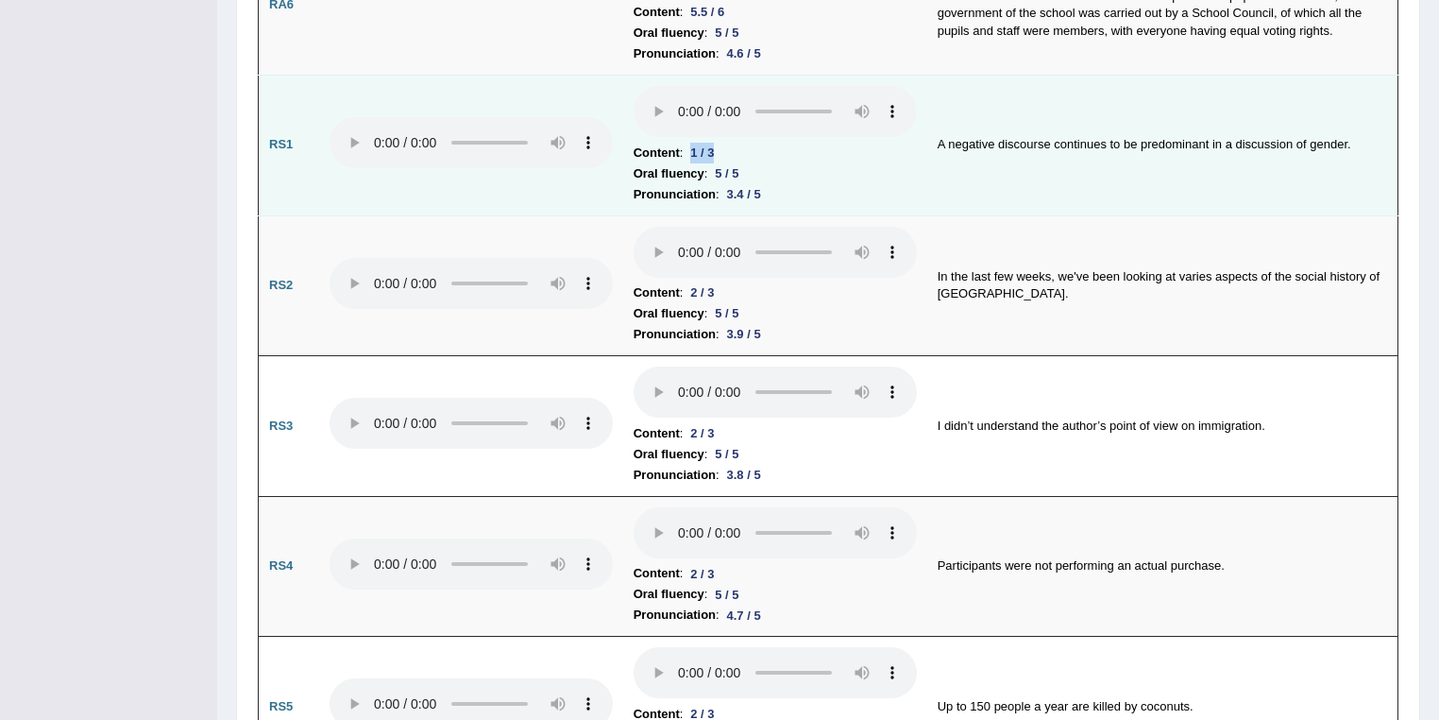
drag, startPoint x: 695, startPoint y: 144, endPoint x: 721, endPoint y: 144, distance: 25.5
click at [721, 144] on div "1 / 3" at bounding box center [702, 153] width 39 height 20
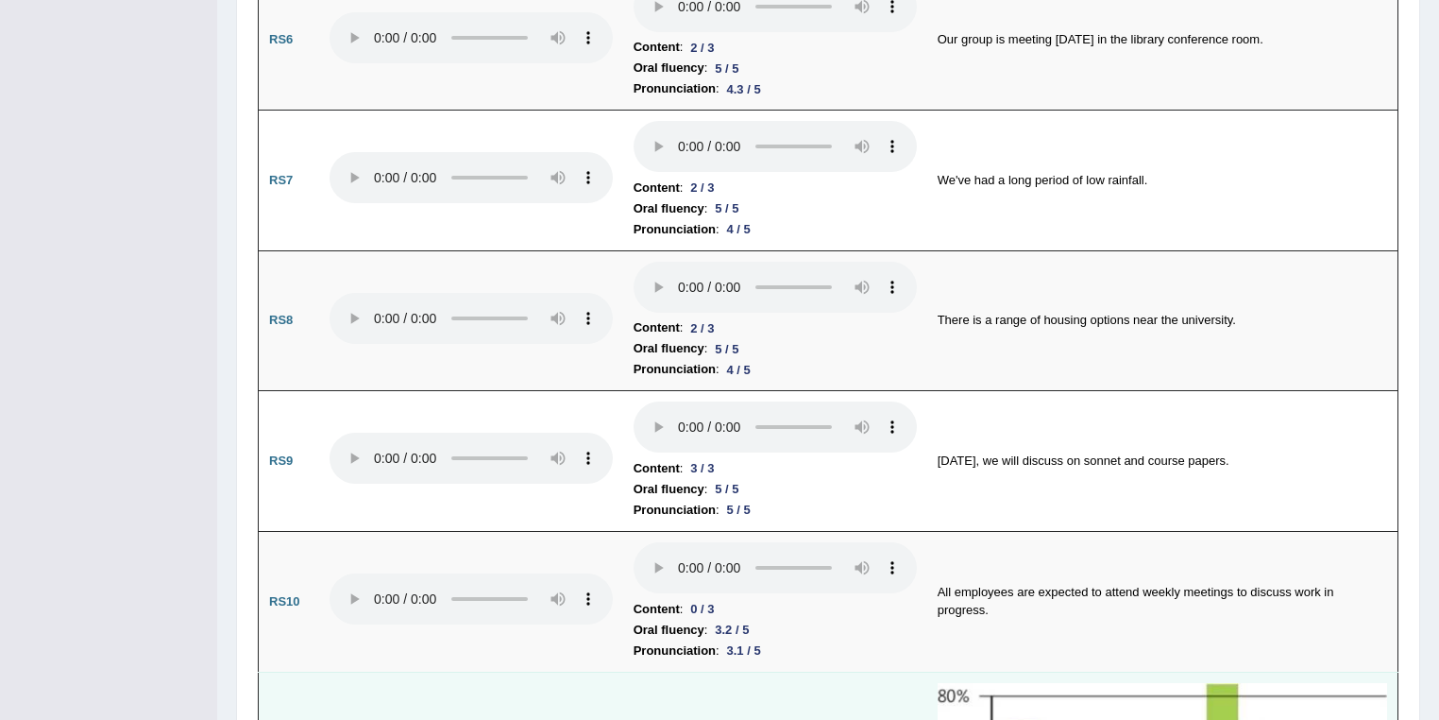
scroll to position [2278, 0]
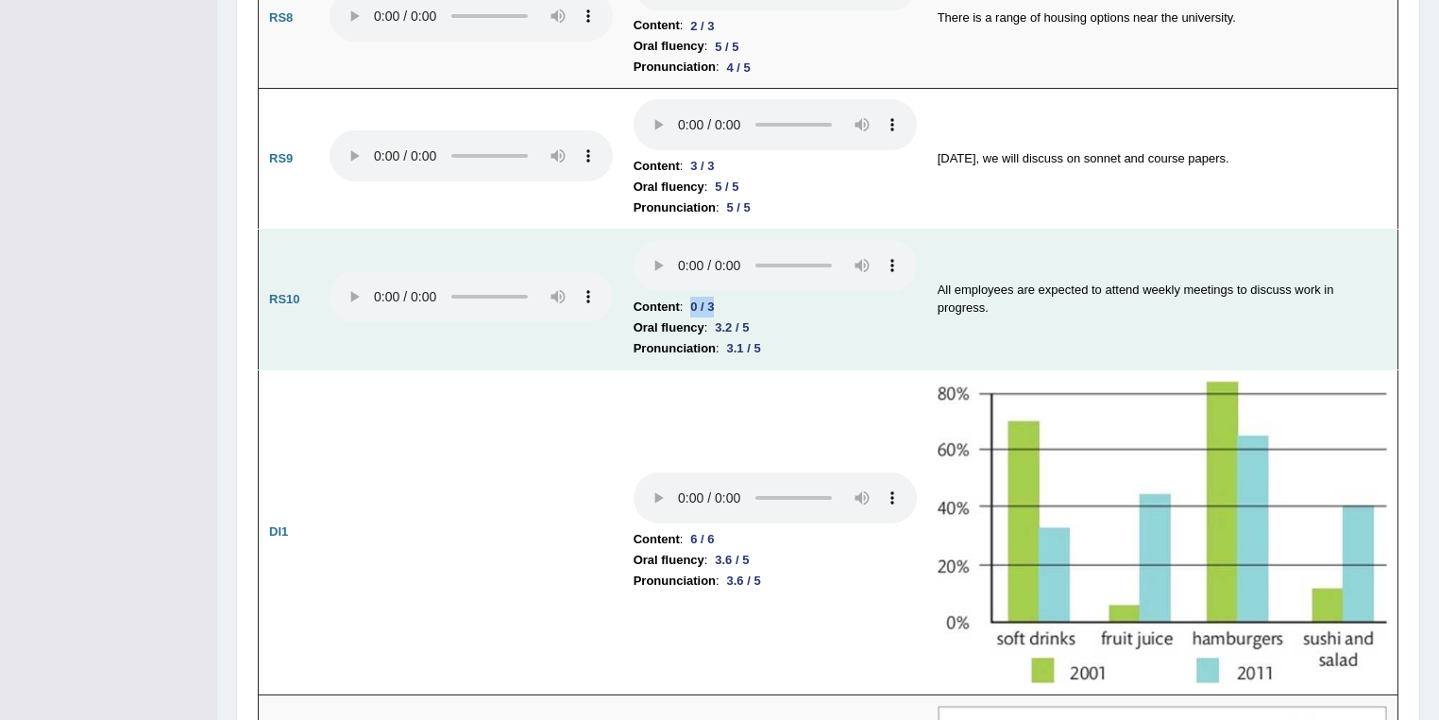
drag, startPoint x: 691, startPoint y: 295, endPoint x: 722, endPoint y: 294, distance: 30.2
click at [722, 297] on div "0 / 3" at bounding box center [702, 307] width 39 height 20
click at [808, 317] on li "Oral fluency : 3.2 / 5" at bounding box center [775, 327] width 283 height 21
drag, startPoint x: 723, startPoint y: 336, endPoint x: 748, endPoint y: 321, distance: 28.8
click at [772, 338] on li "Pronunciation : 3.1 / 5" at bounding box center [775, 348] width 283 height 21
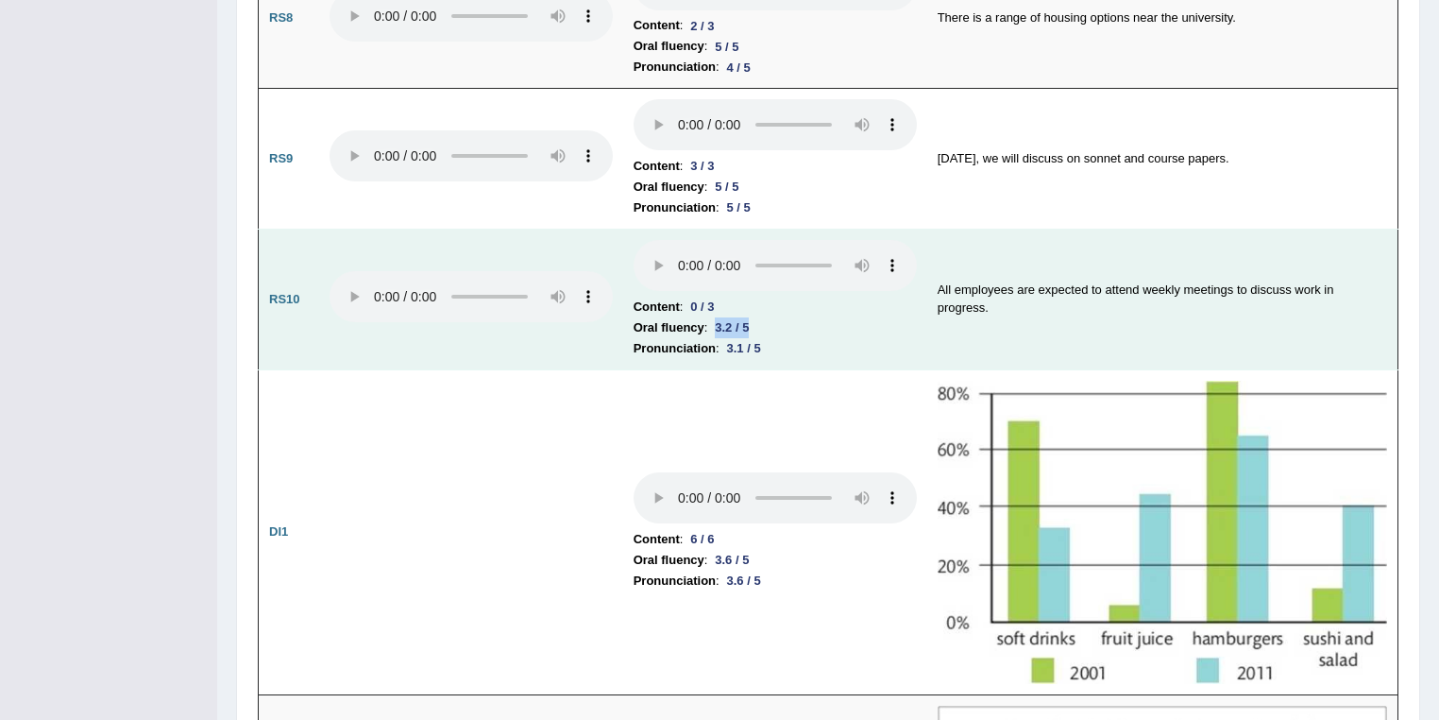
drag, startPoint x: 719, startPoint y: 313, endPoint x: 755, endPoint y: 312, distance: 35.9
click at [755, 317] on div "3.2 / 5" at bounding box center [731, 327] width 49 height 20
click at [764, 338] on div "3.1 / 5" at bounding box center [744, 348] width 49 height 20
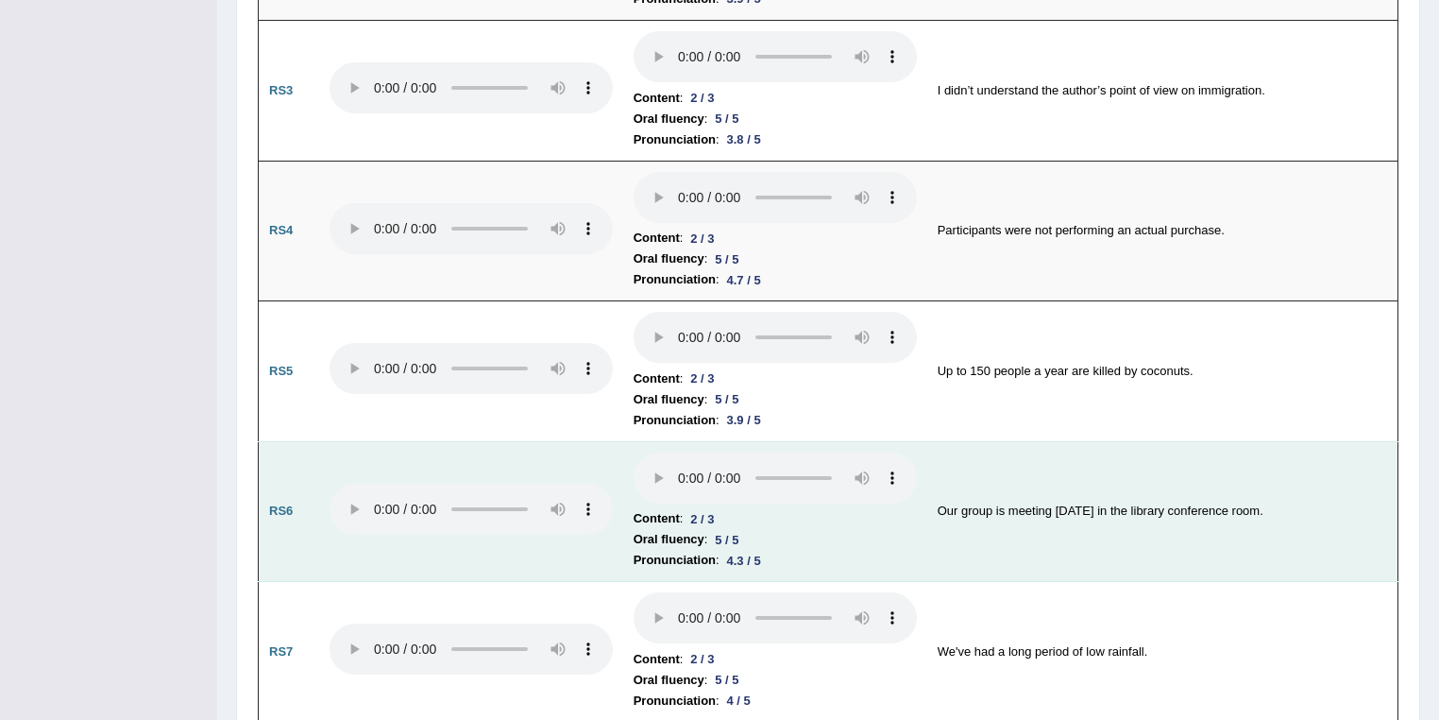
scroll to position [1472, 0]
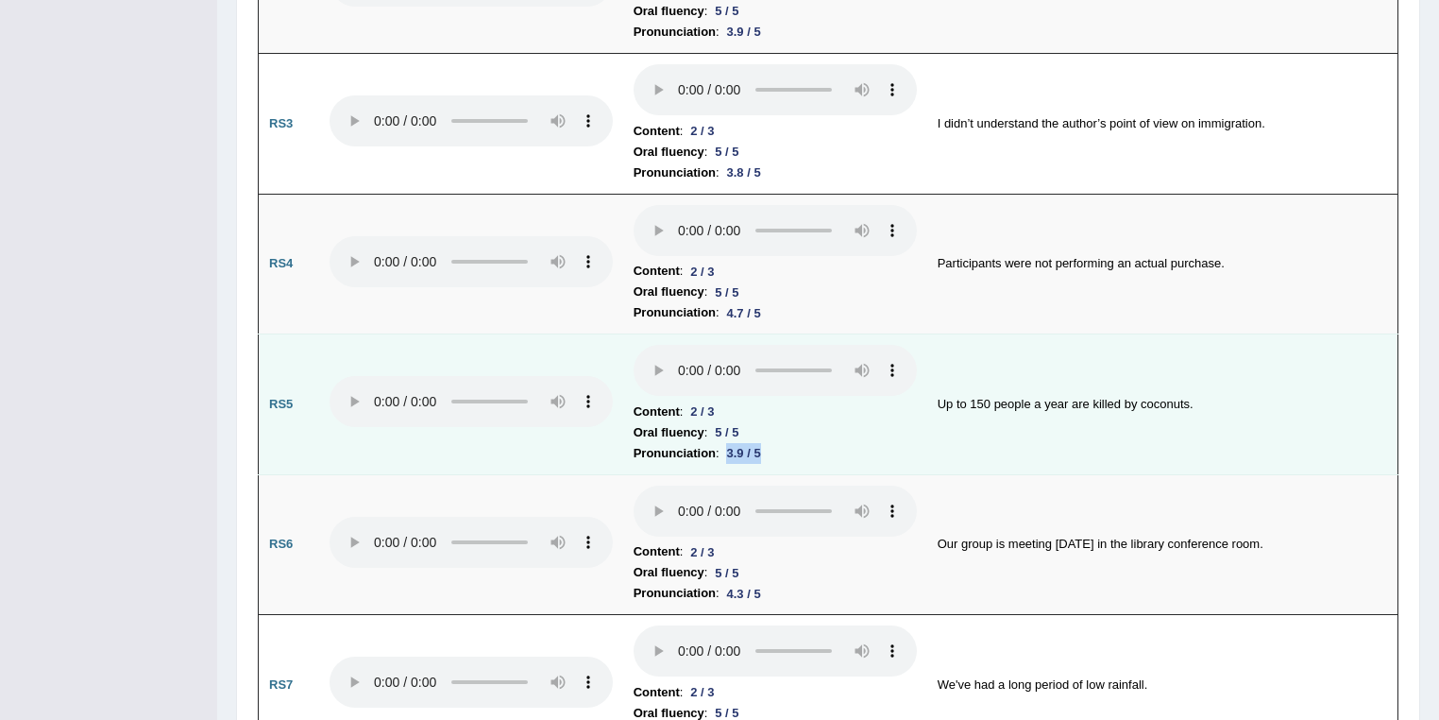
drag, startPoint x: 772, startPoint y: 446, endPoint x: 728, endPoint y: 436, distance: 44.5
click at [728, 443] on li "Pronunciation : 3.9 / 5" at bounding box center [775, 453] width 283 height 21
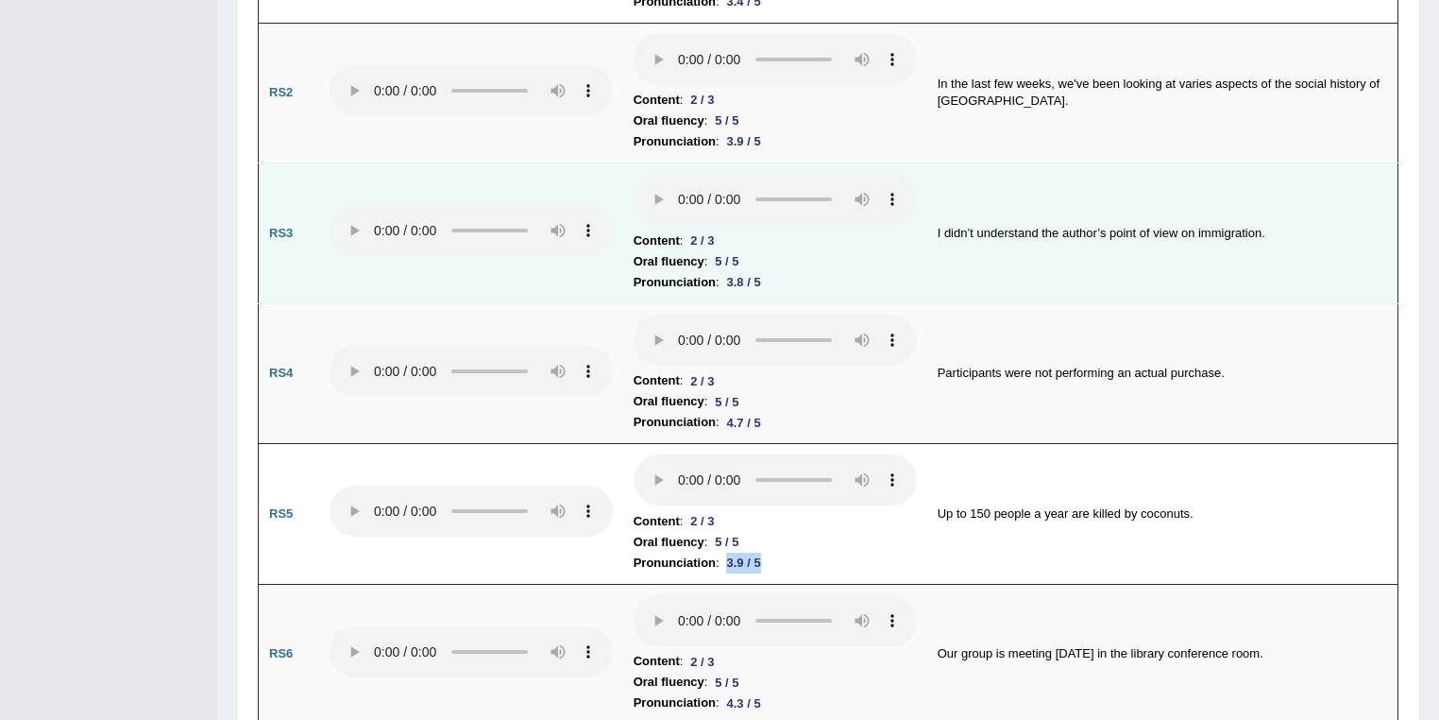
scroll to position [1269, 0]
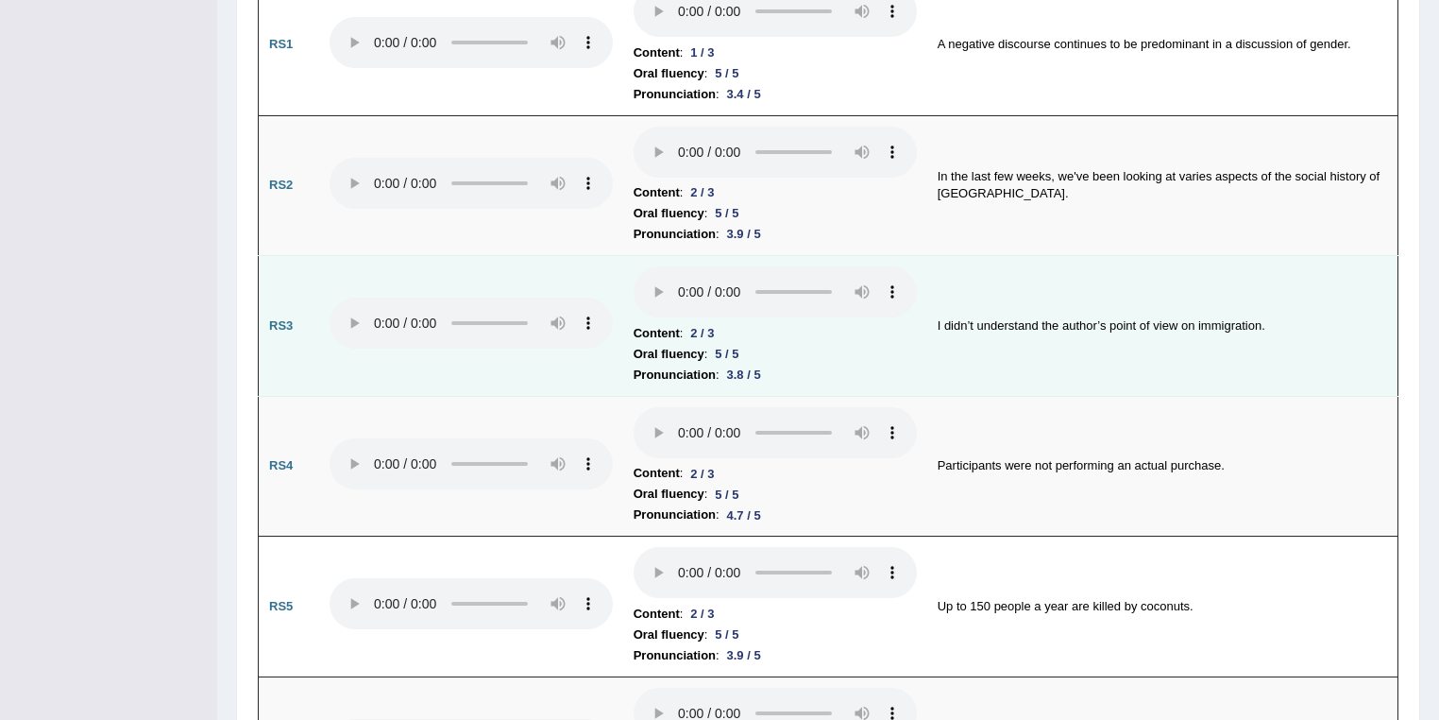
click at [812, 365] on li "Pronunciation : 3.8 / 5" at bounding box center [775, 375] width 283 height 21
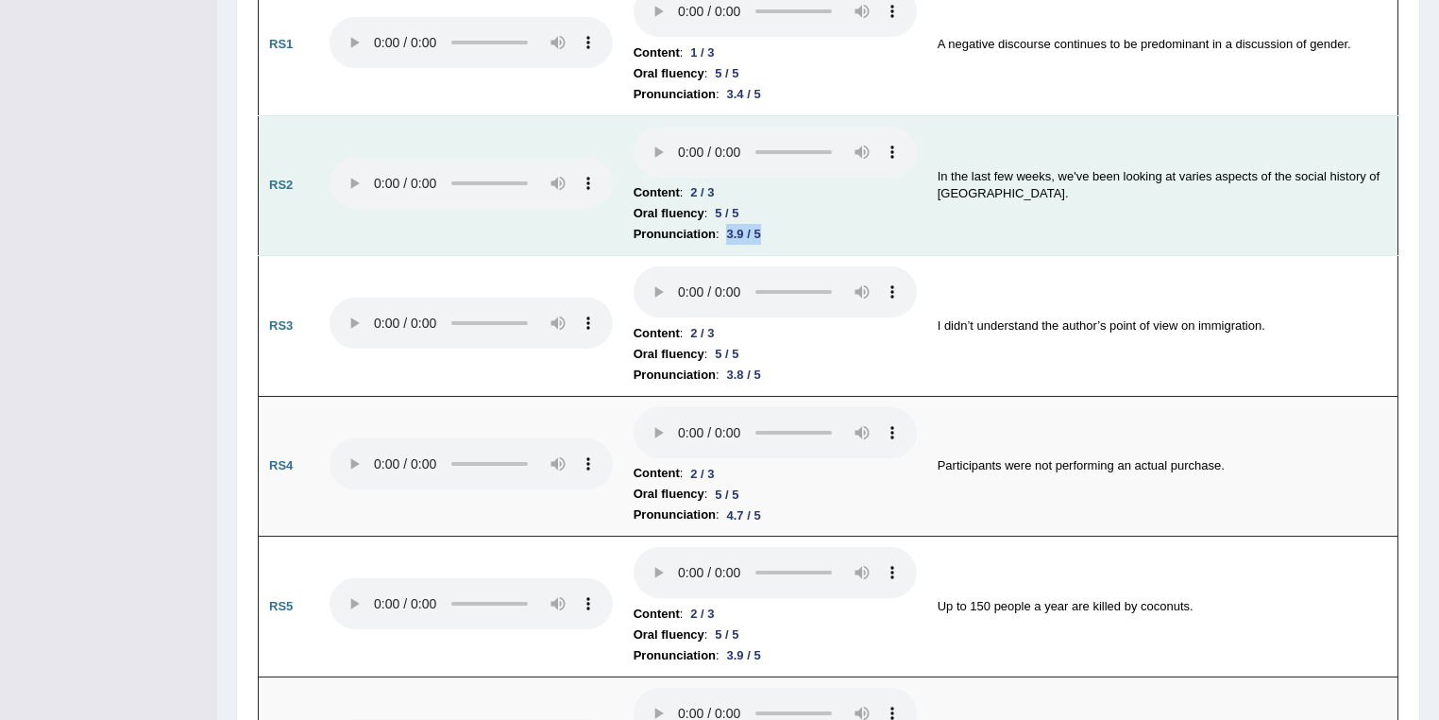
drag, startPoint x: 771, startPoint y: 222, endPoint x: 729, endPoint y: 216, distance: 41.9
click at [729, 224] on div "3.9 / 5" at bounding box center [744, 234] width 49 height 20
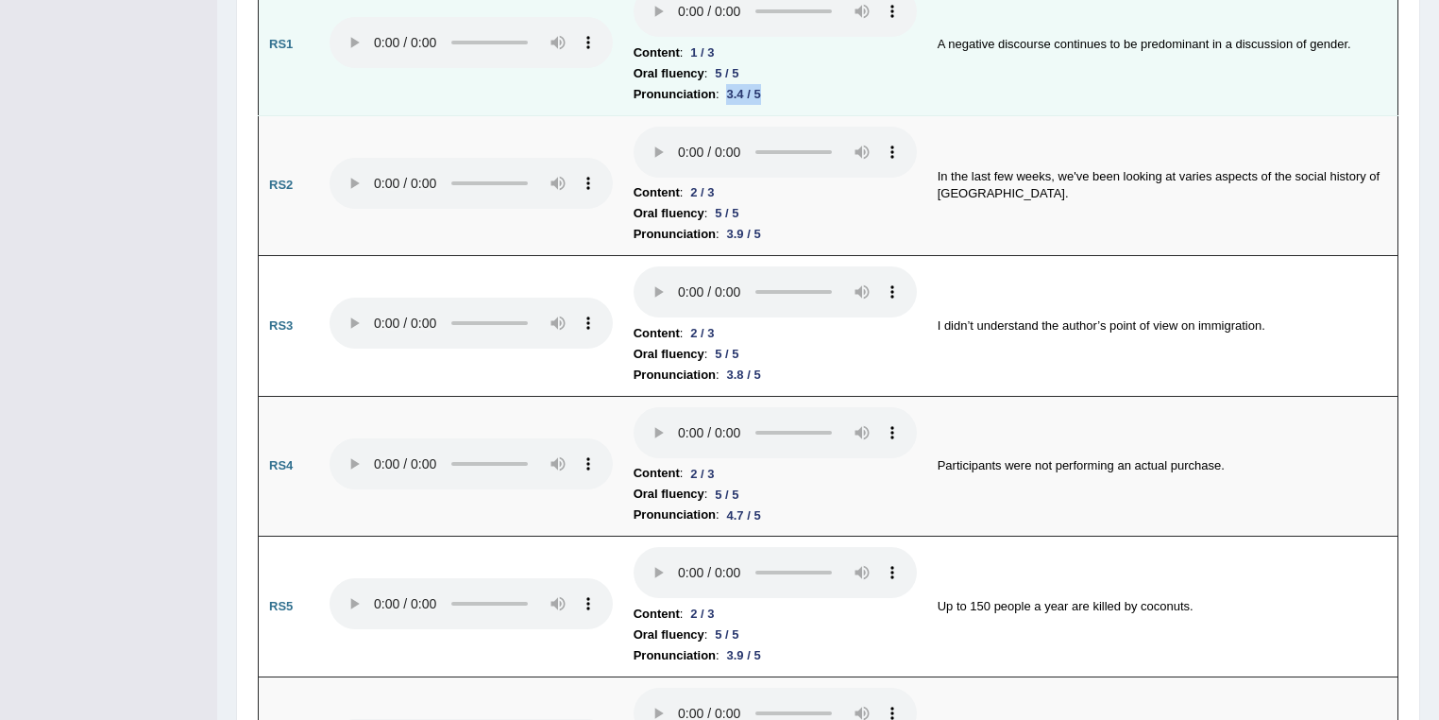
drag, startPoint x: 771, startPoint y: 84, endPoint x: 730, endPoint y: 87, distance: 40.7
click at [730, 87] on li "Pronunciation : 3.4 / 5" at bounding box center [775, 94] width 283 height 21
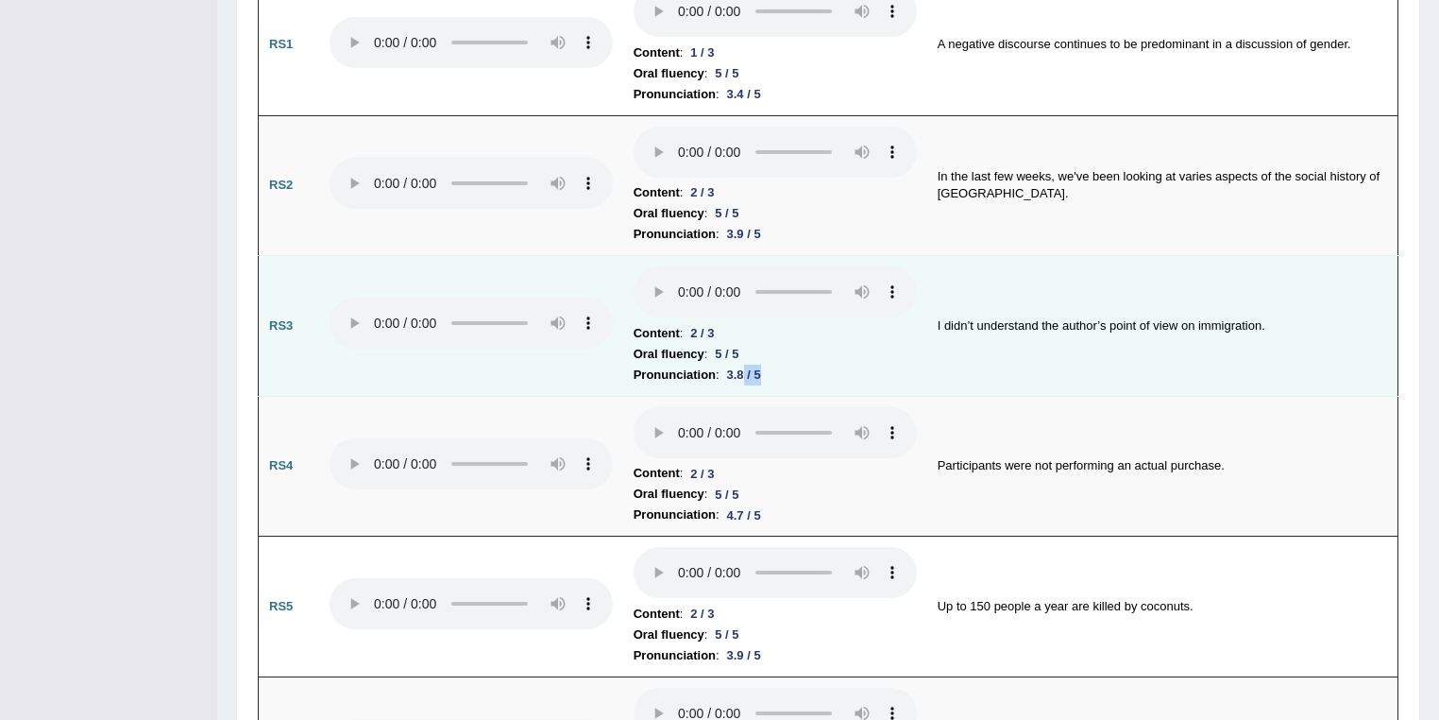
drag, startPoint x: 780, startPoint y: 366, endPoint x: 747, endPoint y: 363, distance: 33.3
click at [747, 365] on li "Pronunciation : 3.8 / 5" at bounding box center [775, 375] width 283 height 21
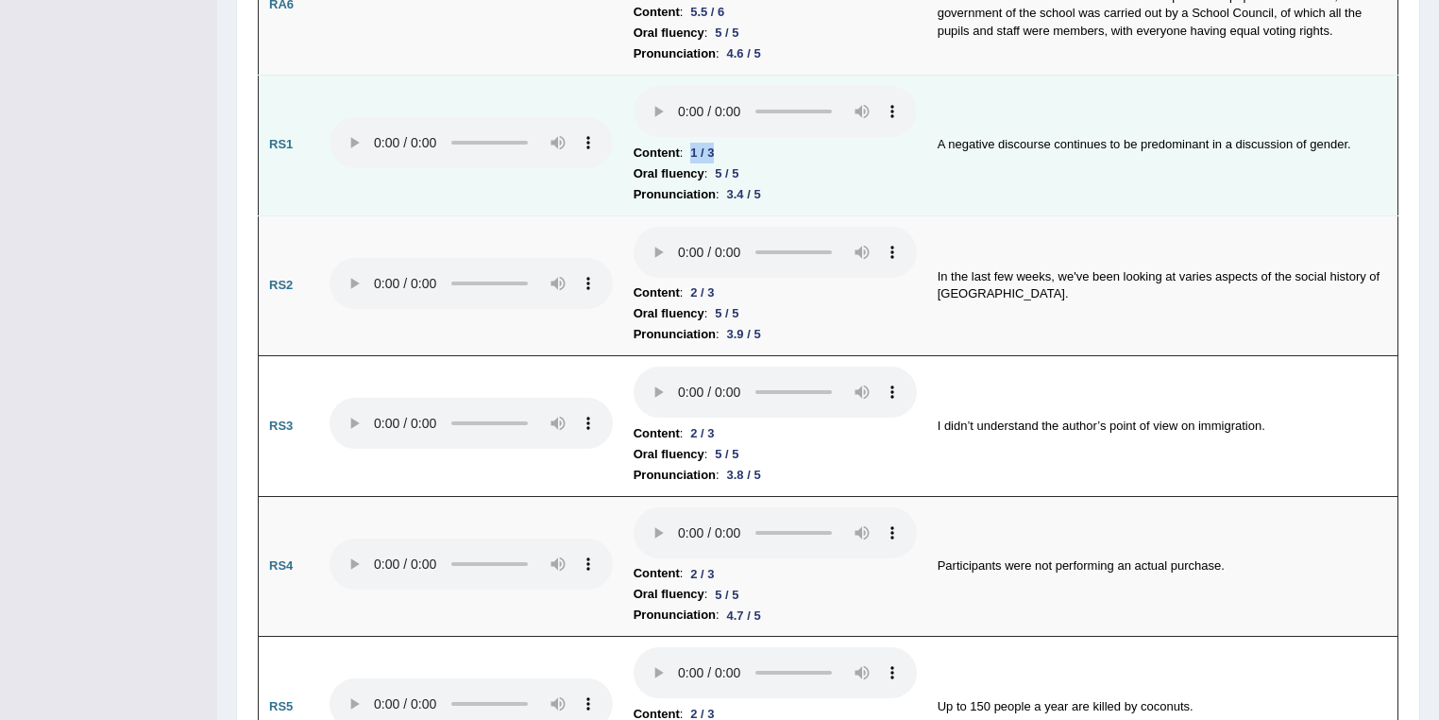
drag, startPoint x: 718, startPoint y: 143, endPoint x: 693, endPoint y: 143, distance: 24.6
click at [693, 143] on li "Content : 1 / 3" at bounding box center [775, 153] width 283 height 21
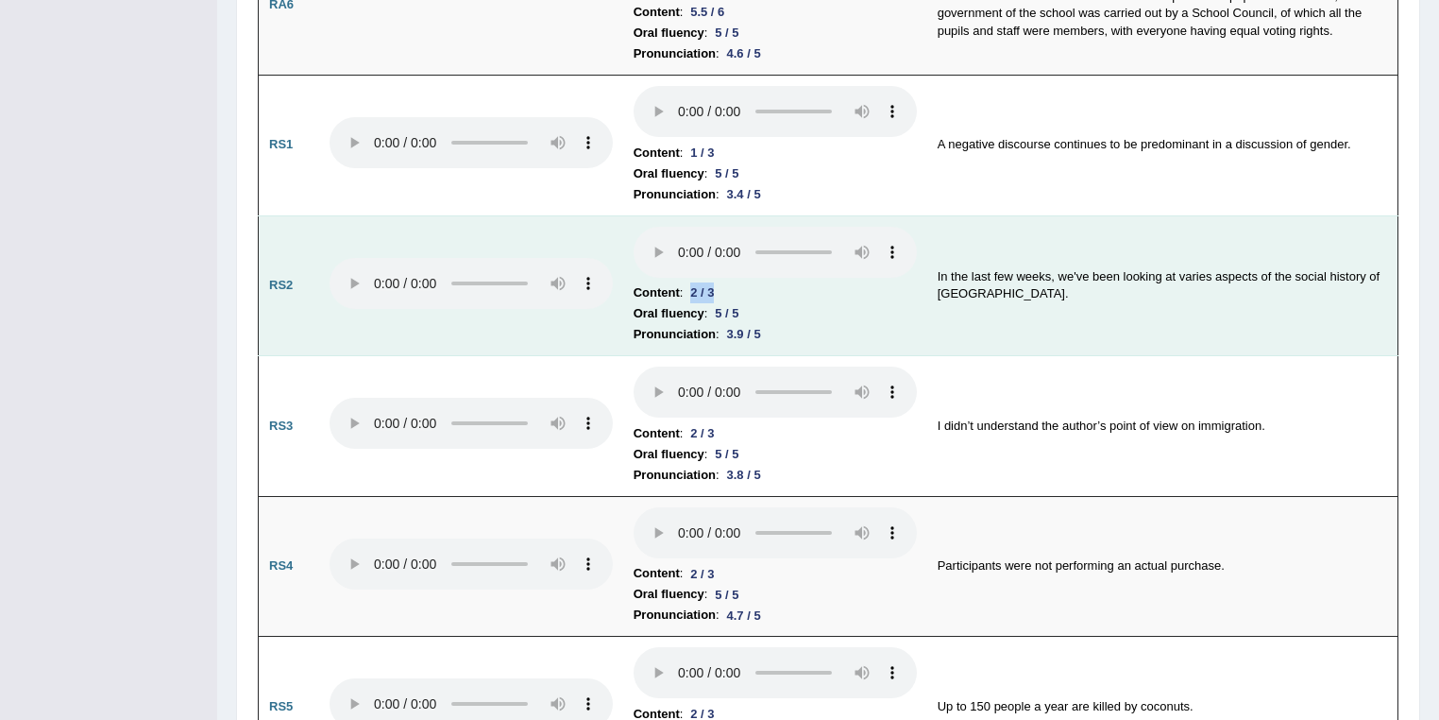
click at [692, 283] on div "2 / 3" at bounding box center [702, 292] width 39 height 20
drag, startPoint x: 931, startPoint y: 268, endPoint x: 1261, endPoint y: 272, distance: 329.7
click at [1261, 272] on td "In the last few weeks, we've been looking at varies aspects of the social histo…" at bounding box center [1163, 285] width 471 height 141
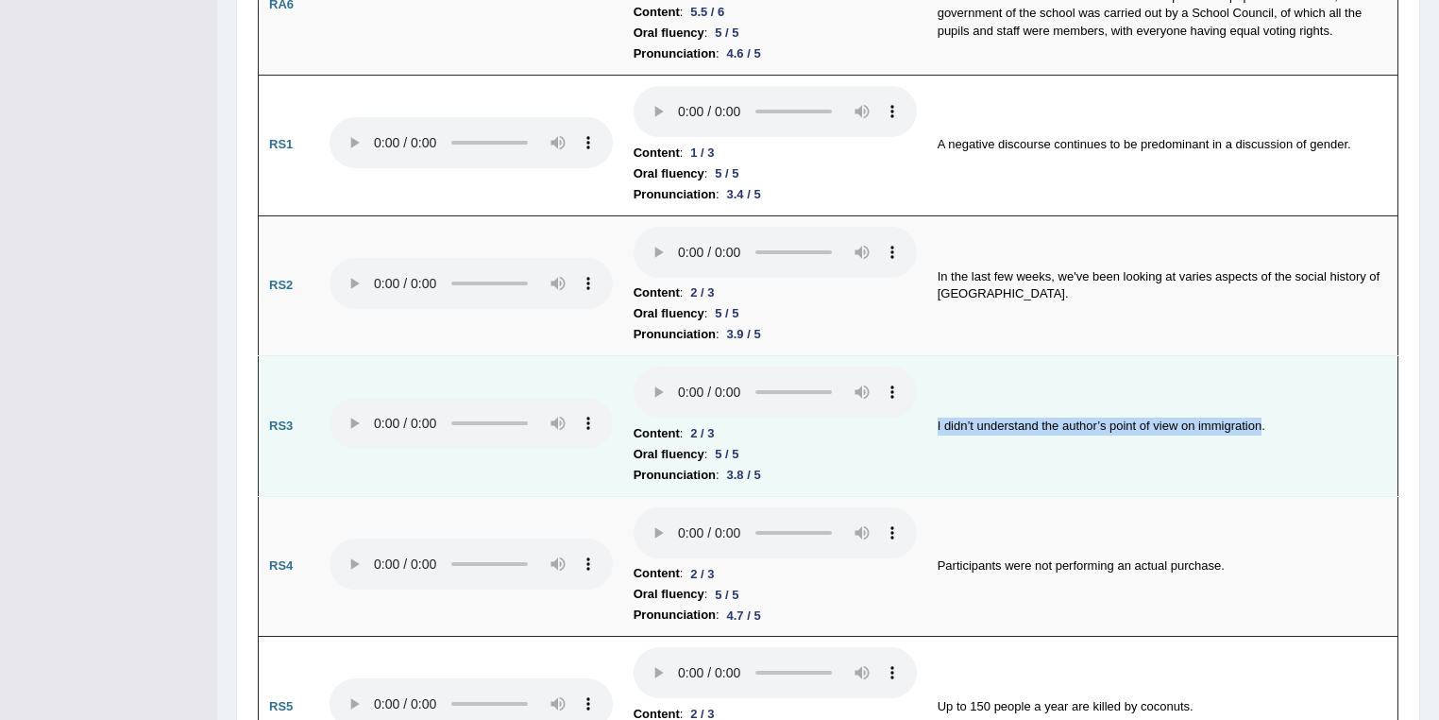
drag, startPoint x: 935, startPoint y: 418, endPoint x: 1262, endPoint y: 410, distance: 326.9
click at [1262, 410] on td "I didn’t understand the author’s point of view on immigration." at bounding box center [1163, 426] width 471 height 141
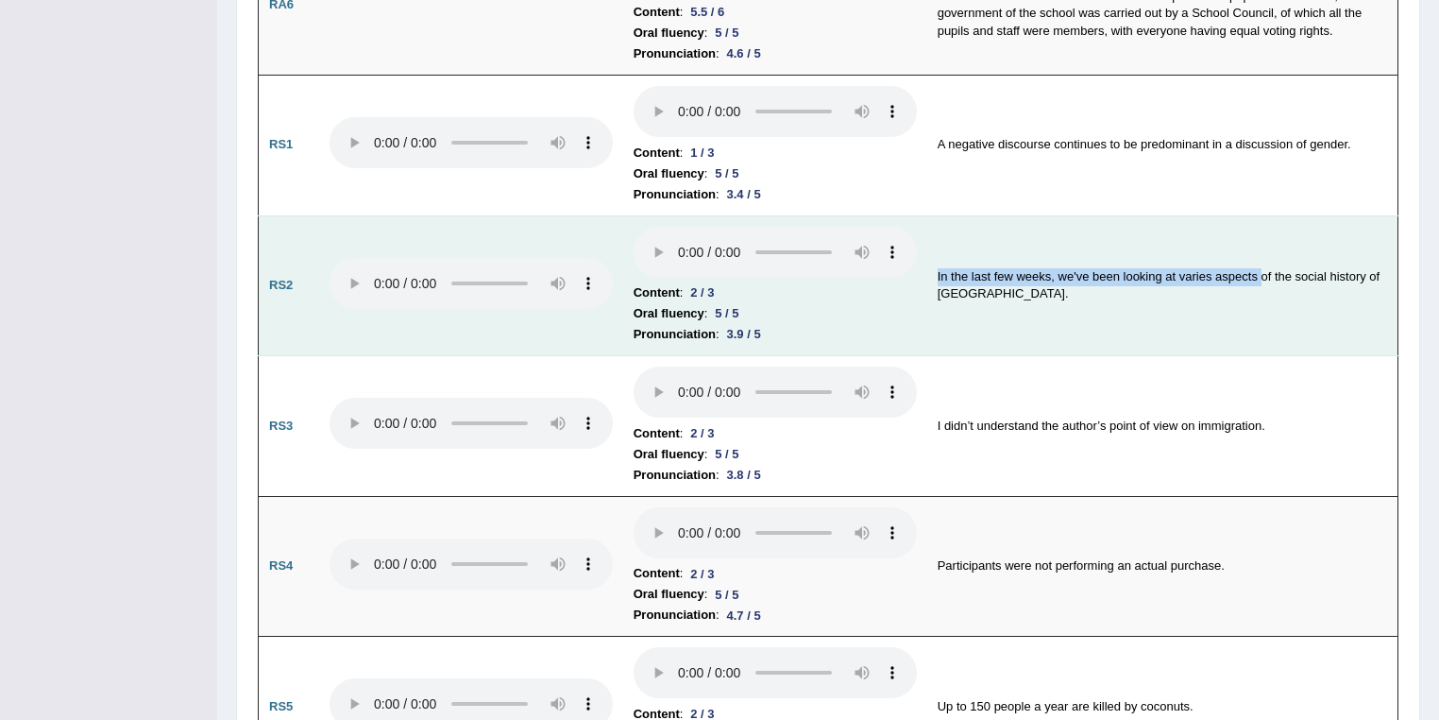
drag, startPoint x: 929, startPoint y: 271, endPoint x: 1263, endPoint y: 265, distance: 333.5
click at [1263, 265] on td "In the last few weeks, we've been looking at varies aspects of the social histo…" at bounding box center [1163, 285] width 471 height 141
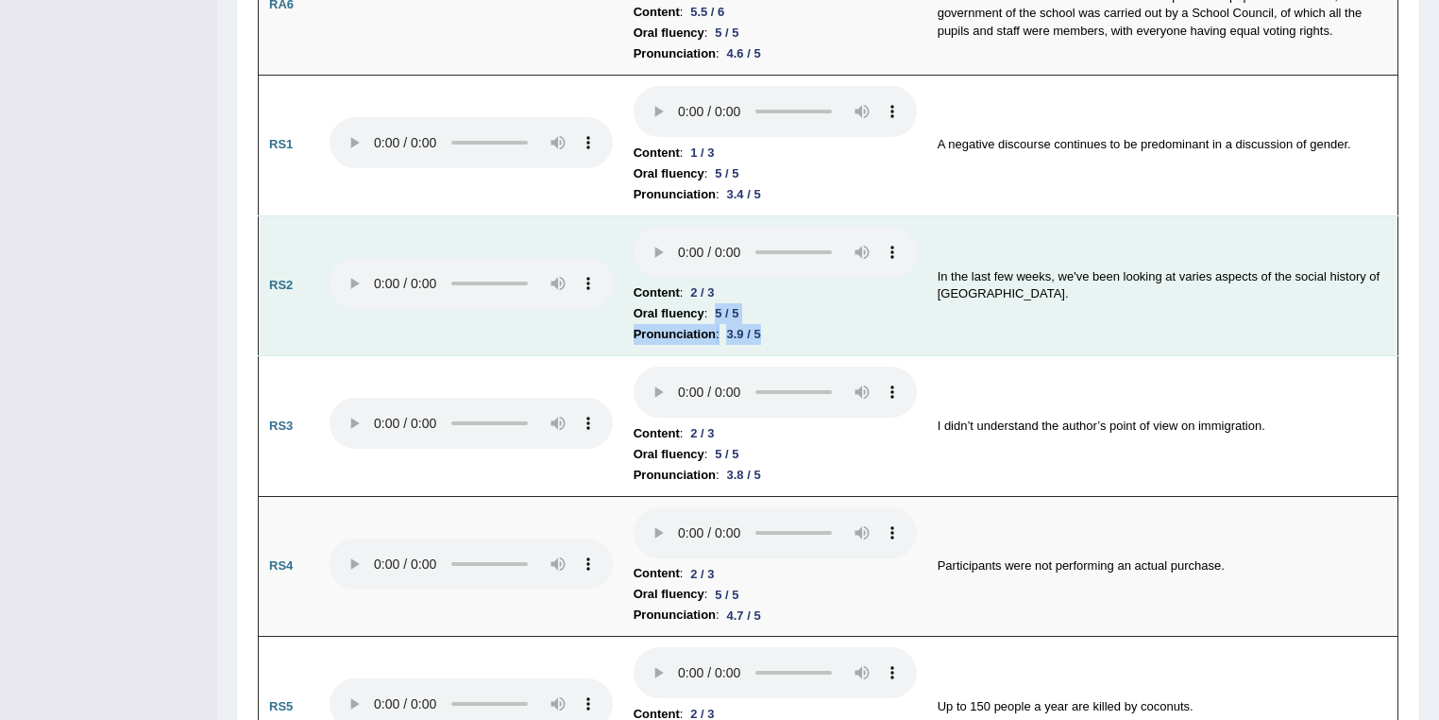
drag, startPoint x: 746, startPoint y: 317, endPoint x: 715, endPoint y: 305, distance: 33.5
click at [715, 305] on td "Content : 2 / 3 Oral fluency : 5 / 5 Pronunciation : 3.9 / 5" at bounding box center [775, 285] width 304 height 141
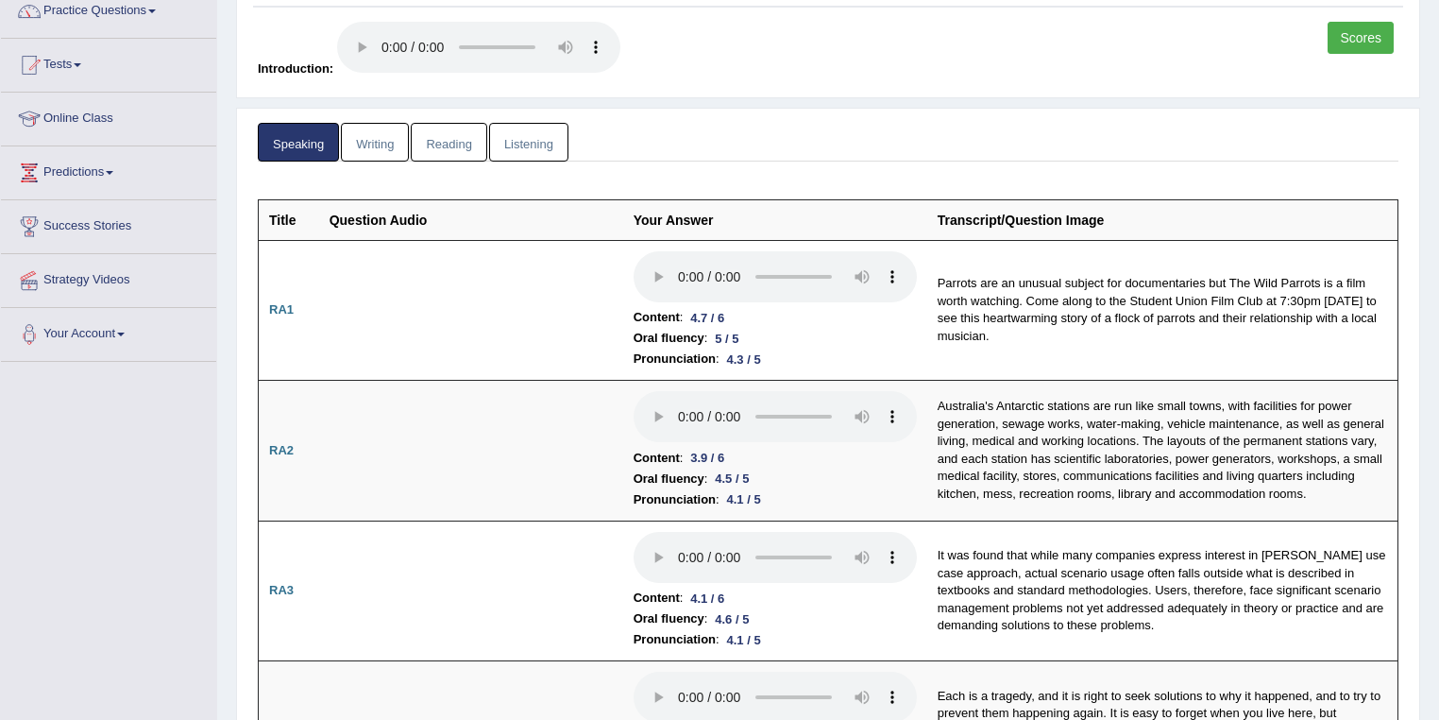
scroll to position [15, 0]
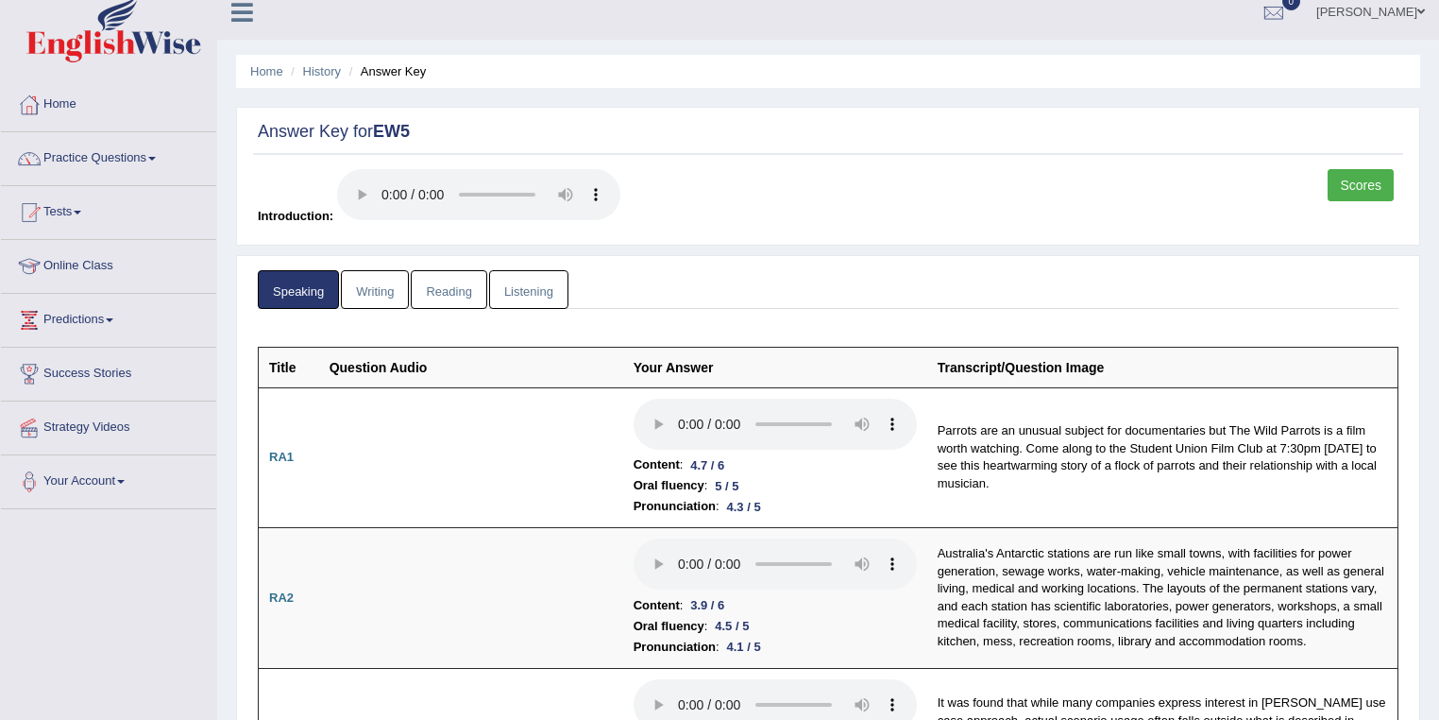
click at [539, 285] on link "Listening" at bounding box center [528, 289] width 79 height 39
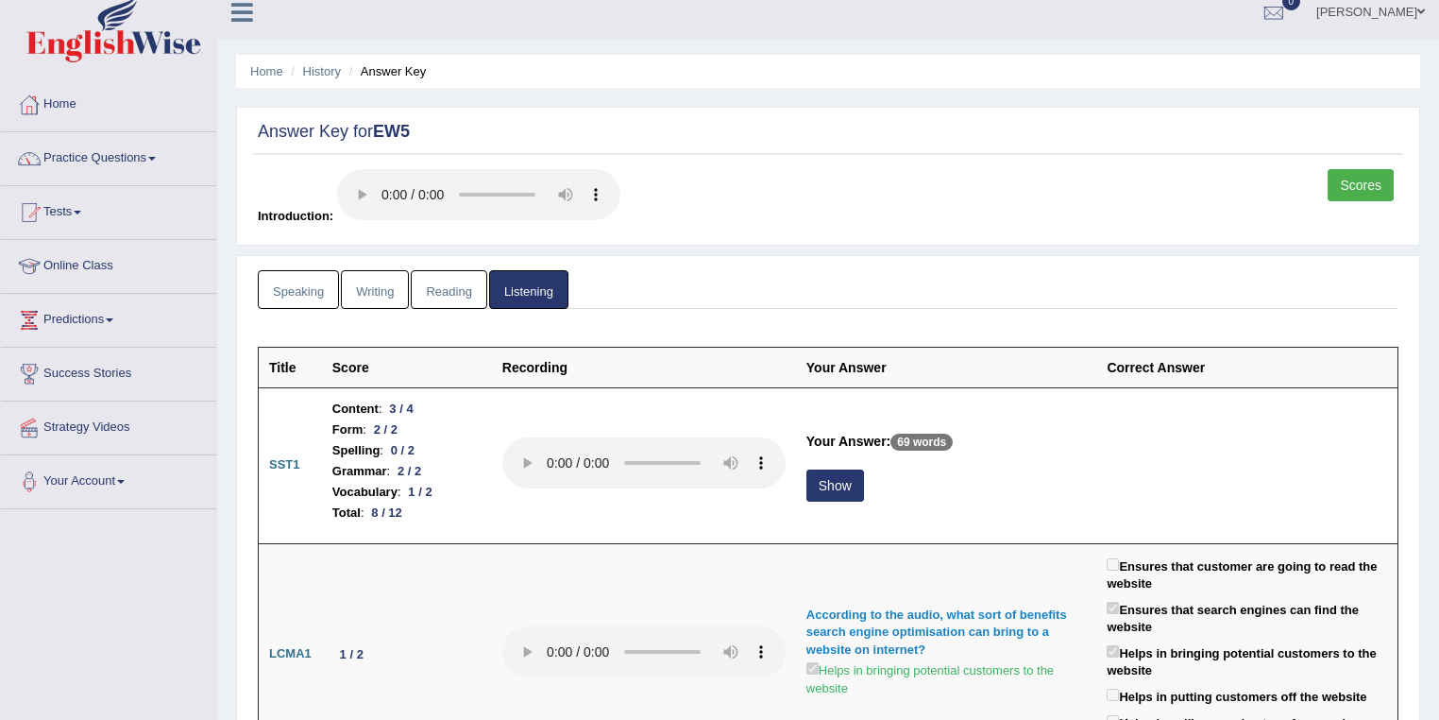
scroll to position [3653, 0]
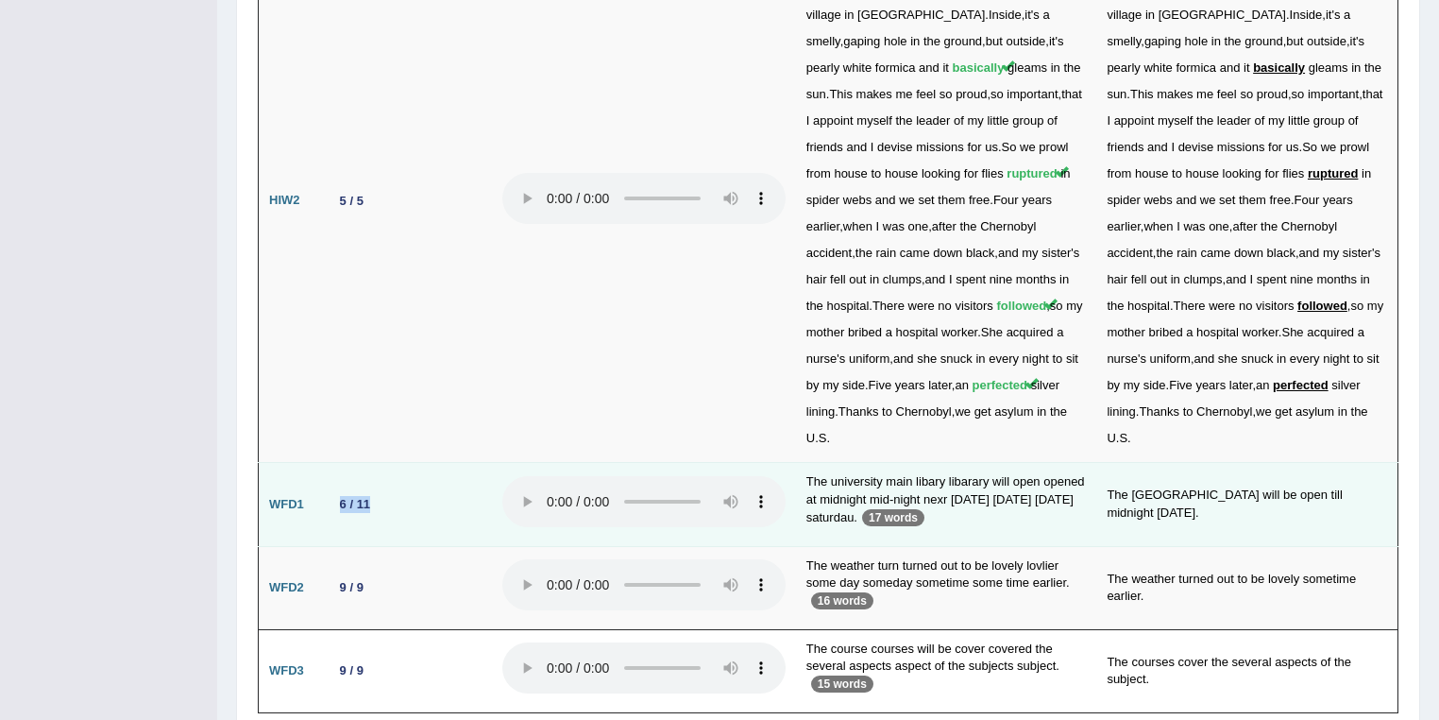
drag, startPoint x: 400, startPoint y: 412, endPoint x: 333, endPoint y: 411, distance: 67.1
click at [333, 463] on td "6 / 11" at bounding box center [407, 504] width 170 height 83
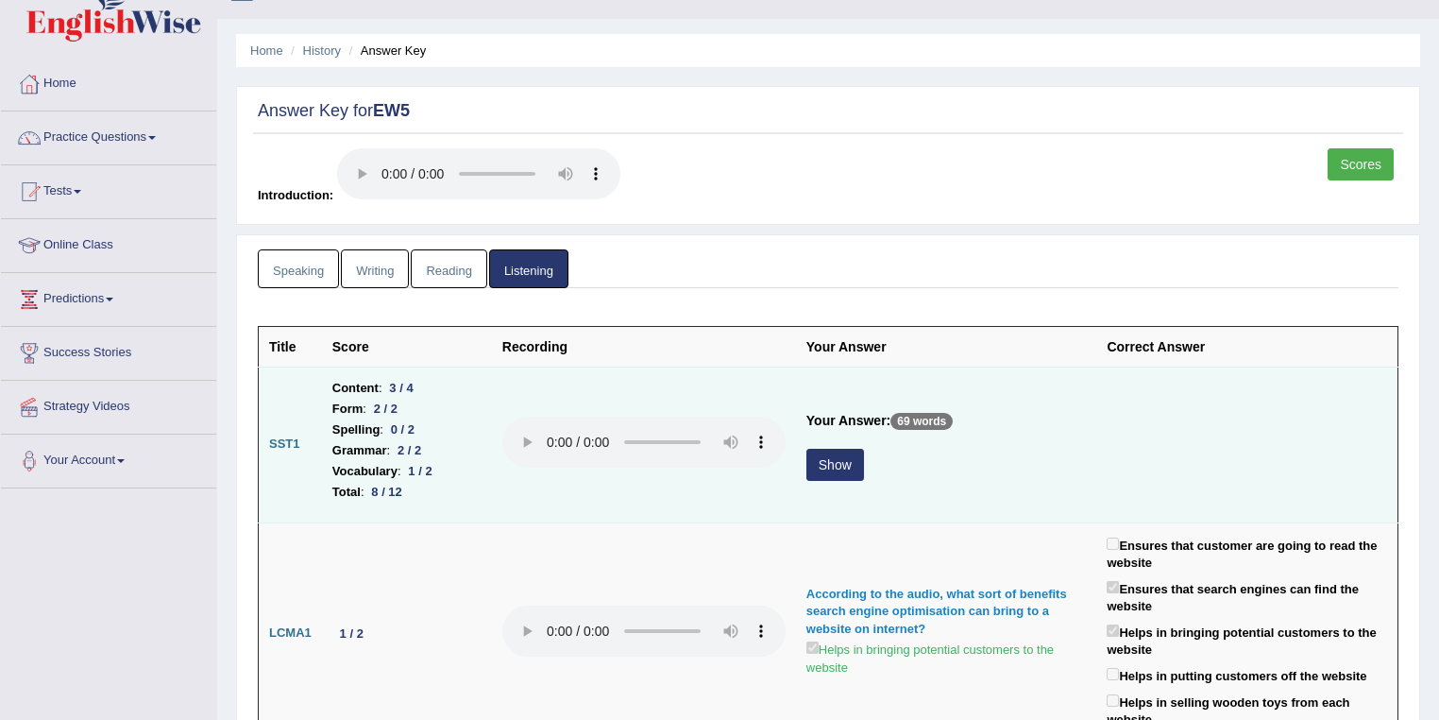
scroll to position [0, 0]
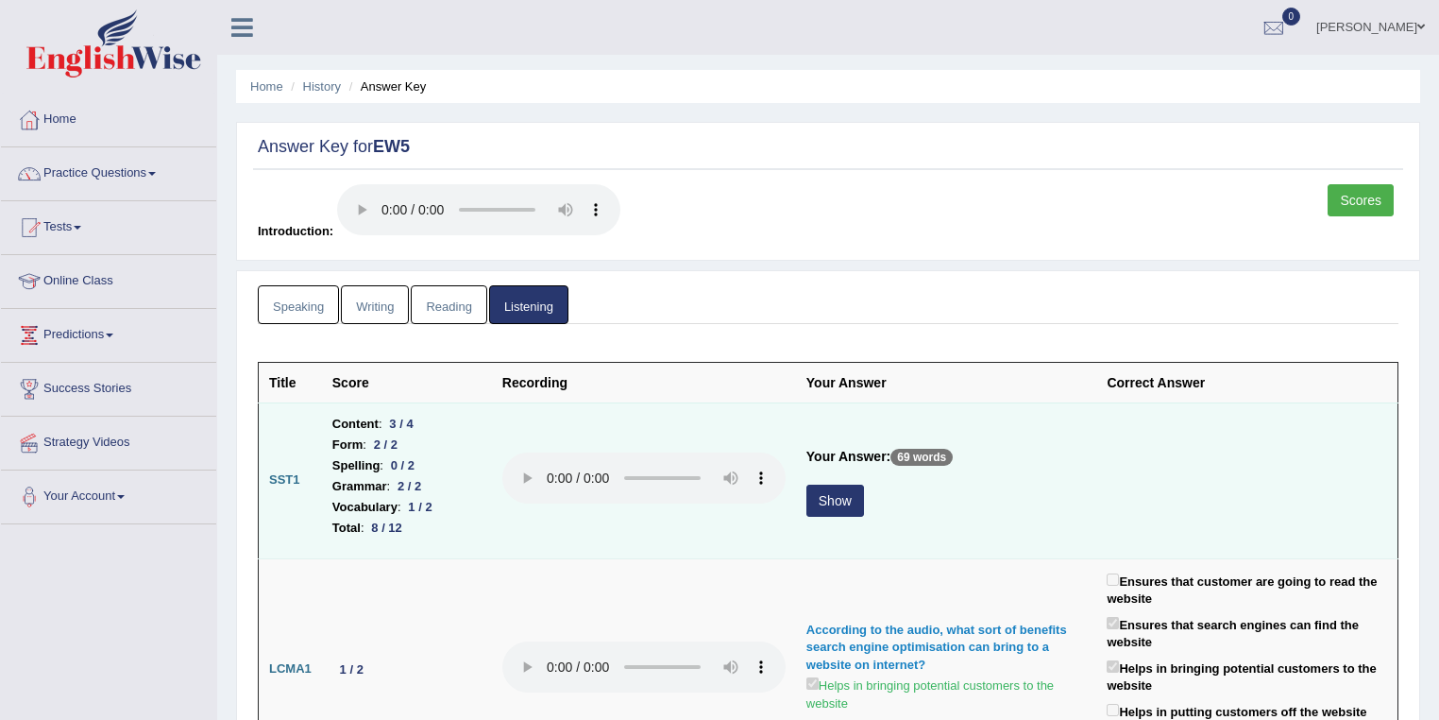
click at [841, 495] on button "Show" at bounding box center [836, 501] width 58 height 32
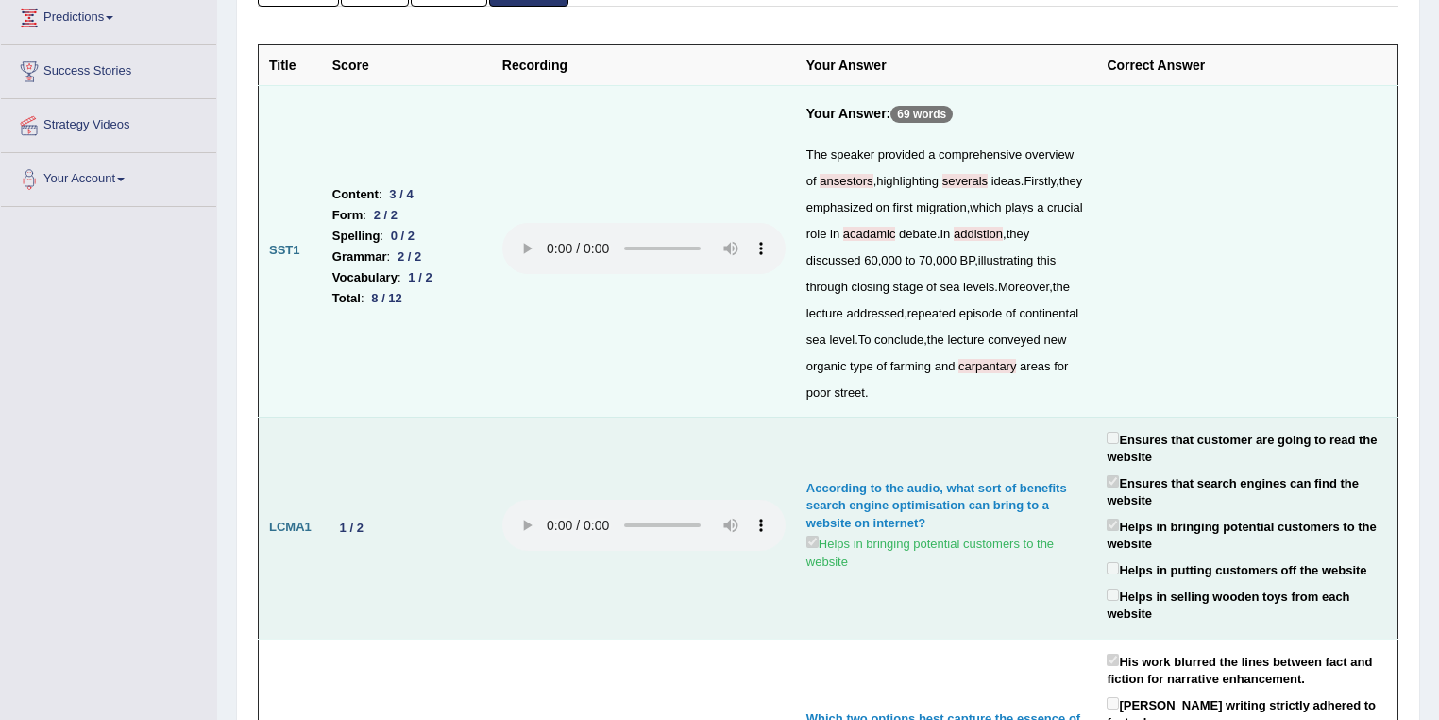
scroll to position [201, 0]
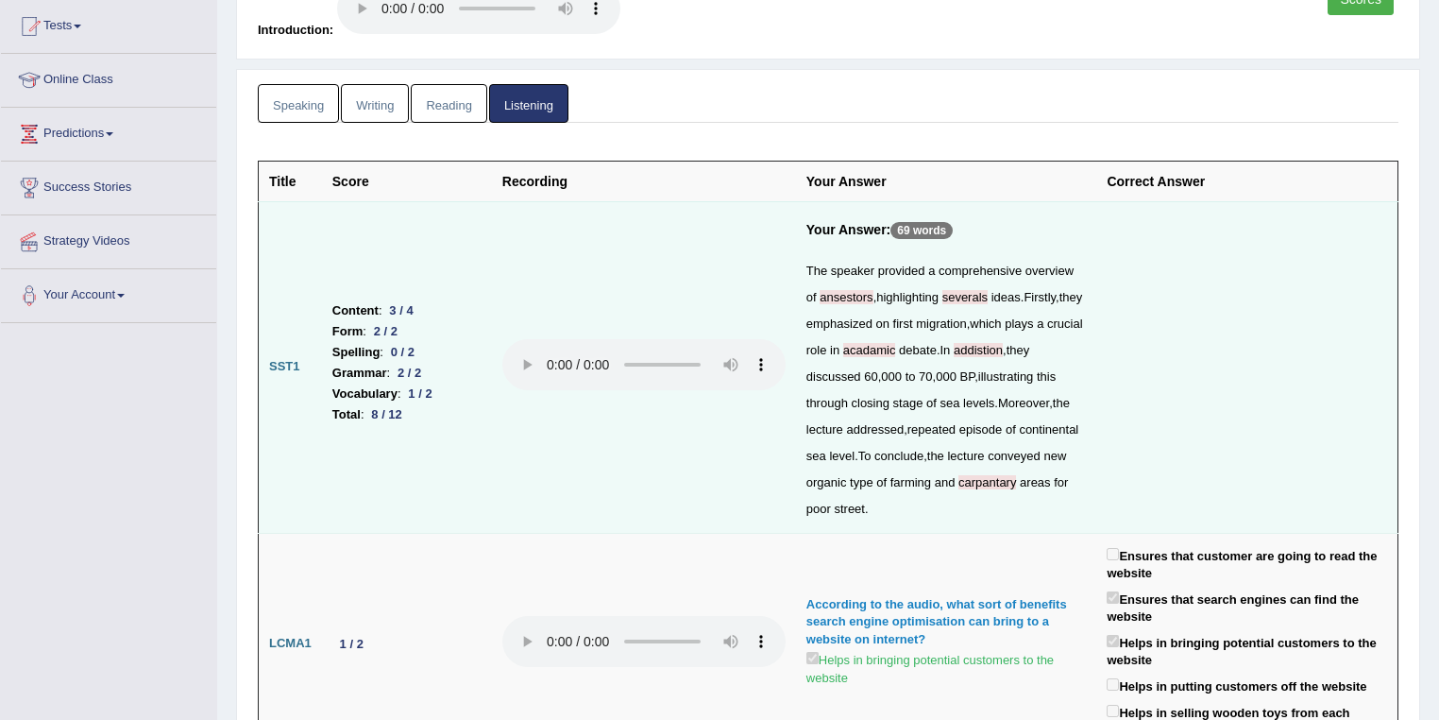
click at [382, 96] on link "Writing" at bounding box center [375, 103] width 68 height 39
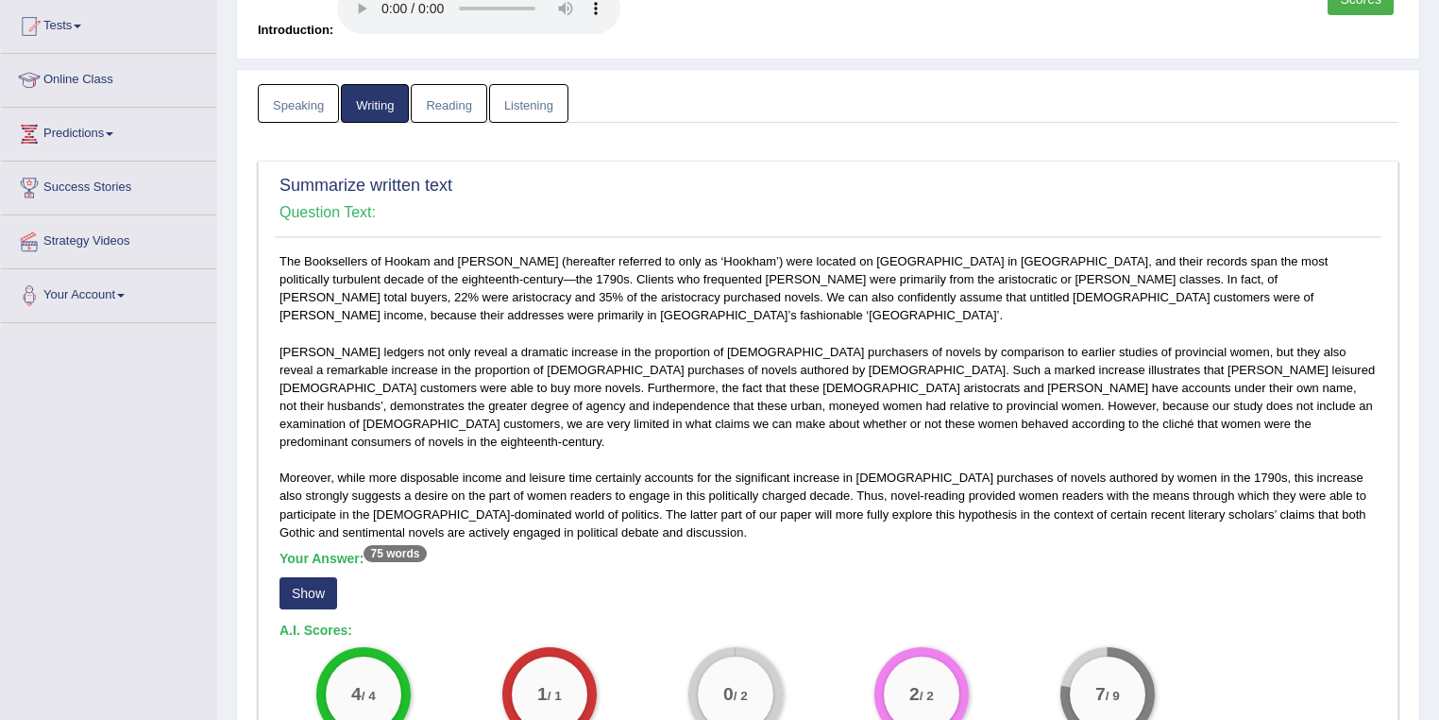
scroll to position [402, 0]
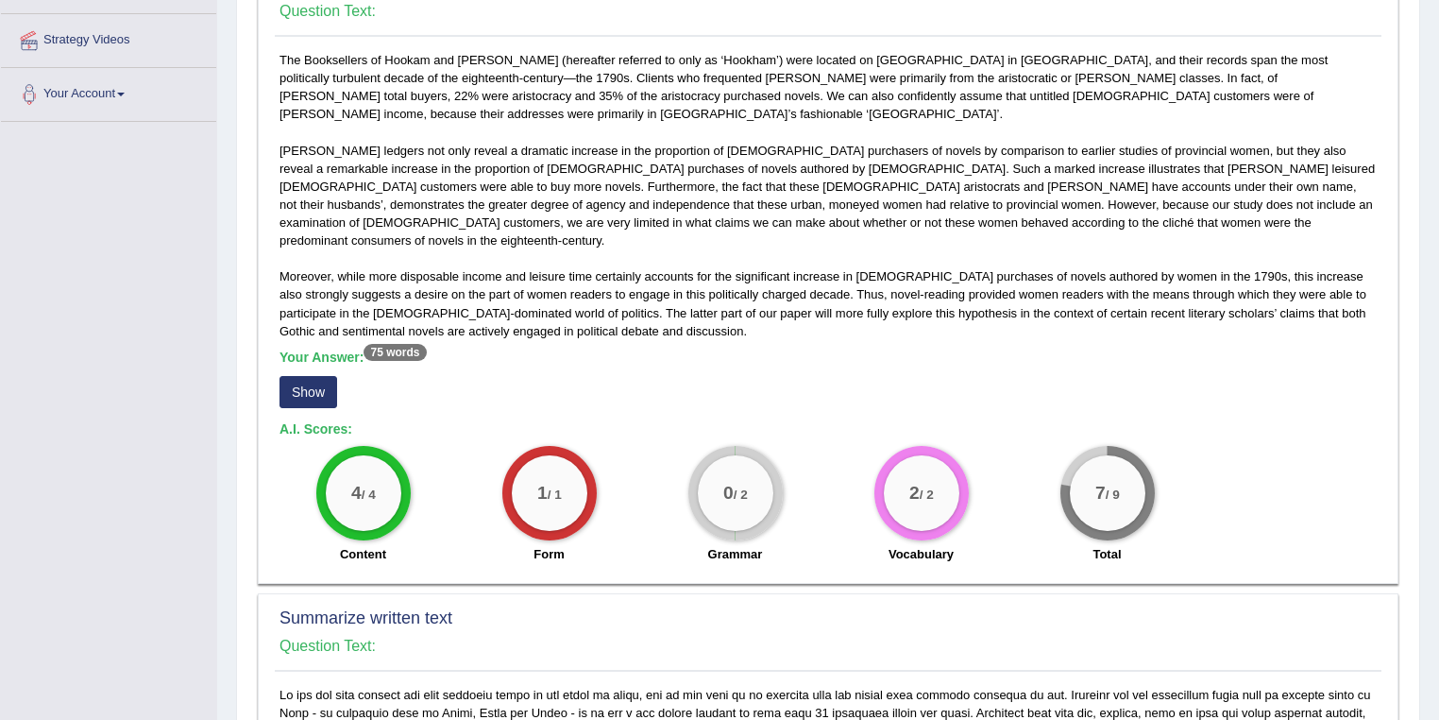
click at [311, 376] on button "Show" at bounding box center [309, 392] width 58 height 32
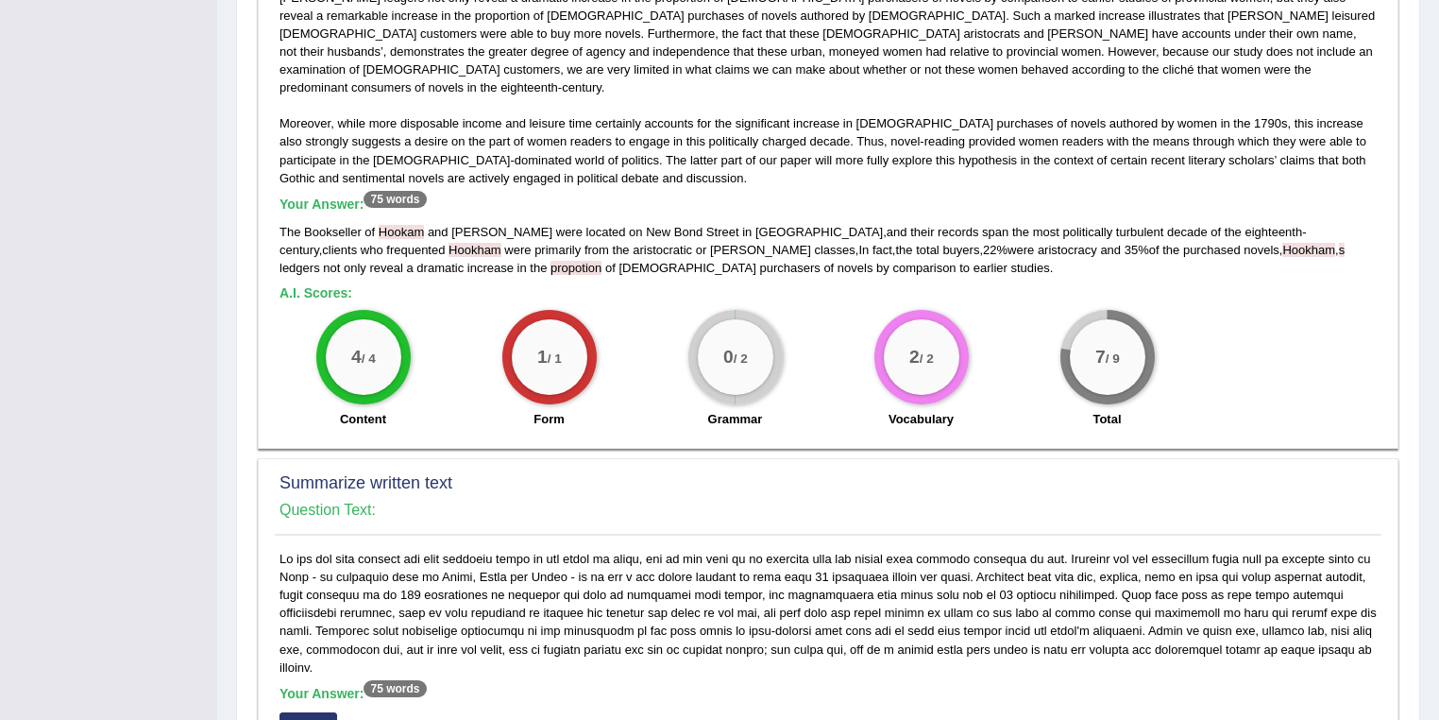
scroll to position [604, 0]
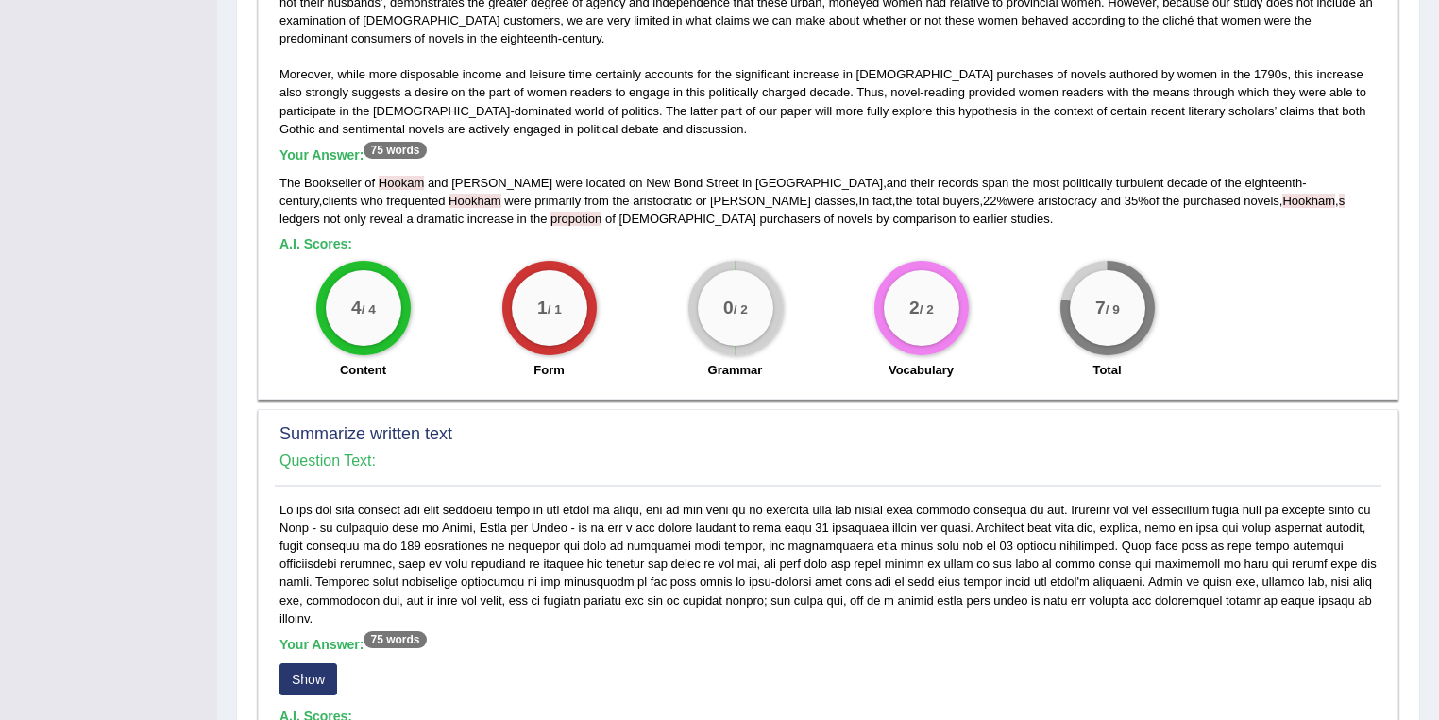
click at [551, 212] on span "propotion" at bounding box center [576, 219] width 51 height 14
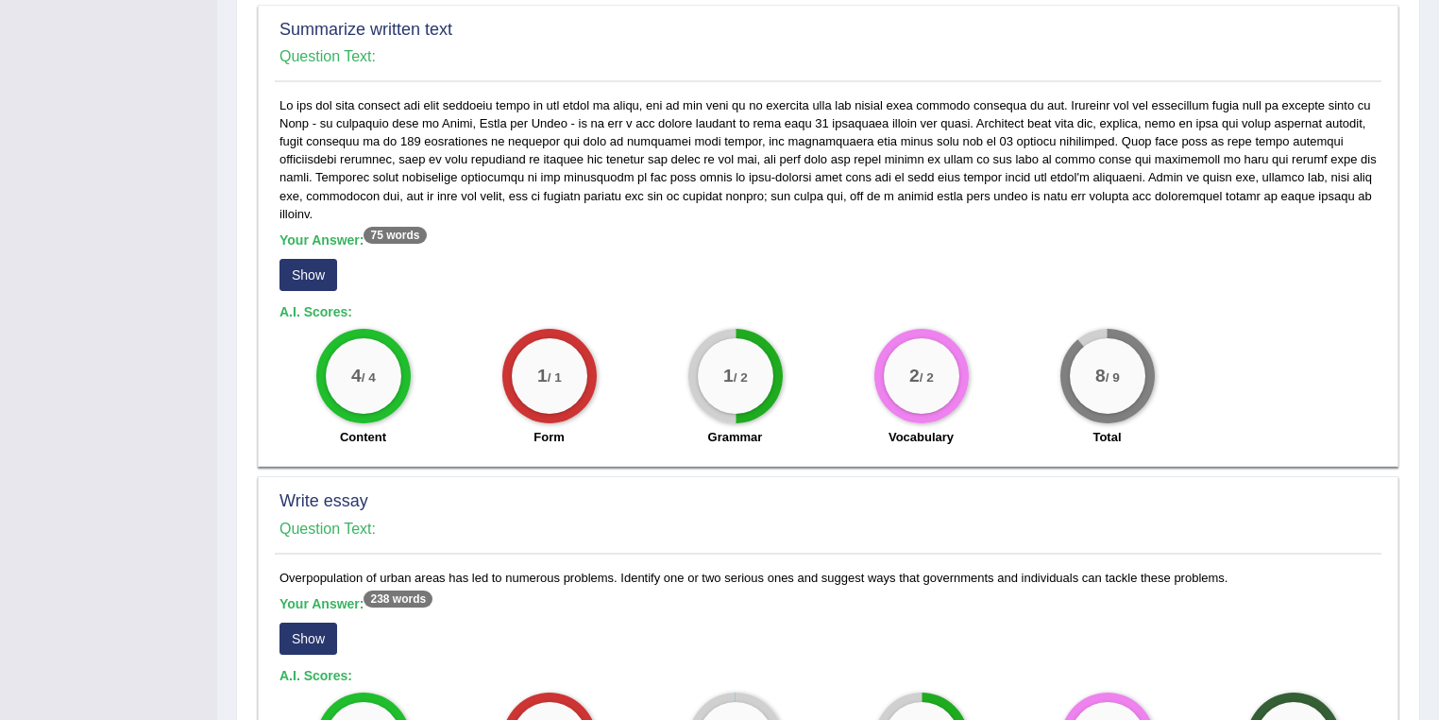
scroll to position [1108, 0]
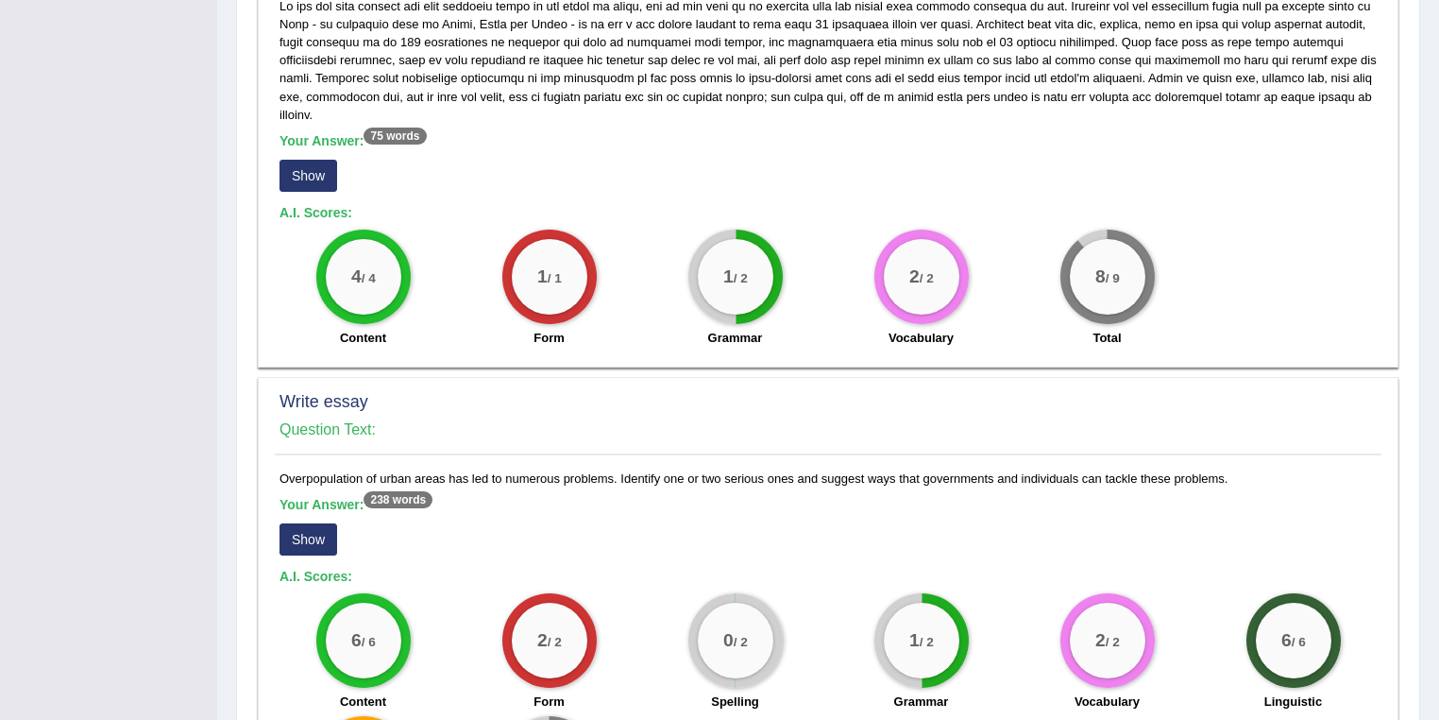
click at [306, 160] on button "Show" at bounding box center [309, 176] width 58 height 32
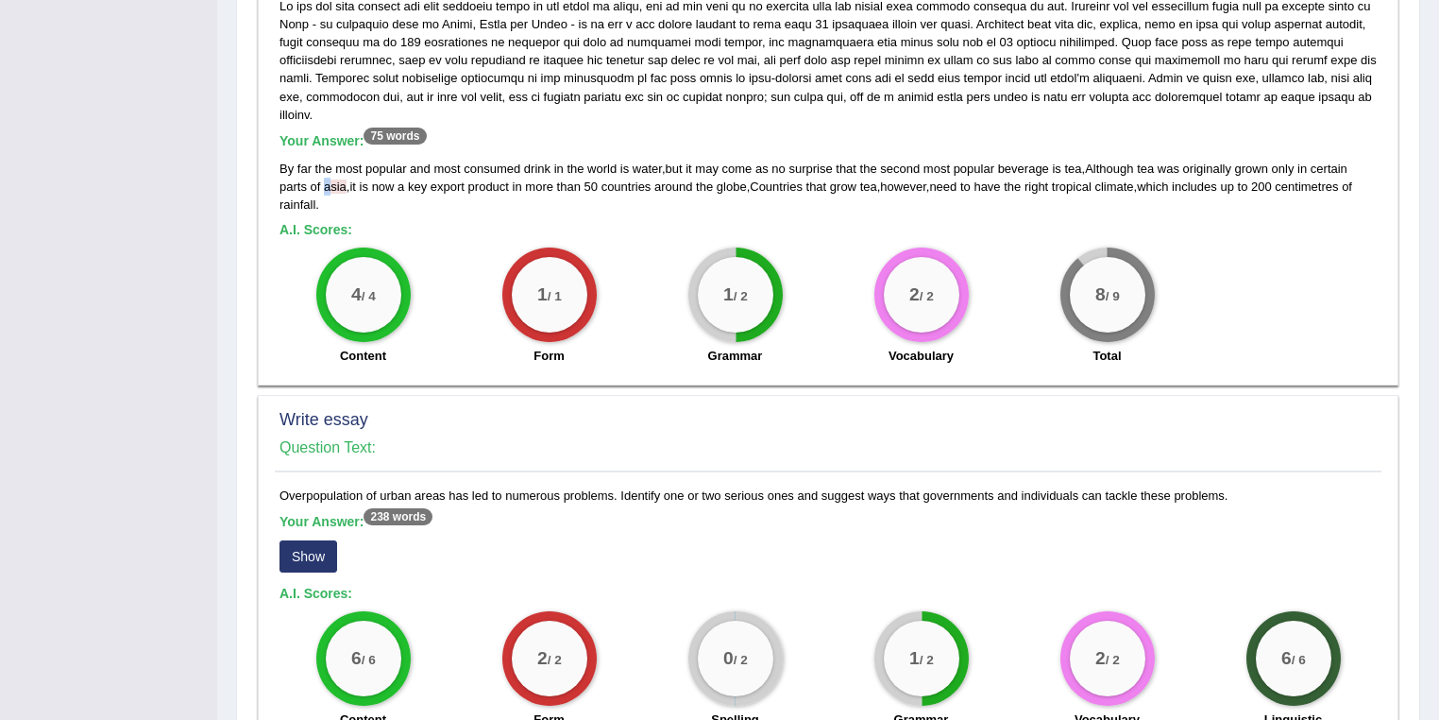
click at [324, 179] on span "asia" at bounding box center [335, 186] width 23 height 14
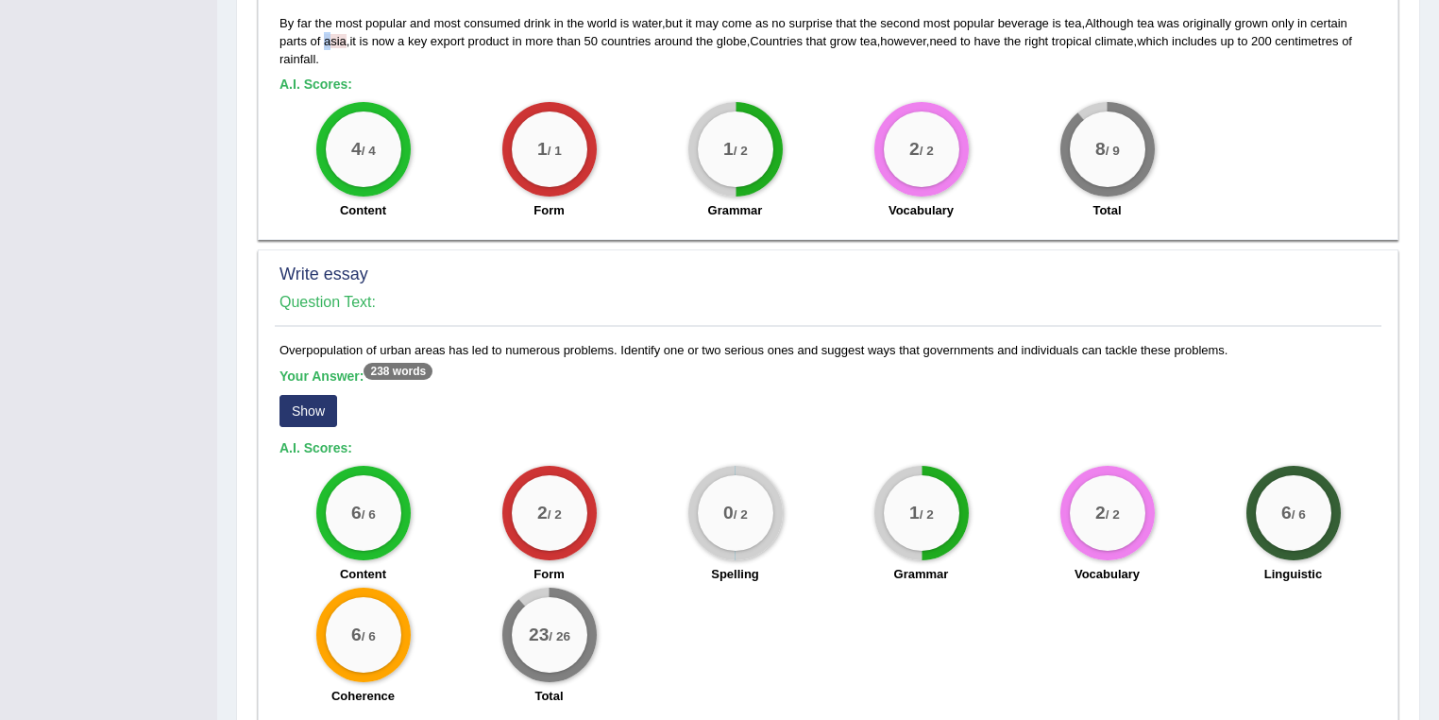
scroll to position [1307, 0]
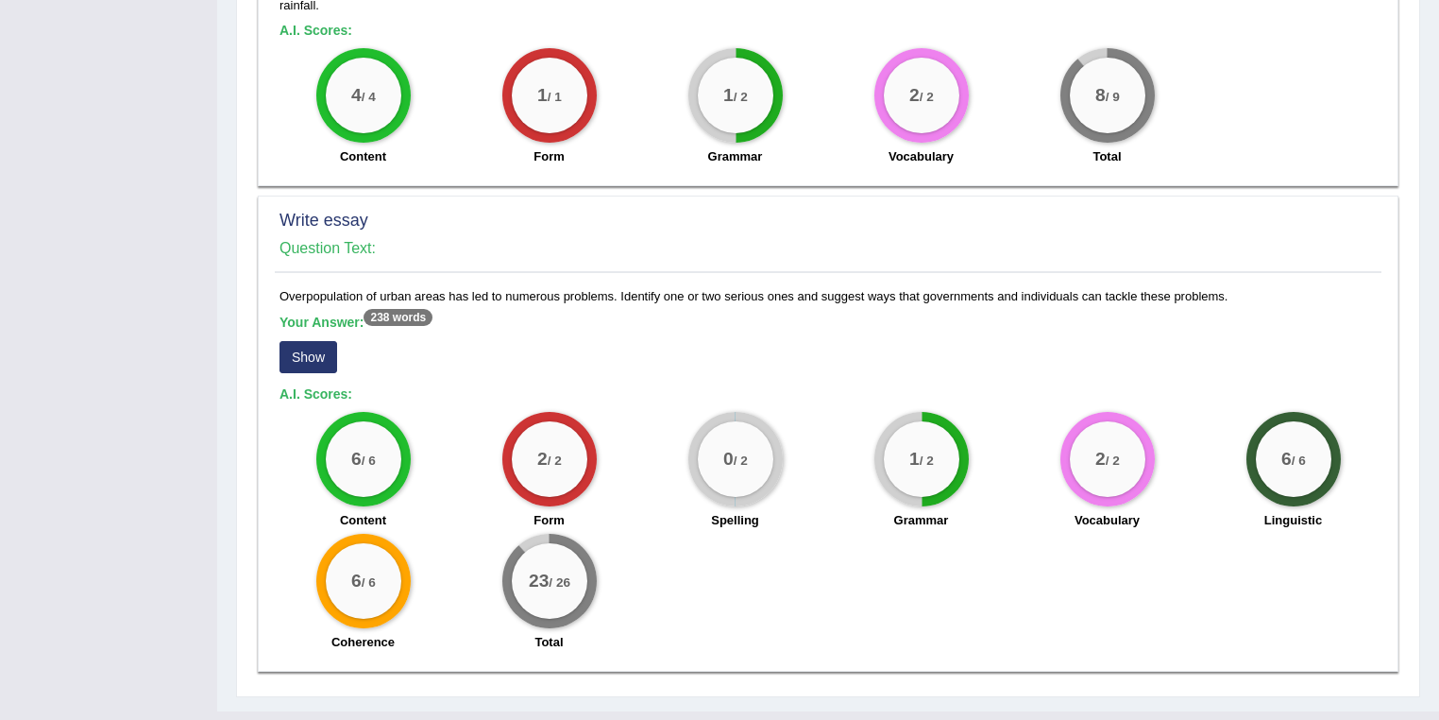
click at [320, 341] on button "Show" at bounding box center [309, 357] width 58 height 32
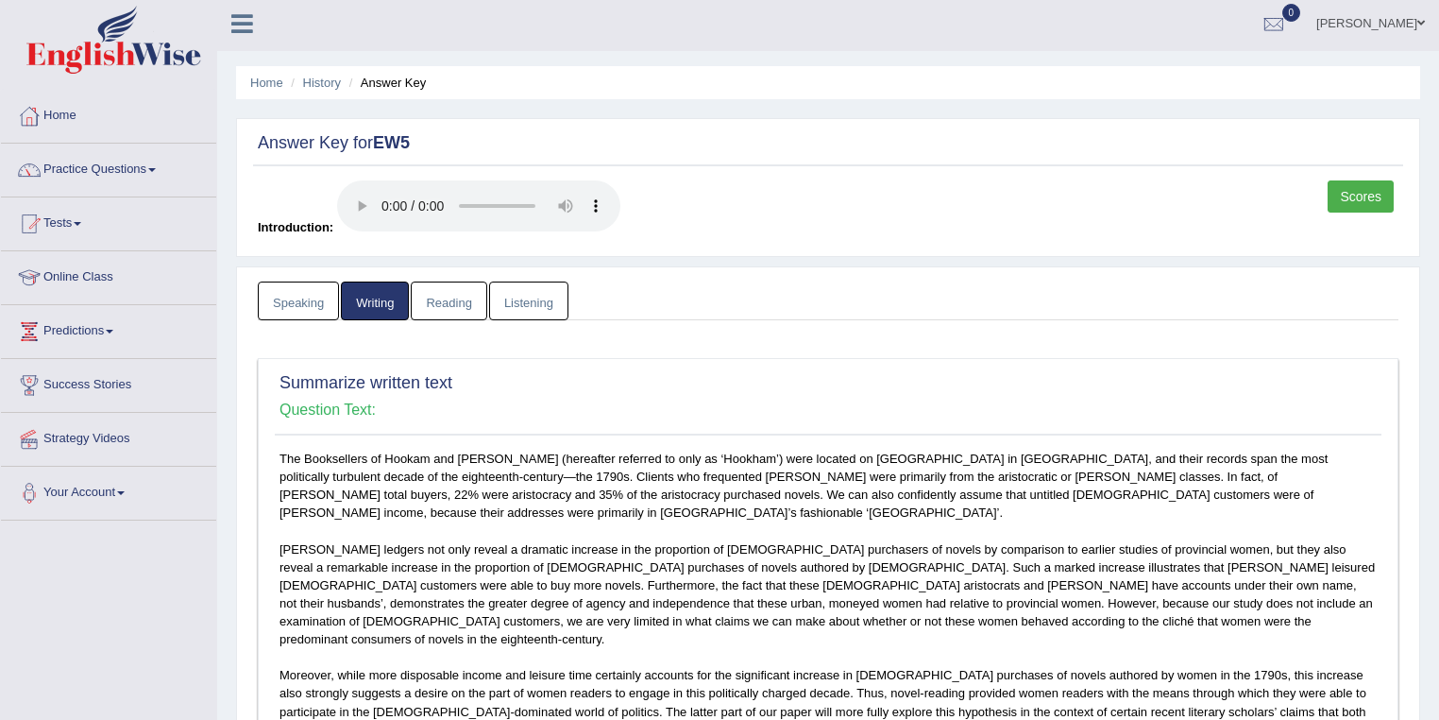
scroll to position [0, 0]
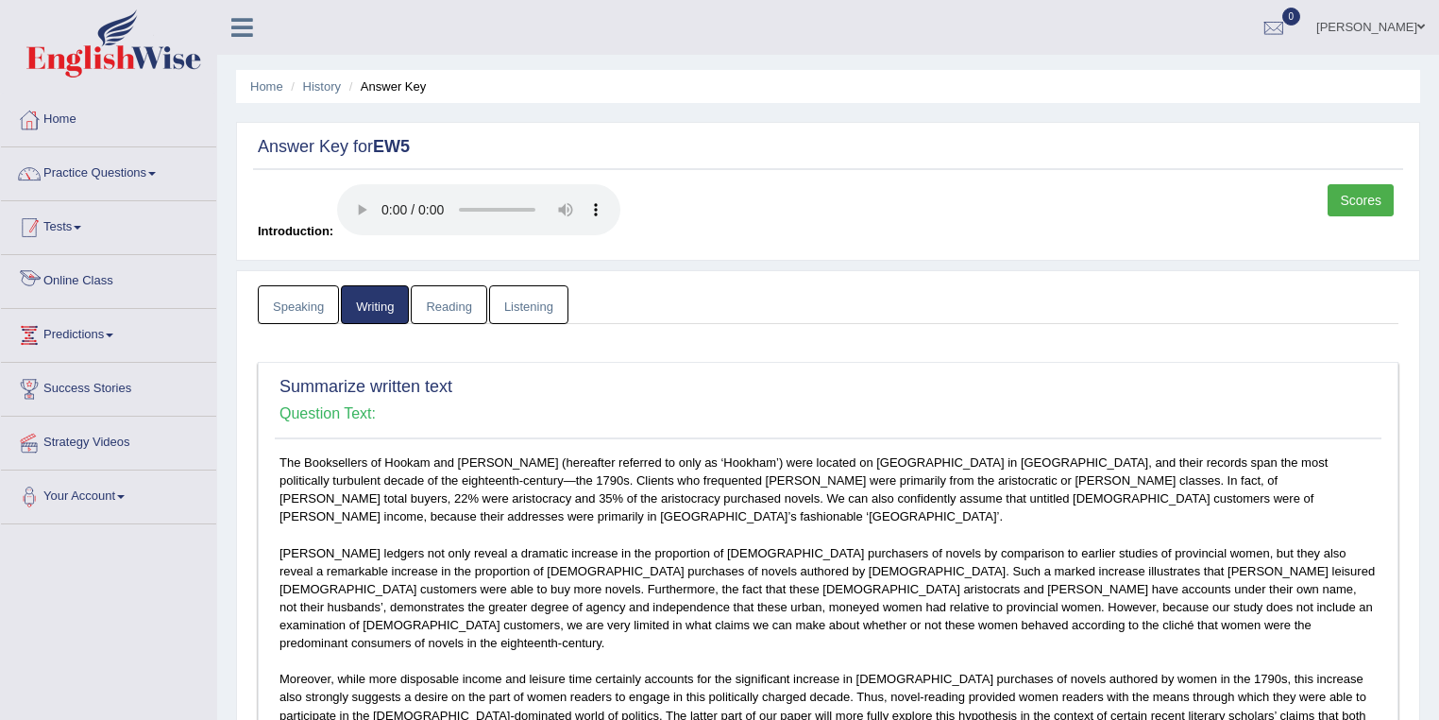
click at [59, 226] on link "Tests" at bounding box center [108, 224] width 215 height 47
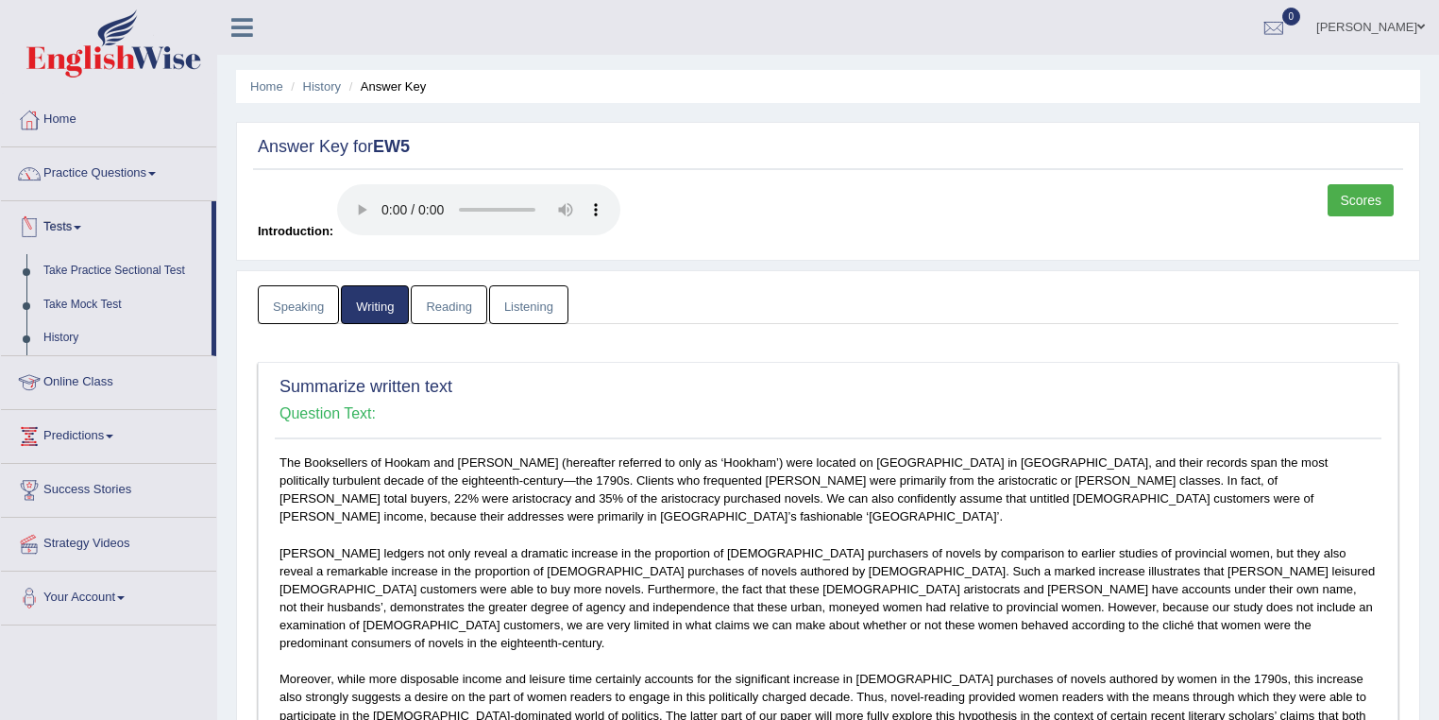
click at [59, 226] on link "Tests" at bounding box center [106, 224] width 211 height 47
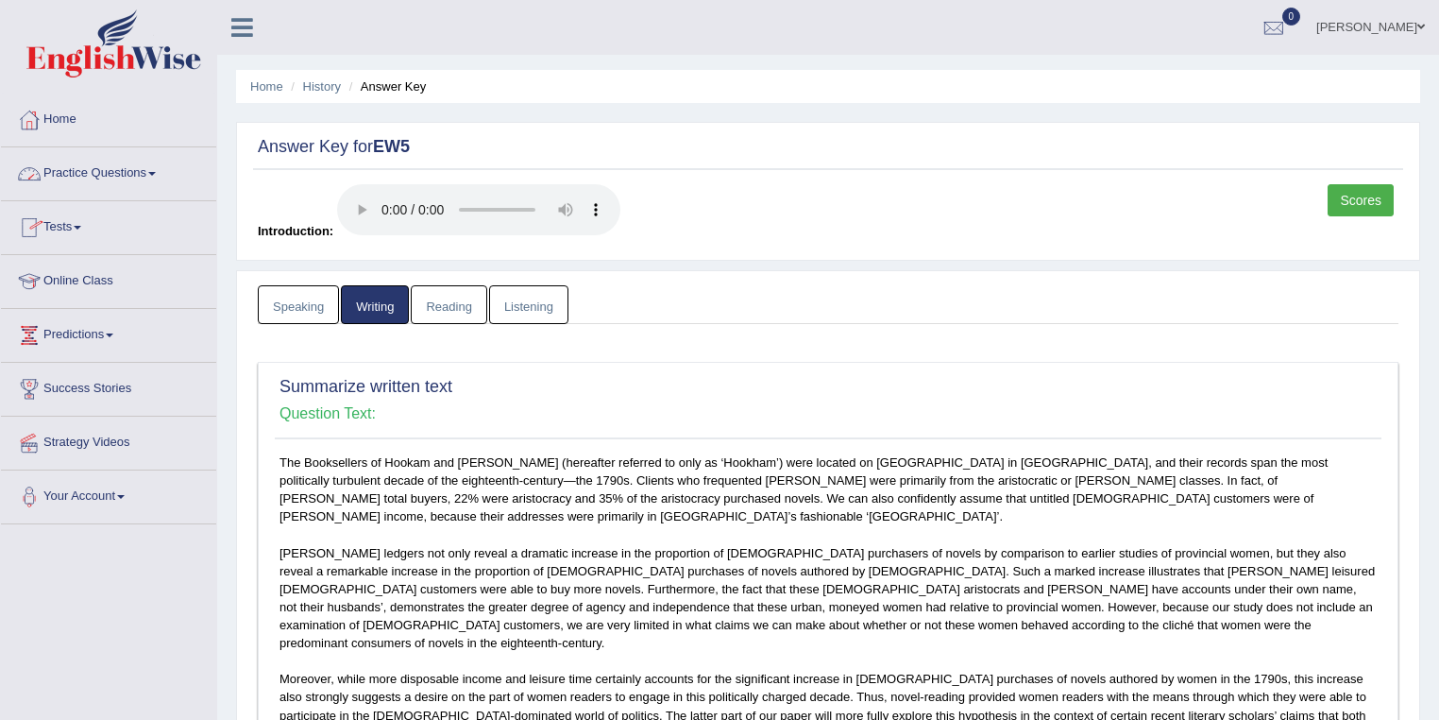
click at [110, 170] on link "Practice Questions" at bounding box center [108, 170] width 215 height 47
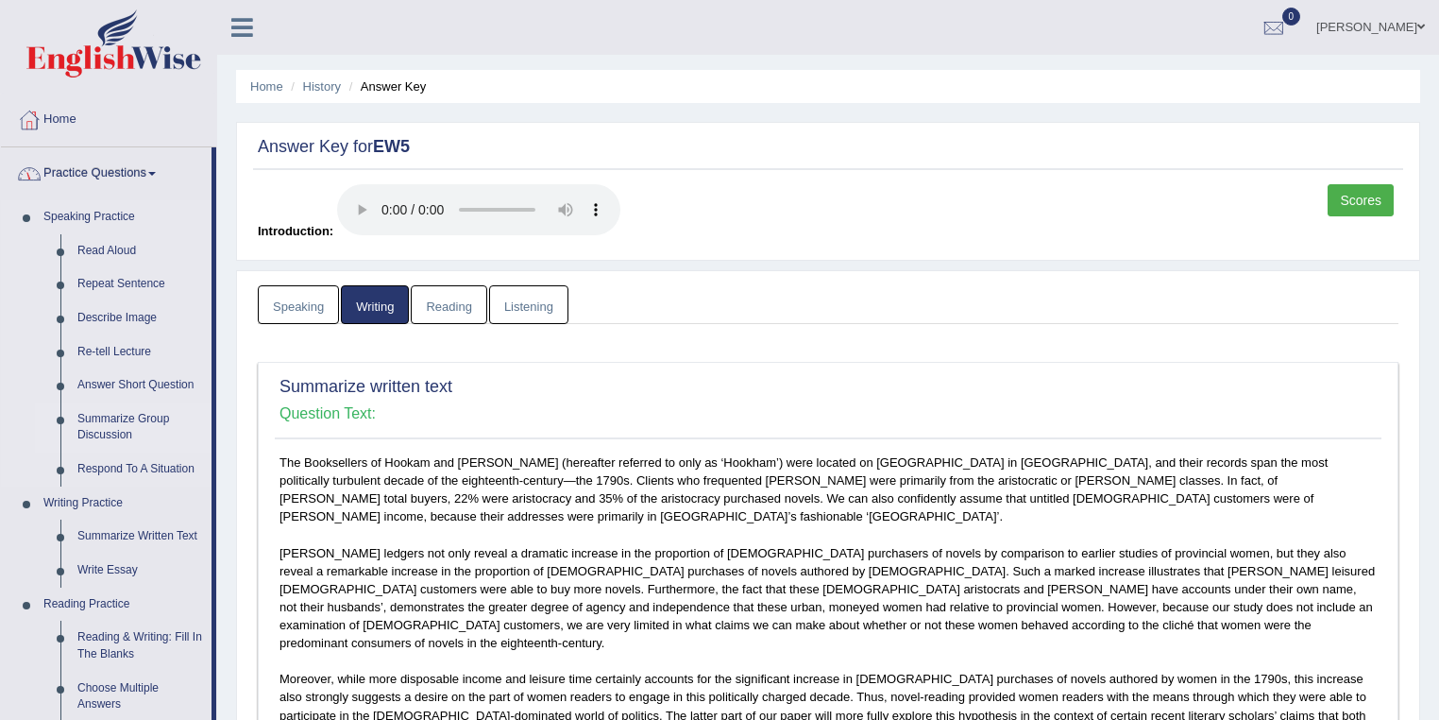
scroll to position [201, 0]
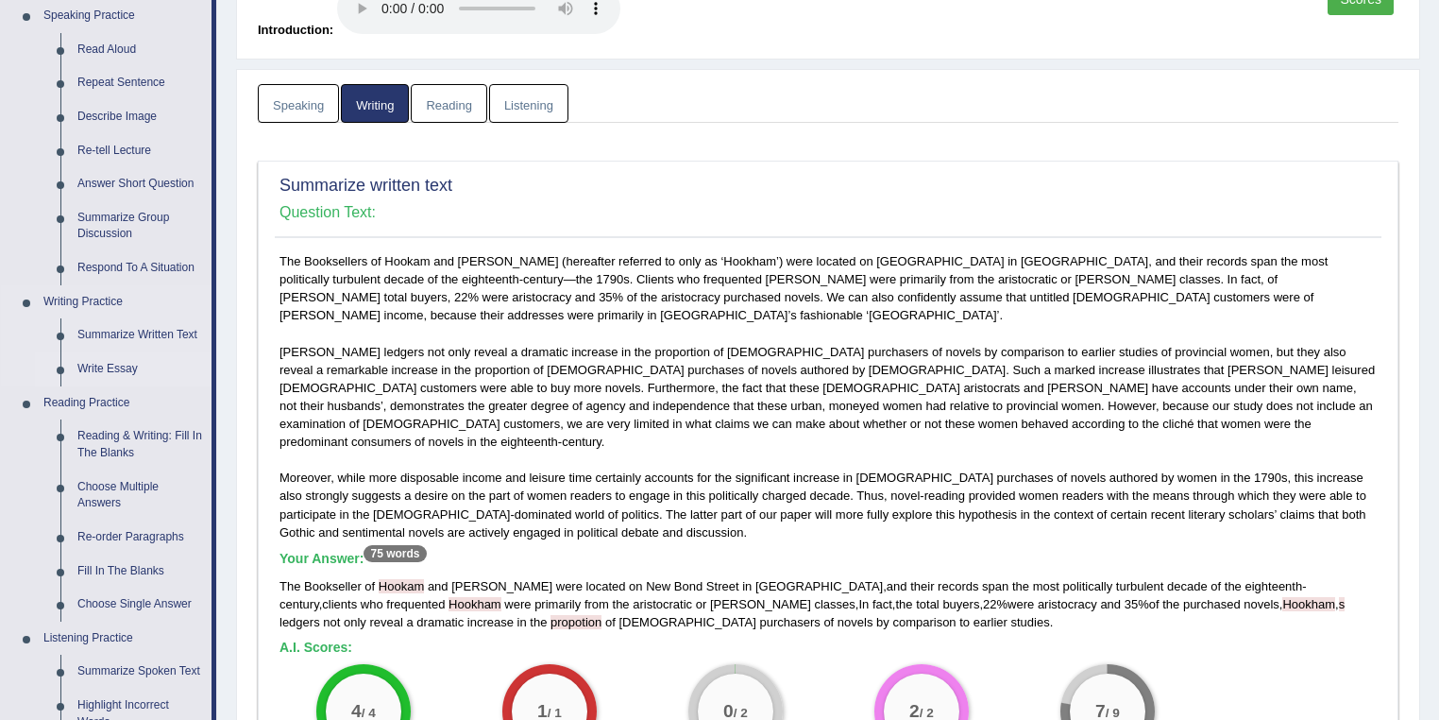
click at [132, 370] on link "Write Essay" at bounding box center [140, 369] width 143 height 34
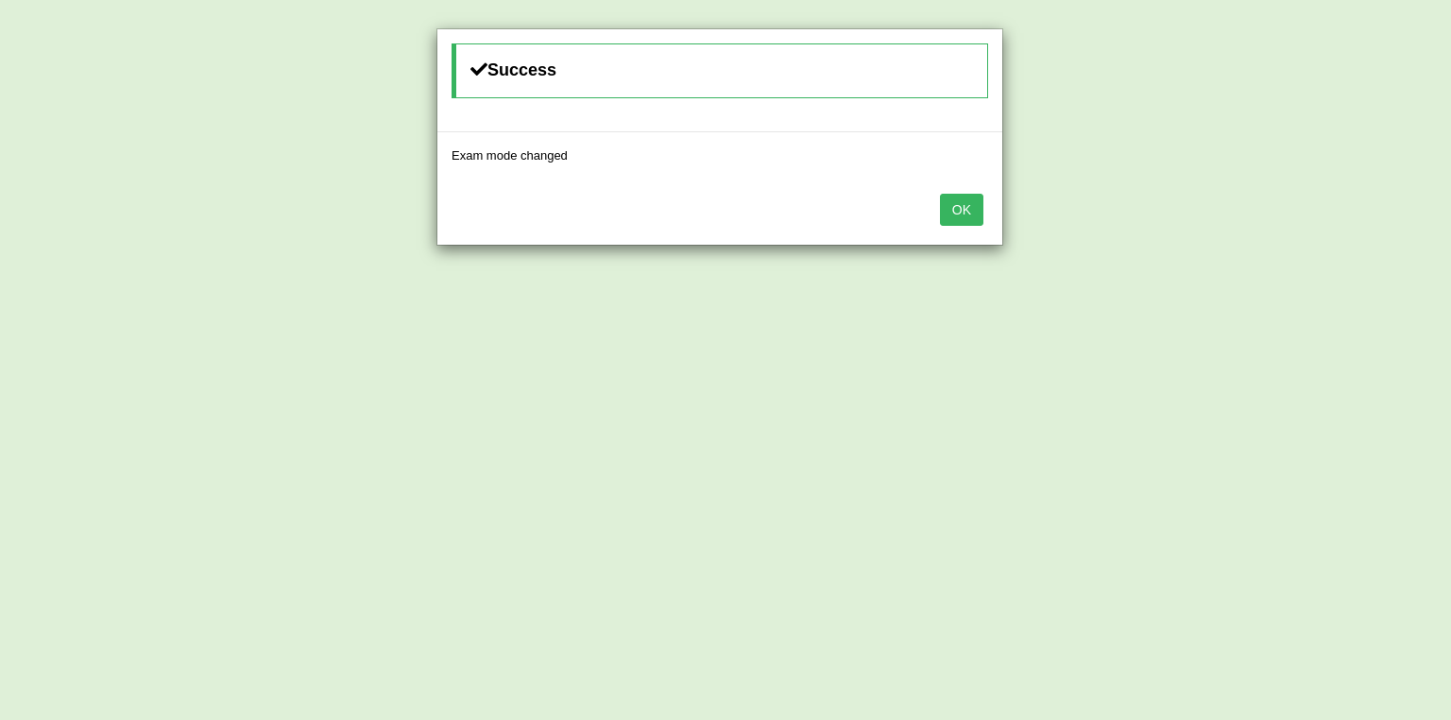
click at [960, 207] on button "OK" at bounding box center [961, 210] width 43 height 32
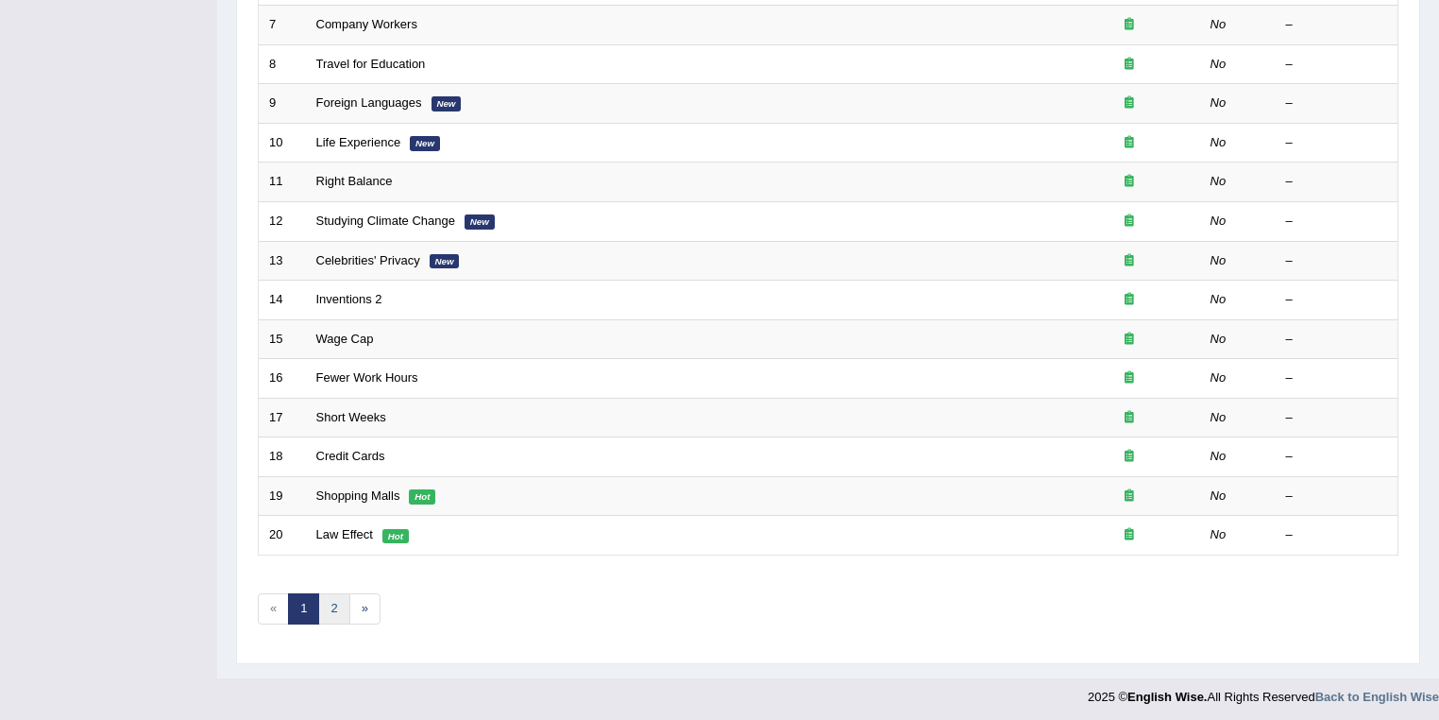
click at [336, 601] on link "2" at bounding box center [333, 608] width 31 height 31
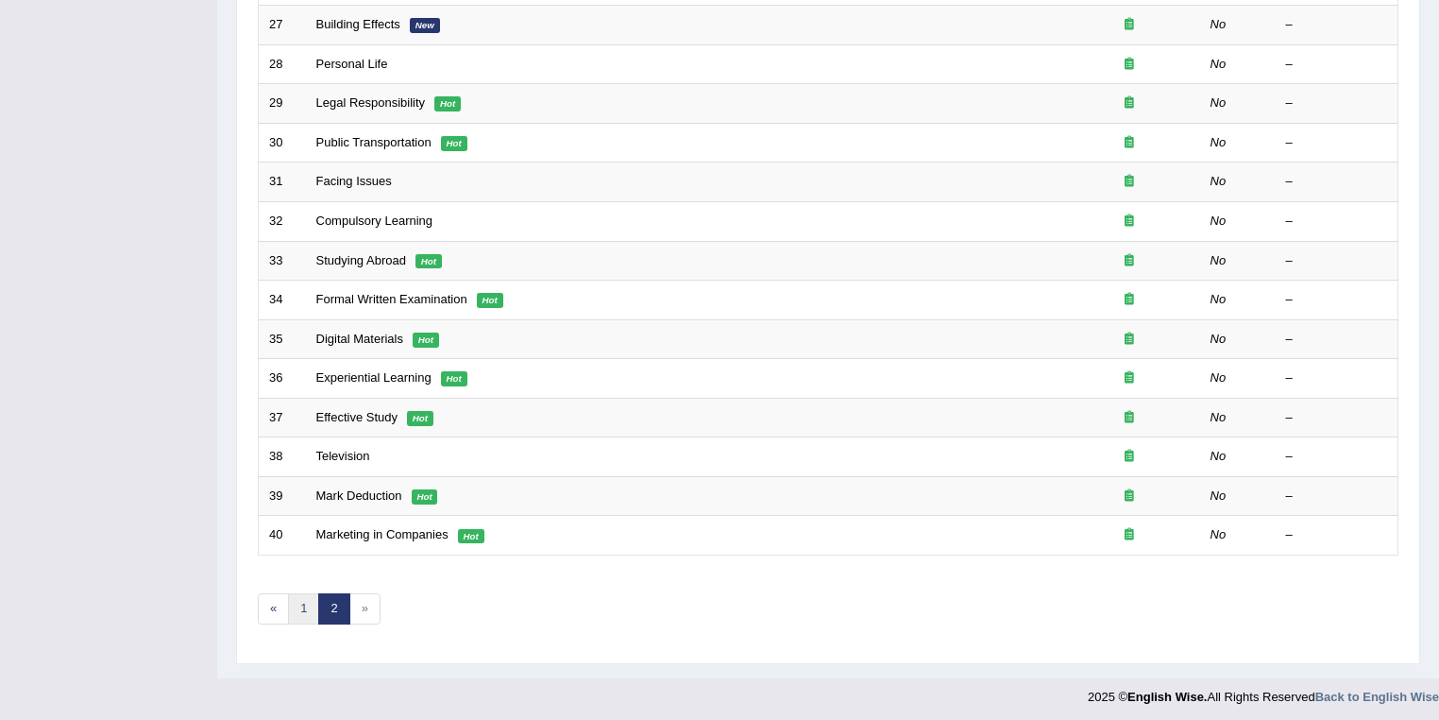
click at [303, 594] on link "1" at bounding box center [303, 608] width 31 height 31
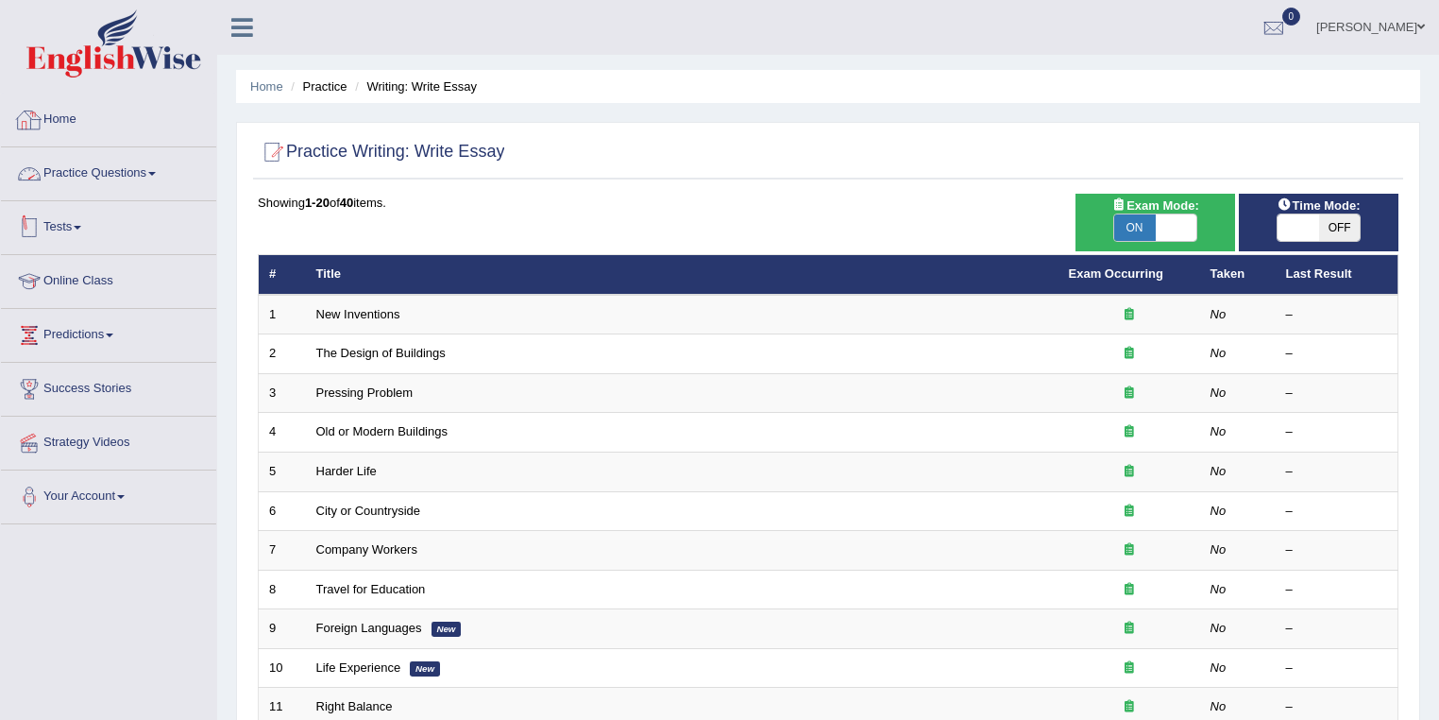
click at [123, 189] on link "Practice Questions" at bounding box center [108, 170] width 215 height 47
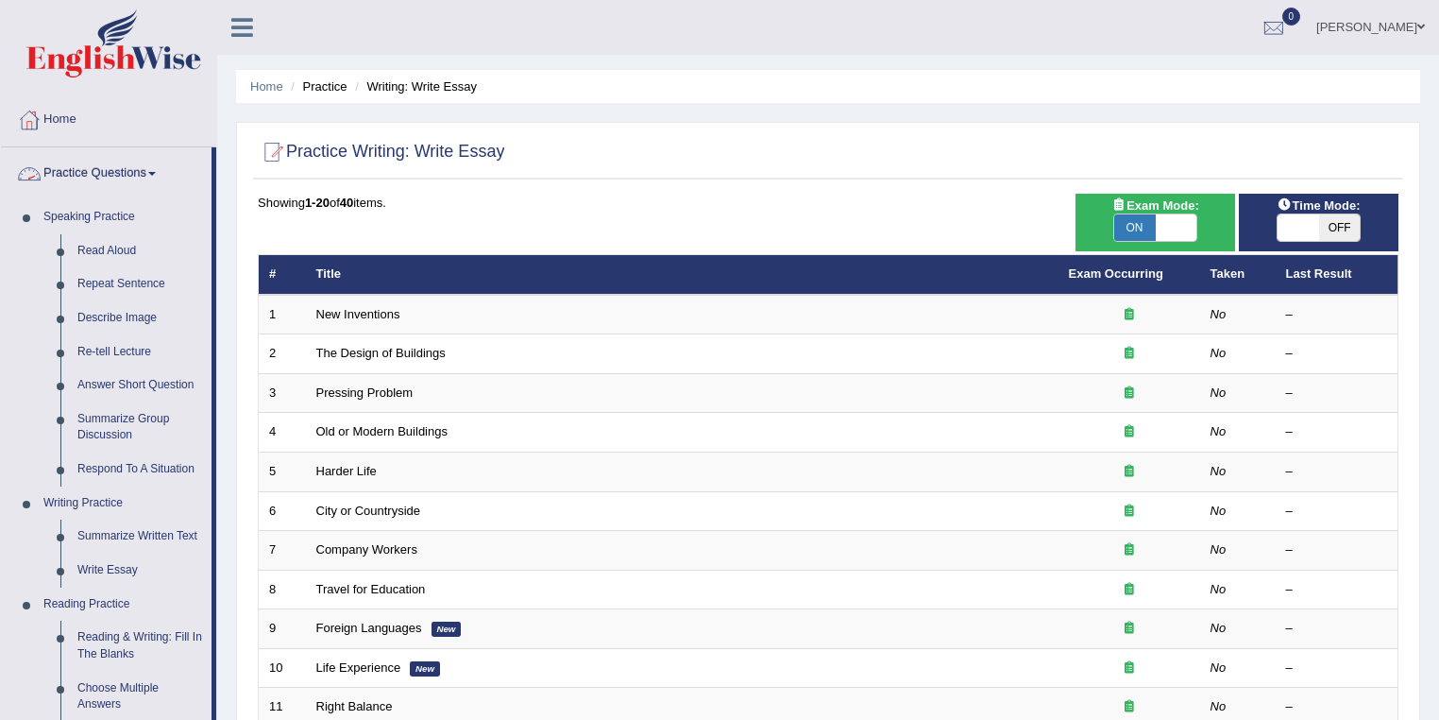
click at [123, 174] on link "Practice Questions" at bounding box center [106, 170] width 211 height 47
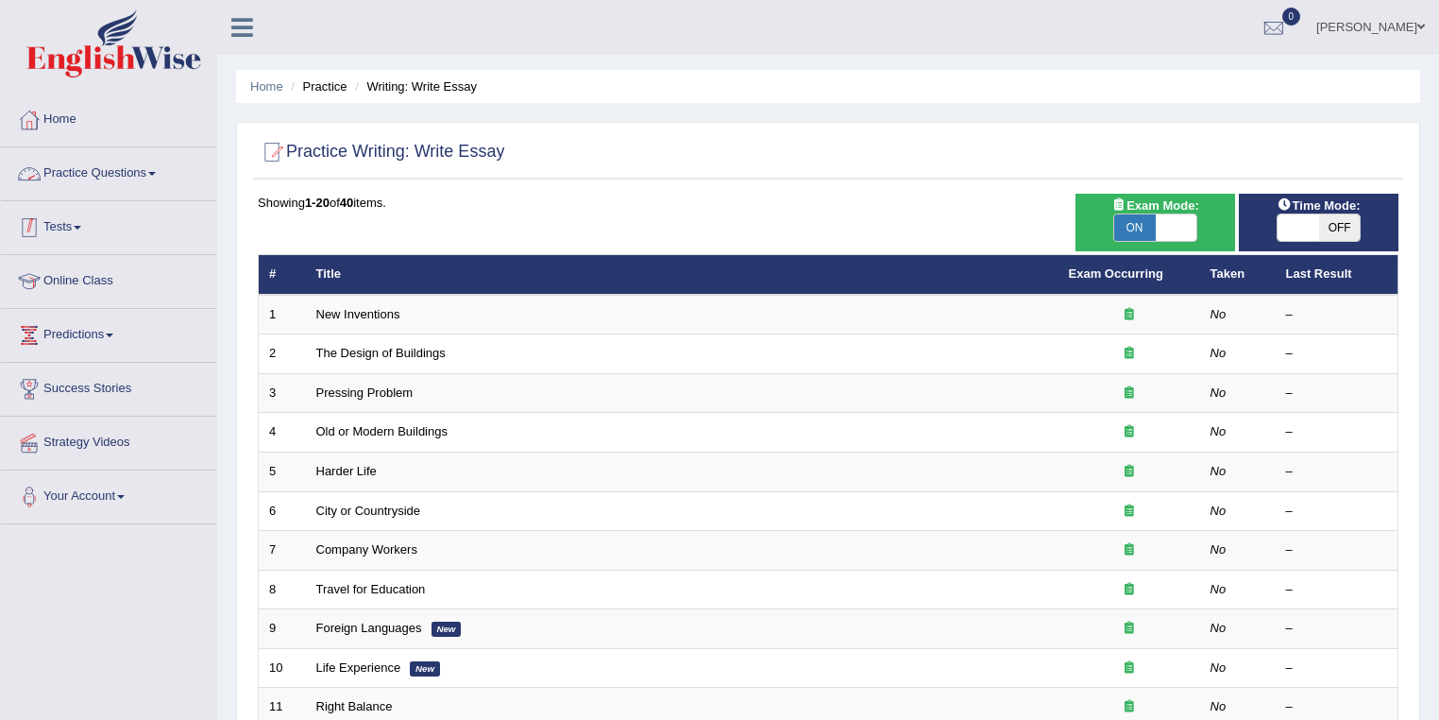
click at [71, 225] on link "Tests" at bounding box center [108, 224] width 215 height 47
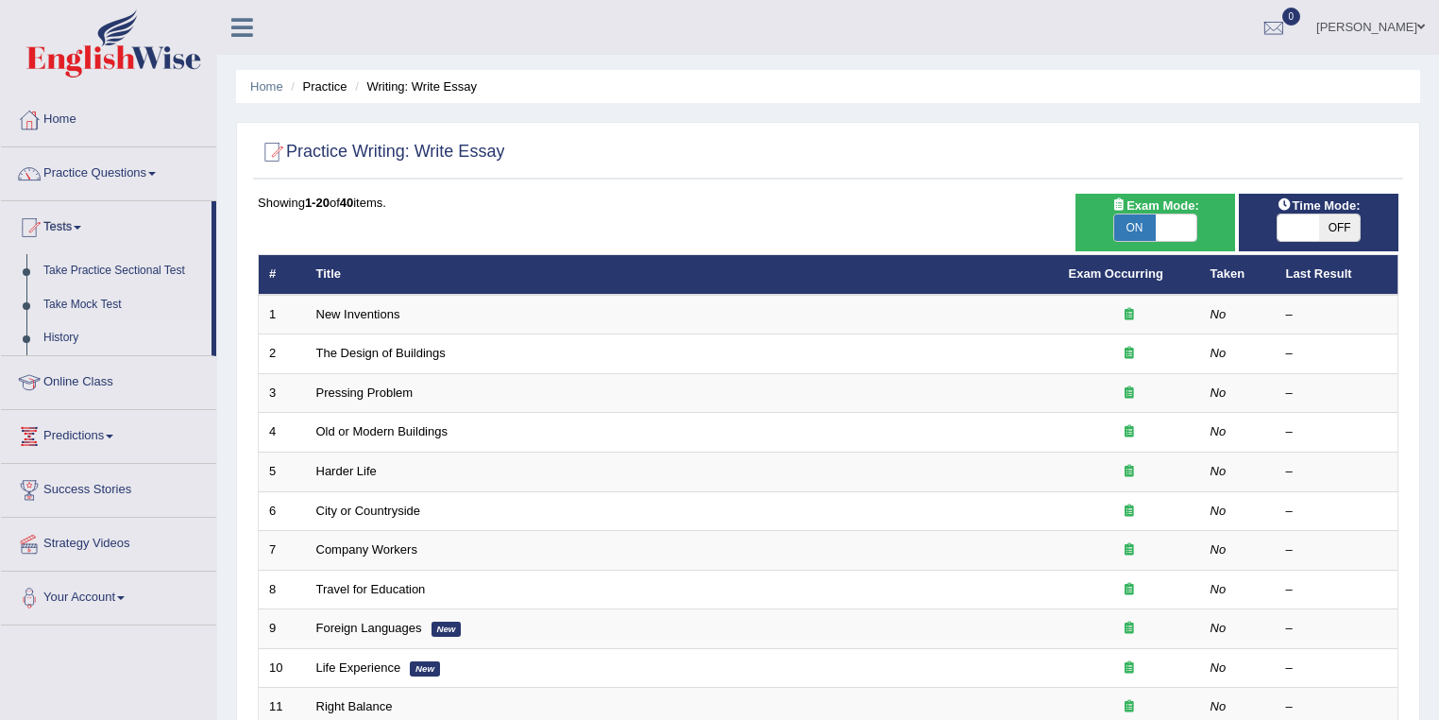
click at [87, 339] on link "History" at bounding box center [123, 338] width 177 height 34
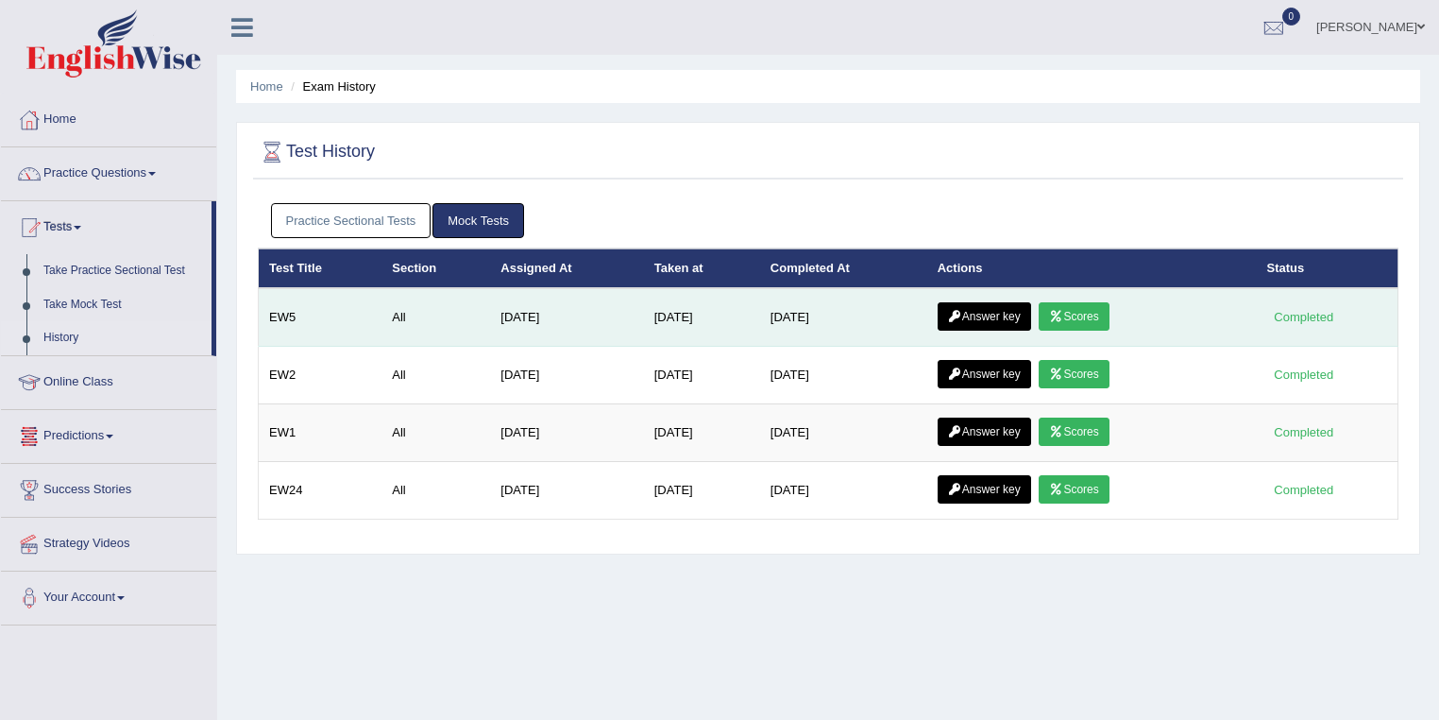
click at [990, 312] on link "Answer key" at bounding box center [985, 316] width 94 height 28
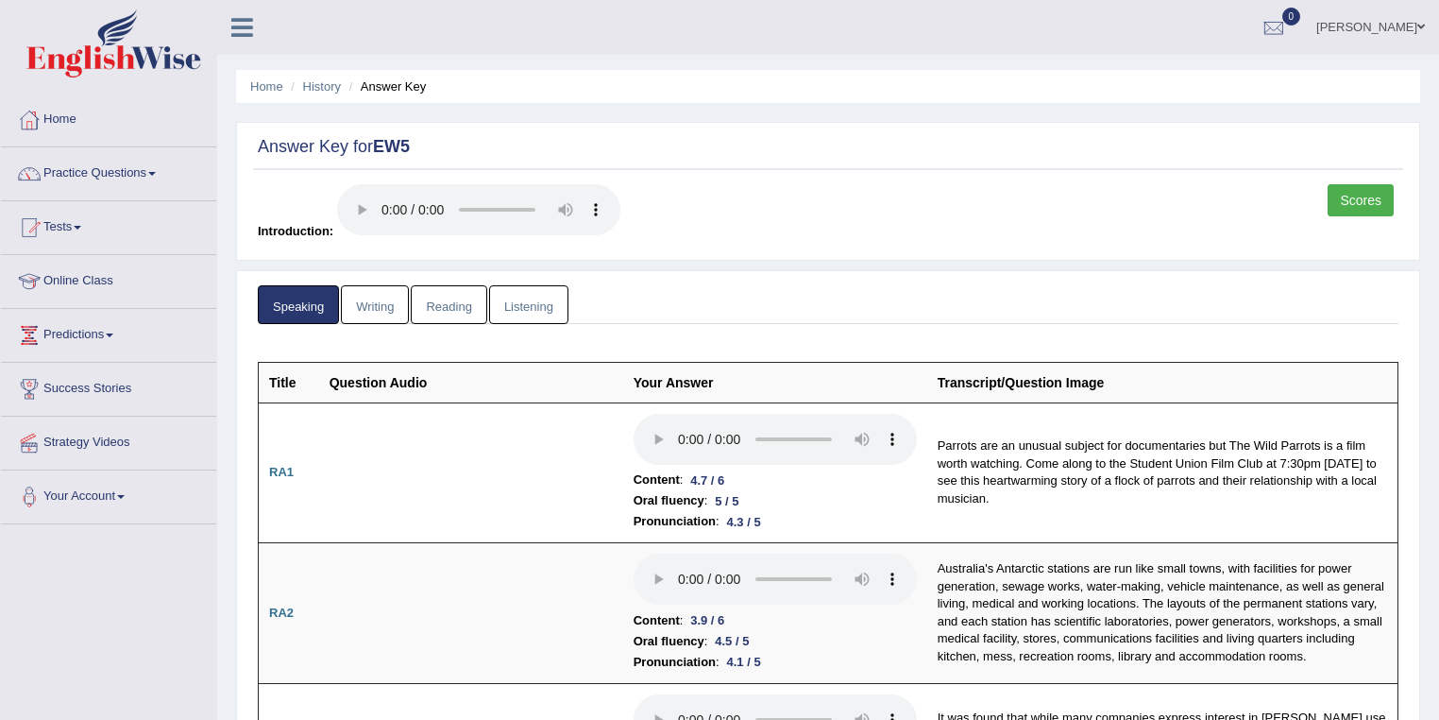
click at [395, 298] on link "Writing" at bounding box center [375, 304] width 68 height 39
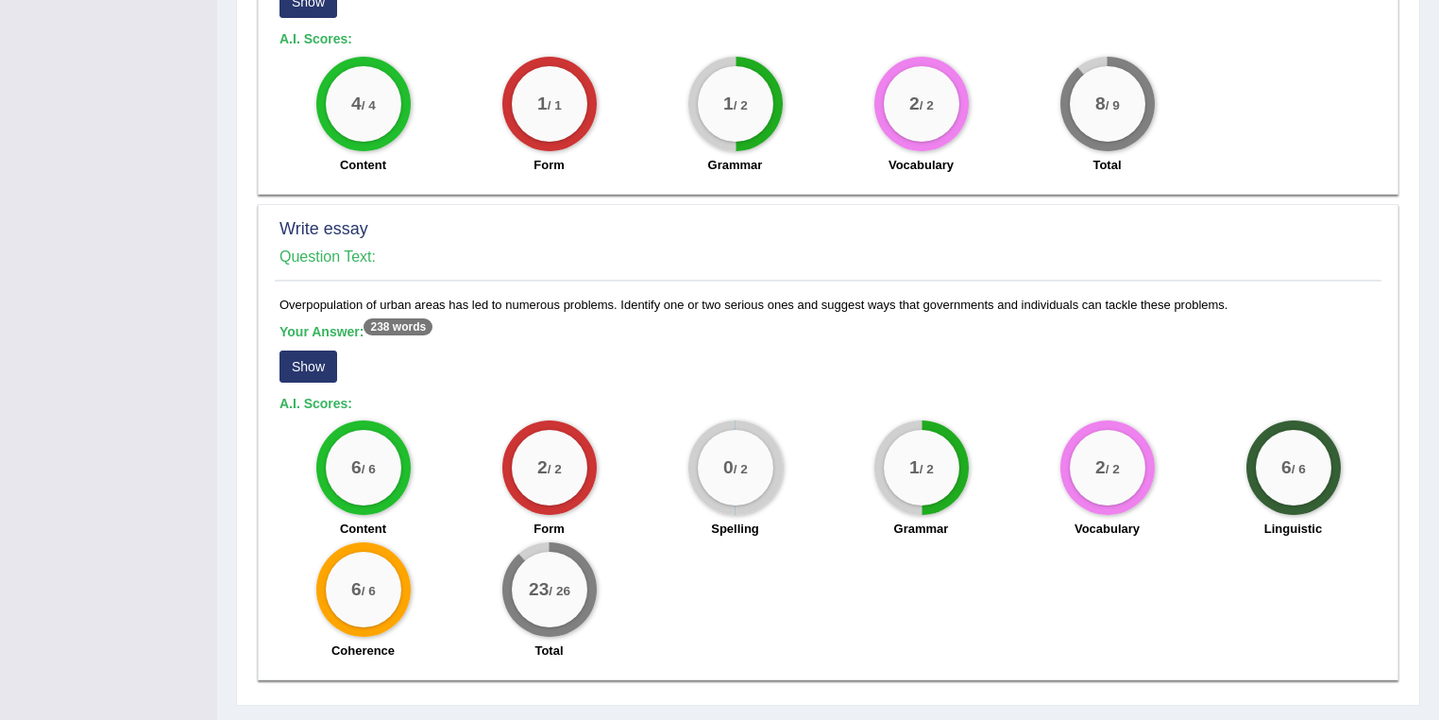
scroll to position [1272, 0]
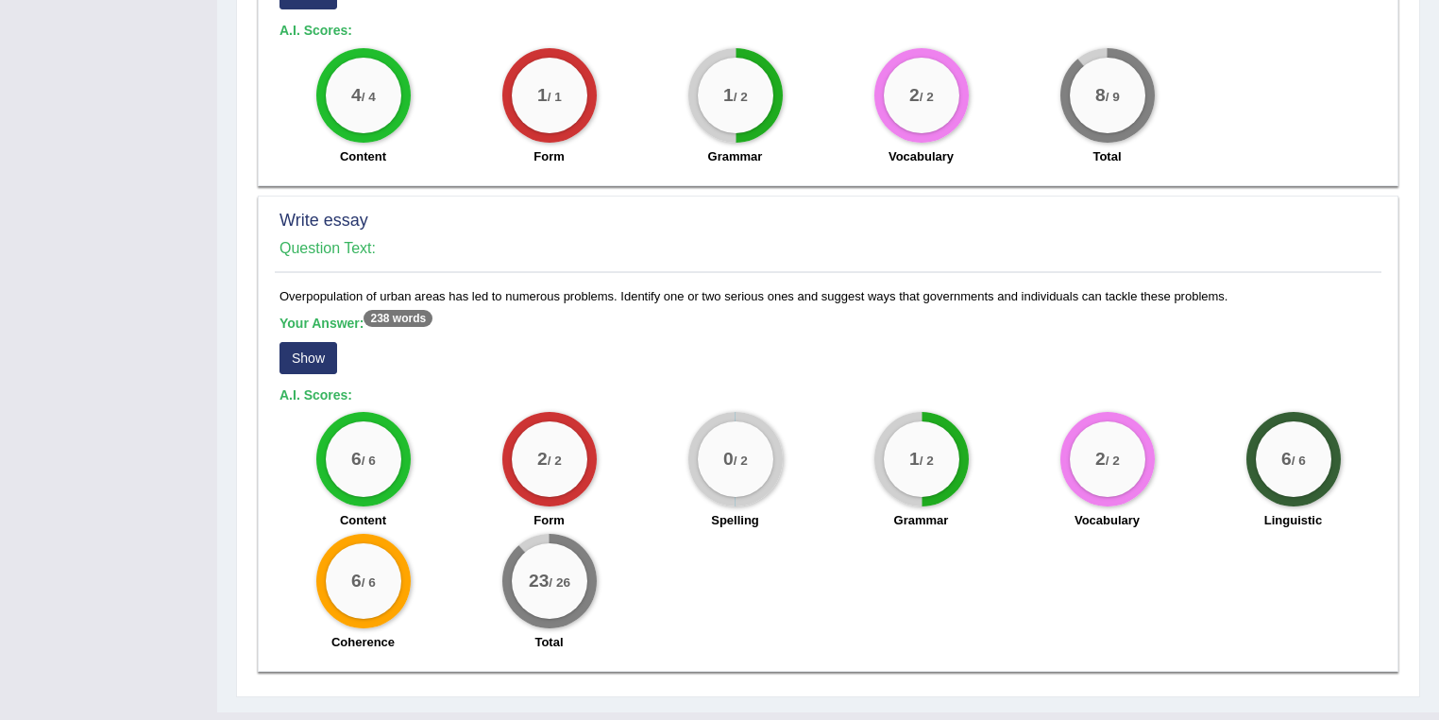
click at [312, 337] on div "Your Answer: 238 words Show" at bounding box center [829, 346] width 1098 height 63
click at [321, 342] on button "Show" at bounding box center [309, 358] width 58 height 32
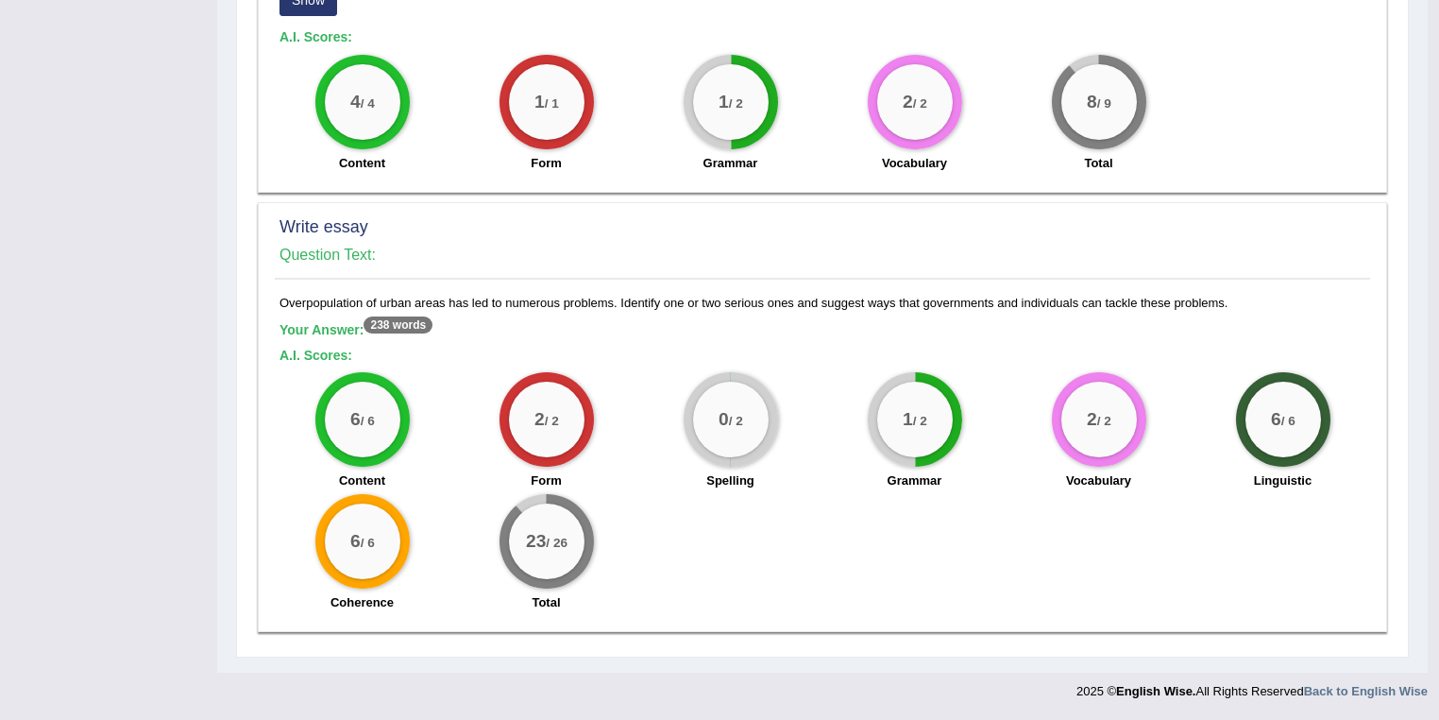
scroll to position [1226, 0]
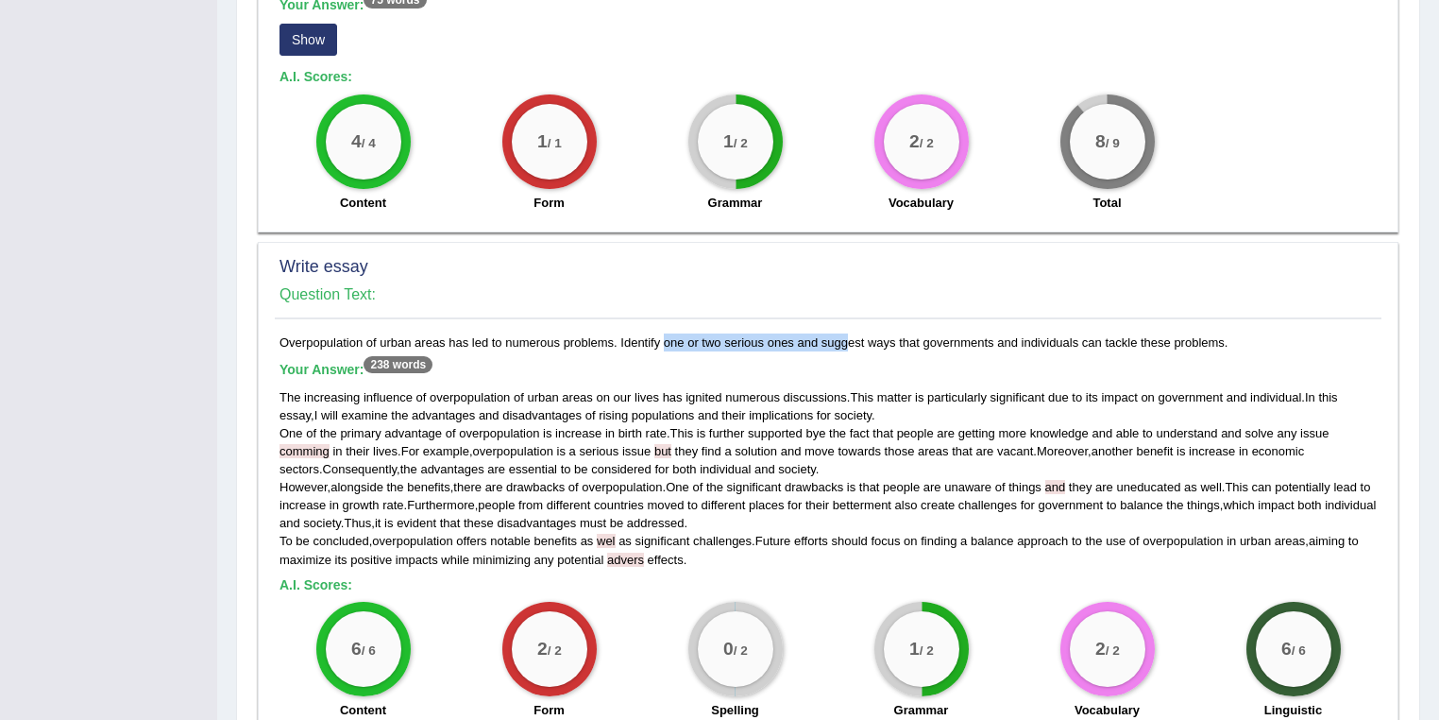
drag, startPoint x: 792, startPoint y: 301, endPoint x: 619, endPoint y: 303, distance: 173.8
click at [619, 333] on div "Overpopulation of urban areas has led to numerous problems. Identify one or two…" at bounding box center [828, 592] width 1107 height 518
drag, startPoint x: 820, startPoint y: 306, endPoint x: 1217, endPoint y: 306, distance: 396.7
click at [1217, 333] on div "Overpopulation of urban areas has led to numerous problems. Identify one or two…" at bounding box center [828, 592] width 1107 height 518
click at [453, 390] on span "overpopulation" at bounding box center [470, 397] width 80 height 14
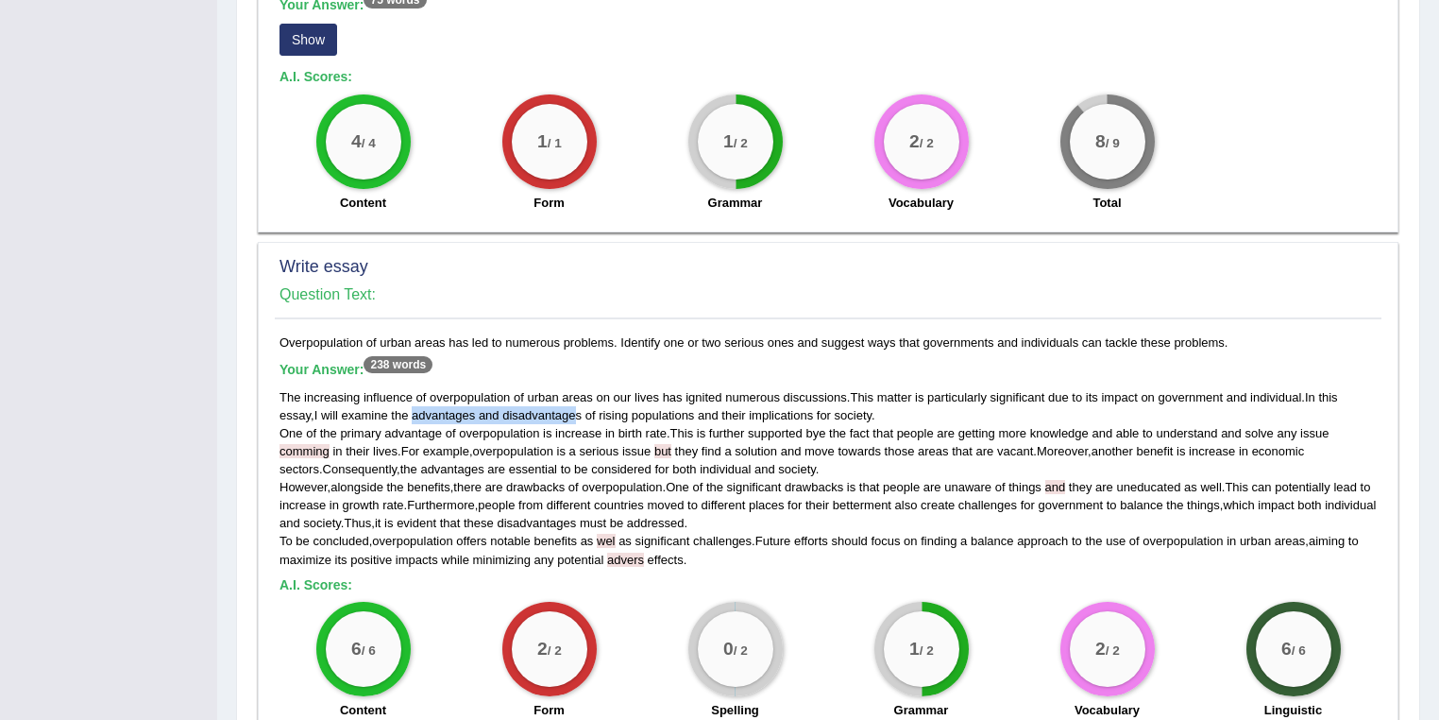
drag, startPoint x: 417, startPoint y: 374, endPoint x: 580, endPoint y: 372, distance: 163.4
click at [580, 388] on div "The increasing influence of overpopulation of urban areas on our lives has igni…" at bounding box center [829, 478] width 1098 height 180
drag, startPoint x: 663, startPoint y: 304, endPoint x: 839, endPoint y: 300, distance: 175.7
click at [839, 333] on div "Overpopulation of urban areas has led to numerous problems. Identify one or two…" at bounding box center [828, 592] width 1107 height 518
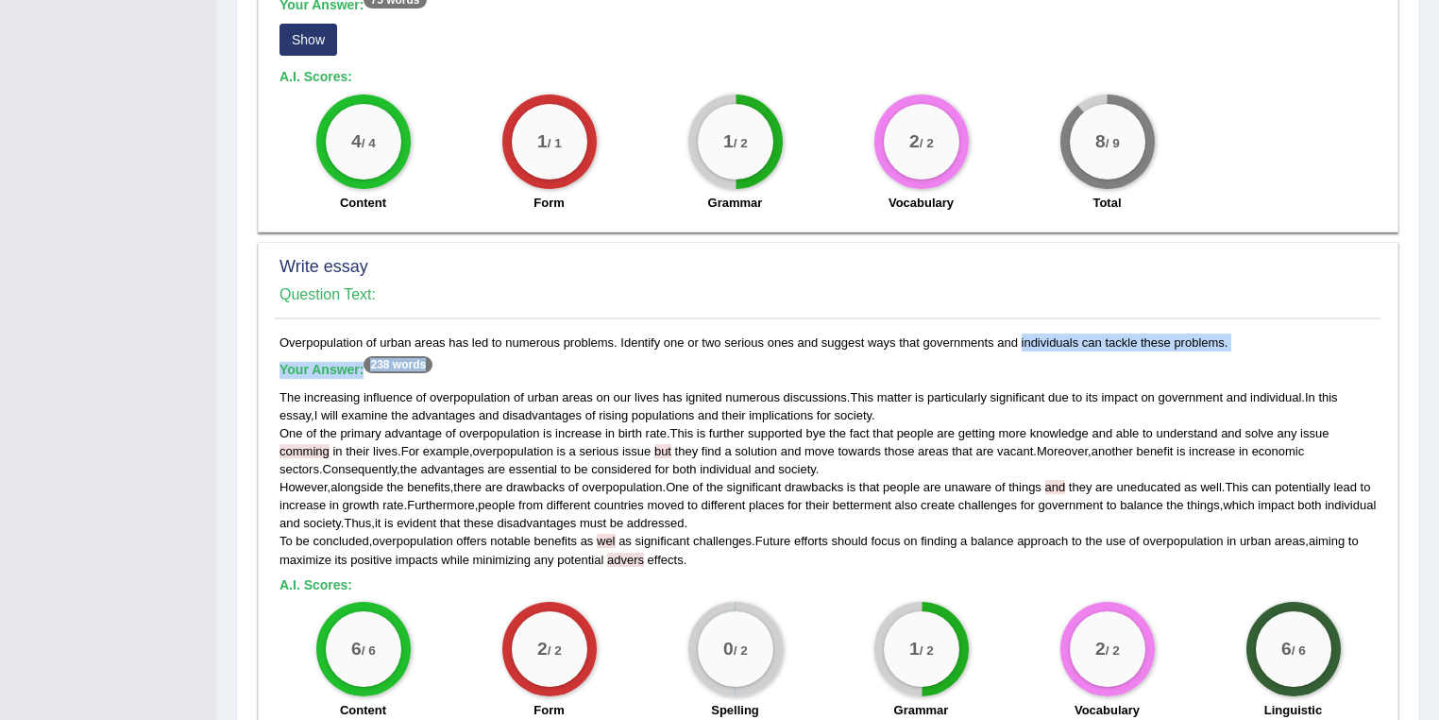
drag, startPoint x: 972, startPoint y: 306, endPoint x: 1131, endPoint y: 315, distance: 158.9
click at [1131, 333] on div "Overpopulation of urban areas has led to numerous problems. Identify one or two…" at bounding box center [828, 592] width 1107 height 518
click at [471, 408] on span "advantages" at bounding box center [443, 415] width 63 height 14
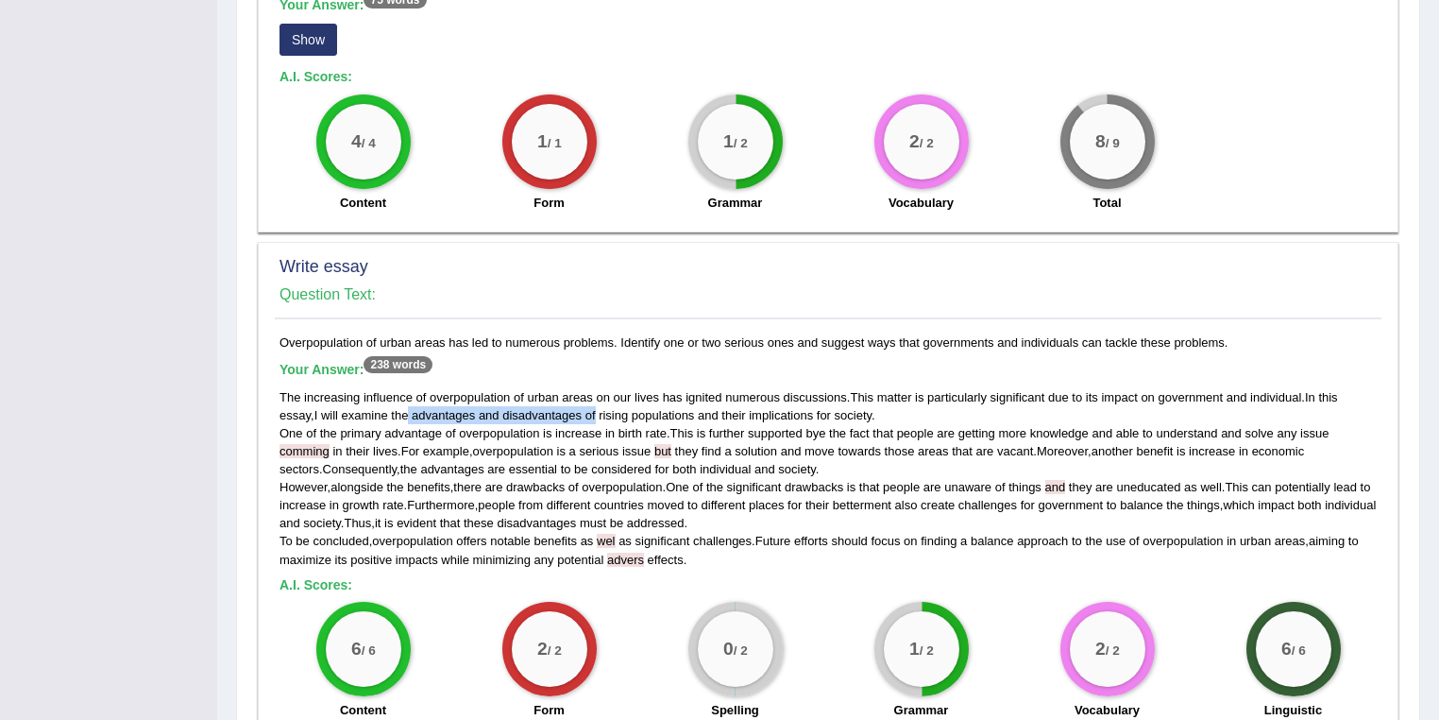
drag, startPoint x: 412, startPoint y: 374, endPoint x: 597, endPoint y: 373, distance: 185.1
click at [597, 388] on div "The increasing influence of overpopulation of urban areas on our lives has igni…" at bounding box center [829, 478] width 1098 height 180
drag, startPoint x: 519, startPoint y: 396, endPoint x: 663, endPoint y: 394, distance: 143.6
click at [663, 394] on div "The increasing influence of overpopulation of urban areas on our lives has igni…" at bounding box center [829, 478] width 1098 height 180
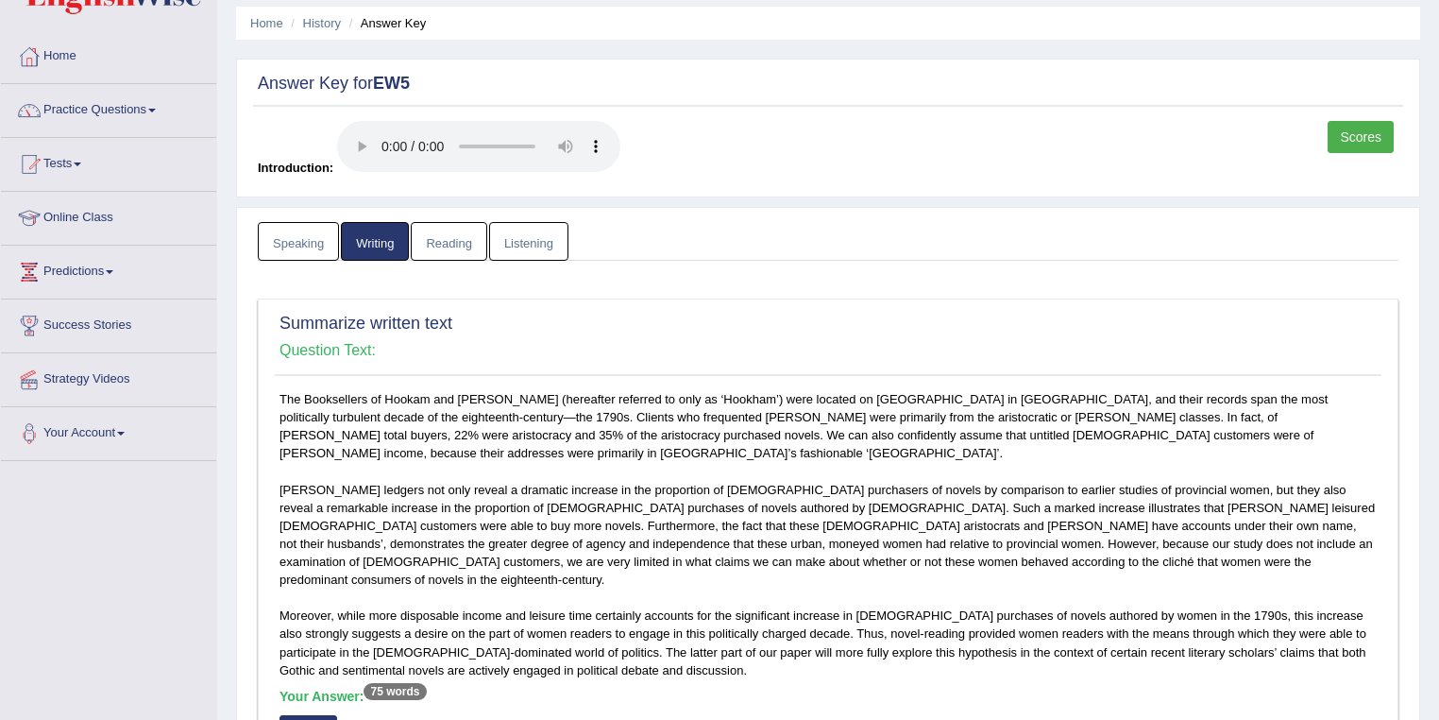
scroll to position [0, 0]
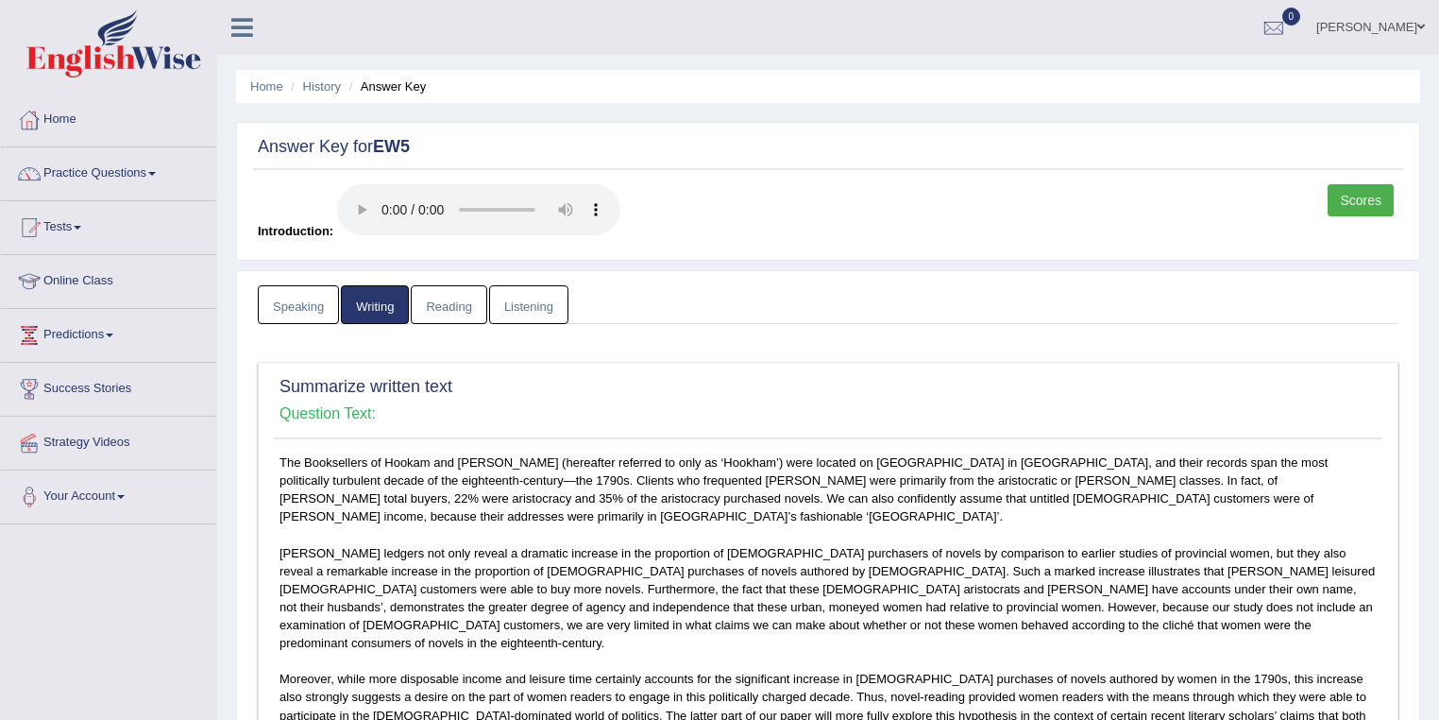
click at [480, 310] on link "Reading" at bounding box center [449, 304] width 76 height 39
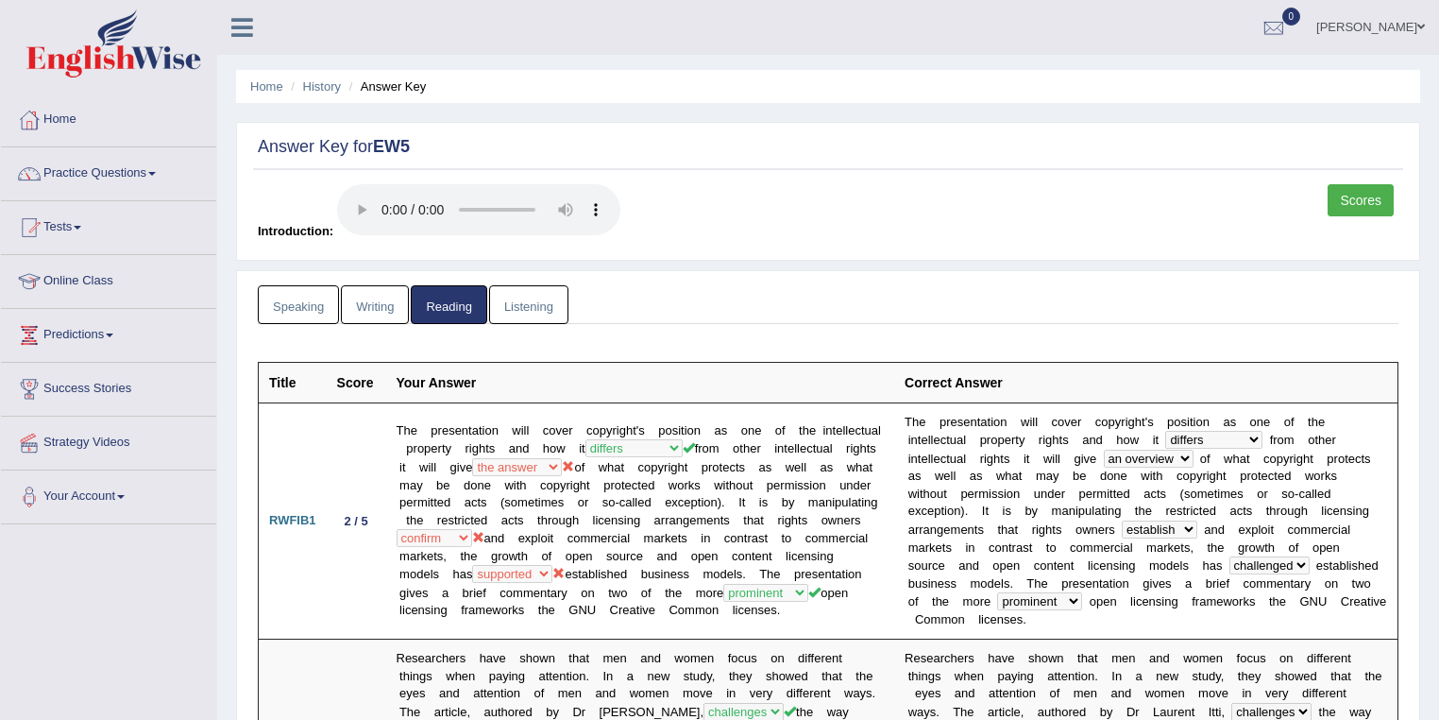
click at [1387, 23] on link "Manpreet Kour" at bounding box center [1370, 24] width 137 height 49
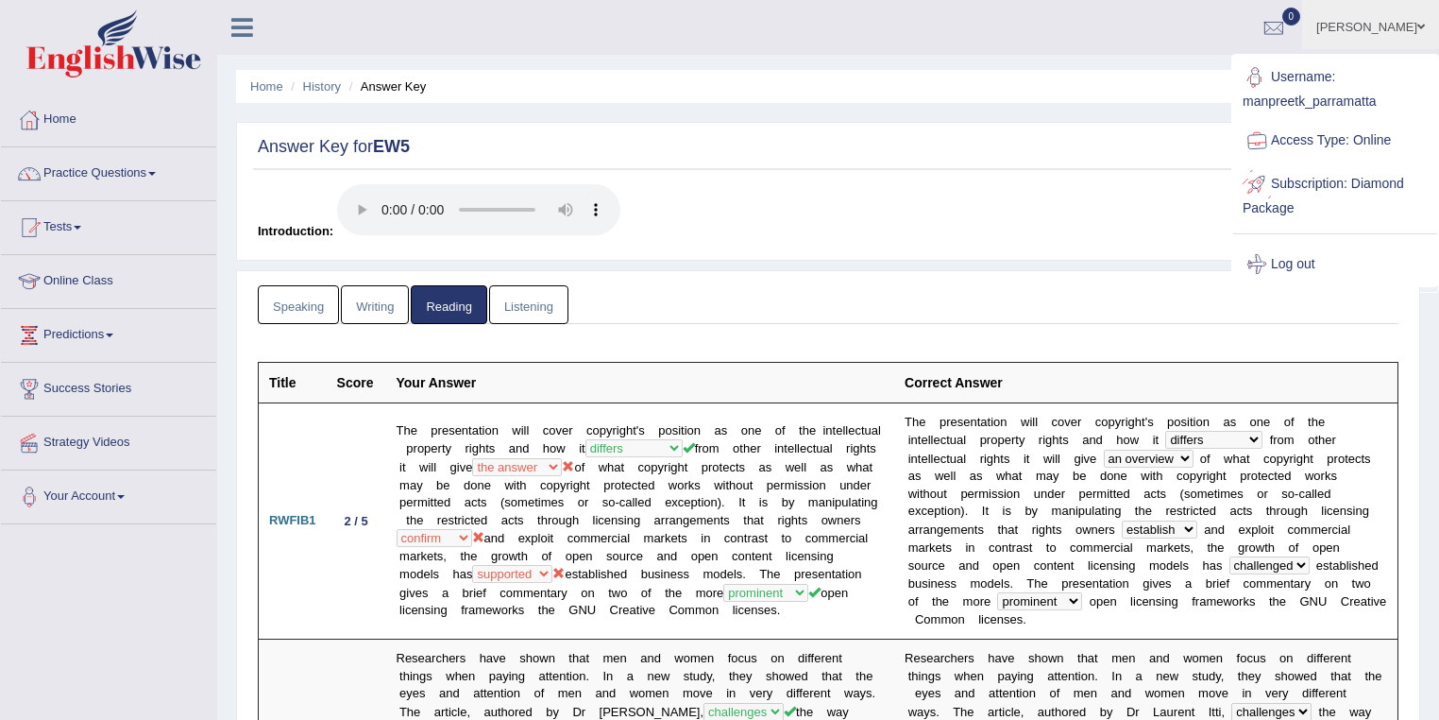
click at [1303, 269] on link "Log out" at bounding box center [1336, 264] width 204 height 43
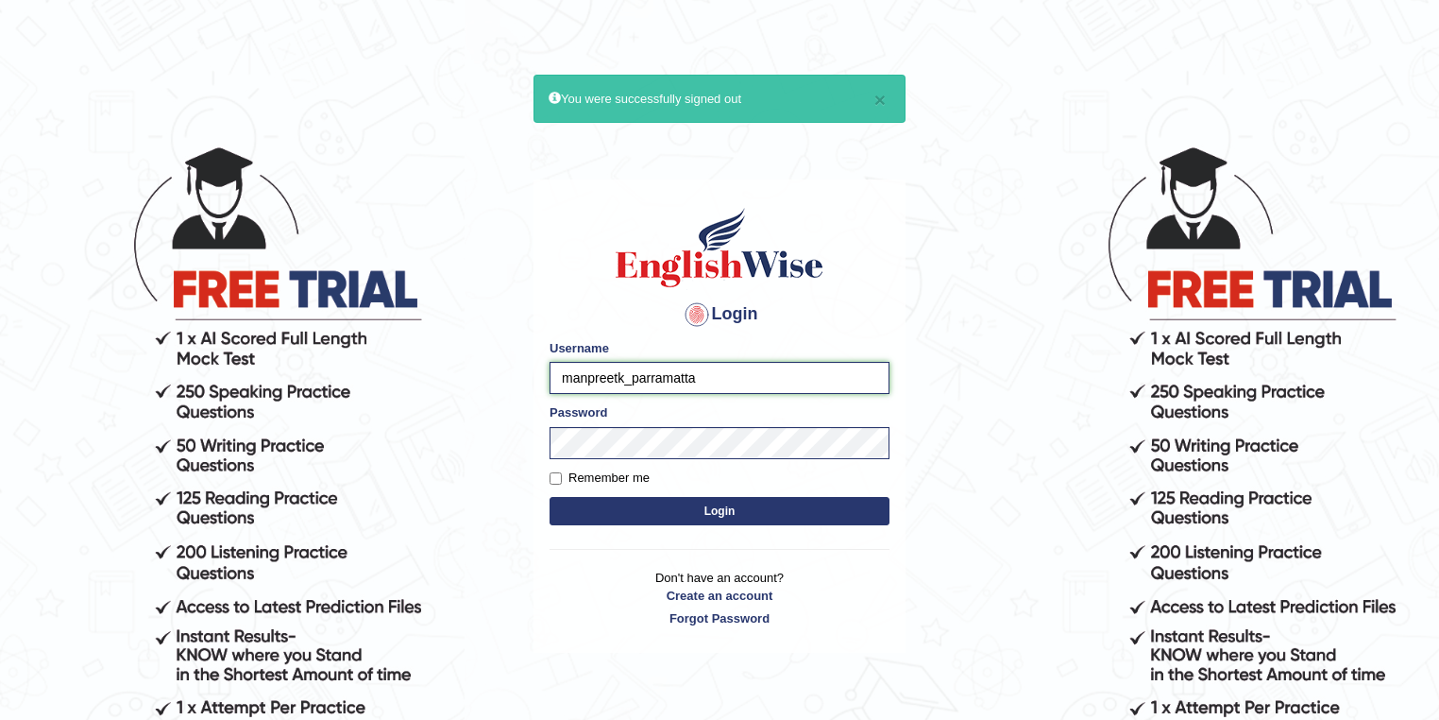
drag, startPoint x: 623, startPoint y: 378, endPoint x: 525, endPoint y: 373, distance: 98.3
click at [525, 373] on body "× You were successfully signed out Login Please fix the following errors: Usern…" at bounding box center [719, 432] width 1439 height 720
type input "razib_parramatta"
click at [716, 513] on button "Login" at bounding box center [720, 511] width 340 height 28
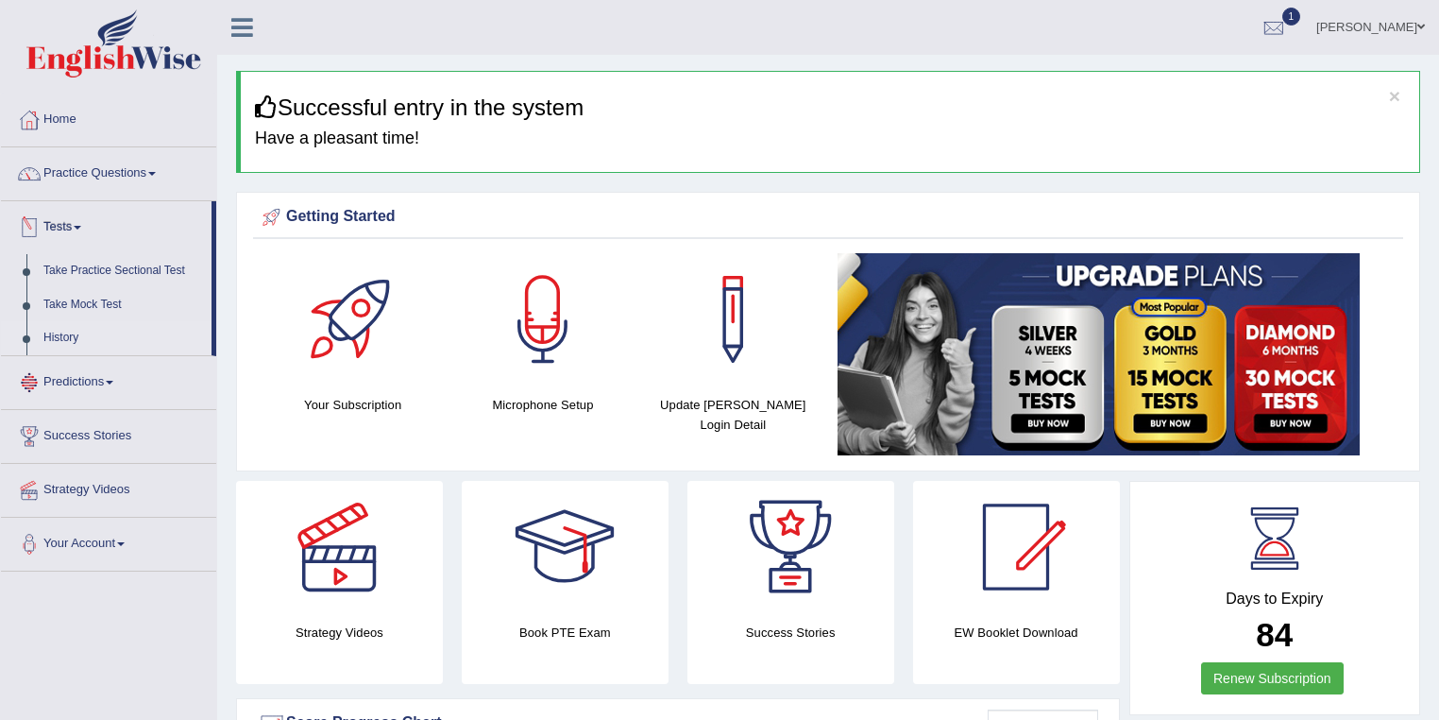
click at [87, 332] on link "History" at bounding box center [123, 338] width 177 height 34
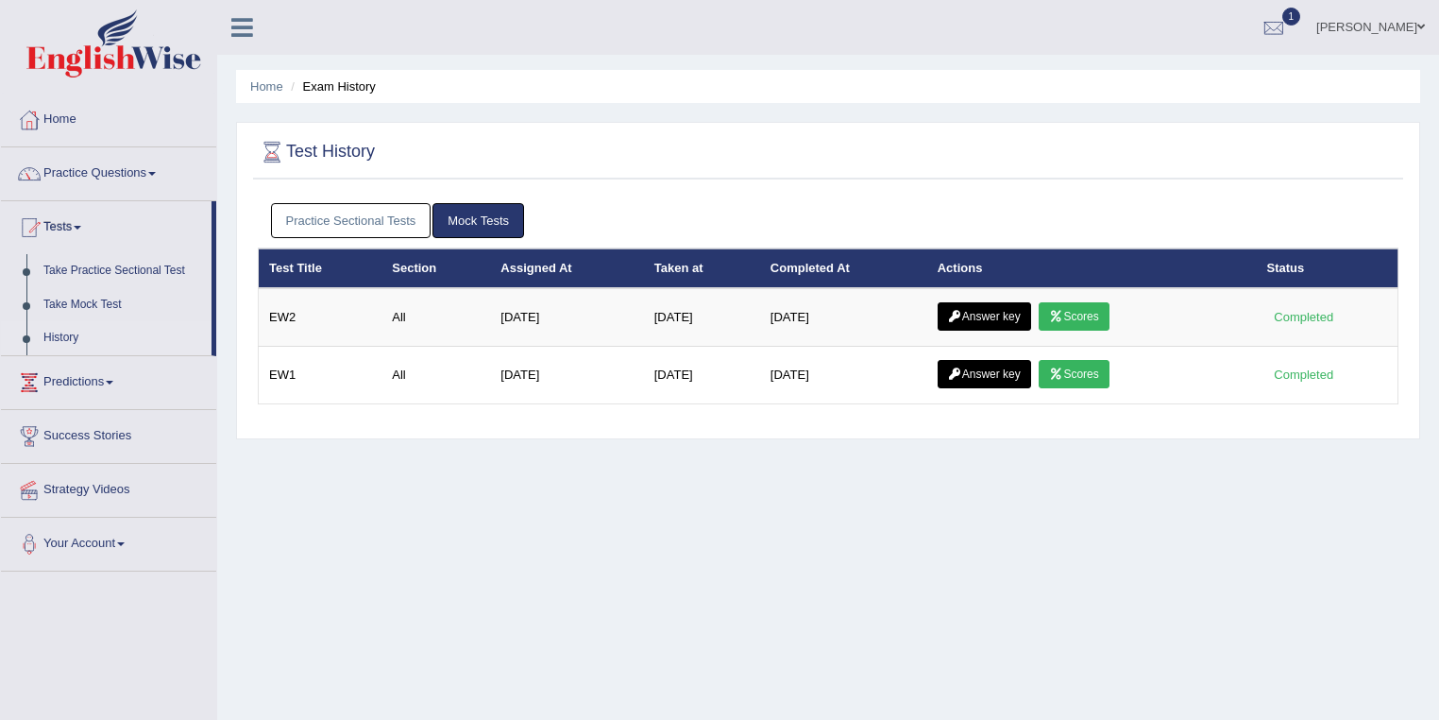
click at [401, 218] on link "Practice Sectional Tests" at bounding box center [351, 220] width 161 height 35
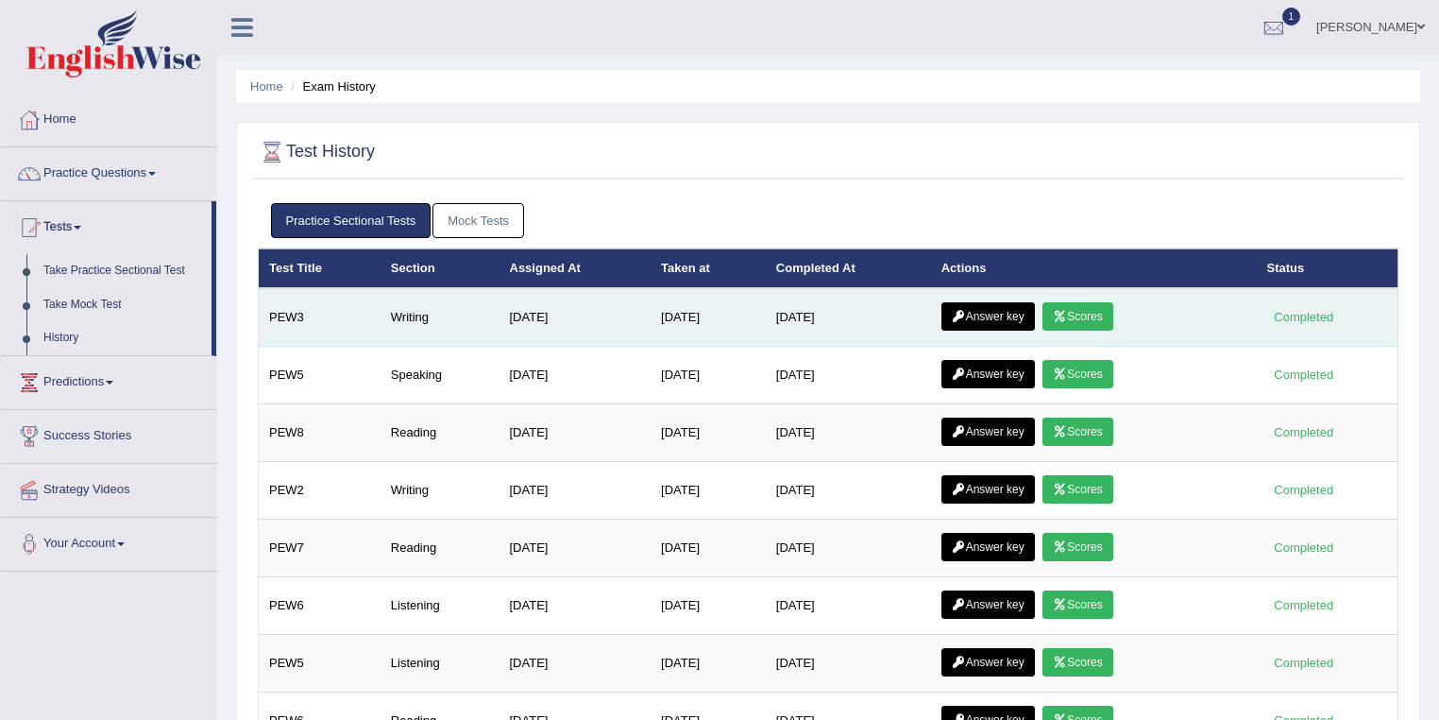
click at [1092, 315] on link "Scores" at bounding box center [1078, 316] width 70 height 28
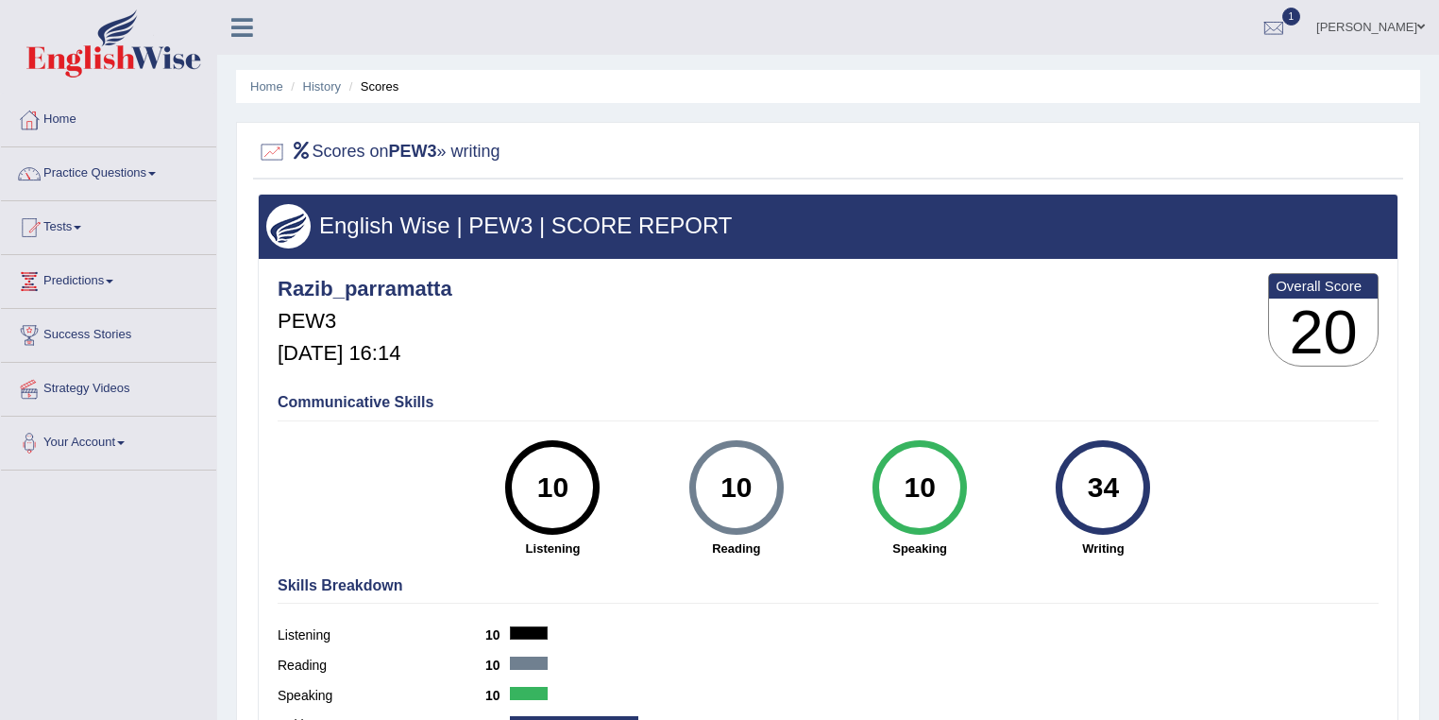
drag, startPoint x: 1125, startPoint y: 480, endPoint x: 1078, endPoint y: 481, distance: 47.2
click at [1078, 481] on div "34" at bounding box center [1103, 487] width 69 height 79
click at [935, 365] on div "Razib_parramatta PEW3 Oct 2, 2025, 16:14 Overall Score 20" at bounding box center [828, 324] width 1111 height 112
click at [328, 91] on link "History" at bounding box center [322, 86] width 38 height 14
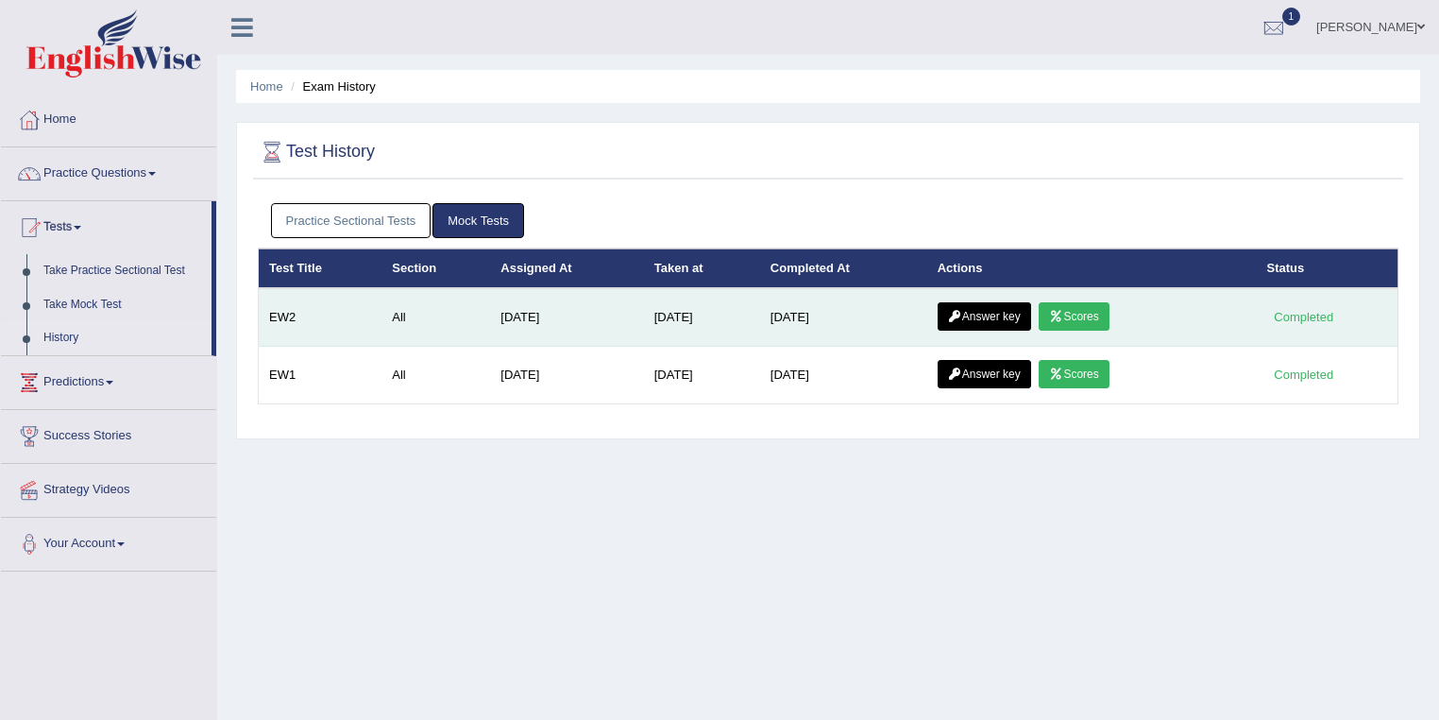
click at [978, 320] on link "Answer key" at bounding box center [985, 316] width 94 height 28
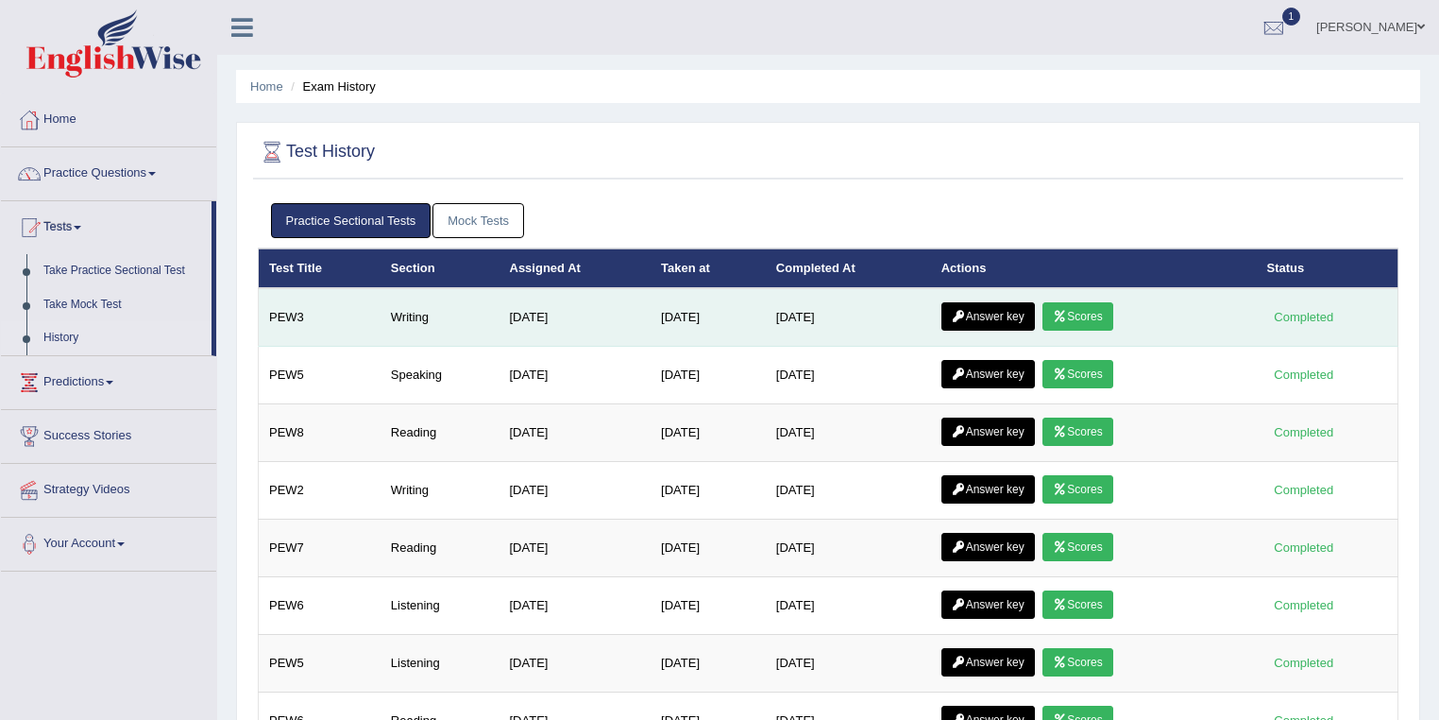
click at [983, 308] on link "Answer key" at bounding box center [989, 316] width 94 height 28
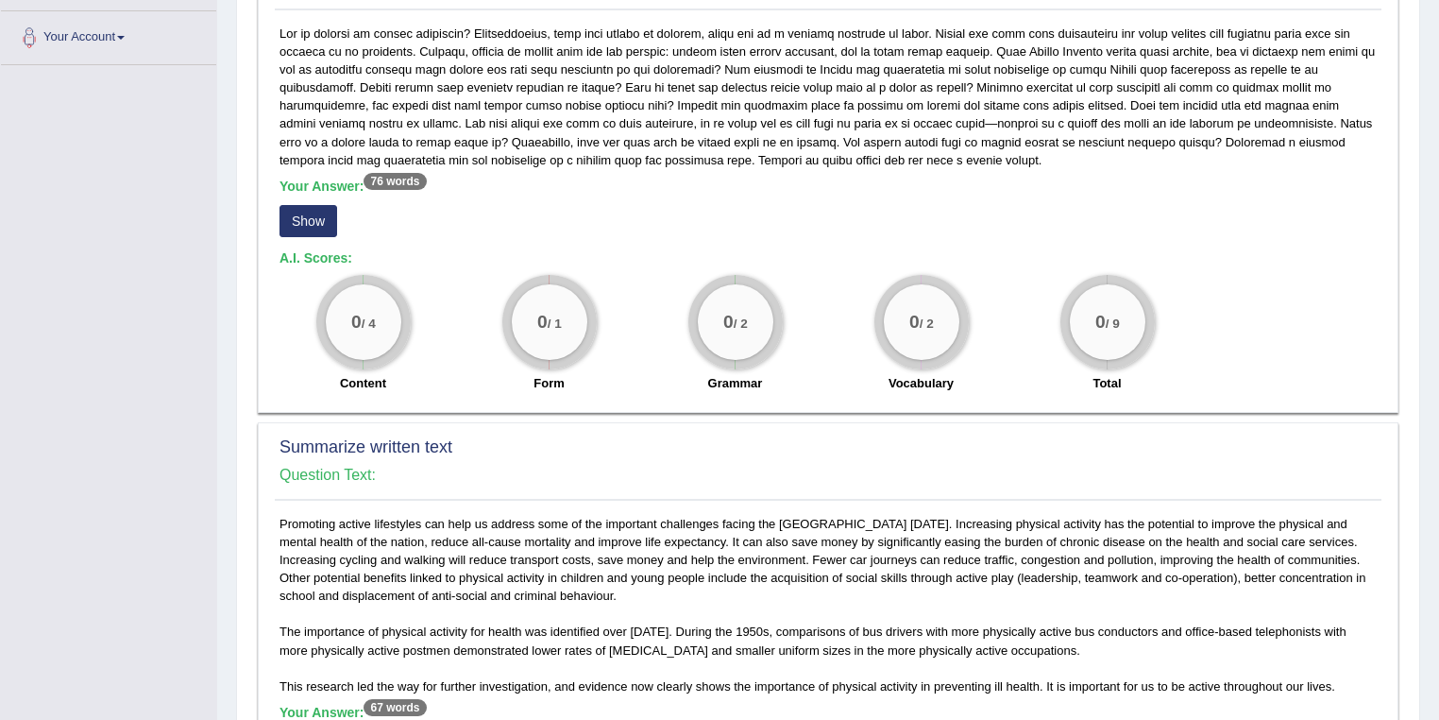
scroll to position [302, 0]
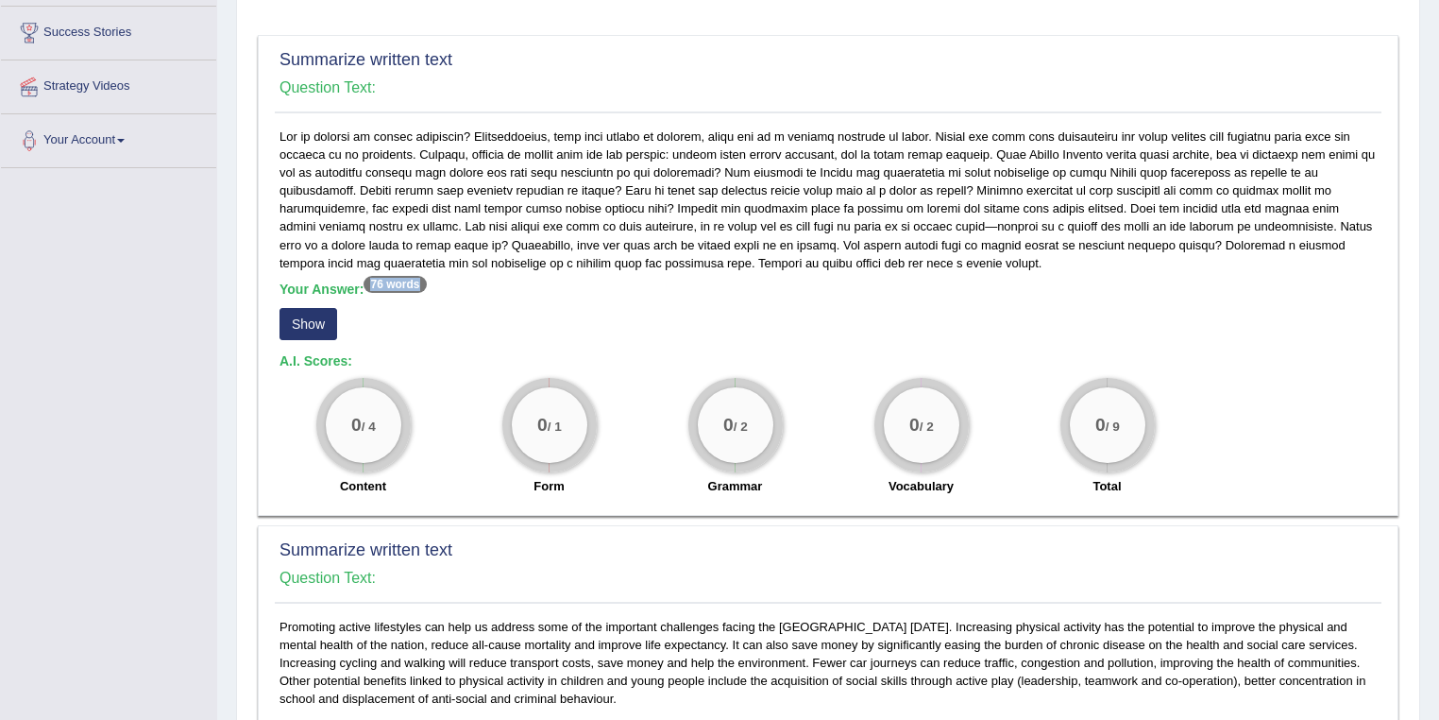
drag, startPoint x: 399, startPoint y: 282, endPoint x: 370, endPoint y: 280, distance: 28.5
click at [370, 281] on h5 "Your Answer: 76 words" at bounding box center [829, 289] width 1098 height 17
click at [323, 318] on button "Show" at bounding box center [309, 324] width 58 height 32
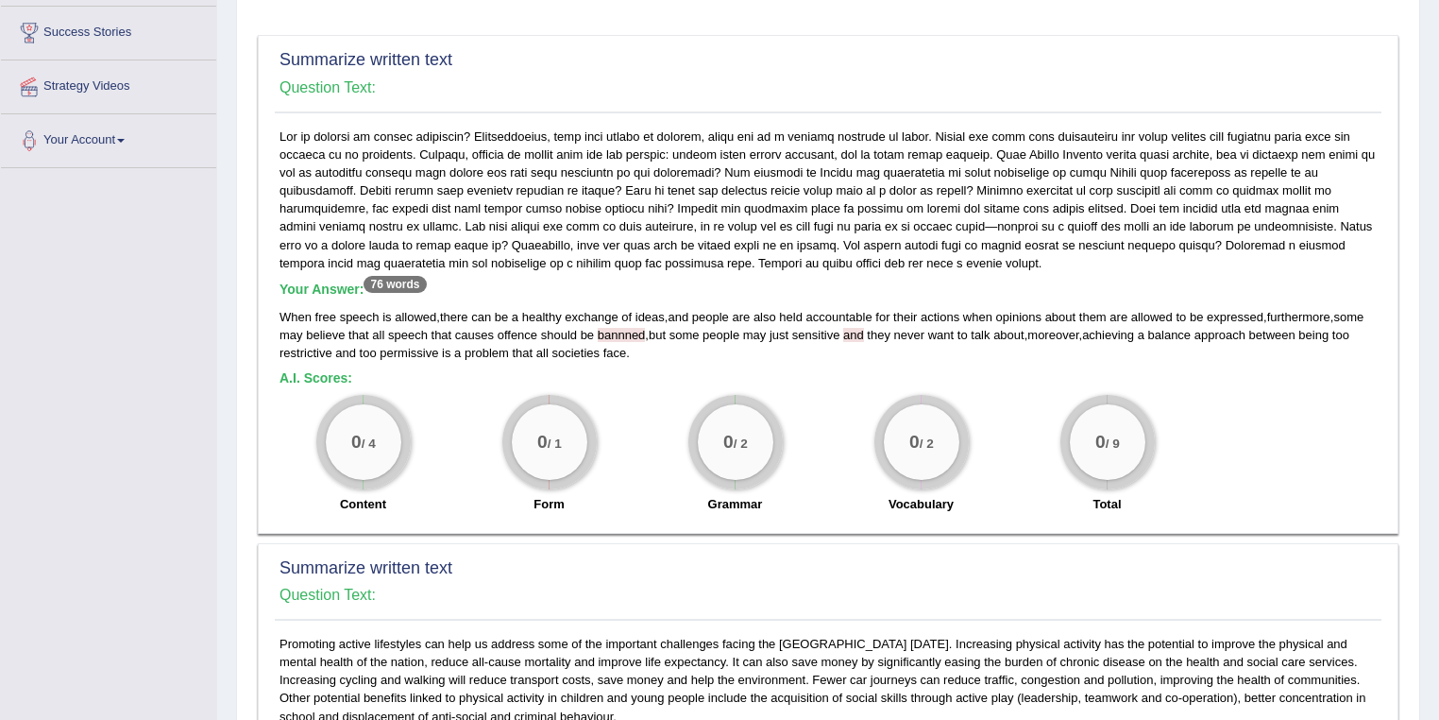
click at [632, 371] on h5 "A.I. Scores:" at bounding box center [829, 378] width 1098 height 14
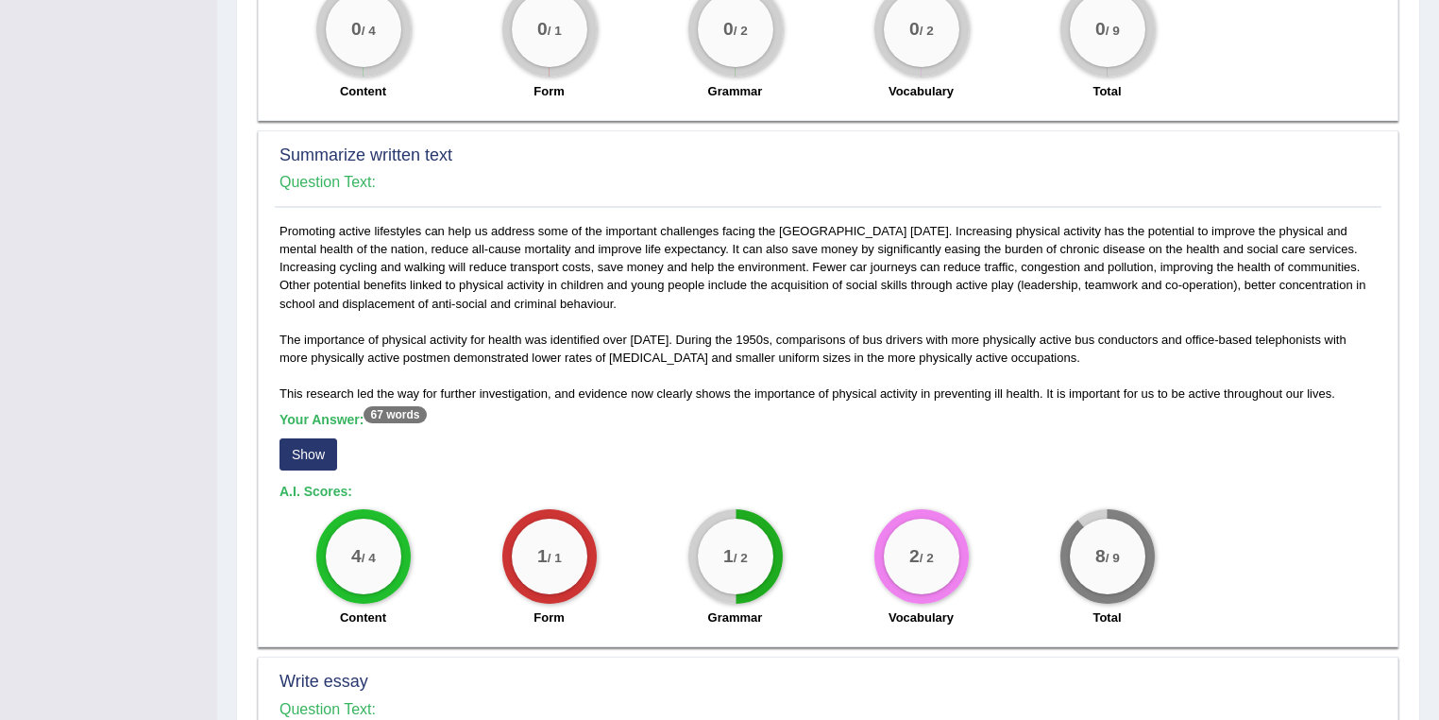
scroll to position [806, 0]
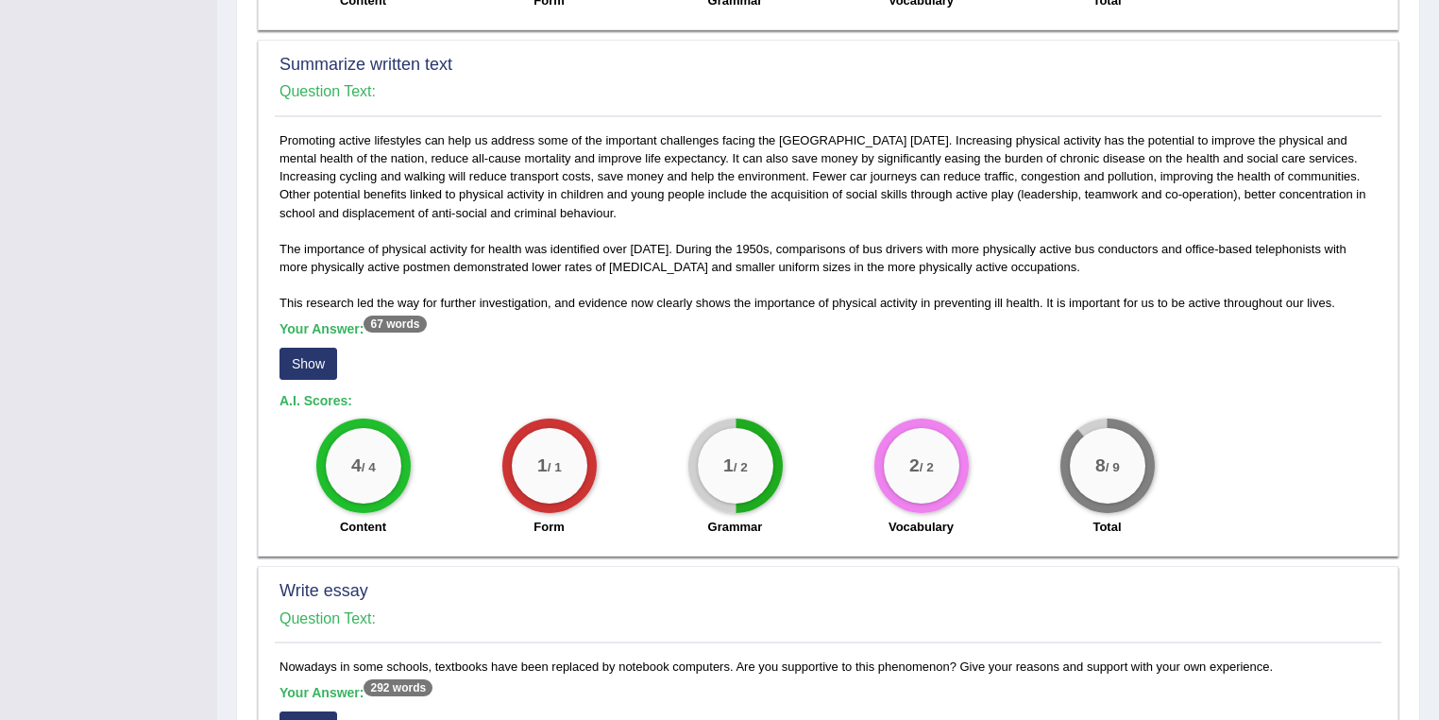
click at [303, 360] on button "Show" at bounding box center [309, 364] width 58 height 32
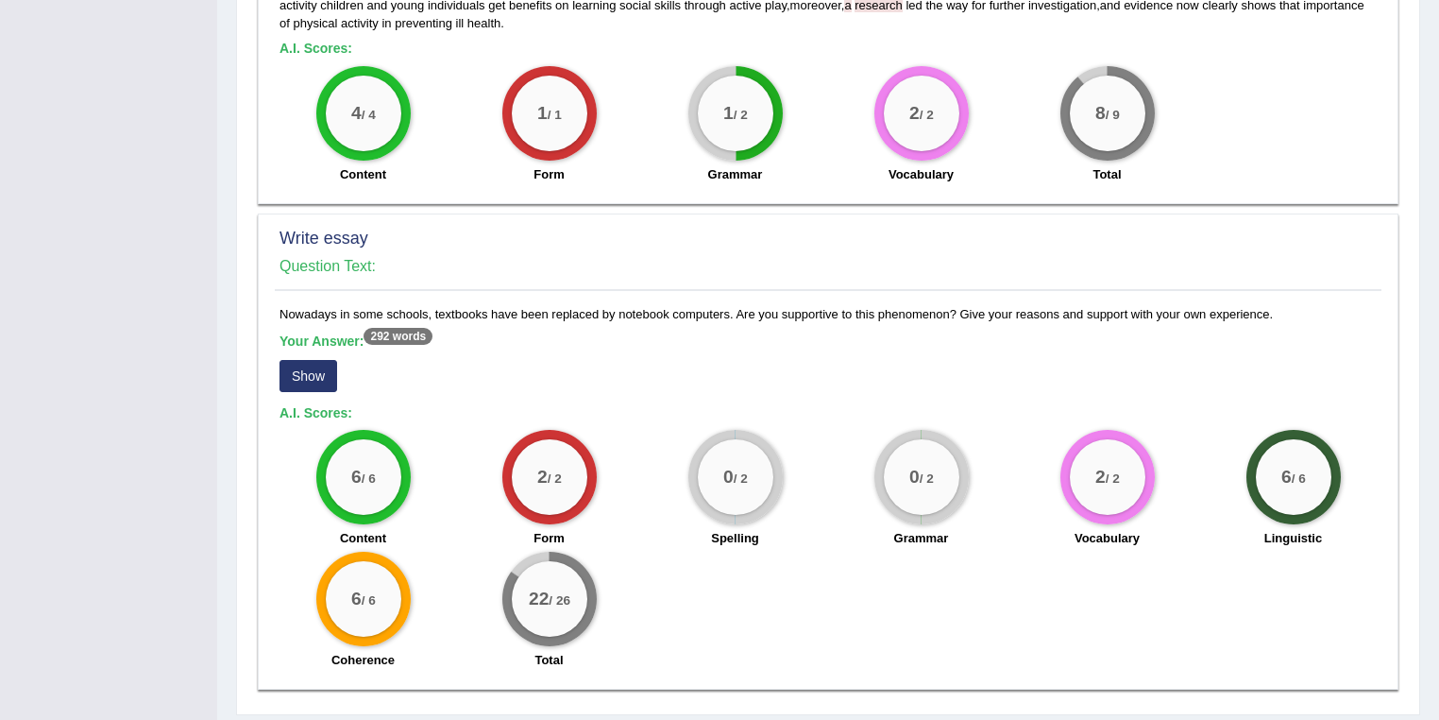
scroll to position [1209, 0]
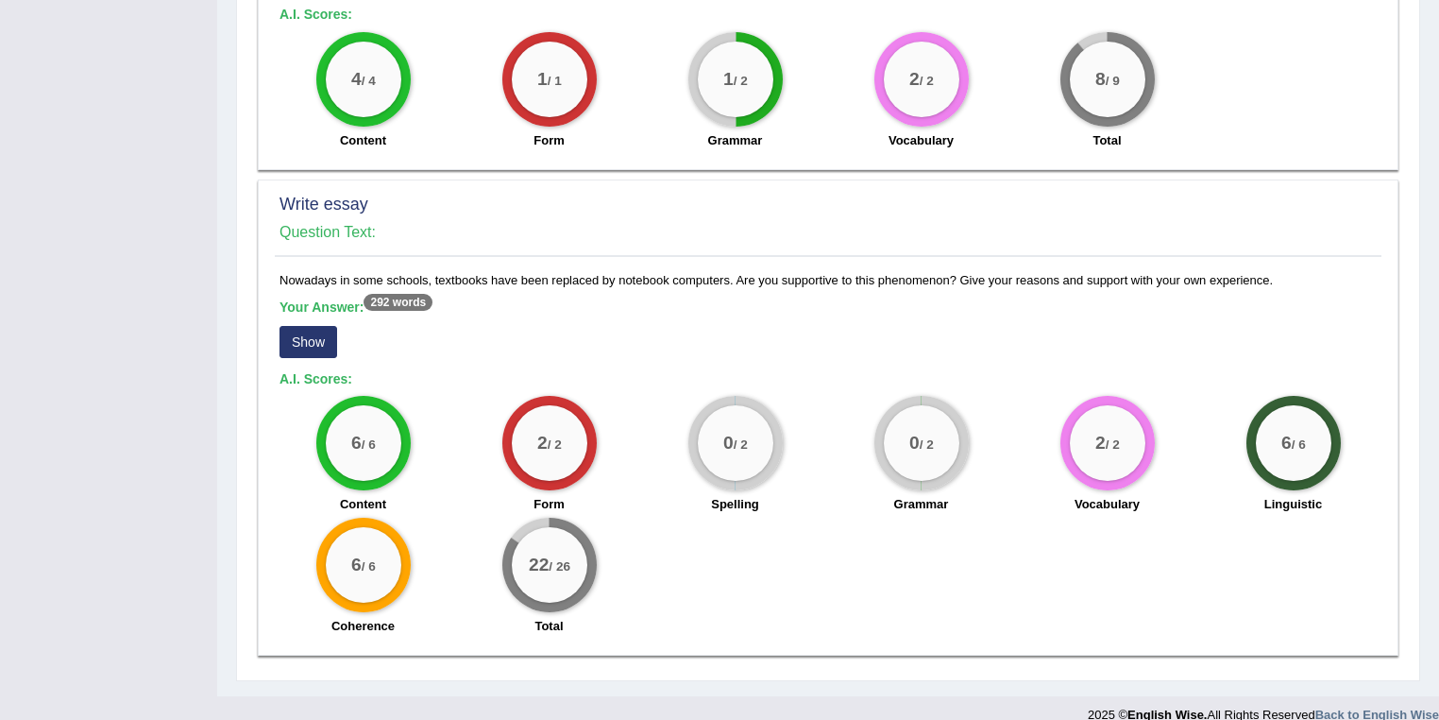
drag, startPoint x: 574, startPoint y: 559, endPoint x: 520, endPoint y: 561, distance: 53.9
click at [520, 561] on div "22 / 26" at bounding box center [550, 565] width 76 height 76
click at [557, 573] on div "22 / 26" at bounding box center [550, 565] width 76 height 76
drag, startPoint x: 575, startPoint y: 563, endPoint x: 528, endPoint y: 563, distance: 47.2
click at [528, 563] on div "22 / 26" at bounding box center [550, 565] width 76 height 76
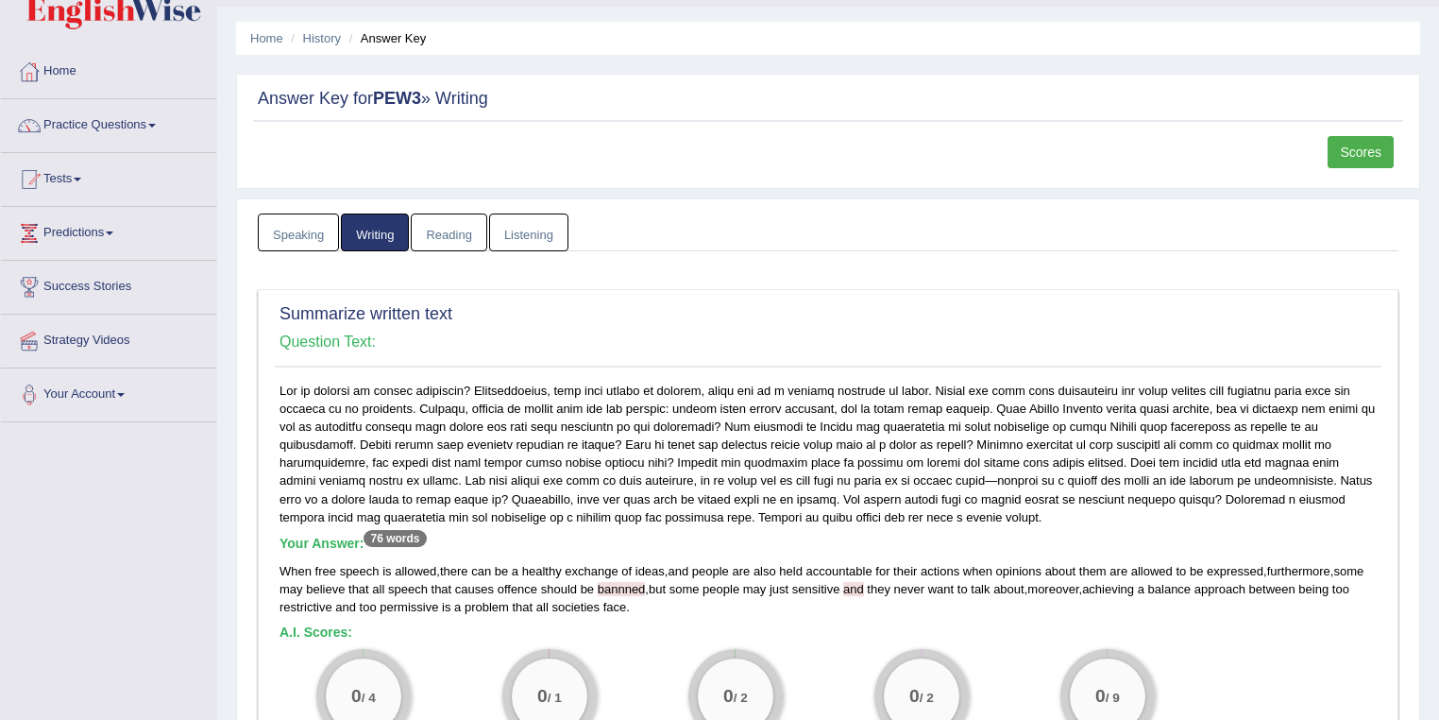
scroll to position [0, 0]
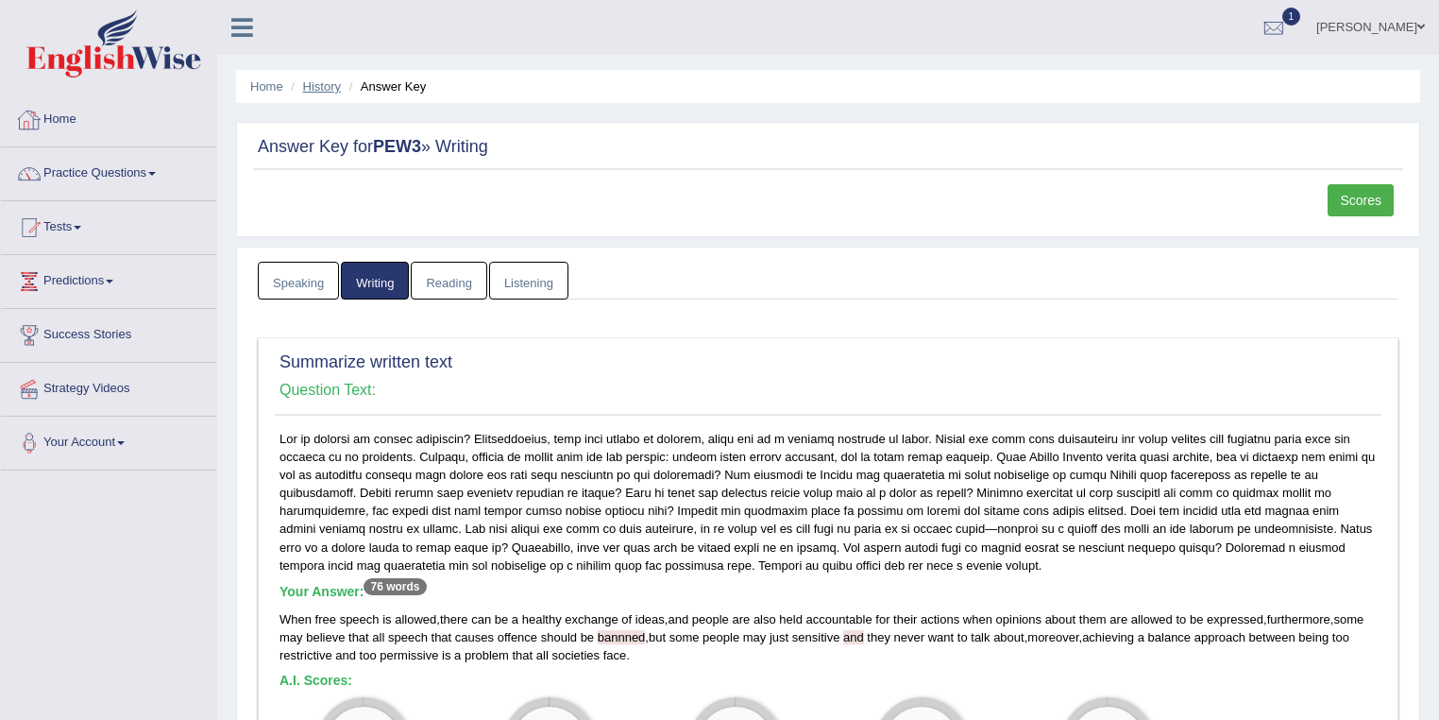
click at [318, 82] on link "History" at bounding box center [322, 86] width 38 height 14
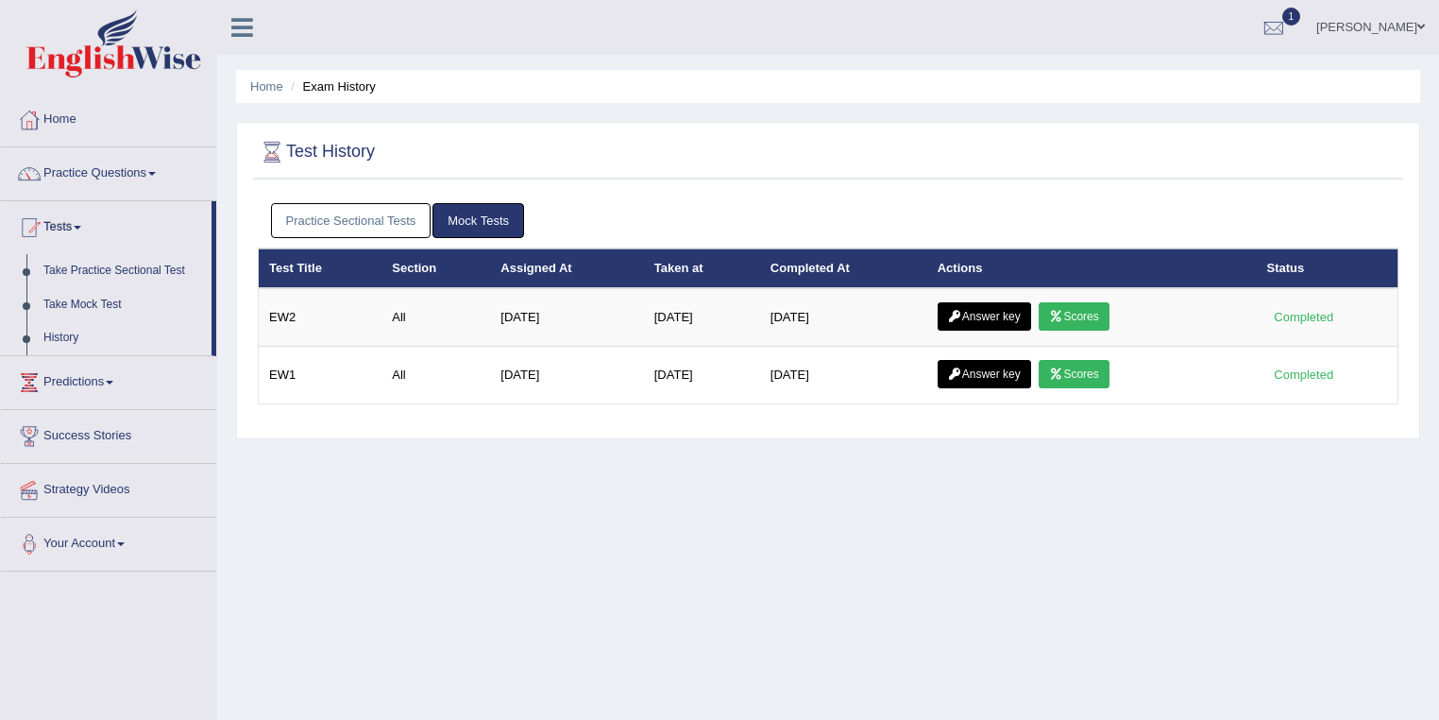
click at [1397, 29] on link "[PERSON_NAME]" at bounding box center [1370, 24] width 137 height 49
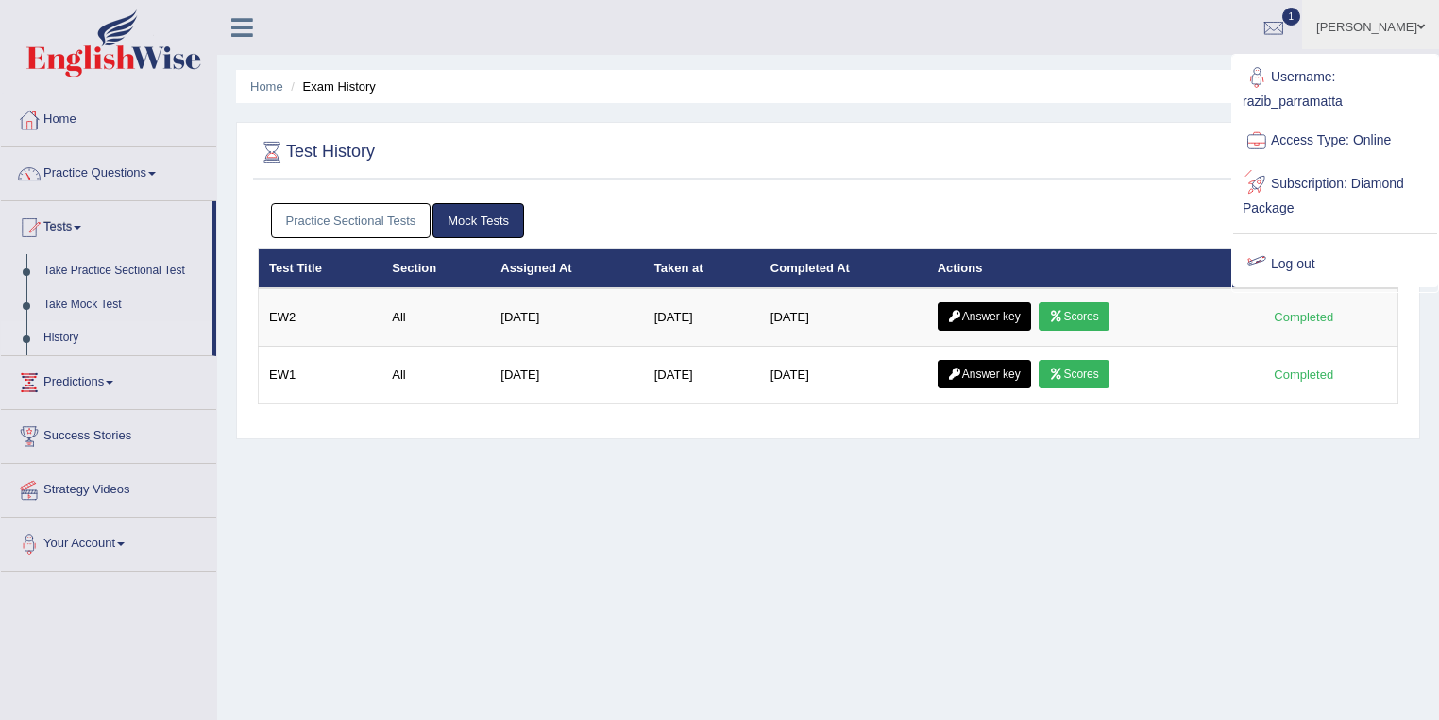
click at [1296, 264] on link "Log out" at bounding box center [1336, 264] width 204 height 43
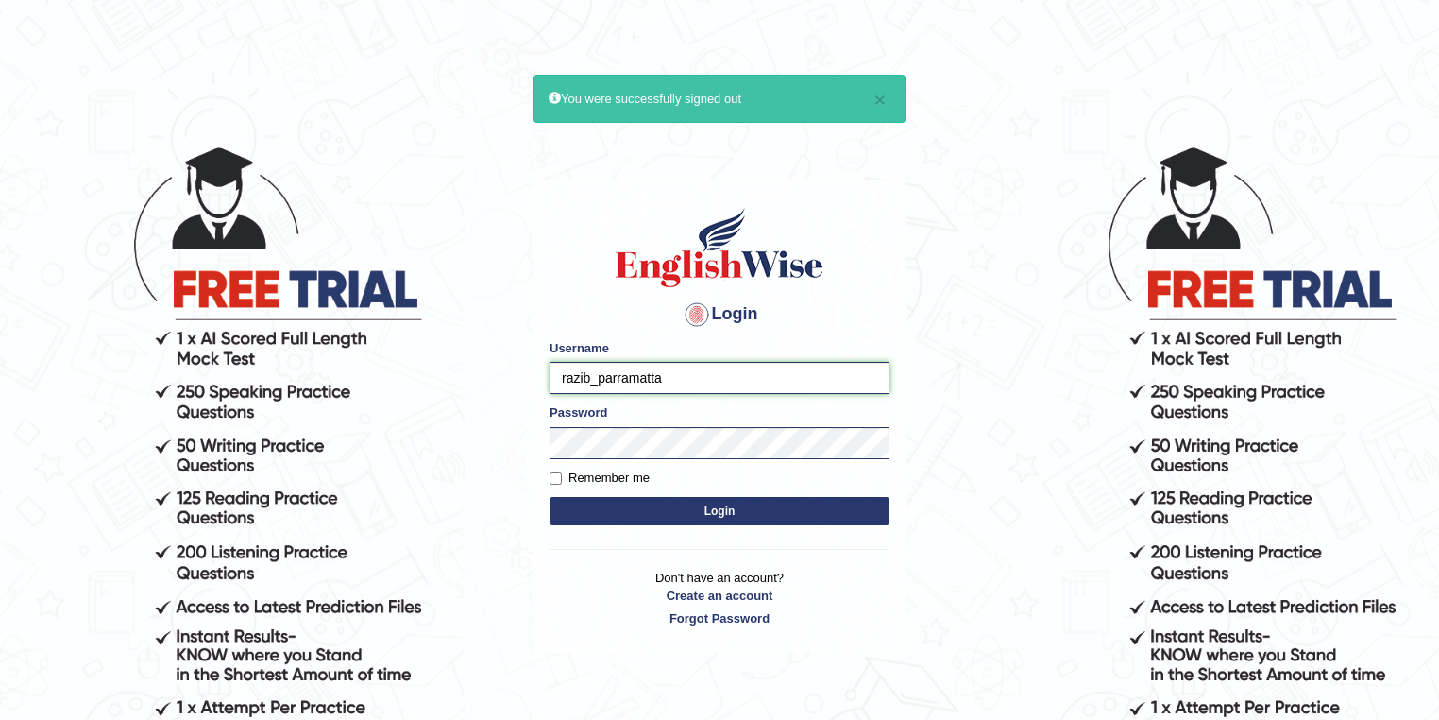
drag, startPoint x: 593, startPoint y: 379, endPoint x: 548, endPoint y: 369, distance: 46.3
click at [548, 369] on div "Login Please fix the following errors: Username razib_parramatta Password Remem…" at bounding box center [720, 415] width 372 height 473
type input "pramod_parramatta"
click at [685, 502] on button "Login" at bounding box center [720, 511] width 340 height 28
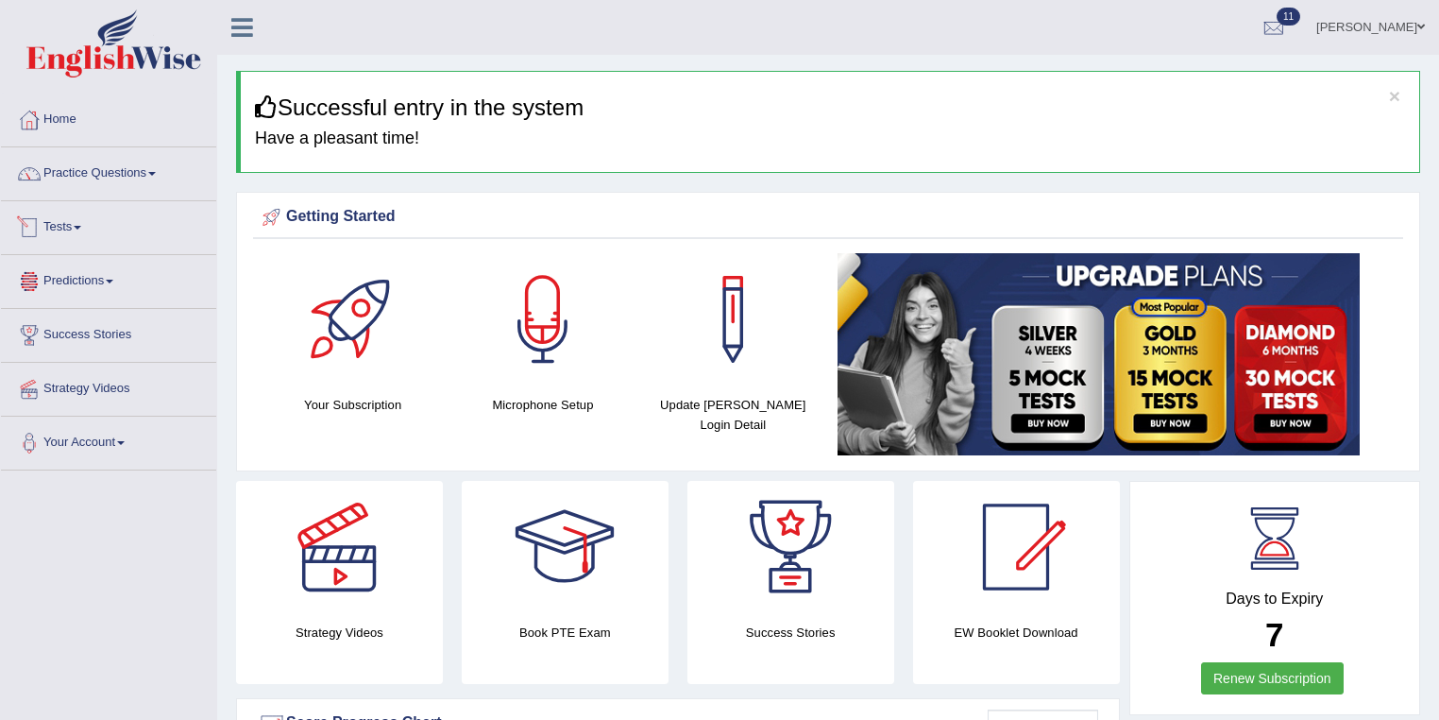
click at [81, 219] on link "Tests" at bounding box center [108, 224] width 215 height 47
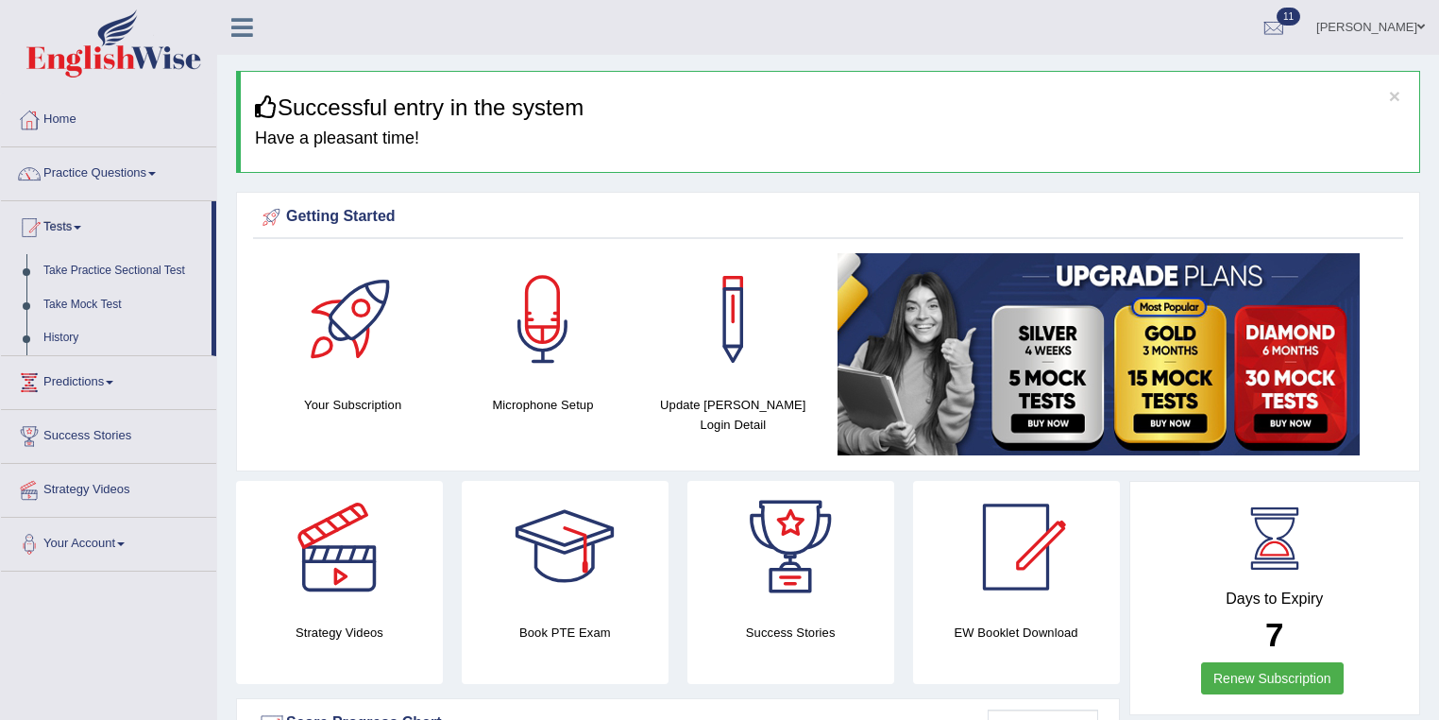
click at [122, 180] on link "Practice Questions" at bounding box center [108, 170] width 215 height 47
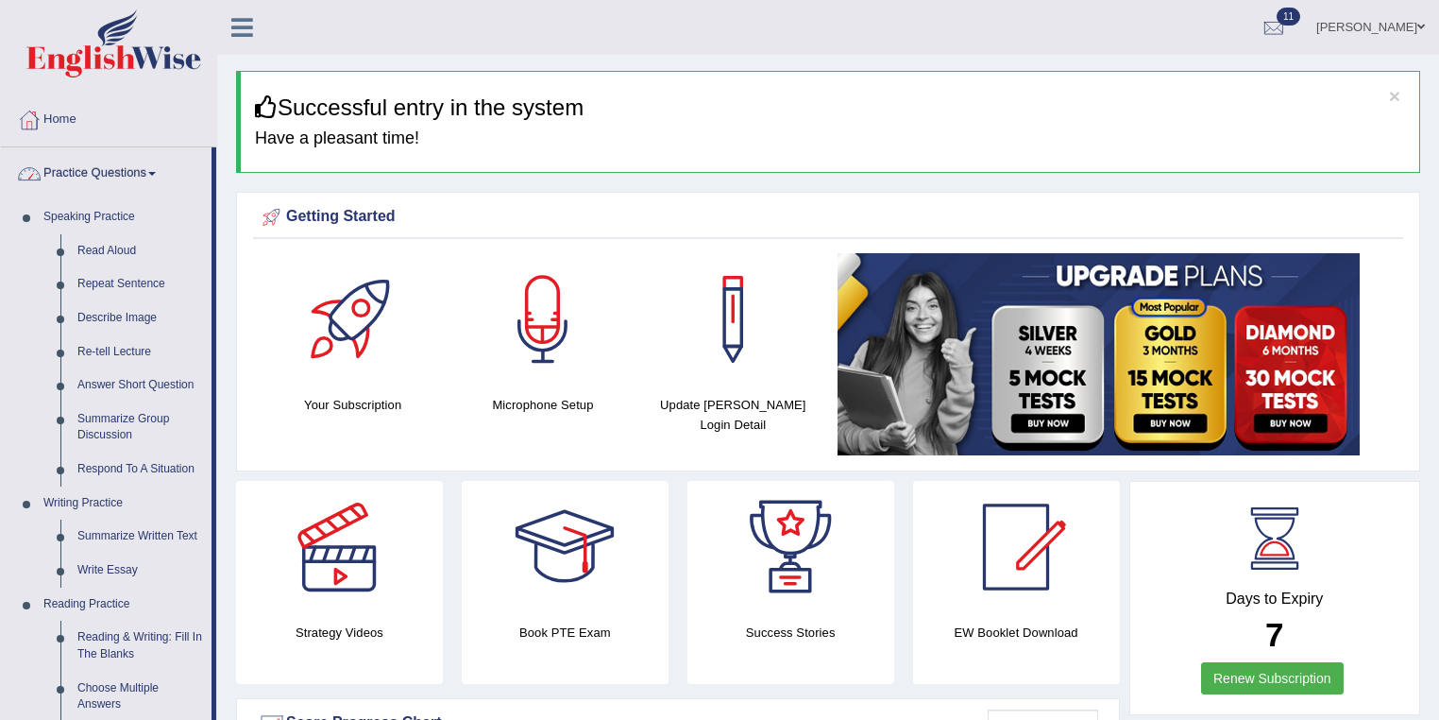
click at [121, 175] on link "Practice Questions" at bounding box center [106, 170] width 211 height 47
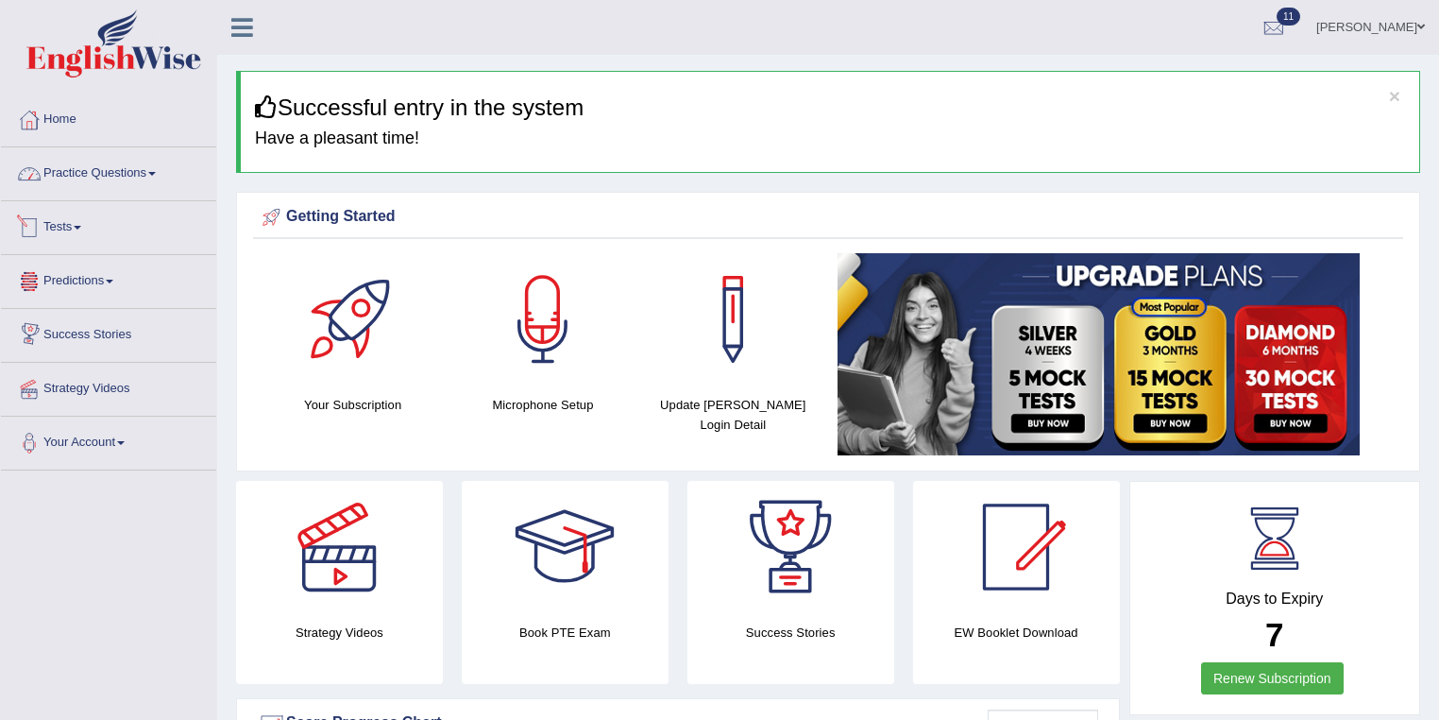
click at [73, 235] on link "Tests" at bounding box center [108, 224] width 215 height 47
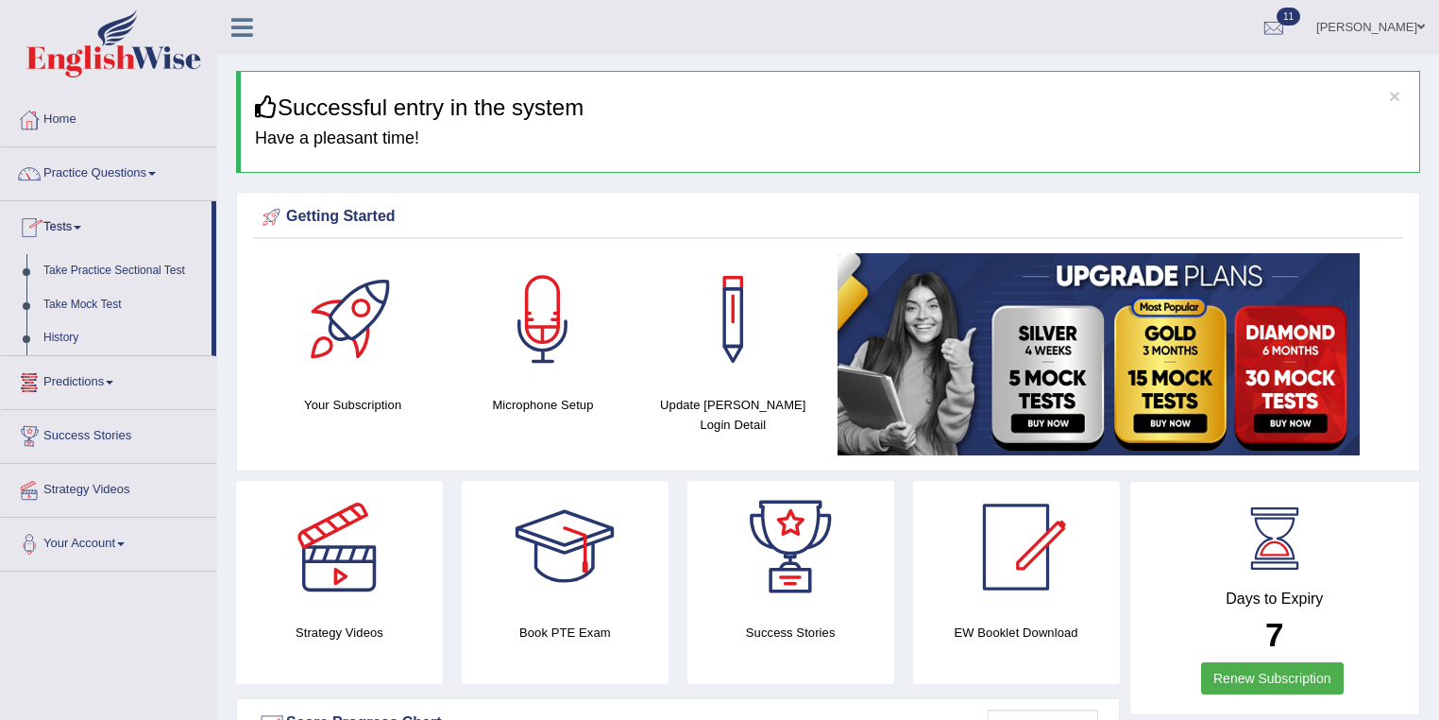
click at [72, 329] on link "History" at bounding box center [123, 338] width 177 height 34
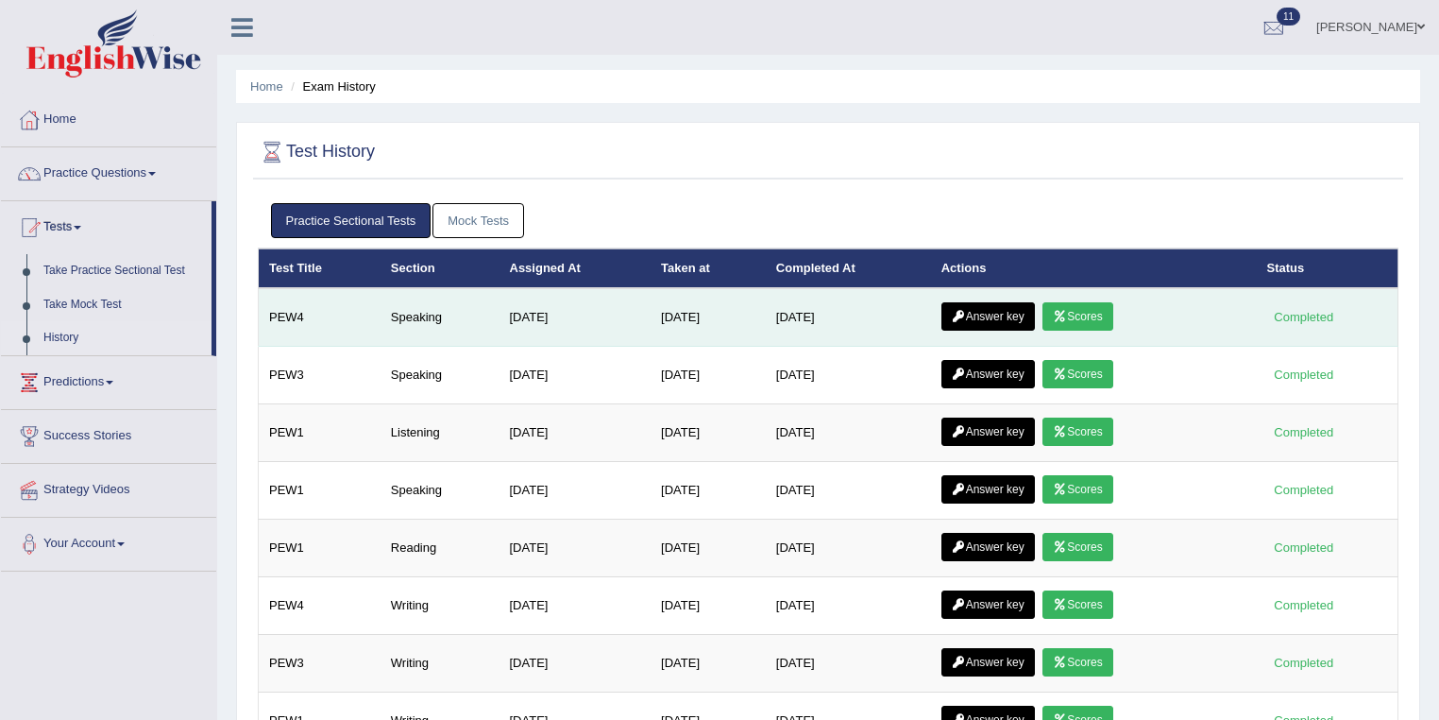
click at [1084, 315] on link "Scores" at bounding box center [1078, 316] width 70 height 28
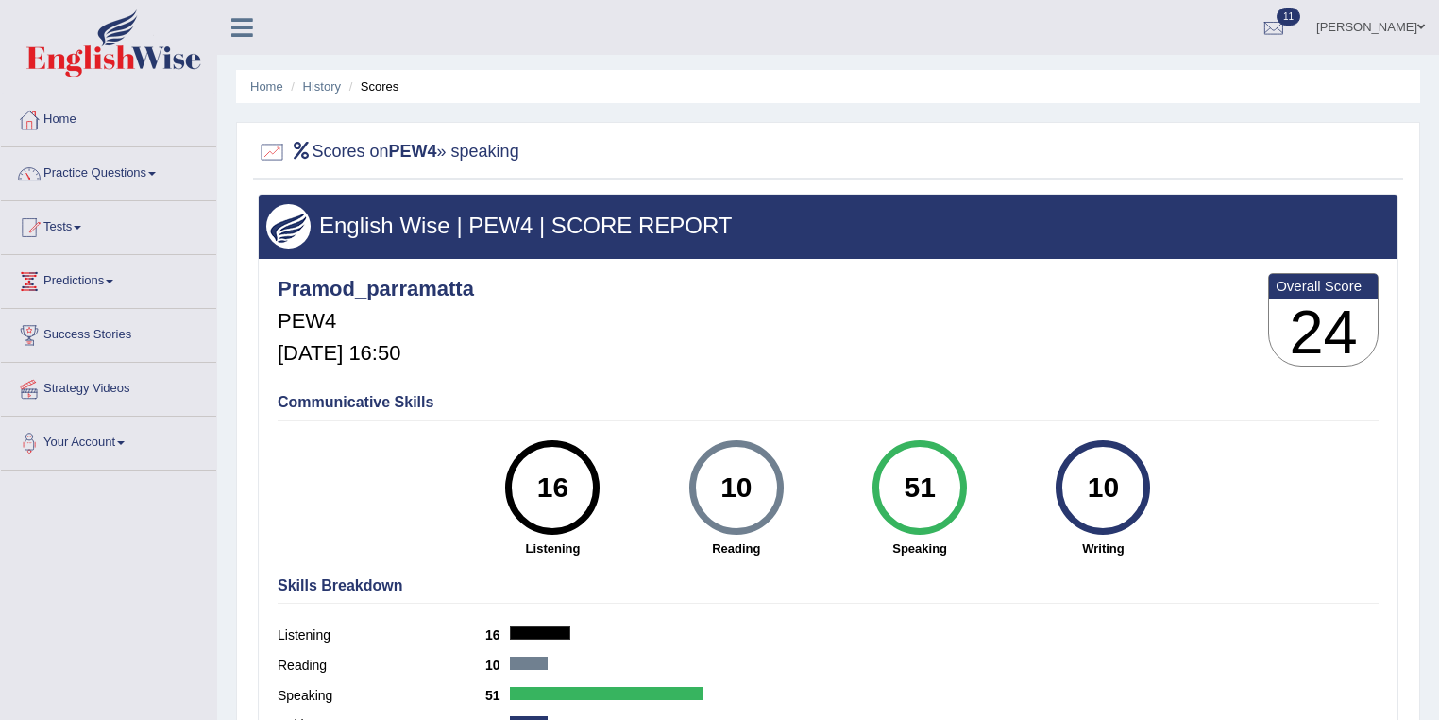
drag, startPoint x: 900, startPoint y: 485, endPoint x: 886, endPoint y: 487, distance: 14.3
click at [886, 487] on div "51" at bounding box center [919, 487] width 69 height 79
click at [329, 88] on link "History" at bounding box center [322, 86] width 38 height 14
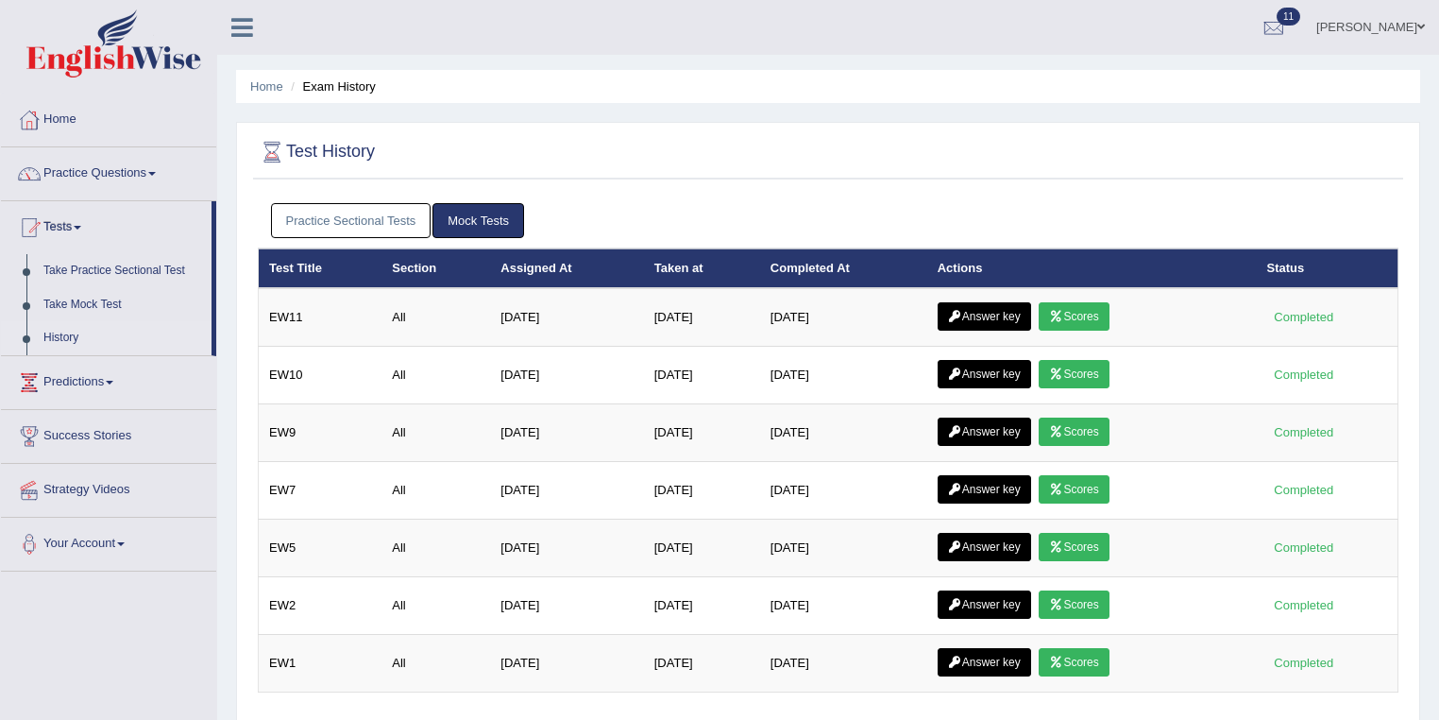
click at [350, 208] on link "Practice Sectional Tests" at bounding box center [351, 220] width 161 height 35
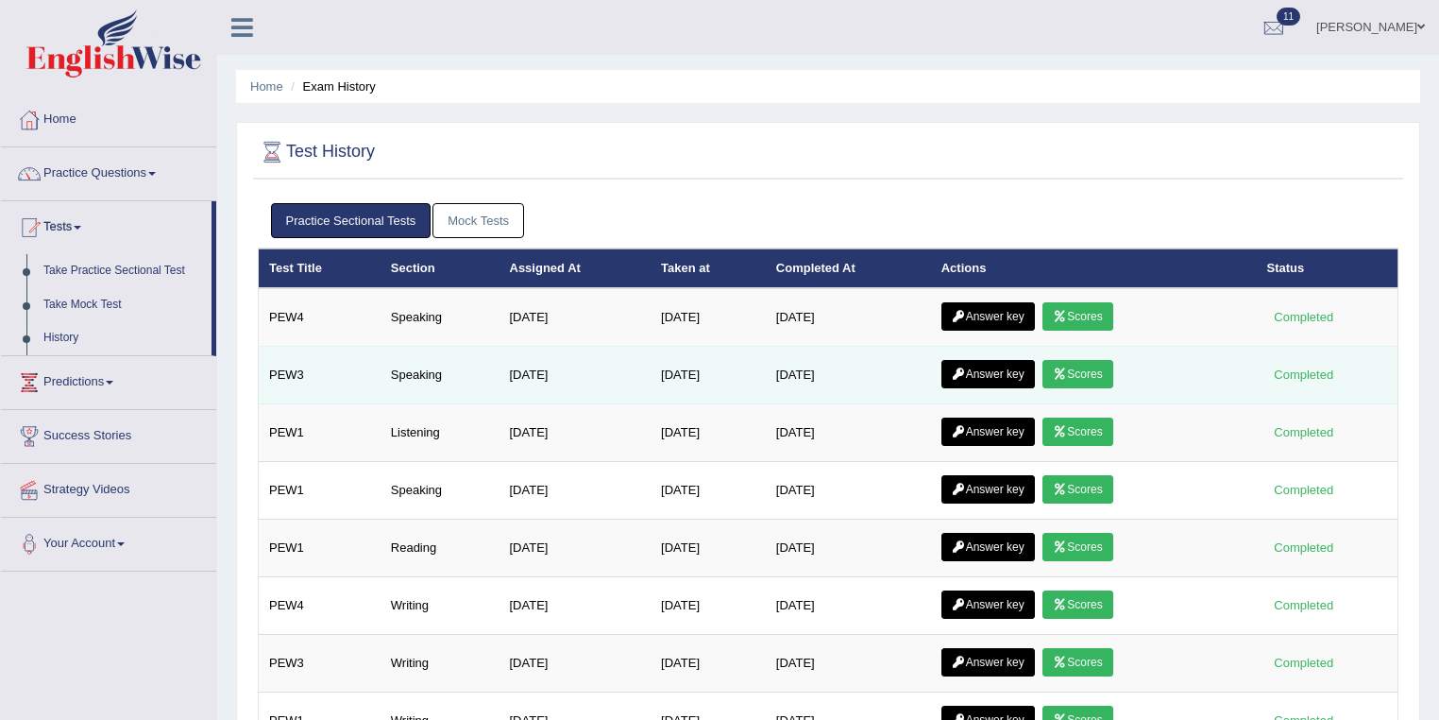
click at [1067, 371] on icon at bounding box center [1060, 373] width 14 height 11
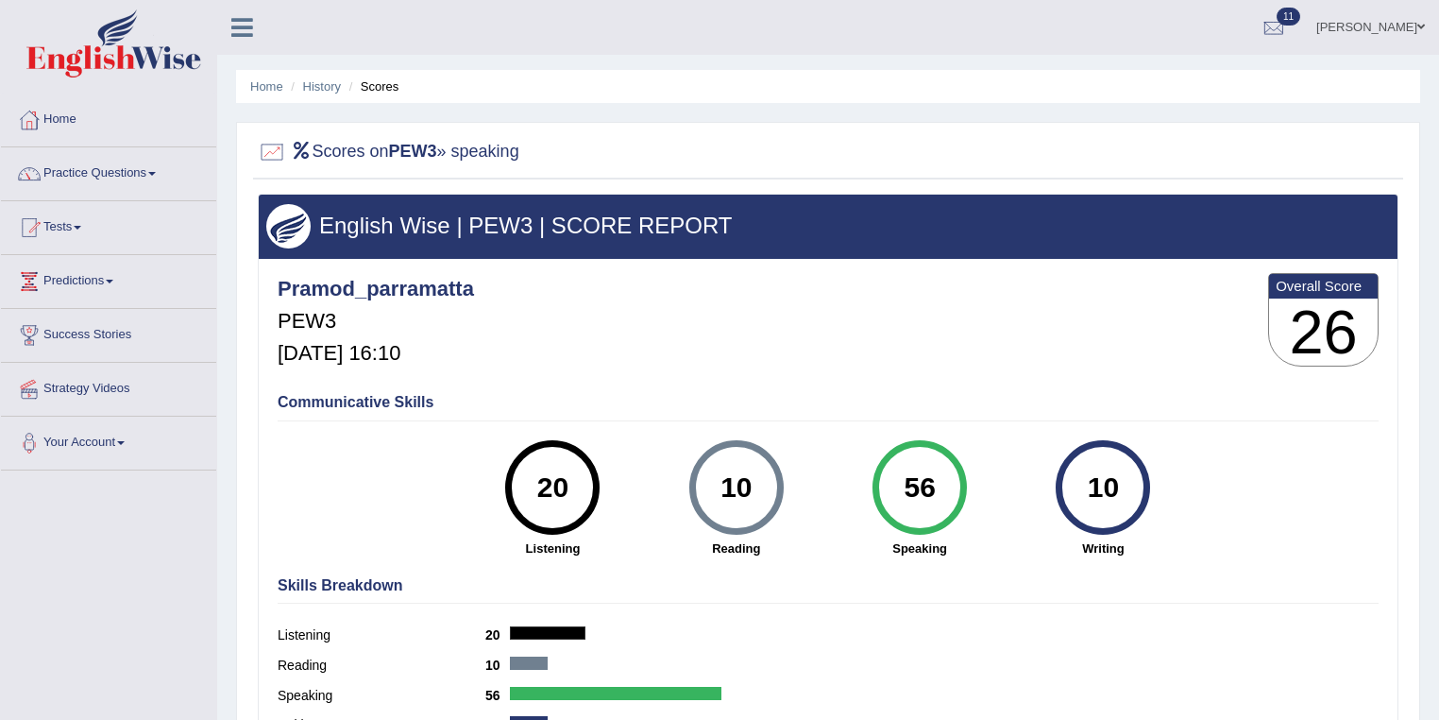
drag, startPoint x: 941, startPoint y: 478, endPoint x: 870, endPoint y: 480, distance: 70.9
click at [870, 480] on div "56 Speaking" at bounding box center [919, 498] width 183 height 117
click at [320, 89] on link "History" at bounding box center [322, 86] width 38 height 14
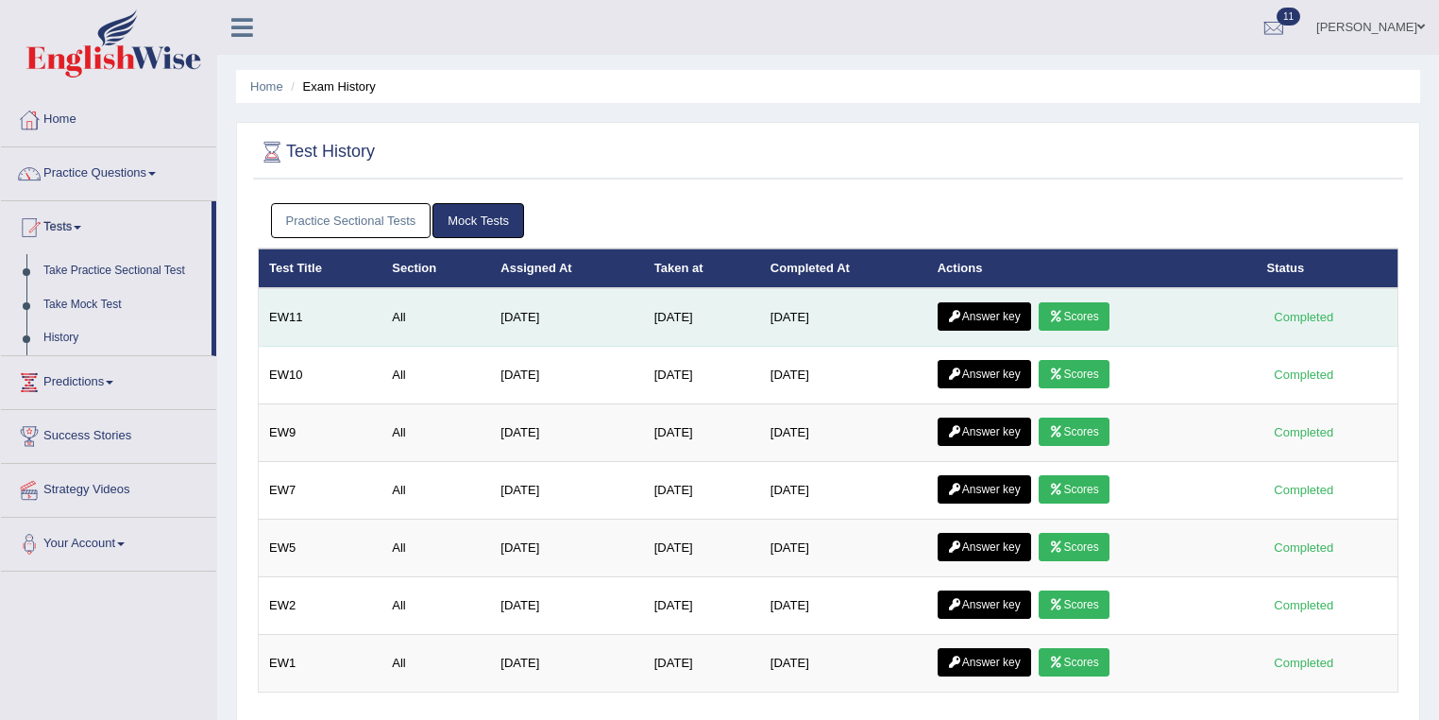
click at [989, 306] on link "Answer key" at bounding box center [985, 316] width 94 height 28
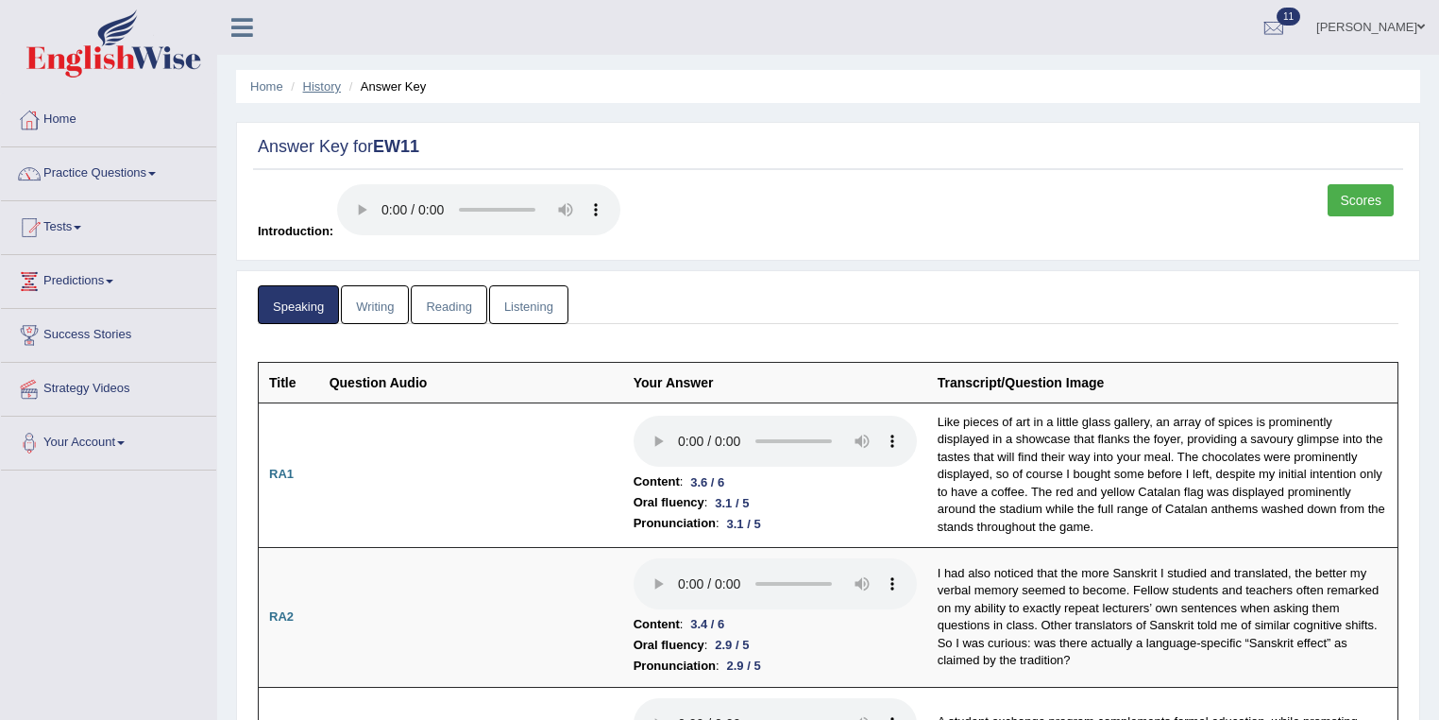
click at [327, 85] on link "History" at bounding box center [322, 86] width 38 height 14
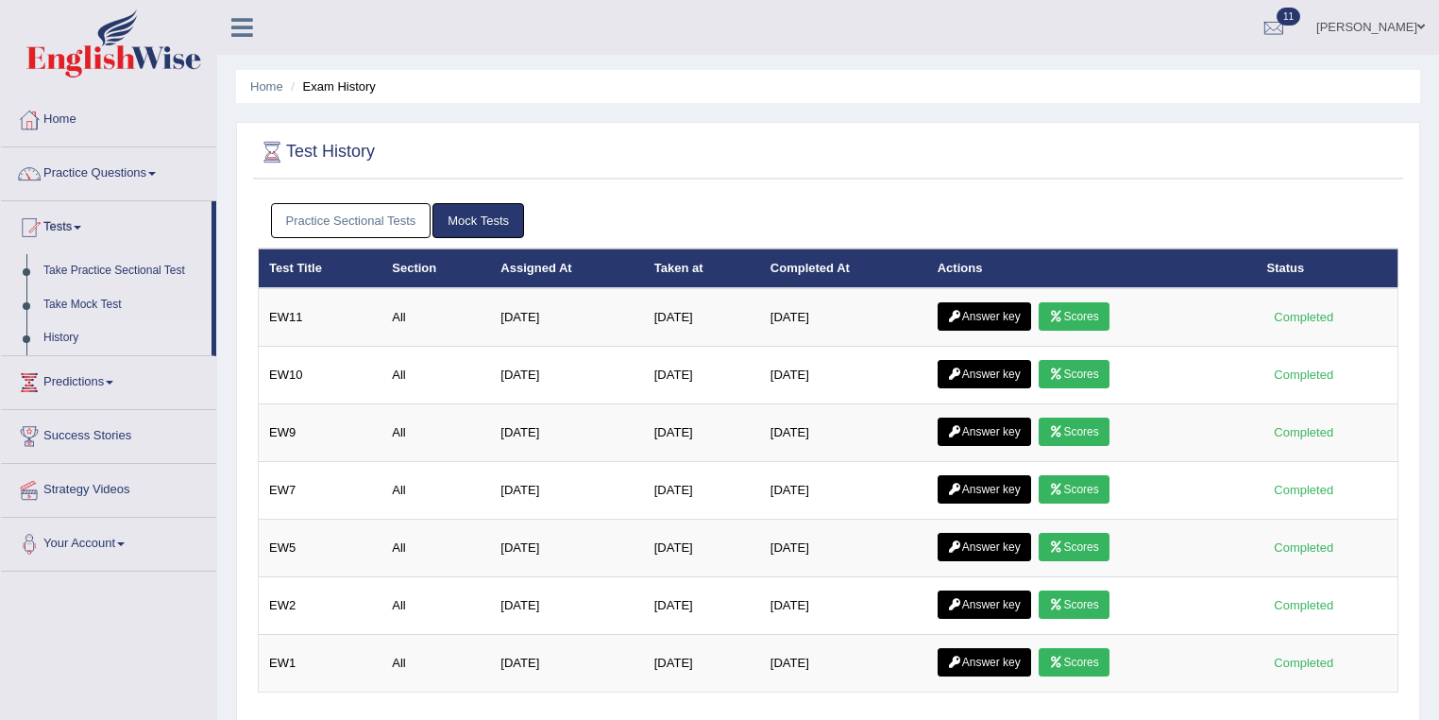
click at [406, 219] on link "Practice Sectional Tests" at bounding box center [351, 220] width 161 height 35
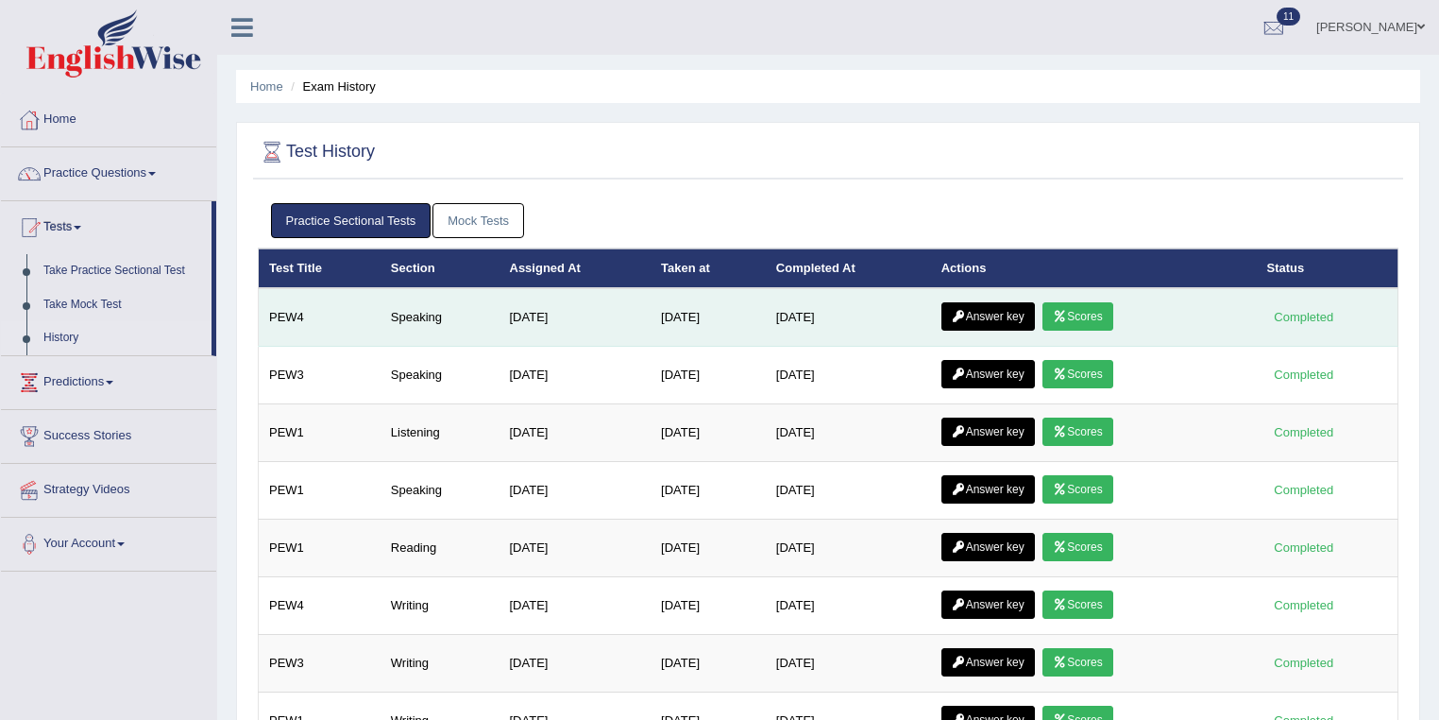
click at [1006, 317] on link "Answer key" at bounding box center [989, 316] width 94 height 28
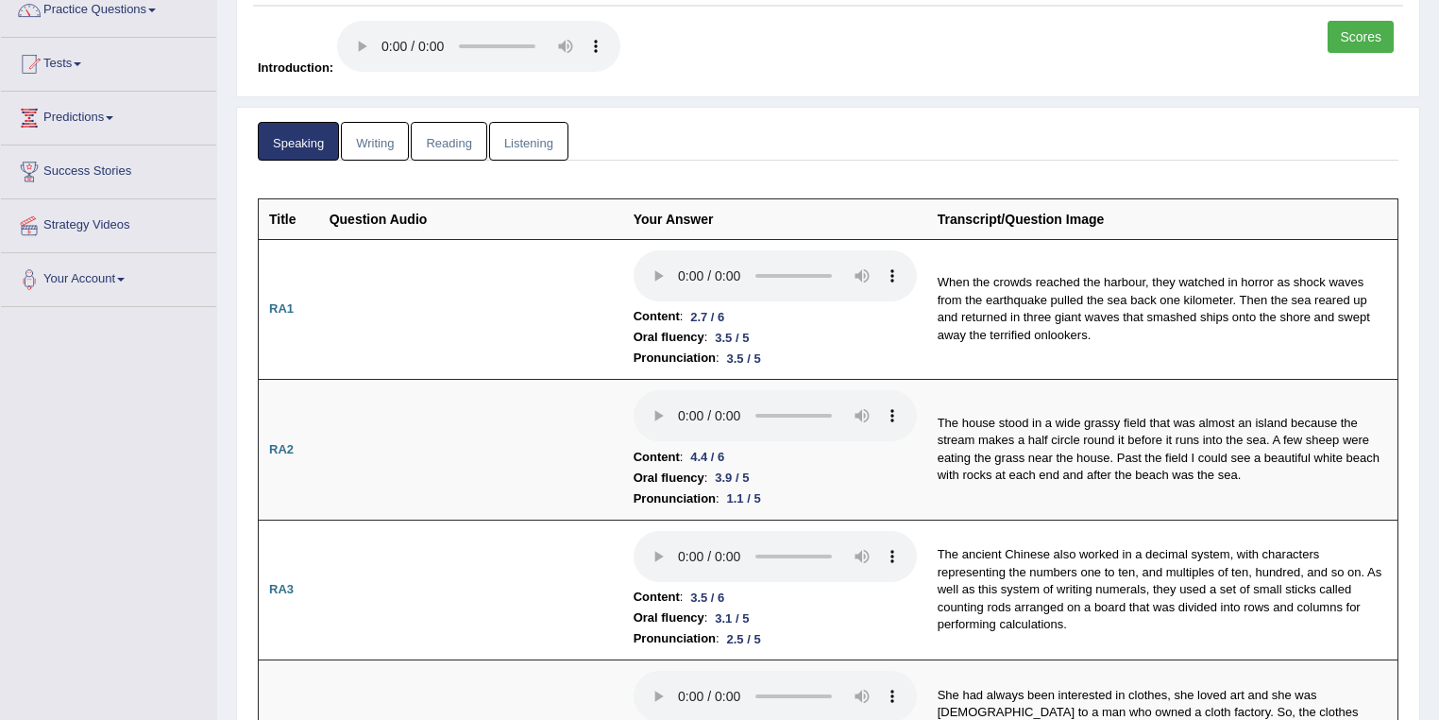
scroll to position [201, 0]
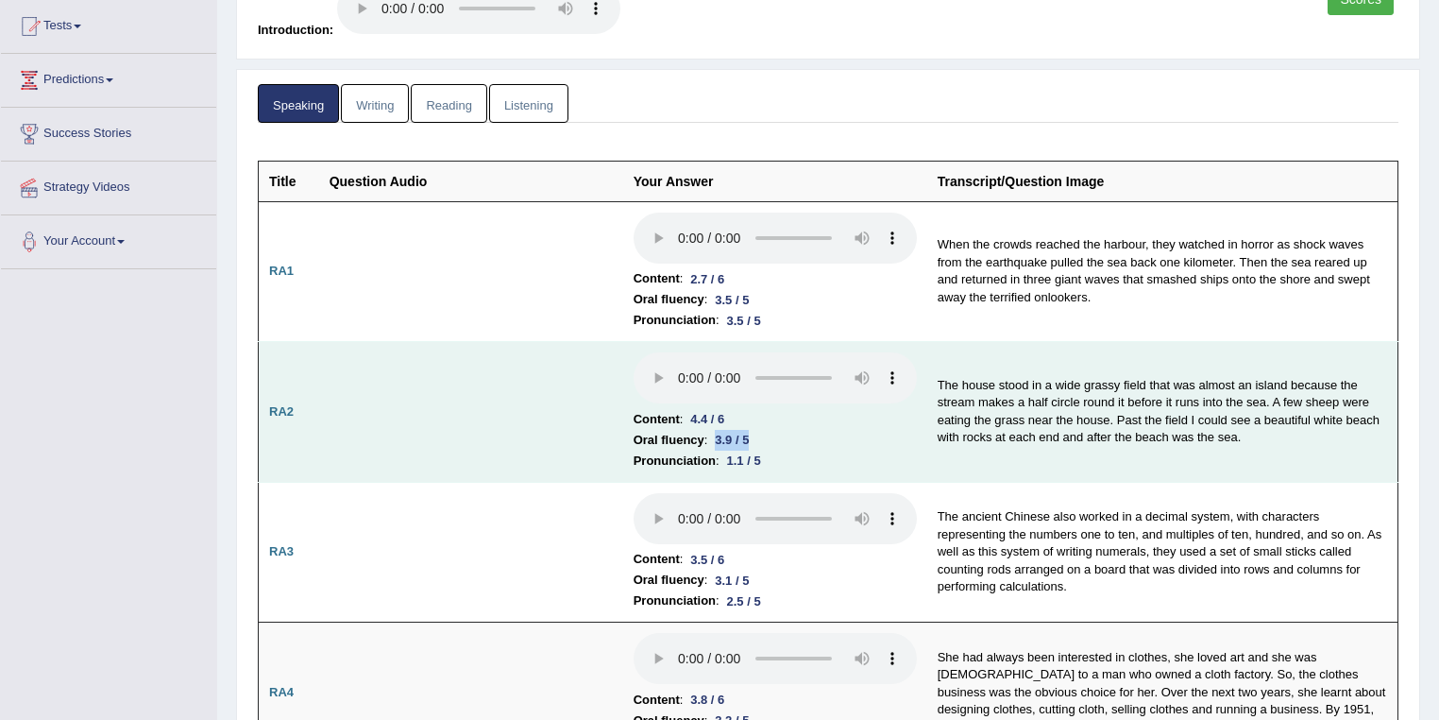
drag, startPoint x: 719, startPoint y: 434, endPoint x: 764, endPoint y: 435, distance: 45.3
click at [759, 434] on li "Oral fluency : 3.9 / 5" at bounding box center [775, 440] width 283 height 21
drag, startPoint x: 728, startPoint y: 454, endPoint x: 767, endPoint y: 453, distance: 38.7
click at [767, 453] on div "1.1 / 5" at bounding box center [744, 461] width 49 height 20
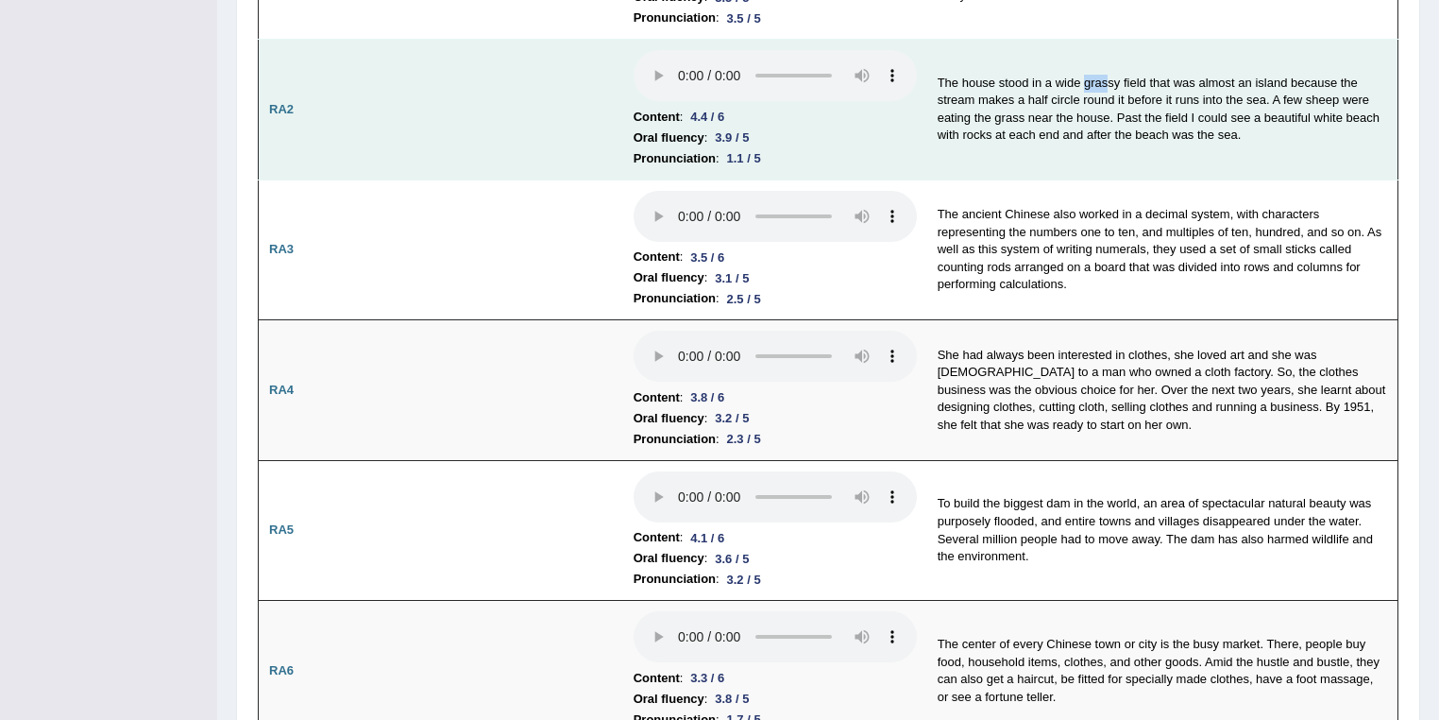
drag, startPoint x: 1084, startPoint y: 83, endPoint x: 1106, endPoint y: 79, distance: 22.0
click at [1107, 79] on td "The house stood in a wide grassy field that was almost an island because the st…" at bounding box center [1163, 110] width 471 height 141
drag, startPoint x: 1263, startPoint y: 99, endPoint x: 1199, endPoint y: 79, distance: 67.2
click at [1199, 79] on td "The house stood in a wide grassy field that was almost an island because the st…" at bounding box center [1163, 110] width 471 height 141
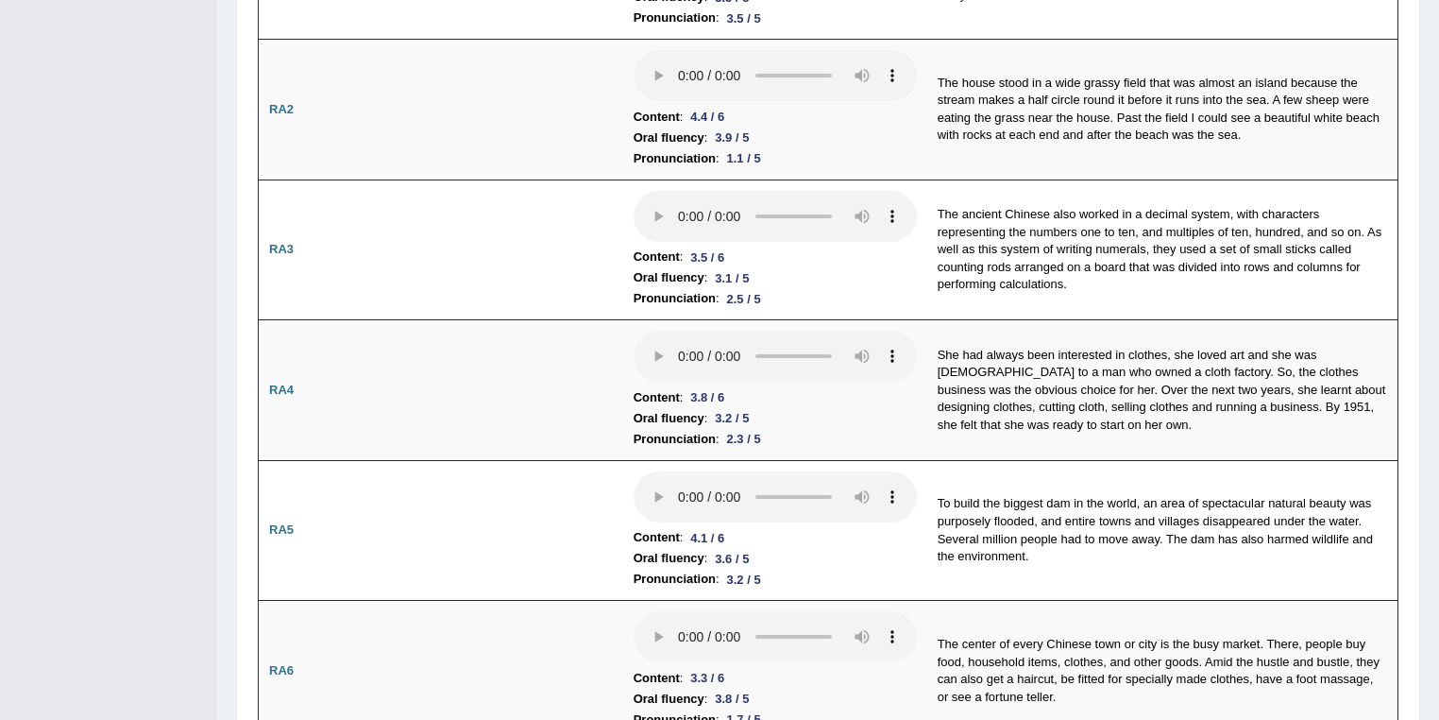
drag, startPoint x: 1418, startPoint y: 271, endPoint x: 1398, endPoint y: 263, distance: 21.6
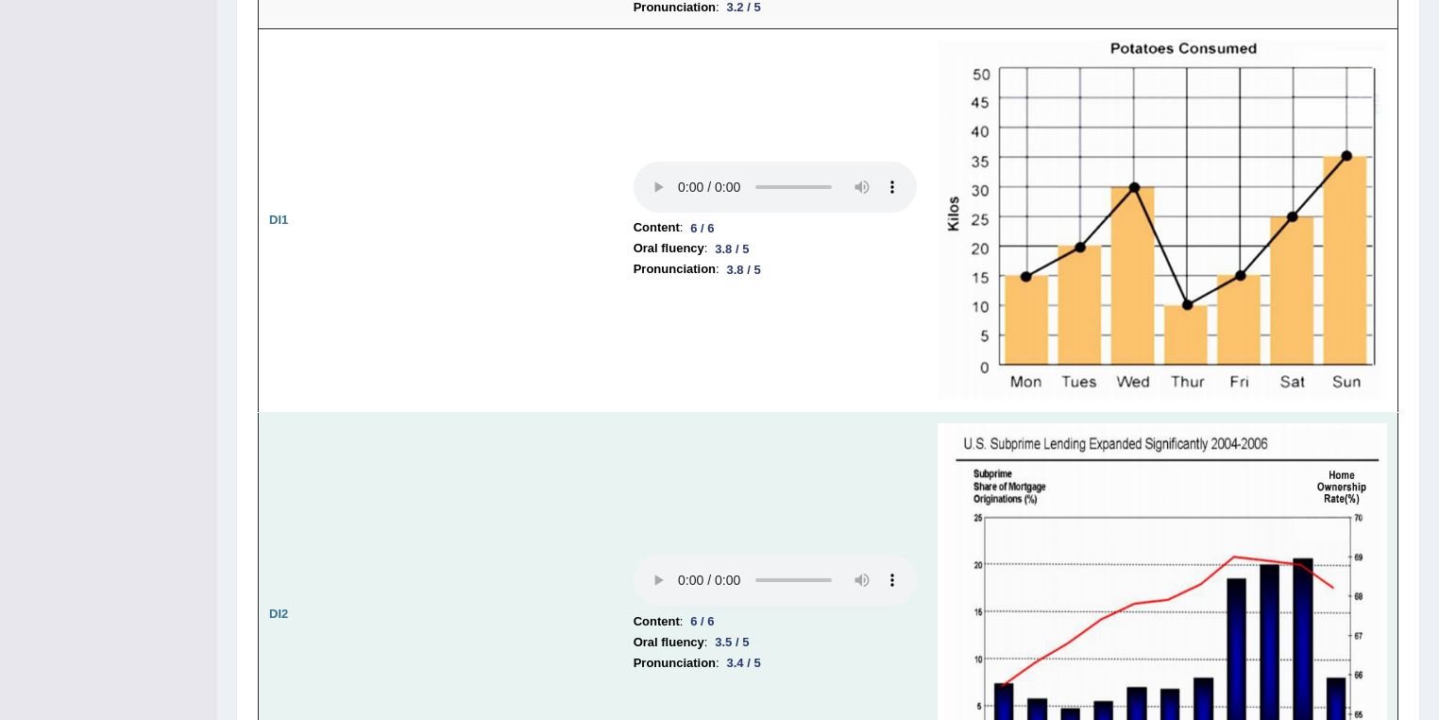
scroll to position [3022, 0]
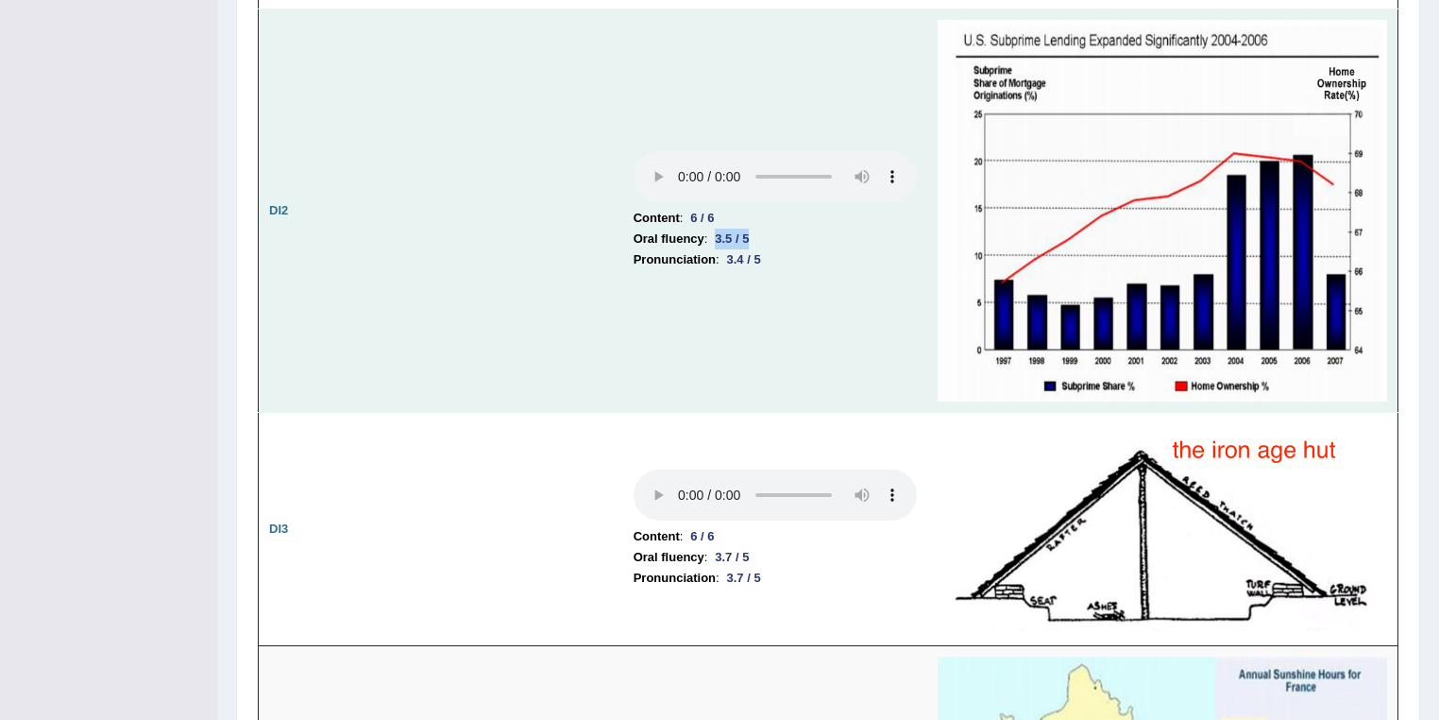
drag, startPoint x: 719, startPoint y: 223, endPoint x: 773, endPoint y: 224, distance: 53.8
click at [773, 229] on li "Oral fluency : 3.5 / 5" at bounding box center [775, 239] width 283 height 21
drag, startPoint x: 730, startPoint y: 247, endPoint x: 759, endPoint y: 247, distance: 29.3
click at [759, 249] on div "3.4 / 5" at bounding box center [744, 259] width 49 height 20
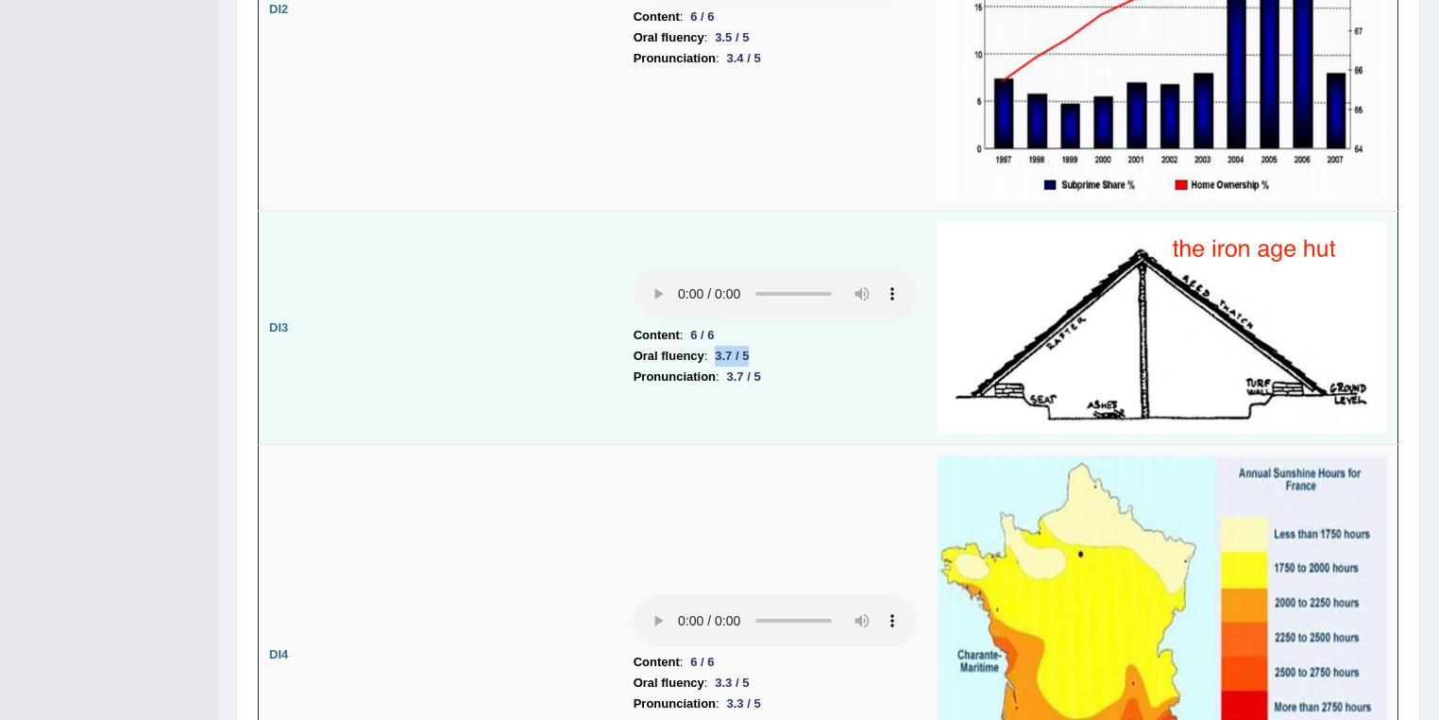
drag, startPoint x: 719, startPoint y: 336, endPoint x: 759, endPoint y: 336, distance: 40.6
click at [759, 346] on li "Oral fluency : 3.7 / 5" at bounding box center [775, 356] width 283 height 21
drag, startPoint x: 745, startPoint y: 354, endPoint x: 764, endPoint y: 353, distance: 18.9
click at [764, 366] on div "3.7 / 5" at bounding box center [744, 376] width 49 height 20
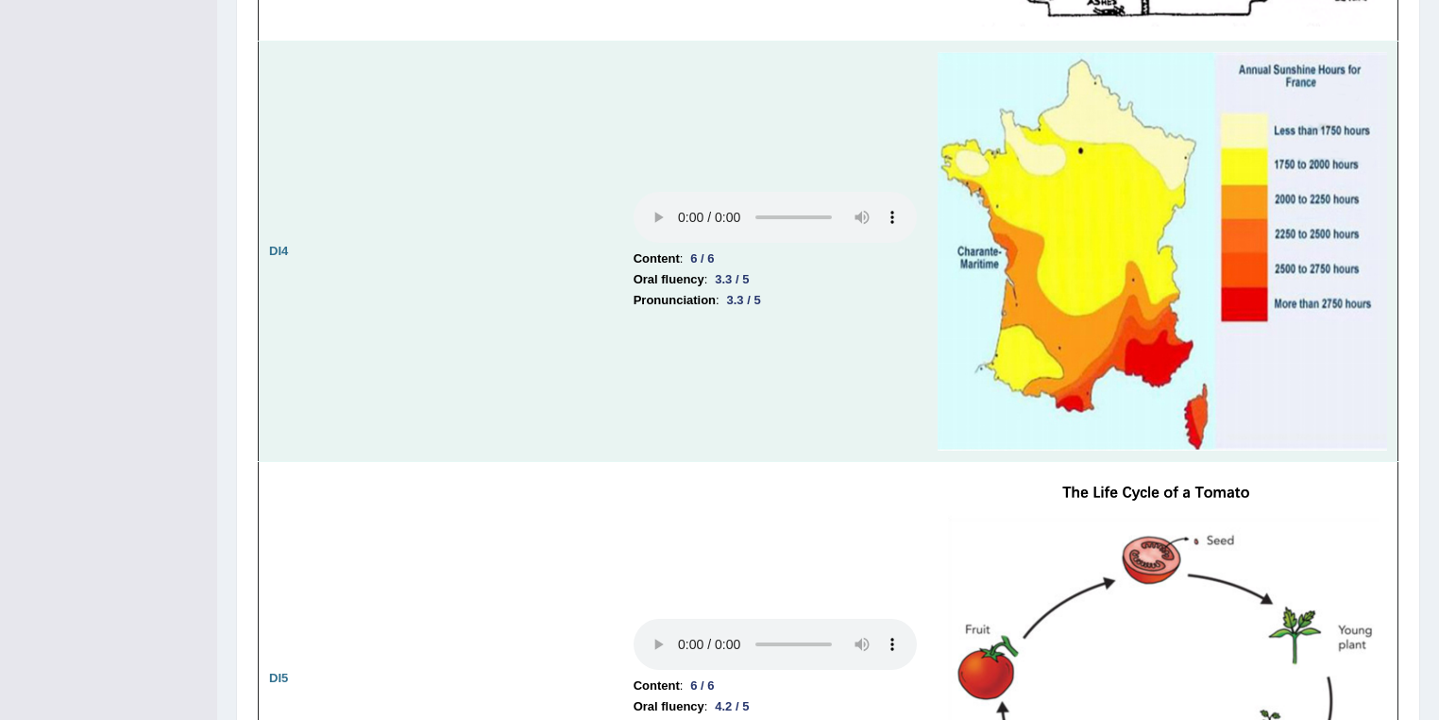
scroll to position [3929, 0]
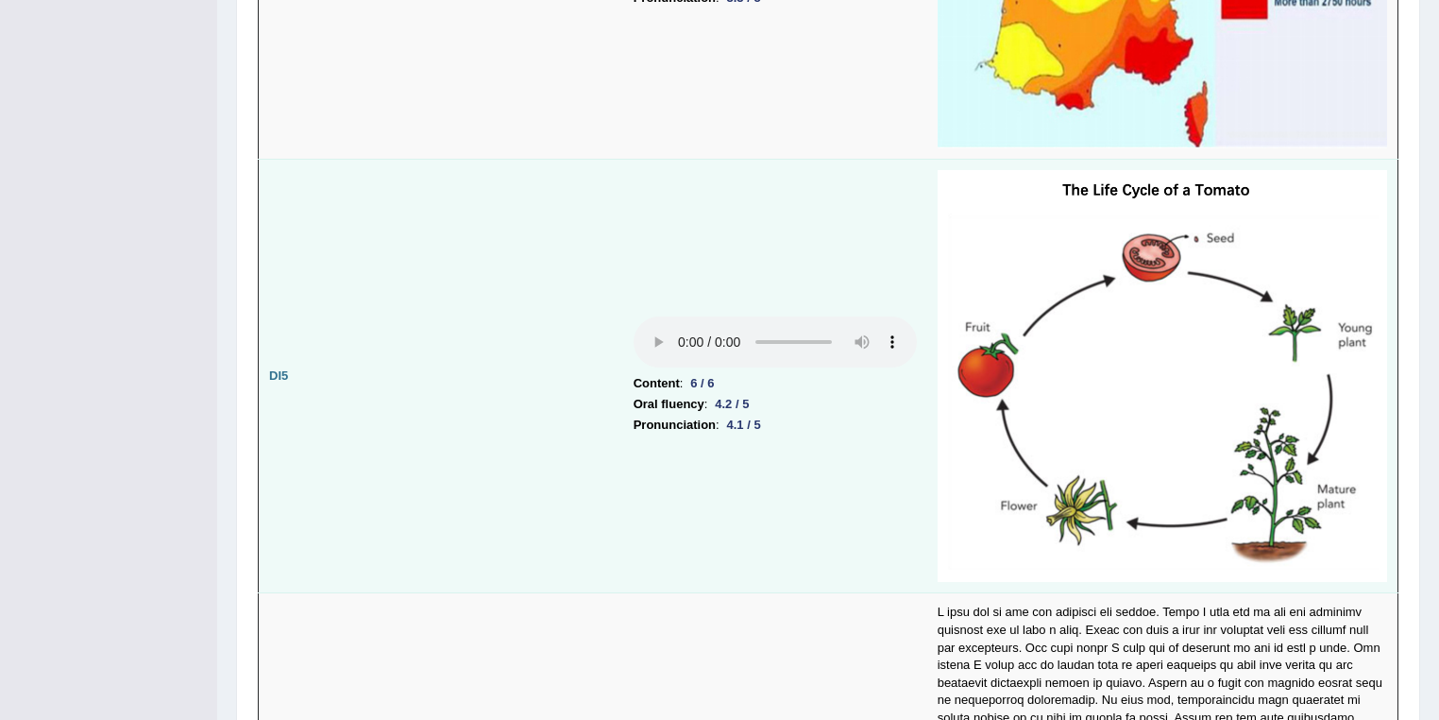
drag, startPoint x: 720, startPoint y: 409, endPoint x: 776, endPoint y: 411, distance: 56.7
click at [776, 415] on li "Pronunciation : 4.1 / 5" at bounding box center [775, 425] width 283 height 21
drag, startPoint x: 710, startPoint y: 397, endPoint x: 765, endPoint y: 392, distance: 55.0
click at [765, 394] on li "Oral fluency : 4.2 / 5" at bounding box center [775, 404] width 283 height 21
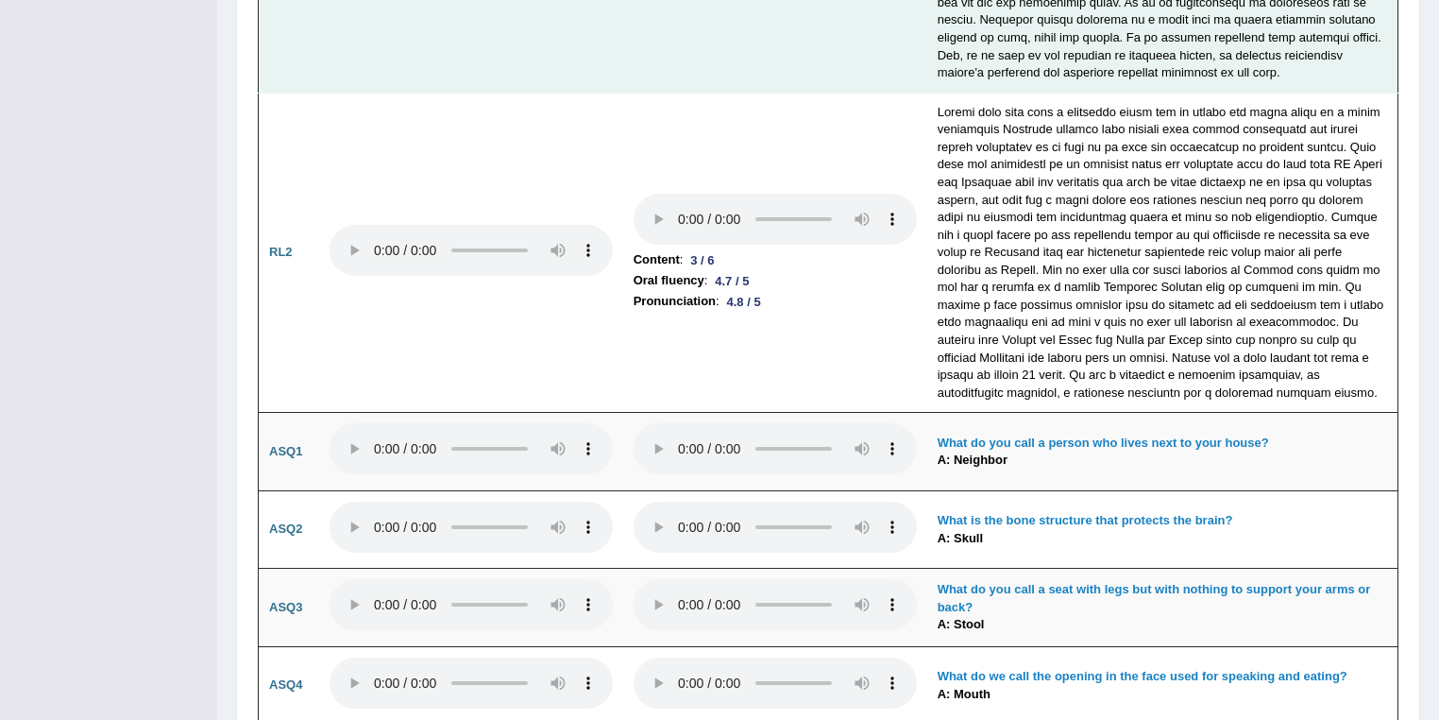
scroll to position [4836, 0]
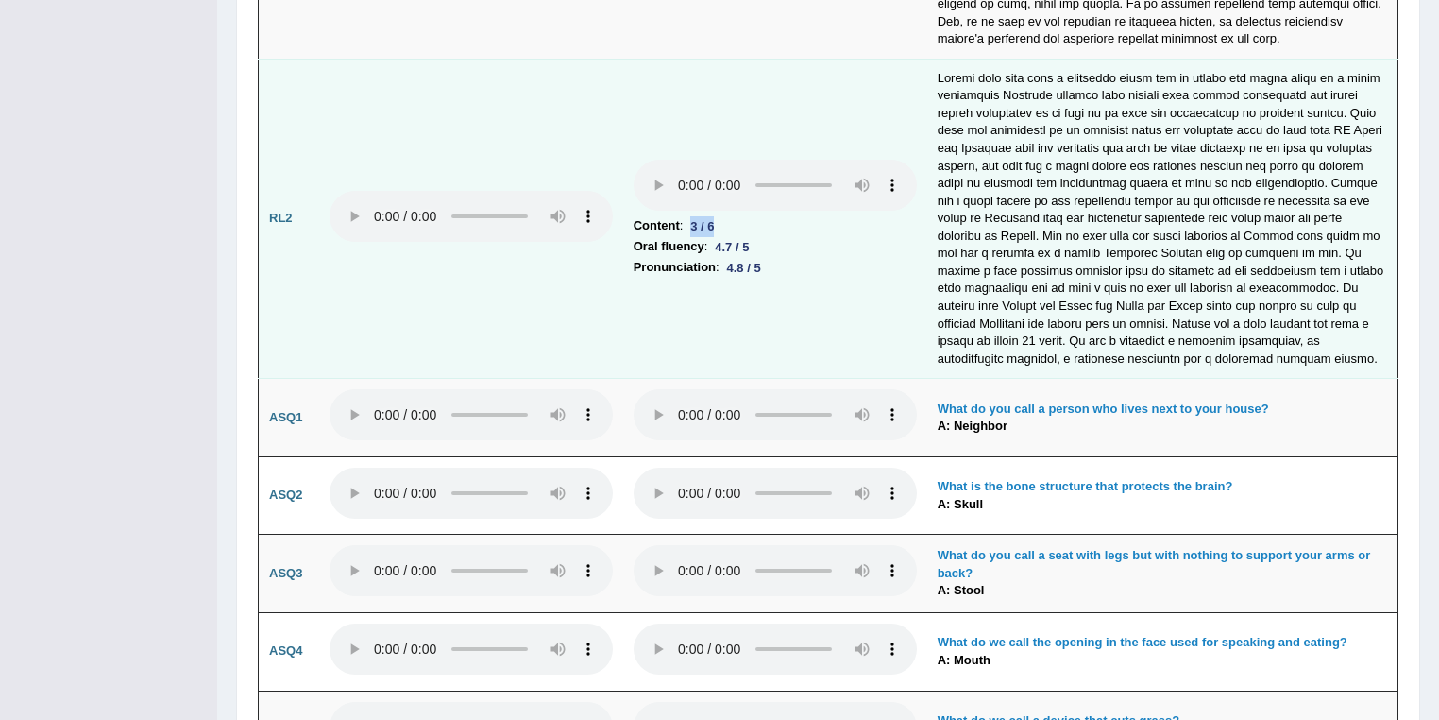
drag, startPoint x: 686, startPoint y: 208, endPoint x: 729, endPoint y: 208, distance: 43.4
click at [729, 215] on li "Content : 3 / 6" at bounding box center [775, 225] width 283 height 21
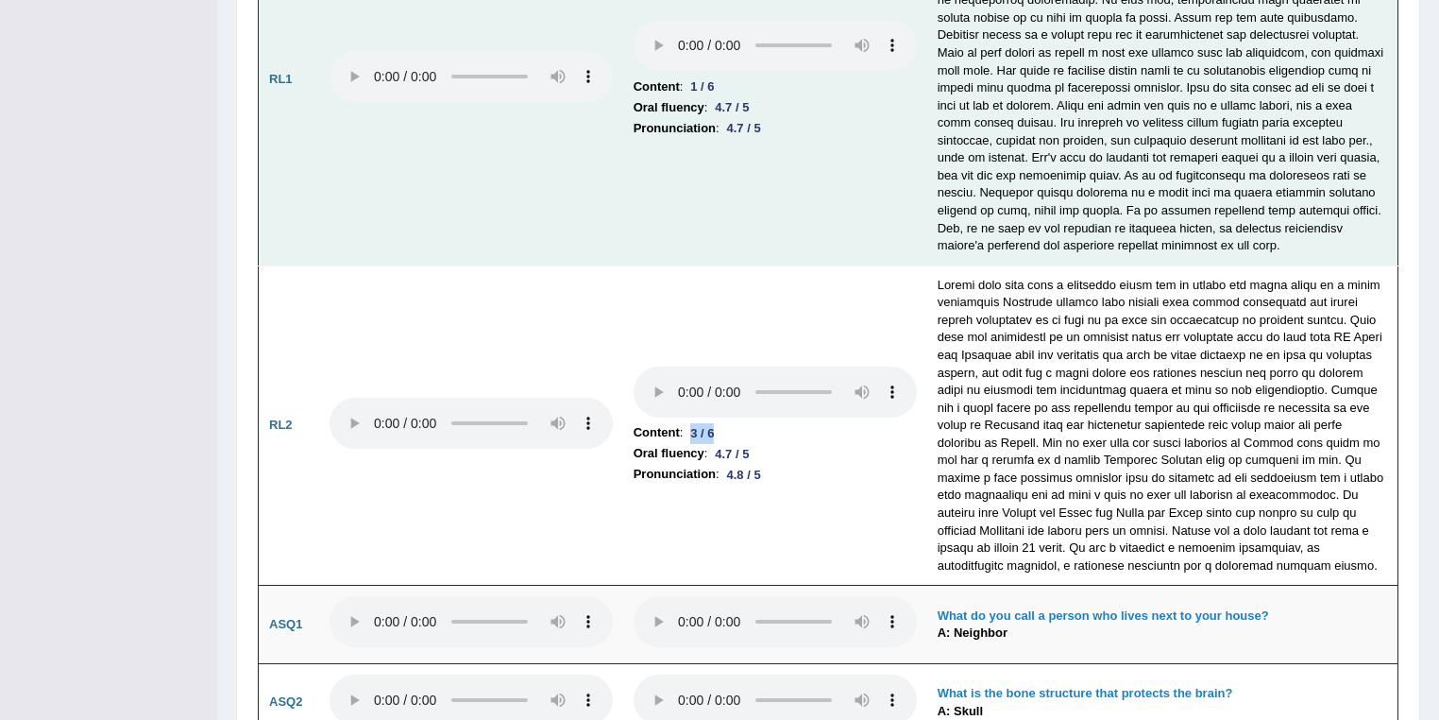
scroll to position [4332, 0]
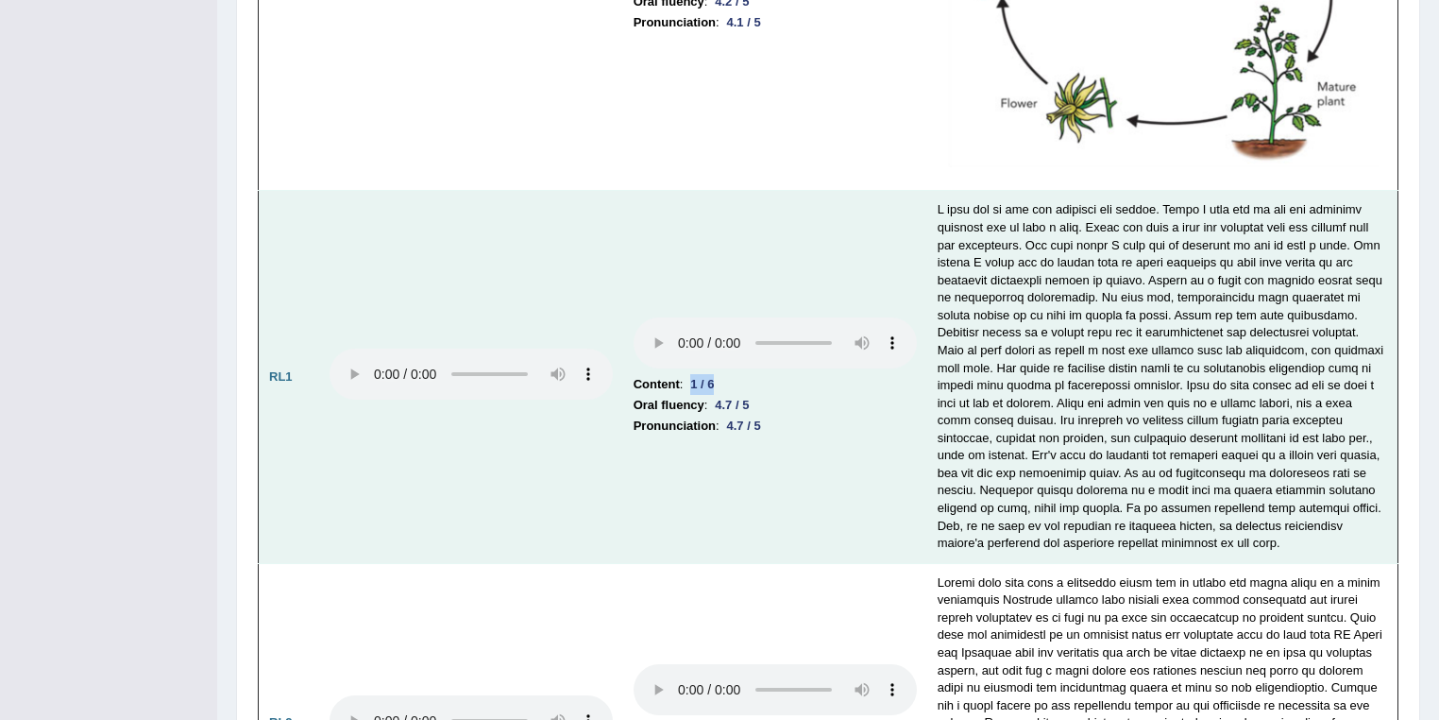
drag, startPoint x: 684, startPoint y: 369, endPoint x: 729, endPoint y: 366, distance: 45.5
click at [729, 374] on li "Content : 1 / 6" at bounding box center [775, 384] width 283 height 21
click at [791, 378] on li "Content : 1 / 6" at bounding box center [775, 384] width 283 height 21
drag, startPoint x: 718, startPoint y: 386, endPoint x: 743, endPoint y: 395, distance: 26.9
click at [752, 395] on div "4.7 / 5" at bounding box center [731, 405] width 49 height 20
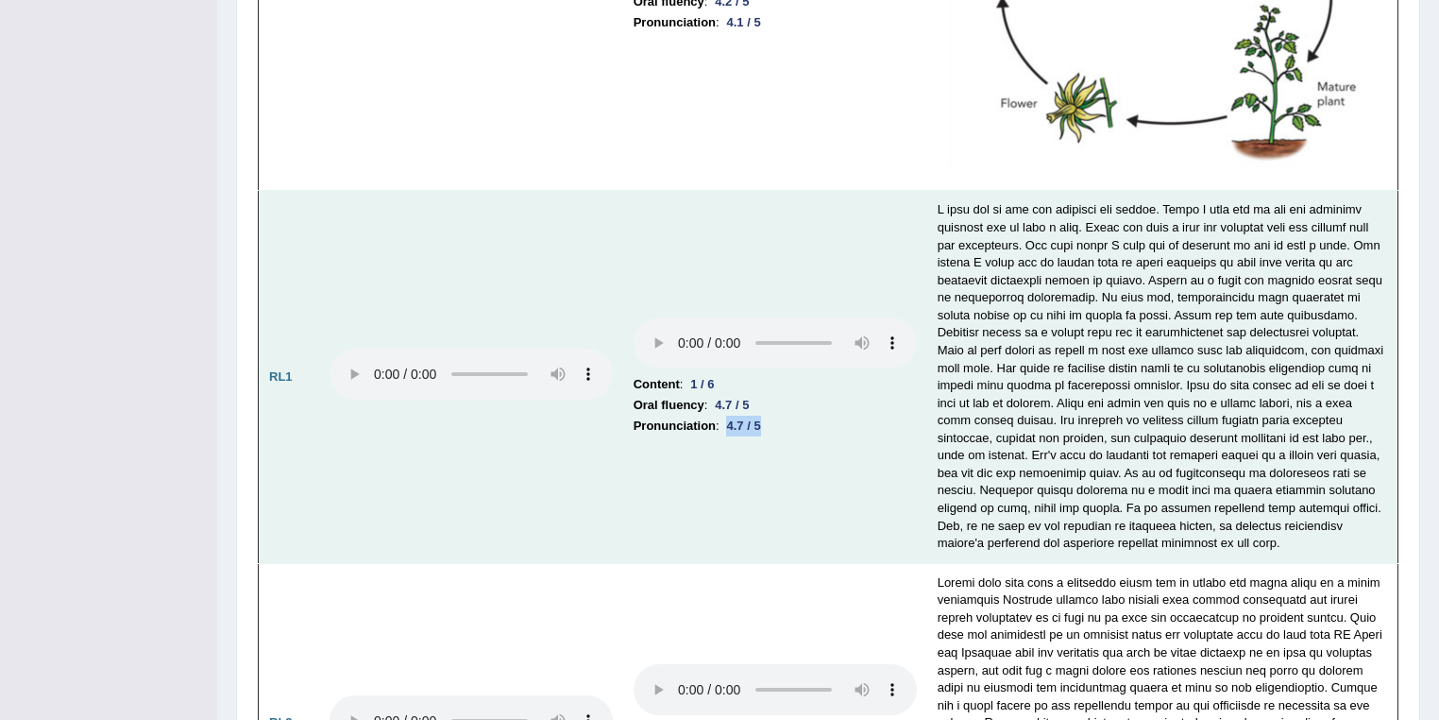
drag, startPoint x: 729, startPoint y: 412, endPoint x: 784, endPoint y: 414, distance: 54.8
click at [784, 416] on li "Pronunciation : 4.7 / 5" at bounding box center [775, 426] width 283 height 21
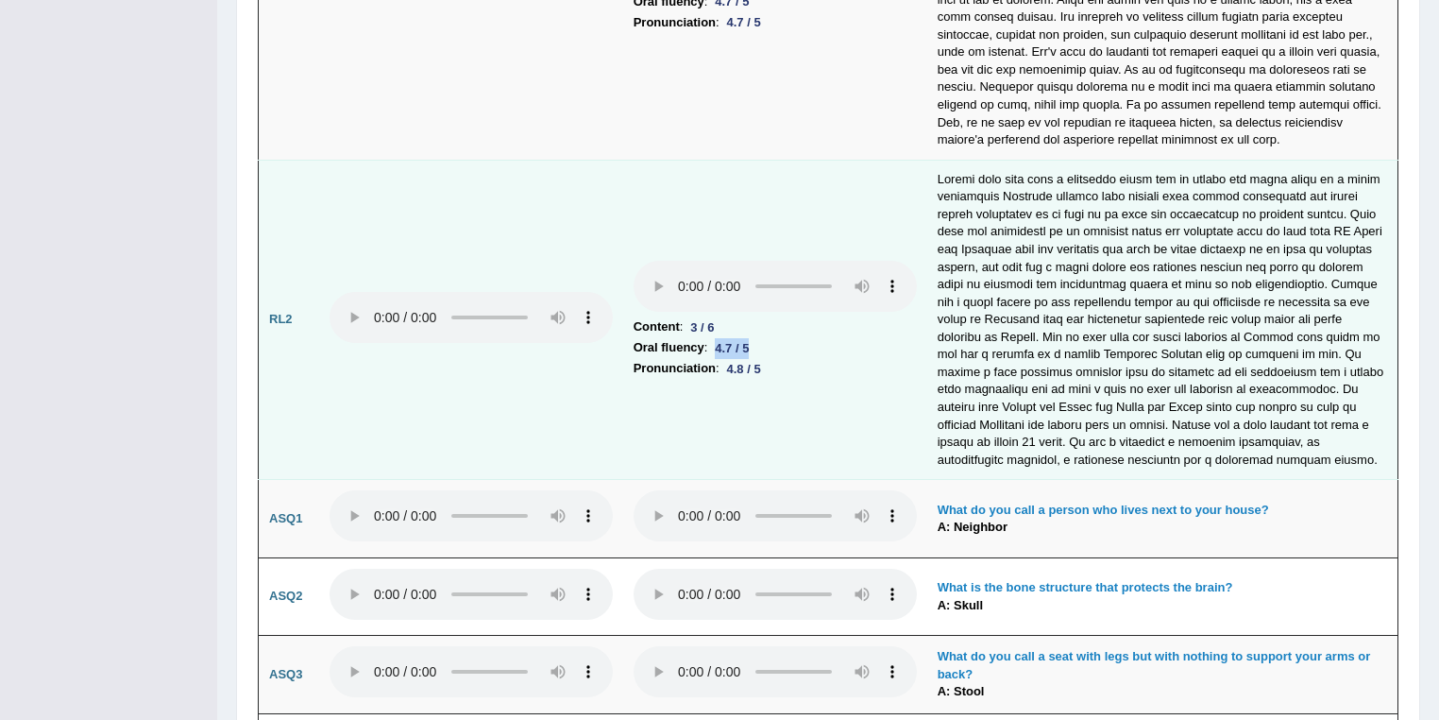
drag, startPoint x: 714, startPoint y: 341, endPoint x: 729, endPoint y: 355, distance: 20.7
click at [759, 340] on li "Oral fluency : 4.7 / 5" at bounding box center [775, 347] width 283 height 21
drag, startPoint x: 733, startPoint y: 355, endPoint x: 789, endPoint y: 357, distance: 55.8
click at [789, 358] on li "Pronunciation : 4.8 / 5" at bounding box center [775, 368] width 283 height 21
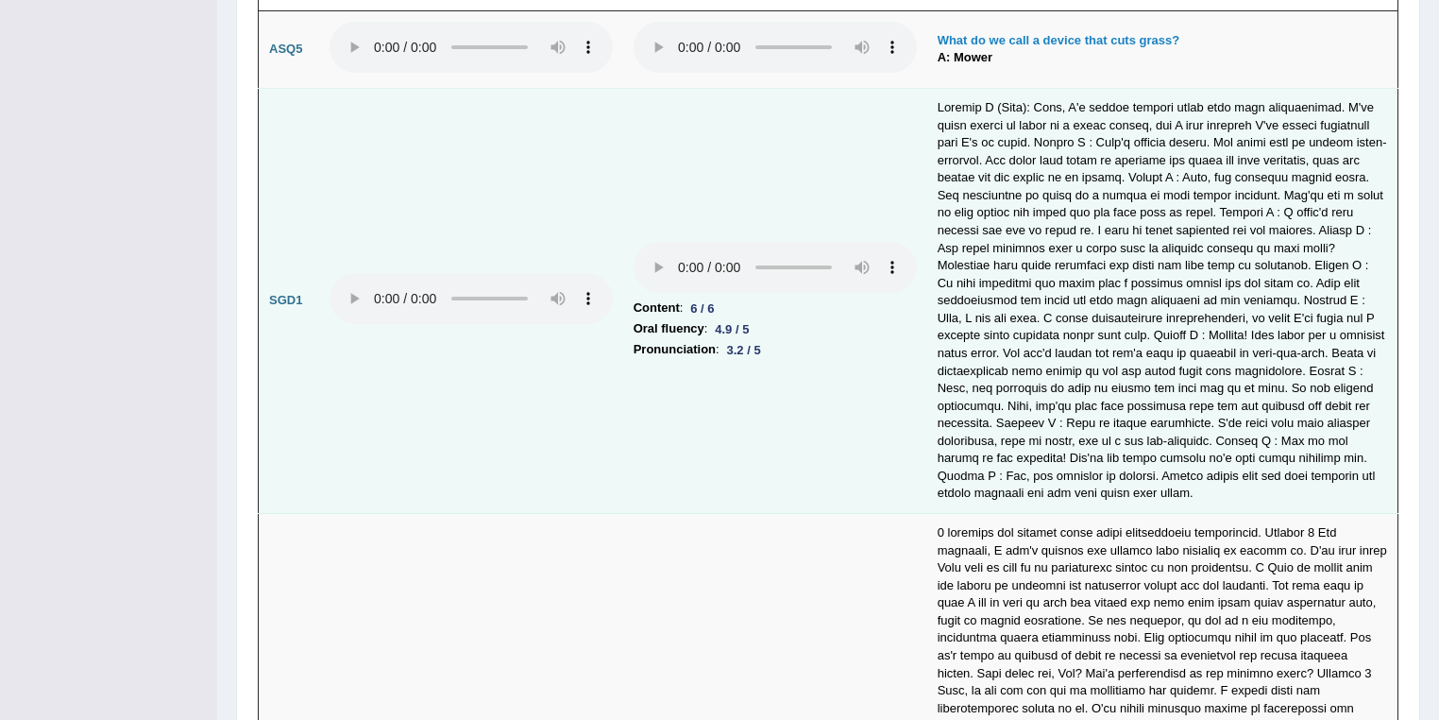
scroll to position [5540, 0]
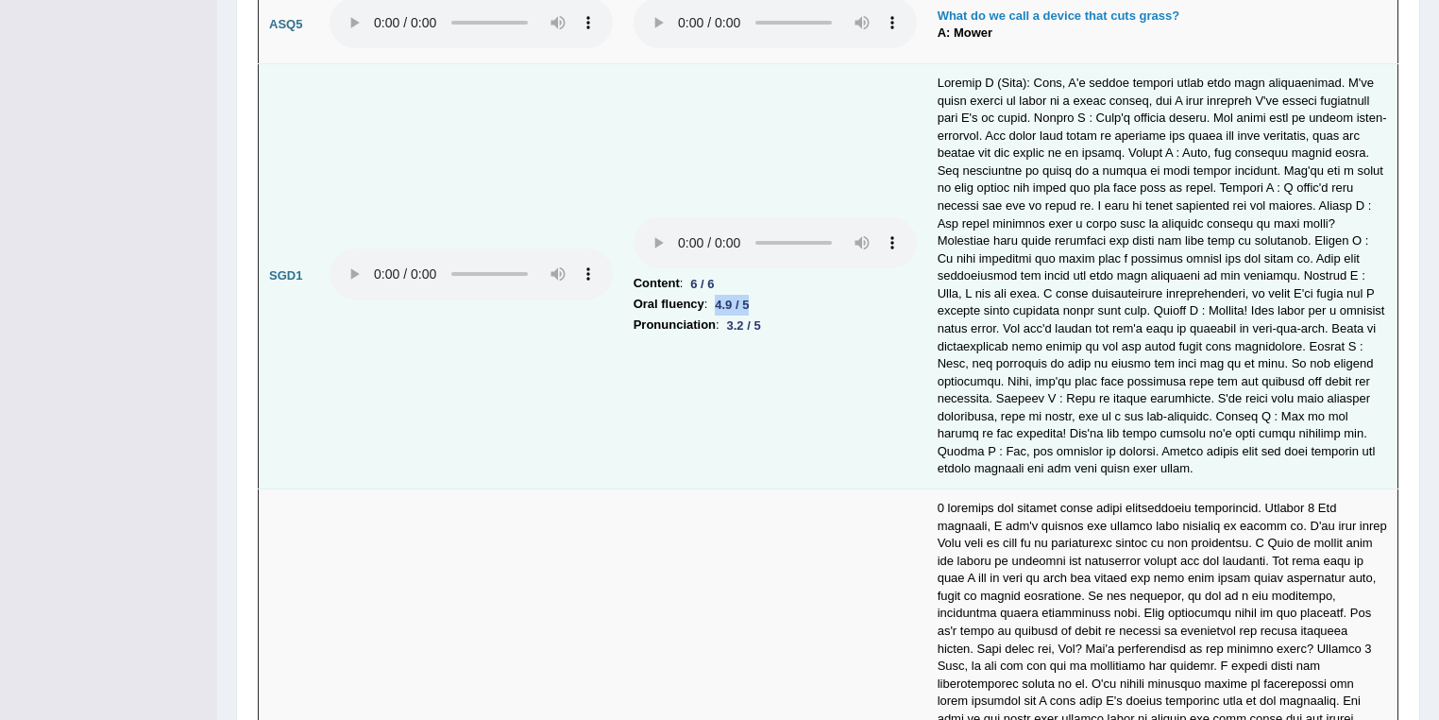
drag, startPoint x: 719, startPoint y: 283, endPoint x: 763, endPoint y: 283, distance: 44.4
click at [763, 294] on li "Oral fluency : 4.9 / 5" at bounding box center [775, 304] width 283 height 21
drag, startPoint x: 733, startPoint y: 297, endPoint x: 755, endPoint y: 290, distance: 22.7
click at [769, 315] on div "3.2 / 5" at bounding box center [744, 325] width 49 height 20
click at [798, 348] on td "Content : 6 / 6 Oral fluency : 4.9 / 5 Pronunciation : 3.2 / 5" at bounding box center [775, 276] width 304 height 425
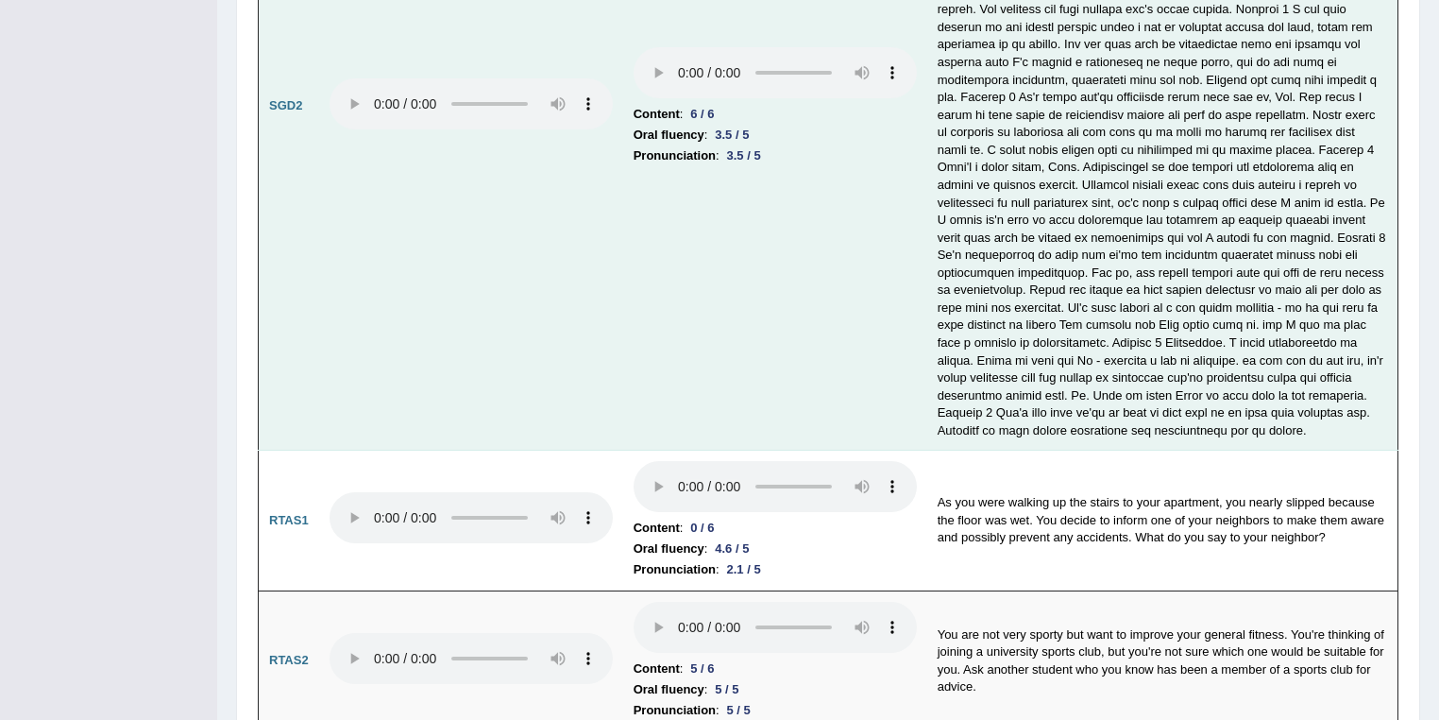
scroll to position [6221, 0]
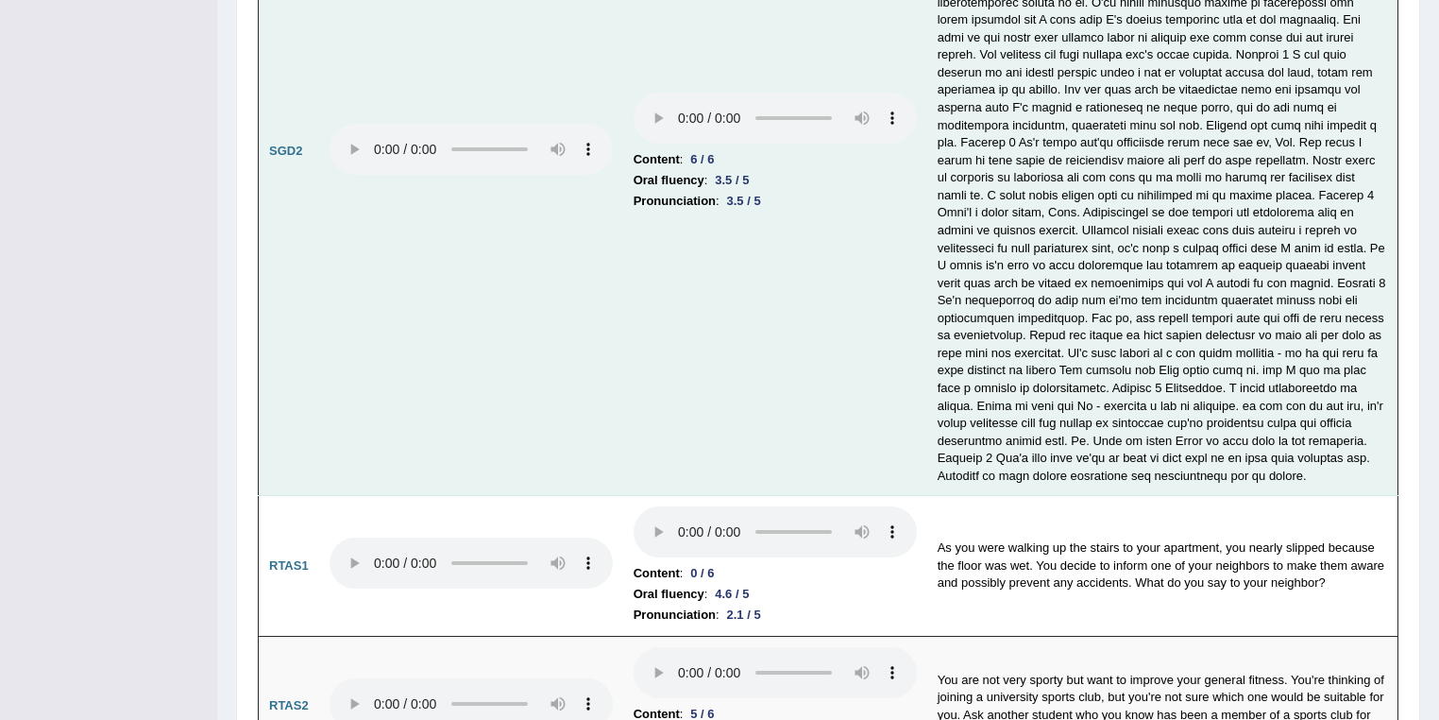
click at [831, 308] on td "Content : 6 / 6 Oral fluency : 3.5 / 5 Pronunciation : 3.5 / 5" at bounding box center [775, 152] width 304 height 688
drag, startPoint x: 724, startPoint y: 136, endPoint x: 761, endPoint y: 144, distance: 37.6
click at [763, 170] on li "Oral fluency : 3.5 / 5" at bounding box center [775, 180] width 283 height 21
drag, startPoint x: 726, startPoint y: 159, endPoint x: 781, endPoint y: 159, distance: 54.8
click at [781, 191] on li "Pronunciation : 3.5 / 5" at bounding box center [775, 201] width 283 height 21
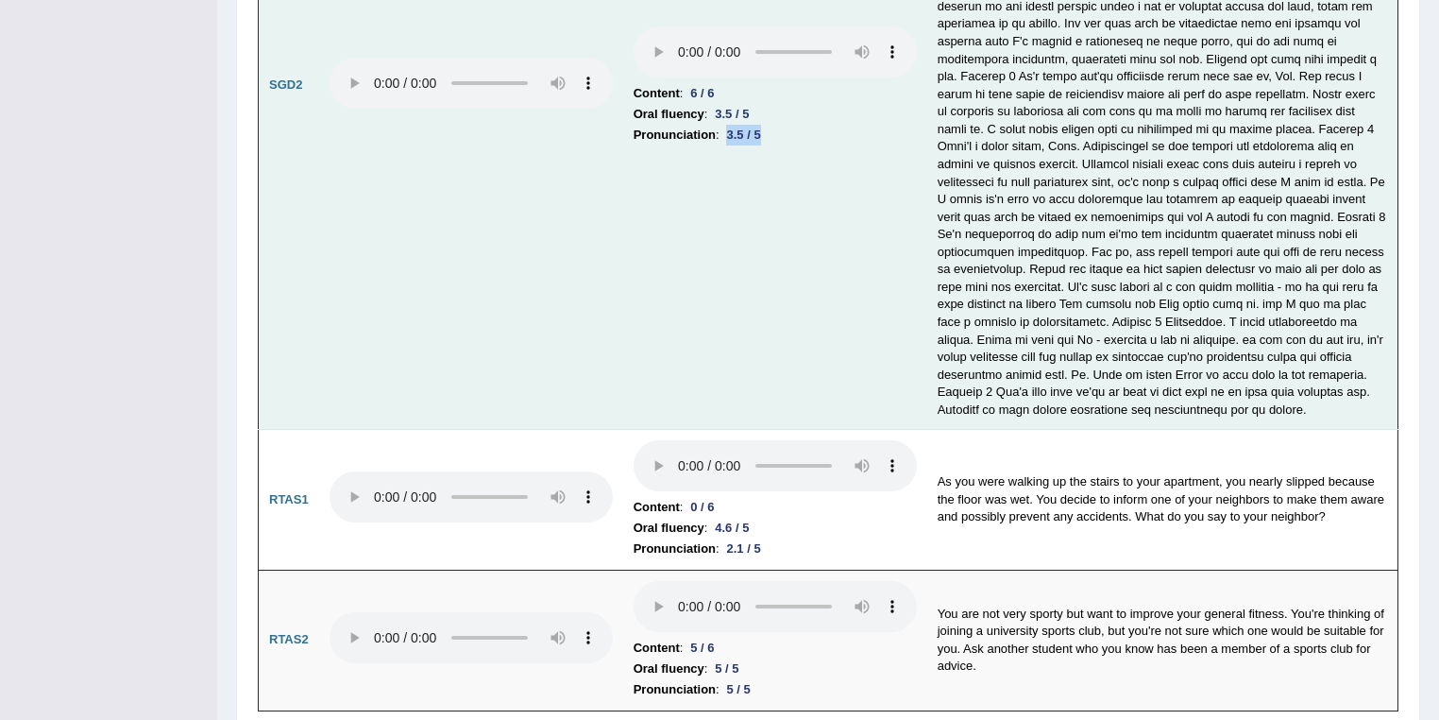
scroll to position [6322, 0]
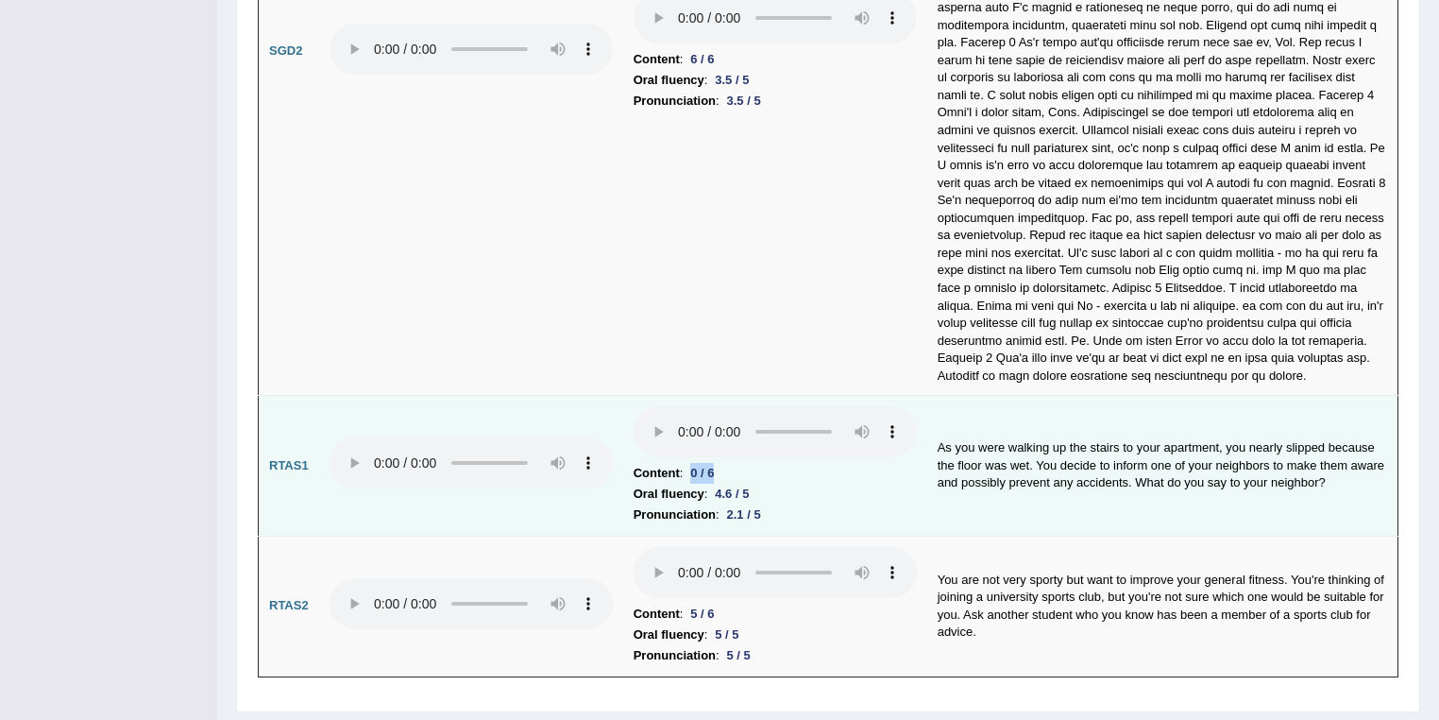
drag, startPoint x: 689, startPoint y: 419, endPoint x: 725, endPoint y: 423, distance: 36.1
click at [725, 463] on li "Content : 0 / 6" at bounding box center [775, 473] width 283 height 21
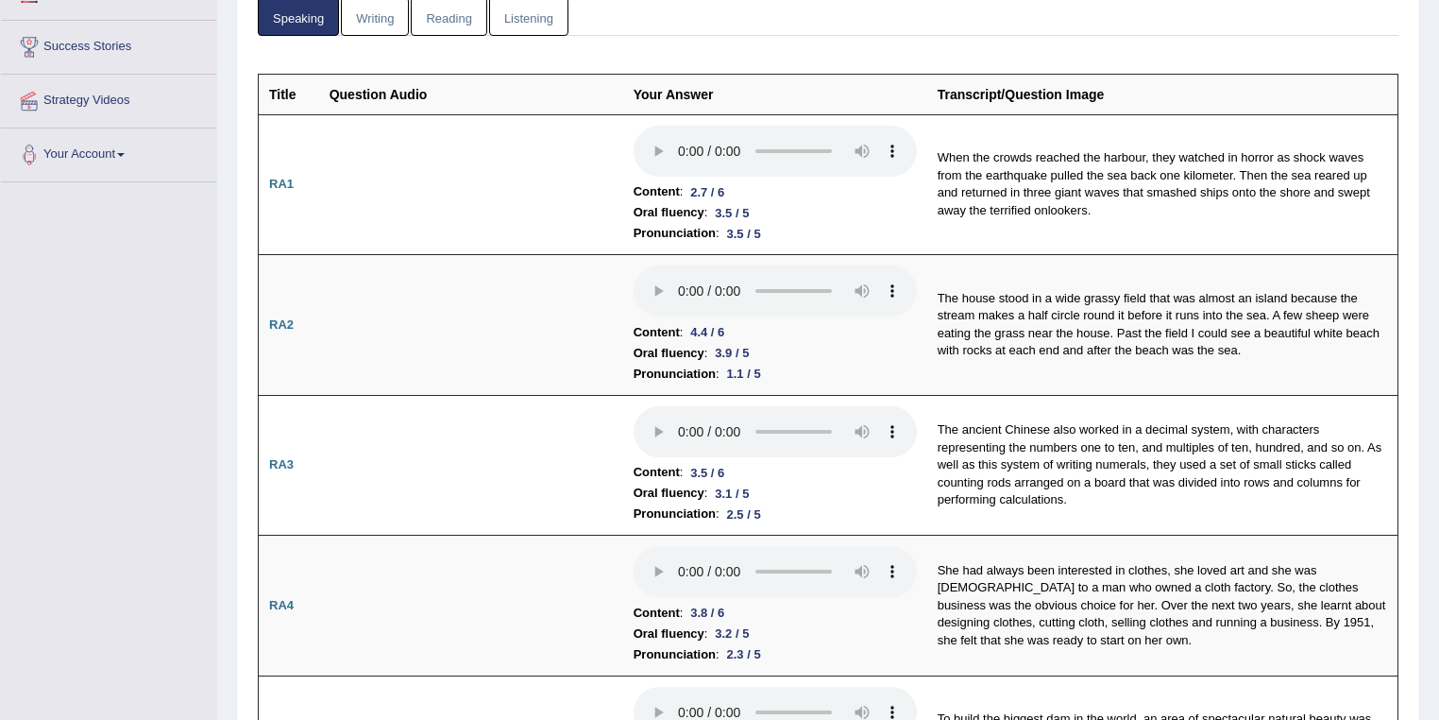
scroll to position [0, 0]
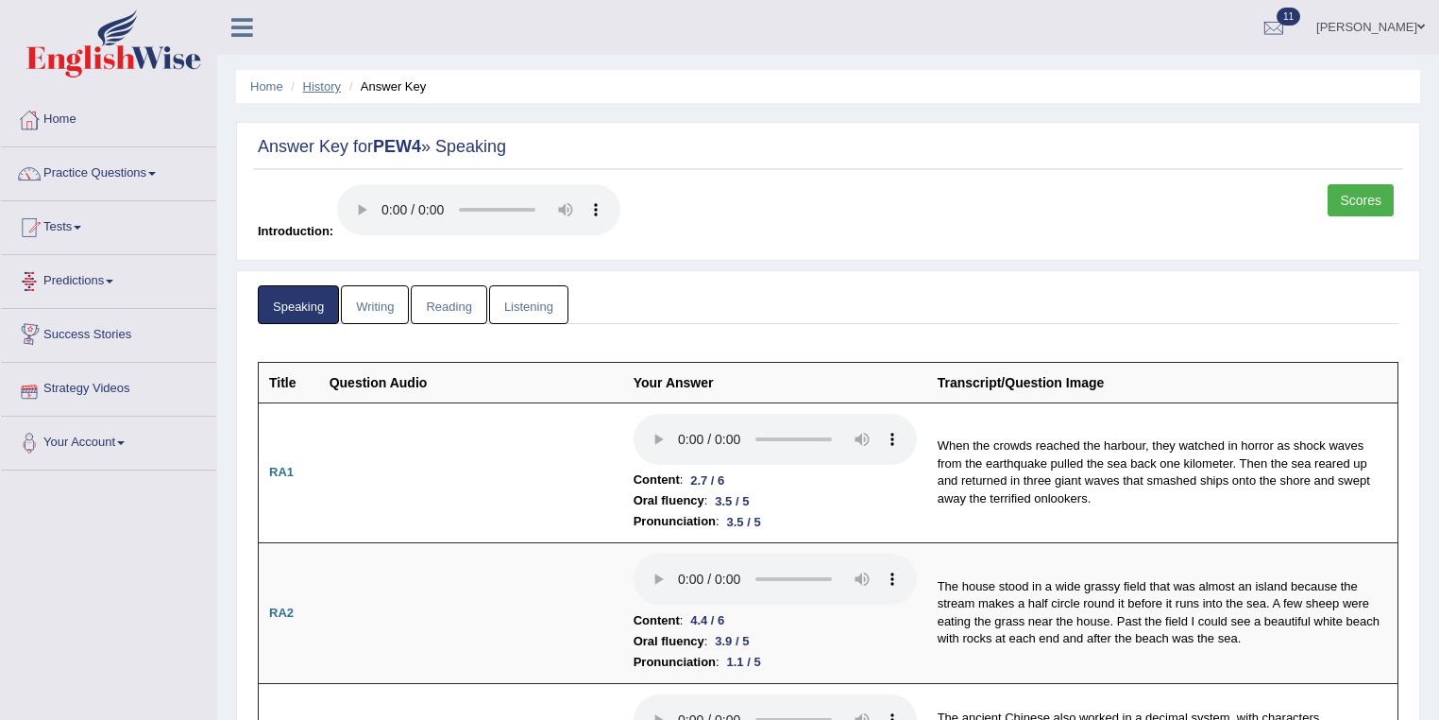
click at [323, 85] on link "History" at bounding box center [322, 86] width 38 height 14
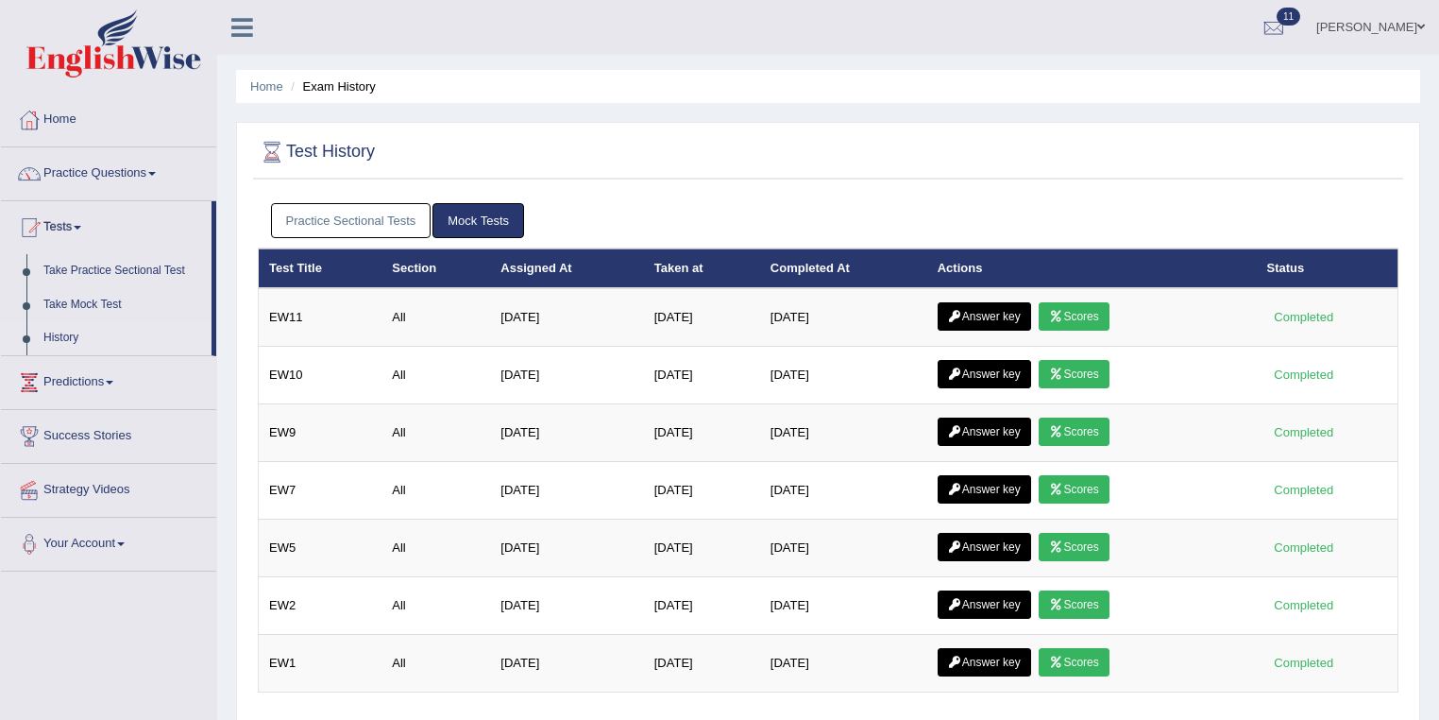
click at [1370, 19] on link "[PERSON_NAME]" at bounding box center [1370, 24] width 137 height 49
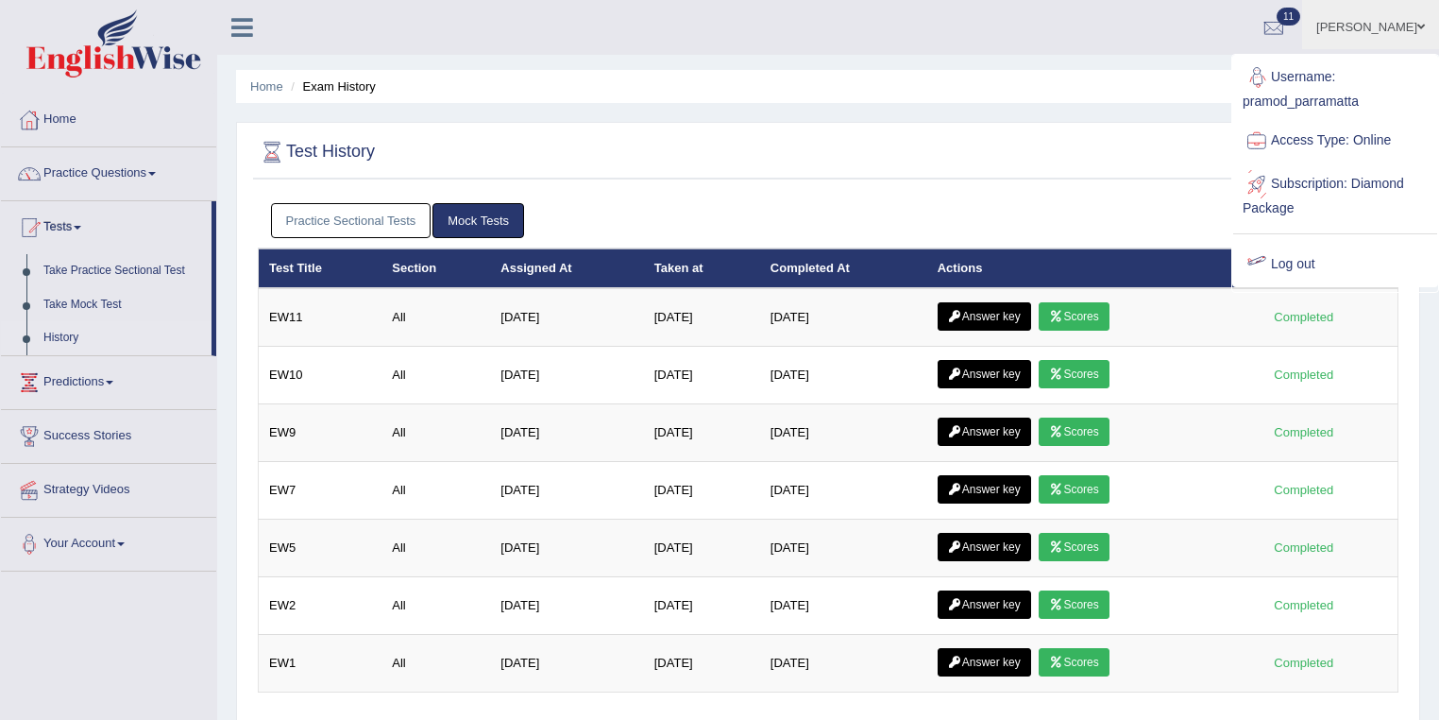
click at [1288, 256] on link "Log out" at bounding box center [1336, 264] width 204 height 43
